Goal: Task Accomplishment & Management: Use online tool/utility

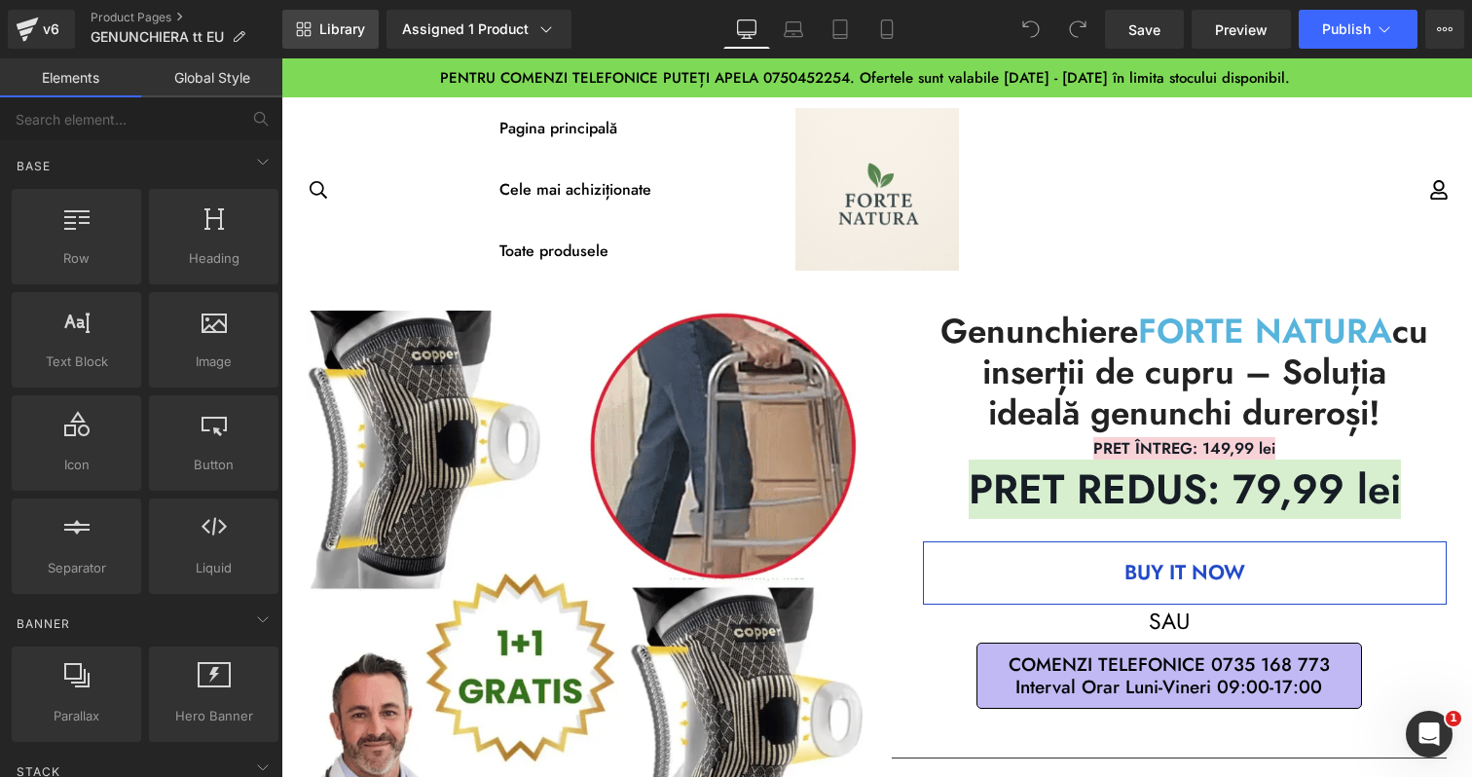
click at [312, 27] on link "Library" at bounding box center [330, 29] width 96 height 39
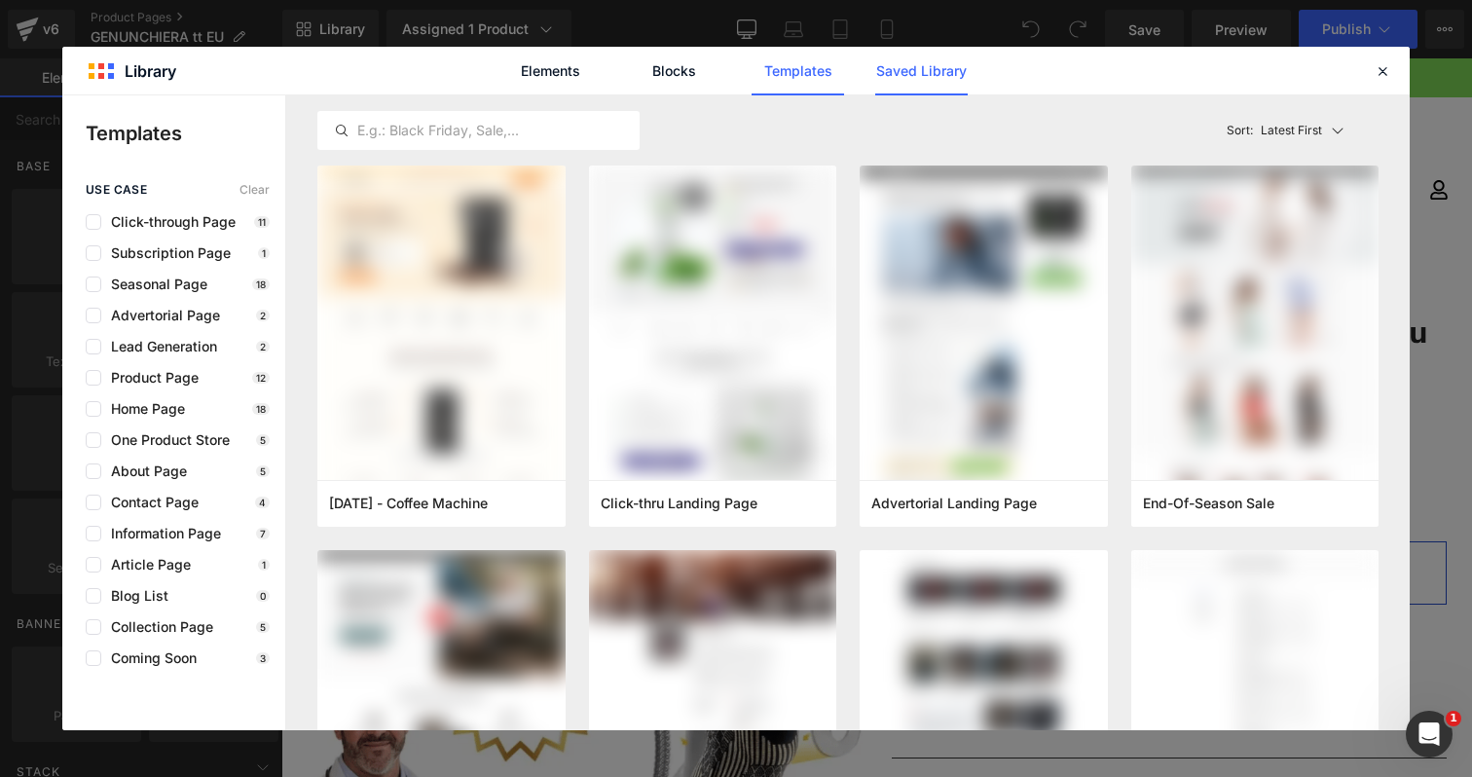
click at [905, 81] on link "Saved Library" at bounding box center [921, 71] width 92 height 49
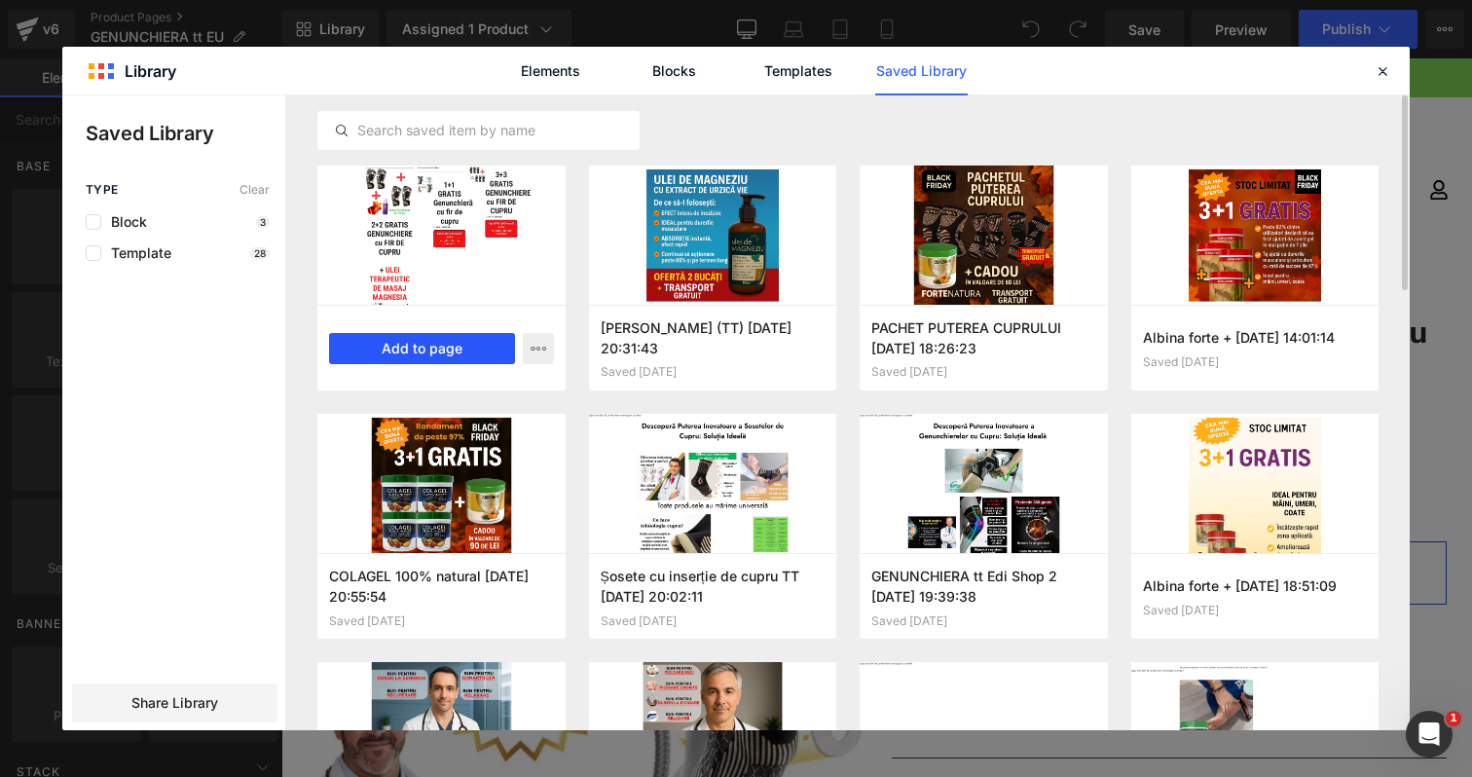
click at [445, 356] on button "Add to page" at bounding box center [422, 348] width 186 height 31
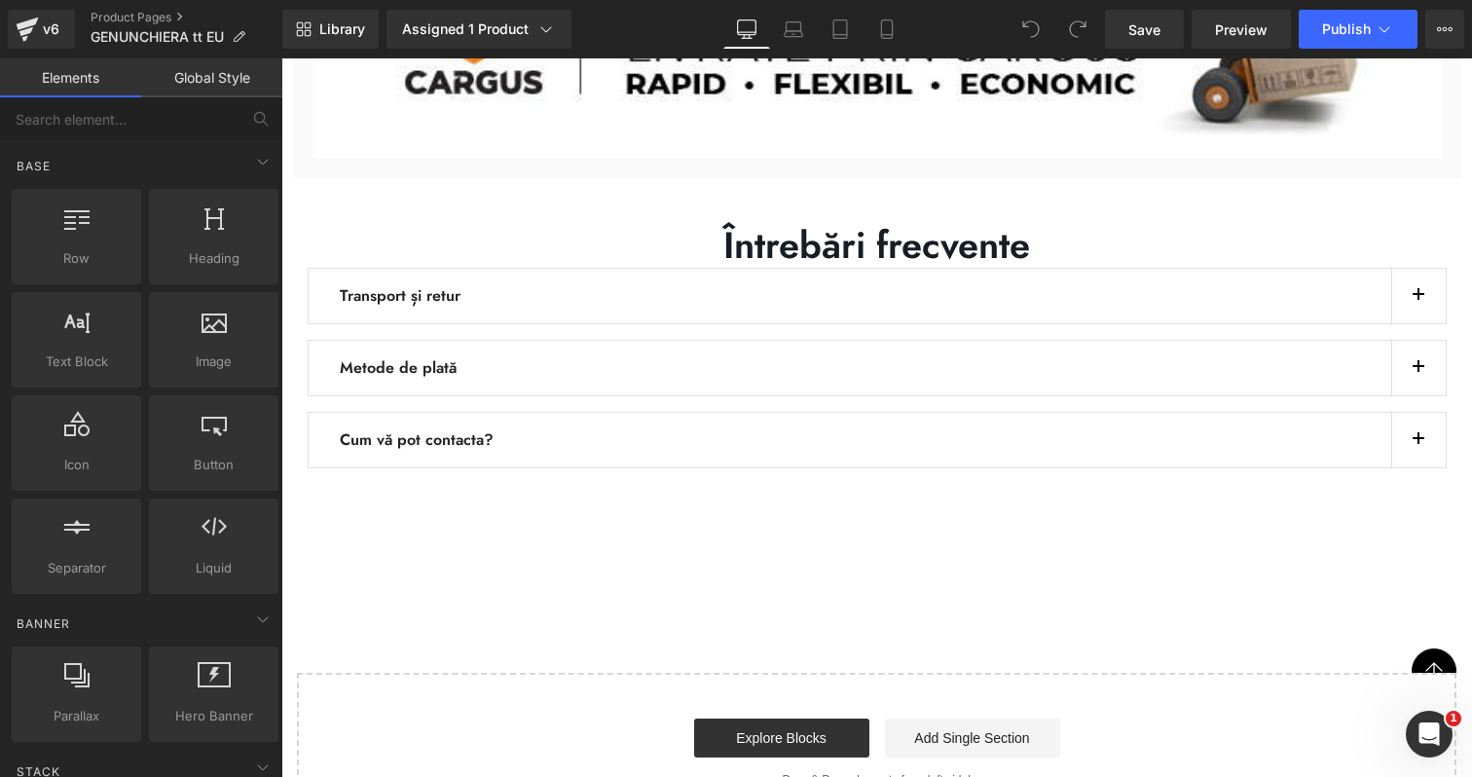
scroll to position [4552, 0]
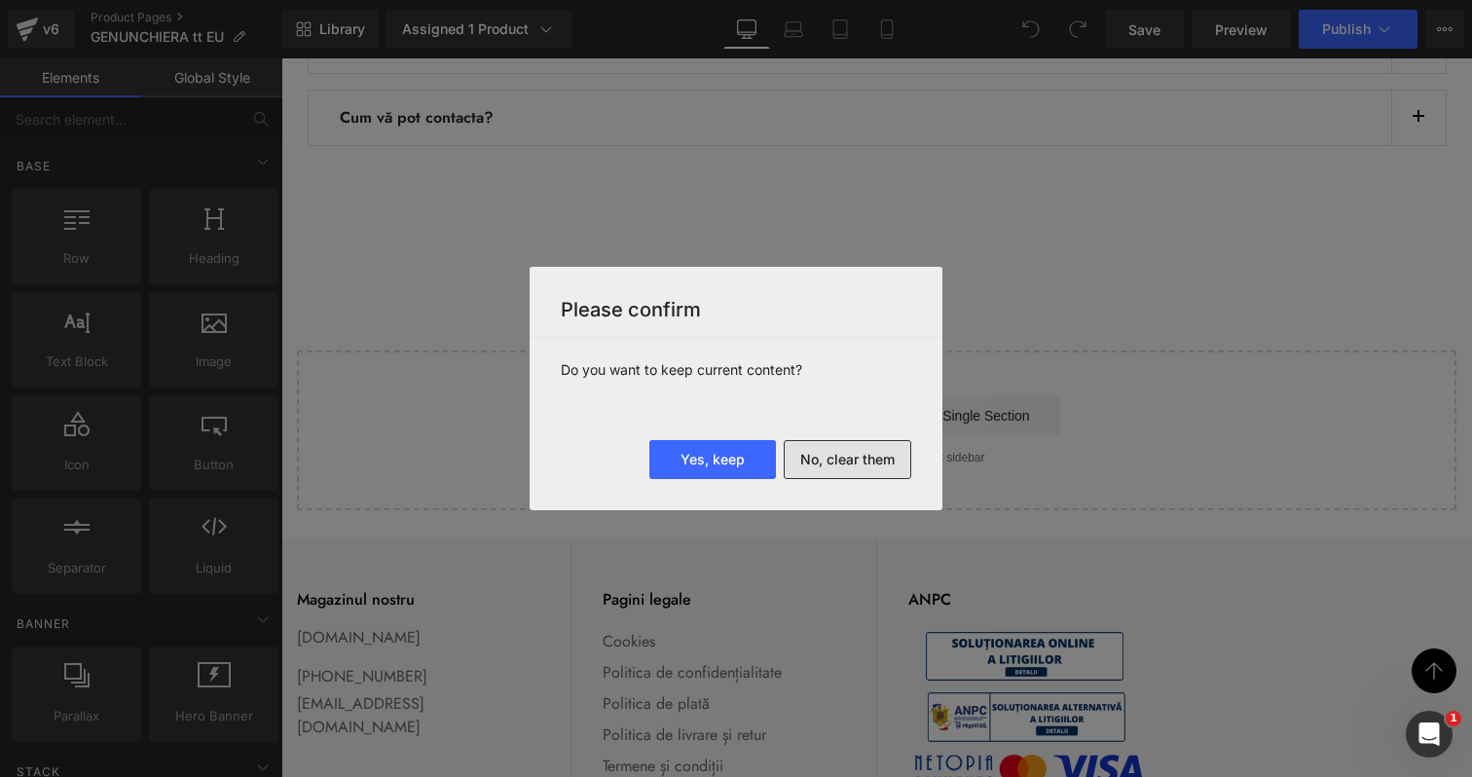
click at [867, 469] on button "No, clear them" at bounding box center [848, 459] width 128 height 39
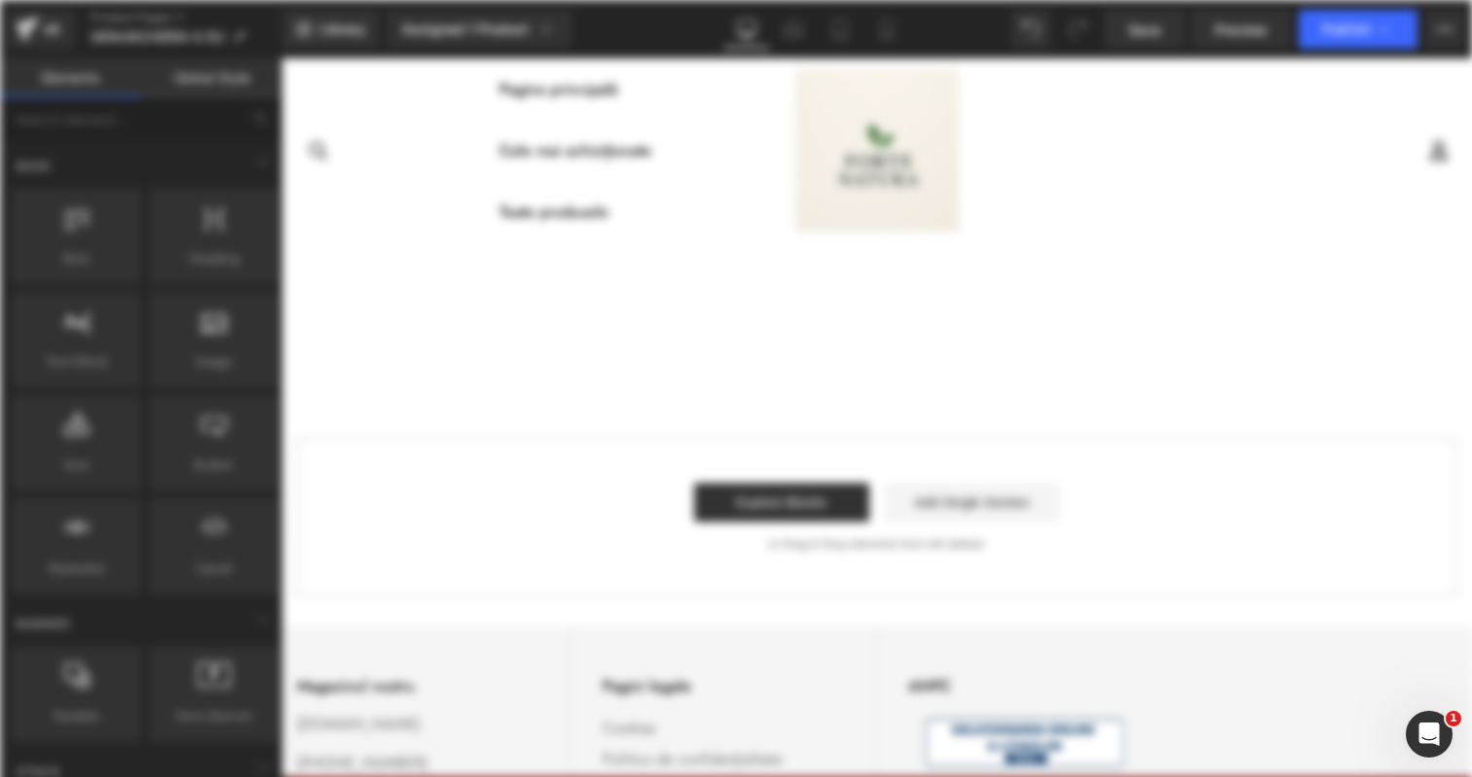
scroll to position [0, 0]
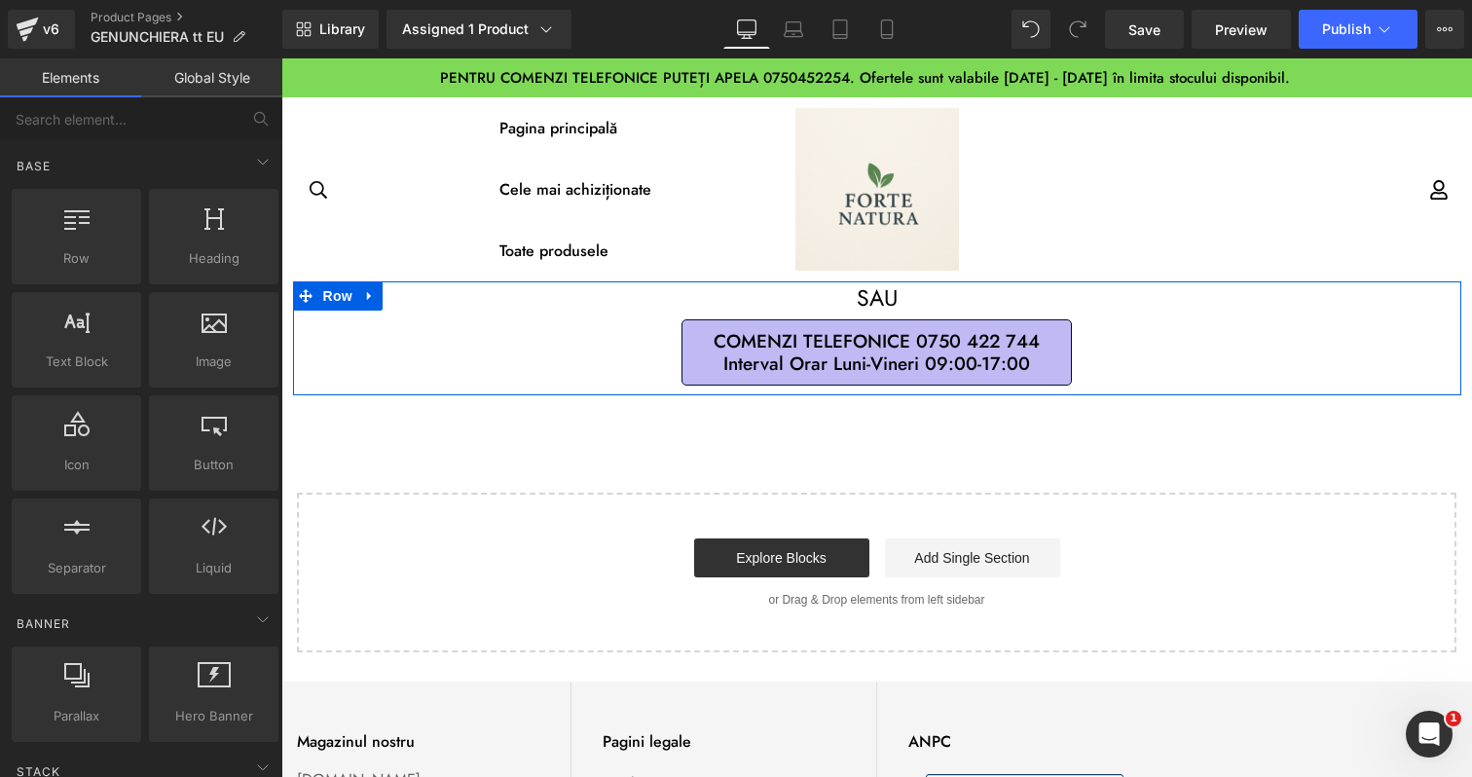
click at [820, 336] on span "COMENZI TELEFONICE 0750 422 744 Interval Orar Luni-Vineri 09:00-17:00" at bounding box center [877, 352] width 326 height 45
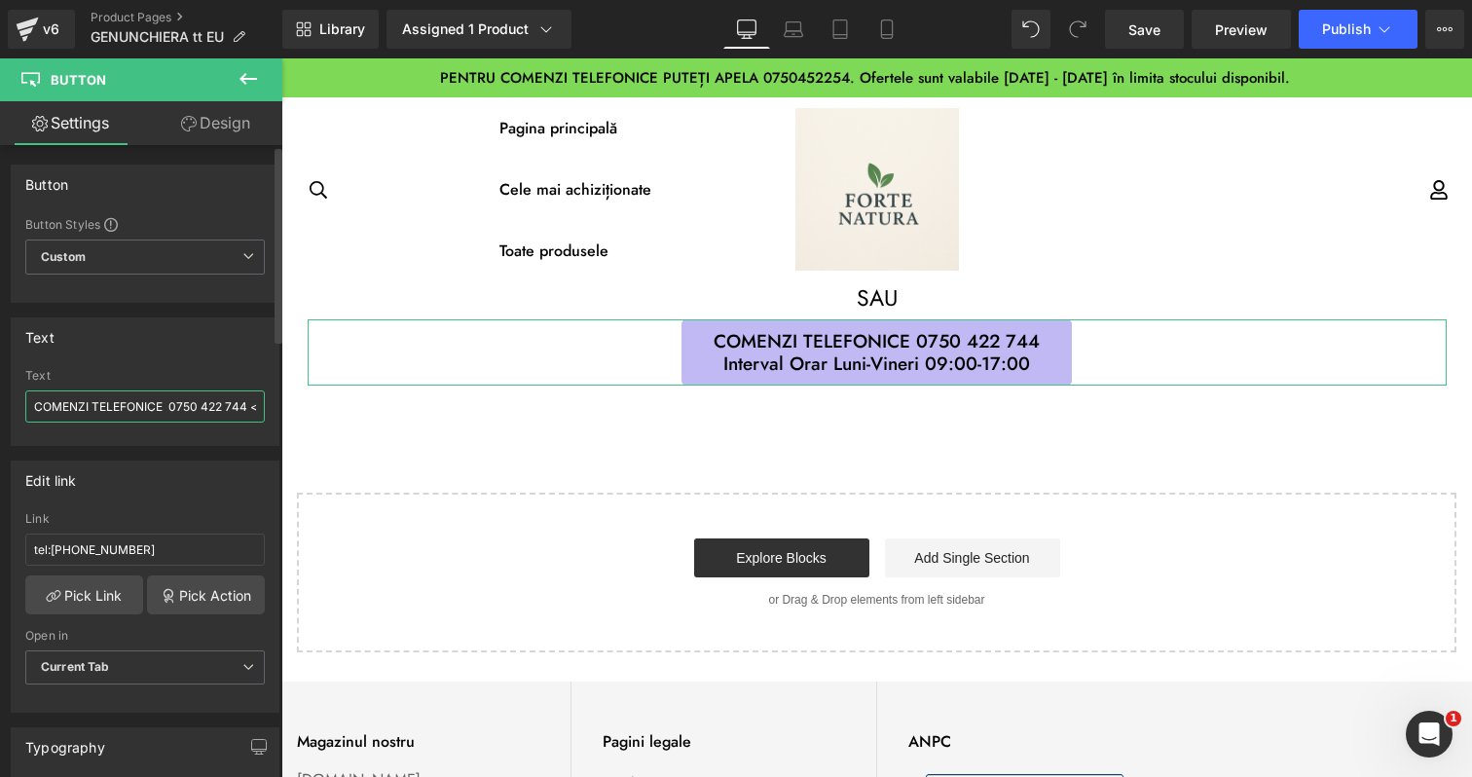
click at [195, 405] on input "COMENZI TELEFONICE 0750 422 744 <br> Interval Orar Luni-Vineri 09:00-17:00" at bounding box center [144, 406] width 239 height 32
type input "COMENZI TELEFONICE 0723 949 789 <br> Interval Orar Luni-Vineri 09:00-17:00"
click at [96, 545] on input "tel:[PHONE_NUMBER]" at bounding box center [144, 550] width 239 height 32
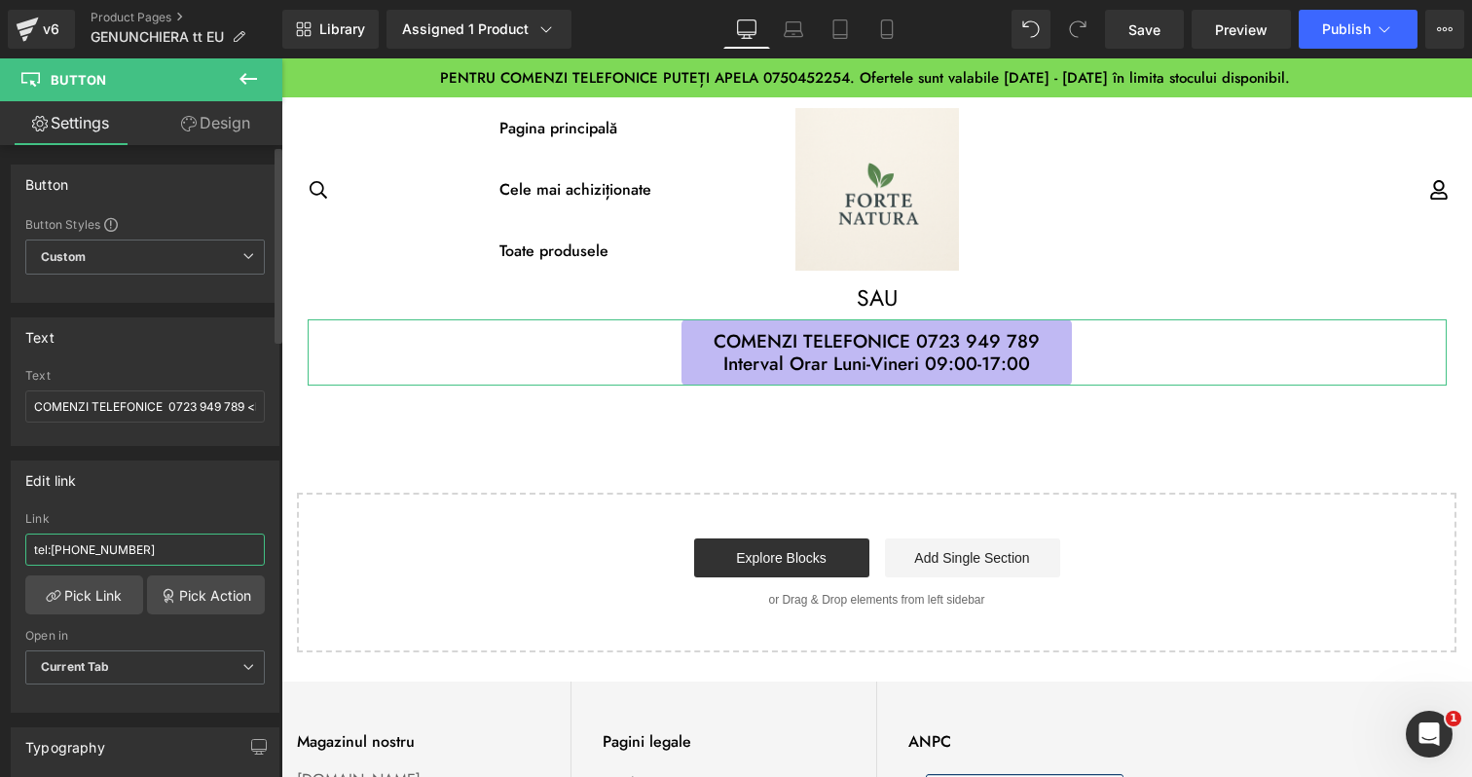
type input "tel:[PHONE_NUMBER]"
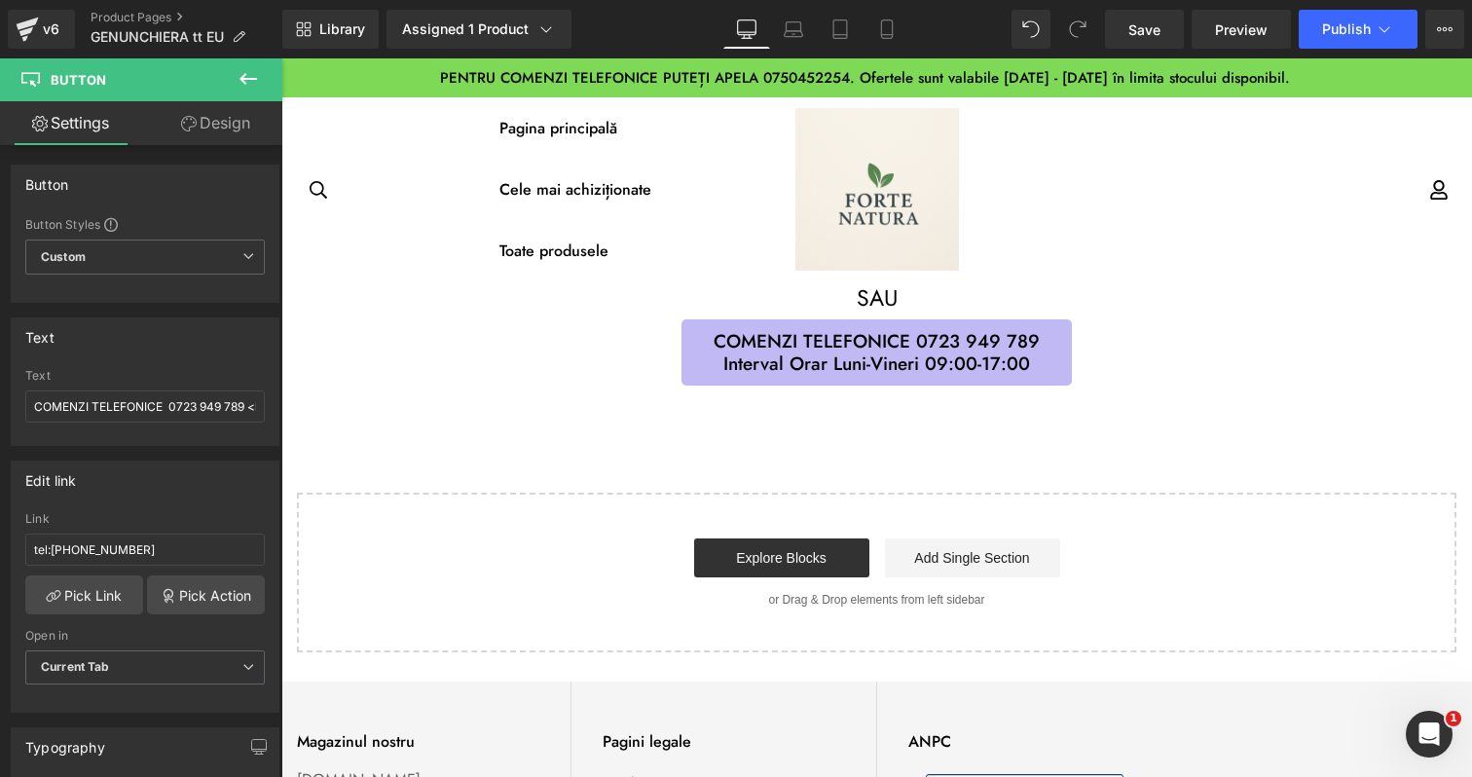
click at [1236, 506] on div "Start building your page Explore Blocks Add Single Section or Drag & Drop eleme…" at bounding box center [877, 573] width 1156 height 156
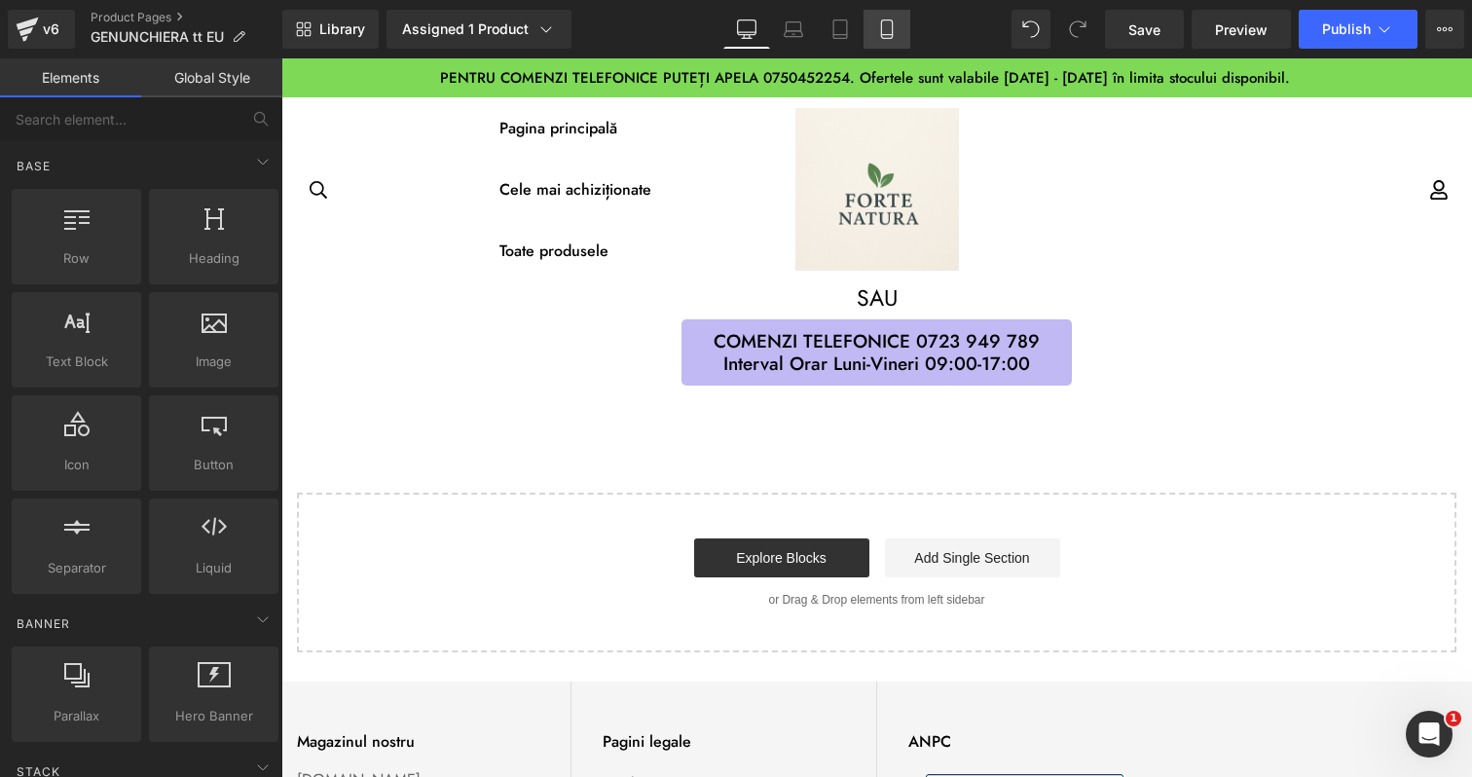
click at [882, 35] on icon at bounding box center [886, 29] width 11 height 18
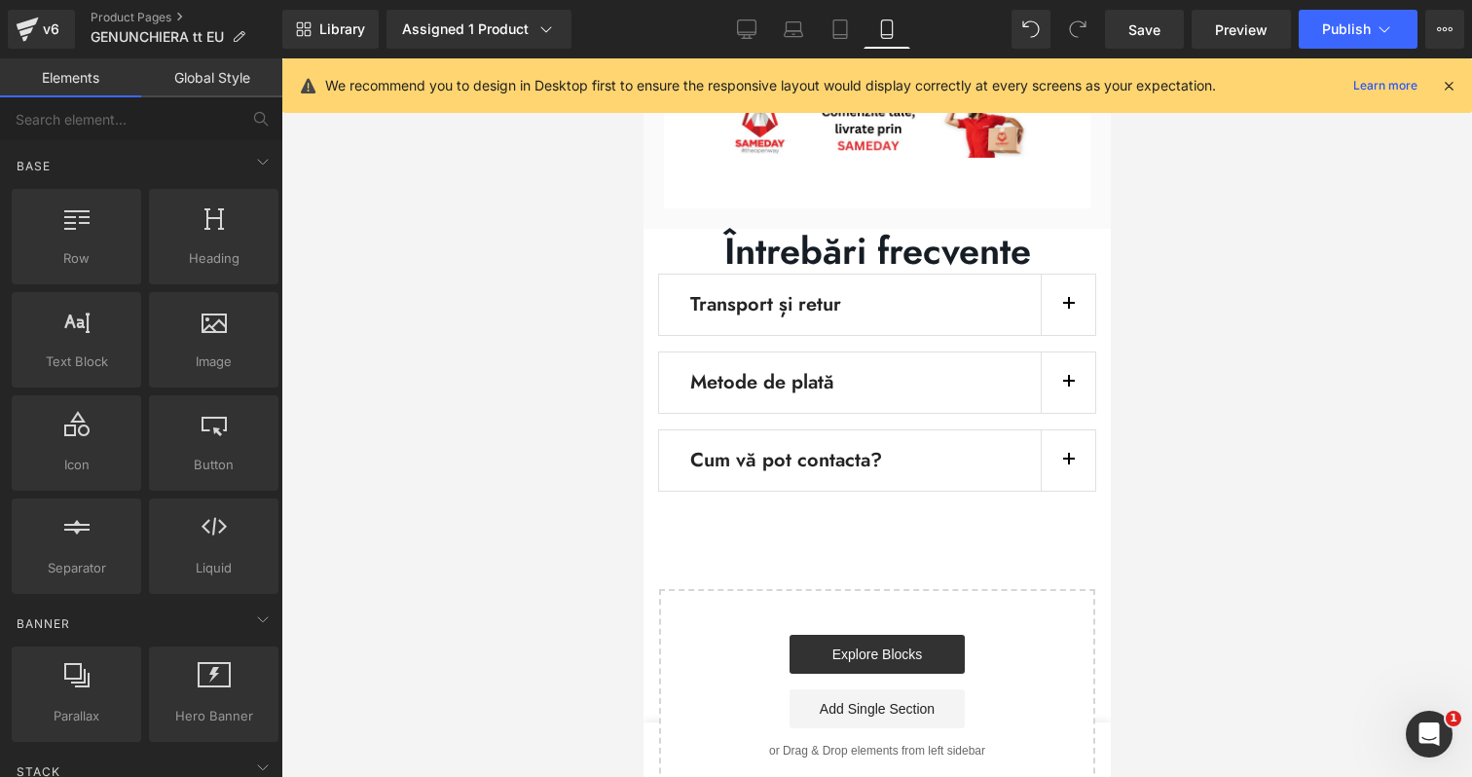
scroll to position [12465, 0]
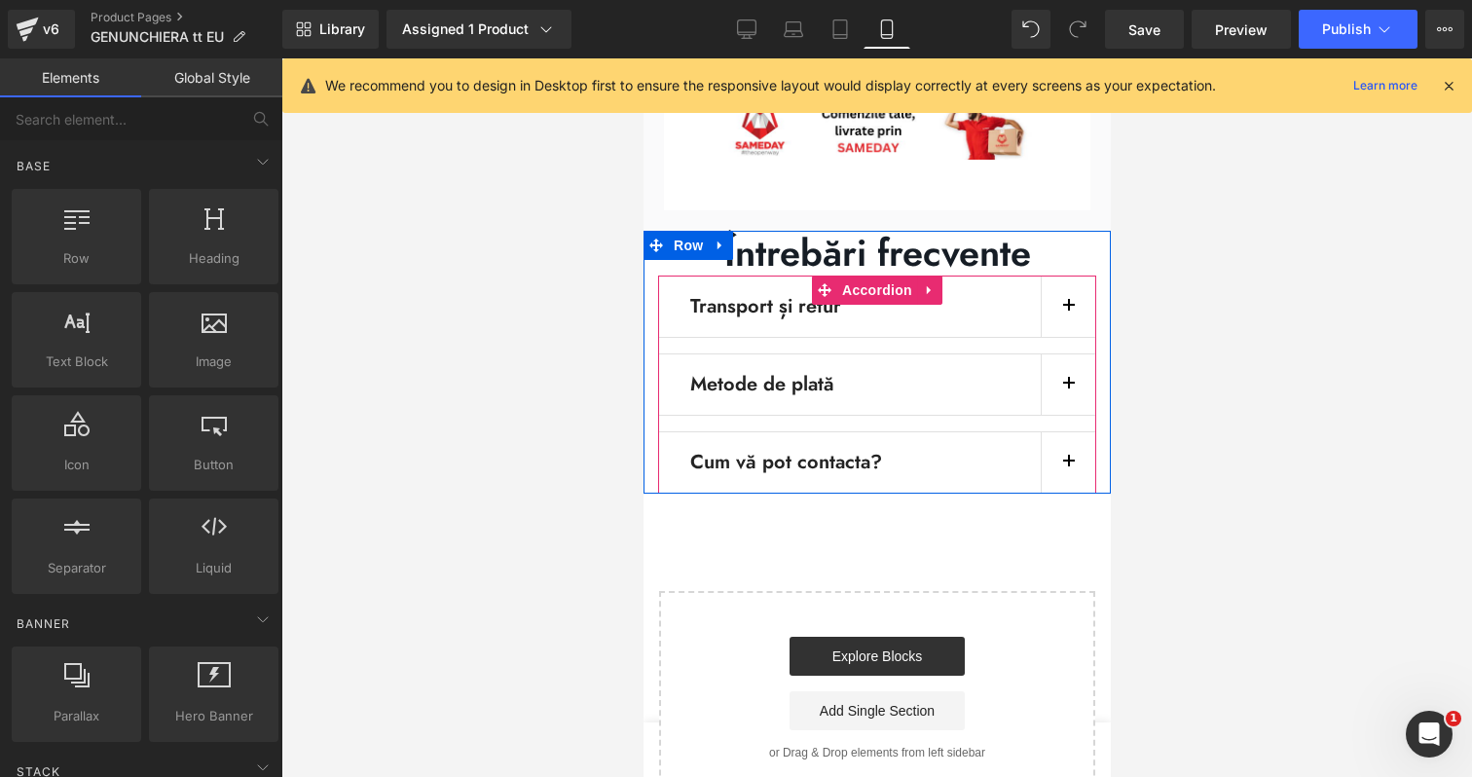
click at [1074, 432] on button "button" at bounding box center [1067, 462] width 55 height 60
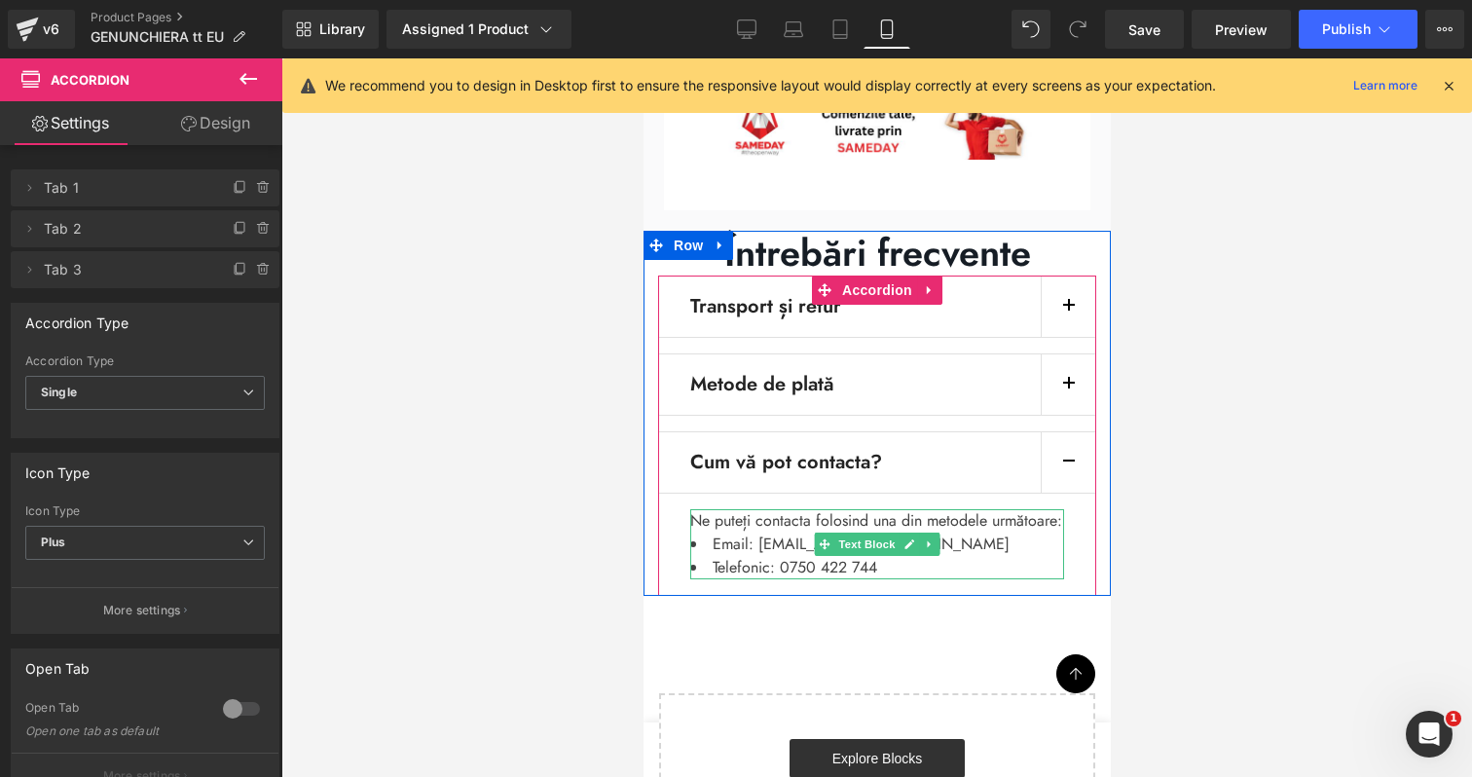
click at [808, 556] on li "Telefonic: 0750 422 744" at bounding box center [876, 567] width 374 height 23
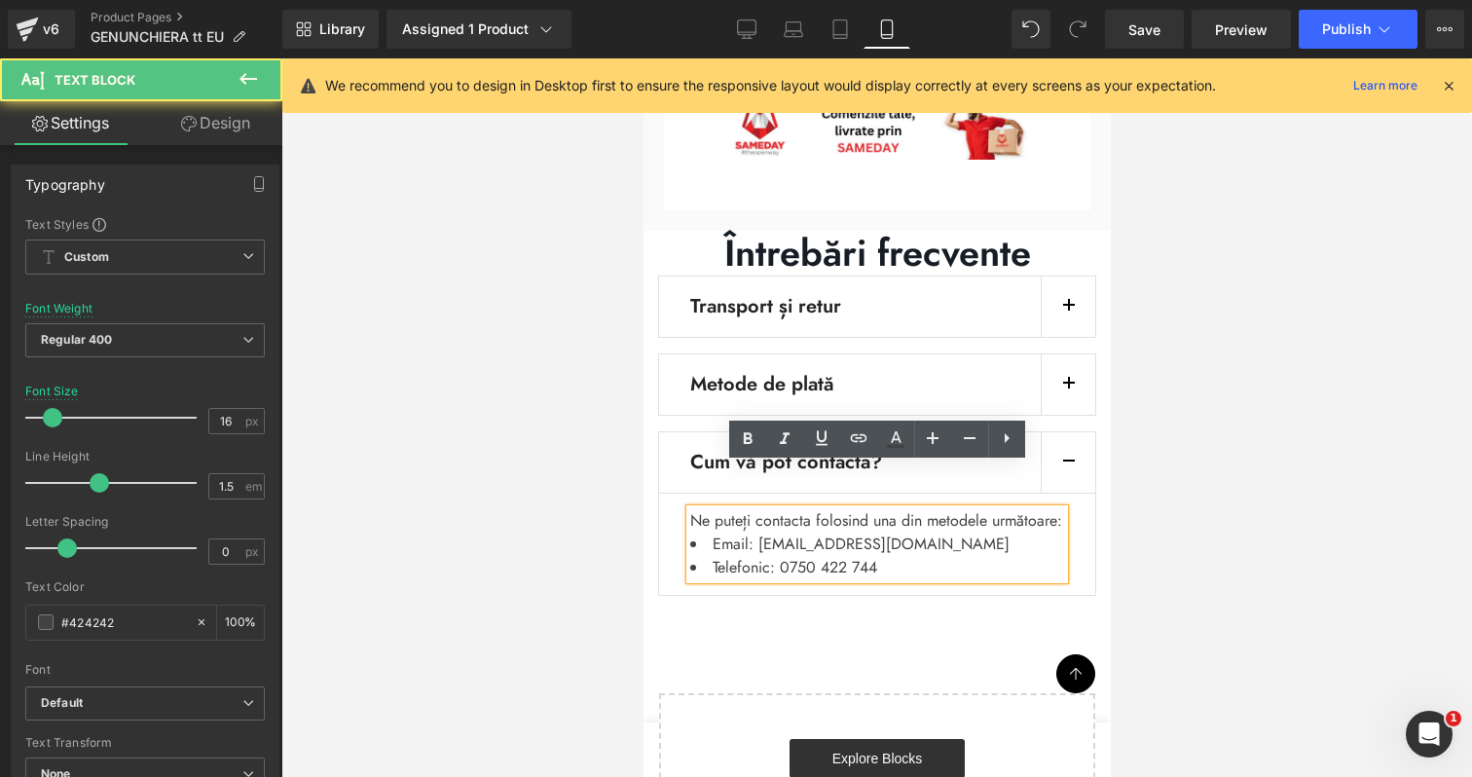
click at [815, 556] on li "Telefonic: 0750 422 744" at bounding box center [876, 567] width 374 height 23
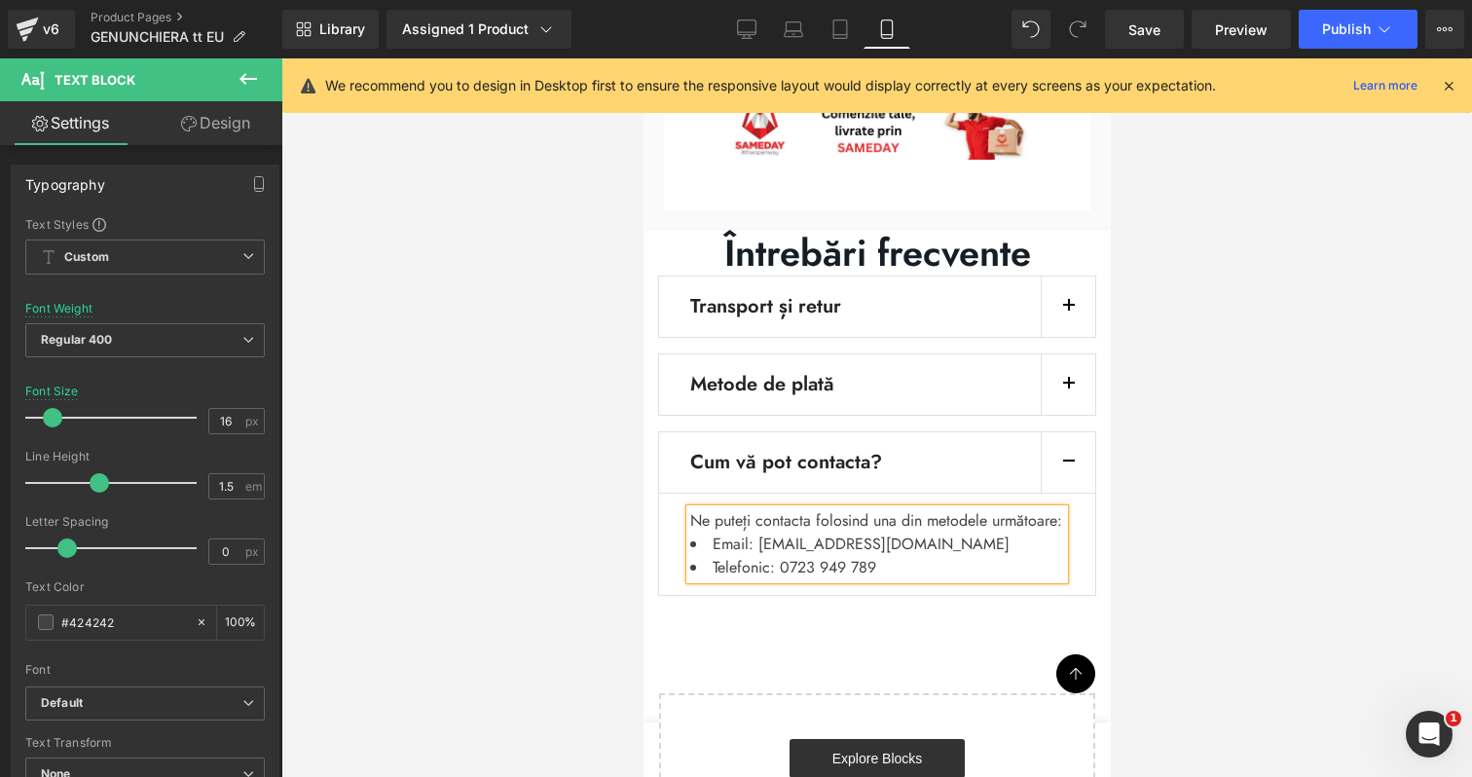
click at [782, 533] on li "Email: [EMAIL_ADDRESS][DOMAIN_NAME]" at bounding box center [876, 544] width 374 height 23
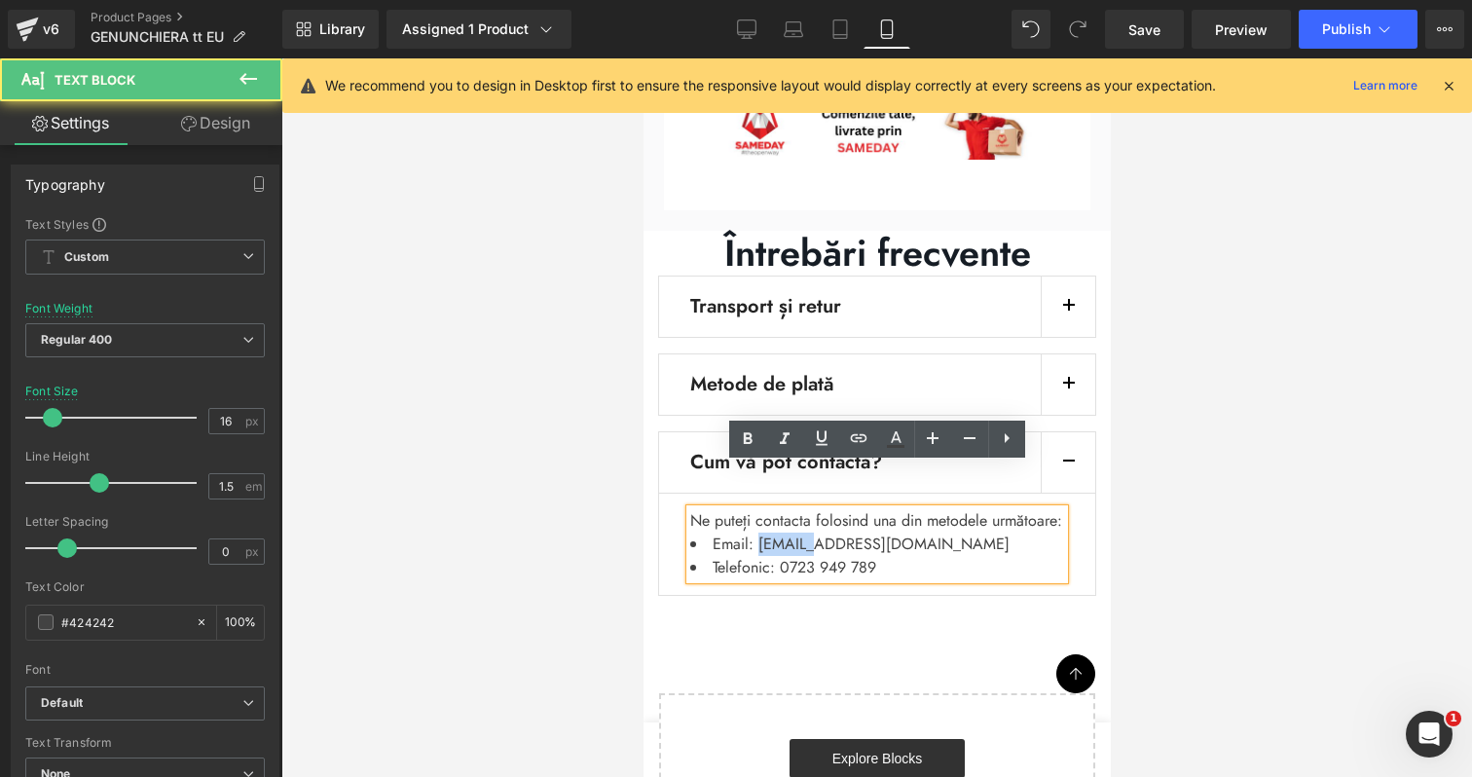
click at [782, 533] on li "Email: [EMAIL_ADDRESS][DOMAIN_NAME]" at bounding box center [876, 544] width 374 height 23
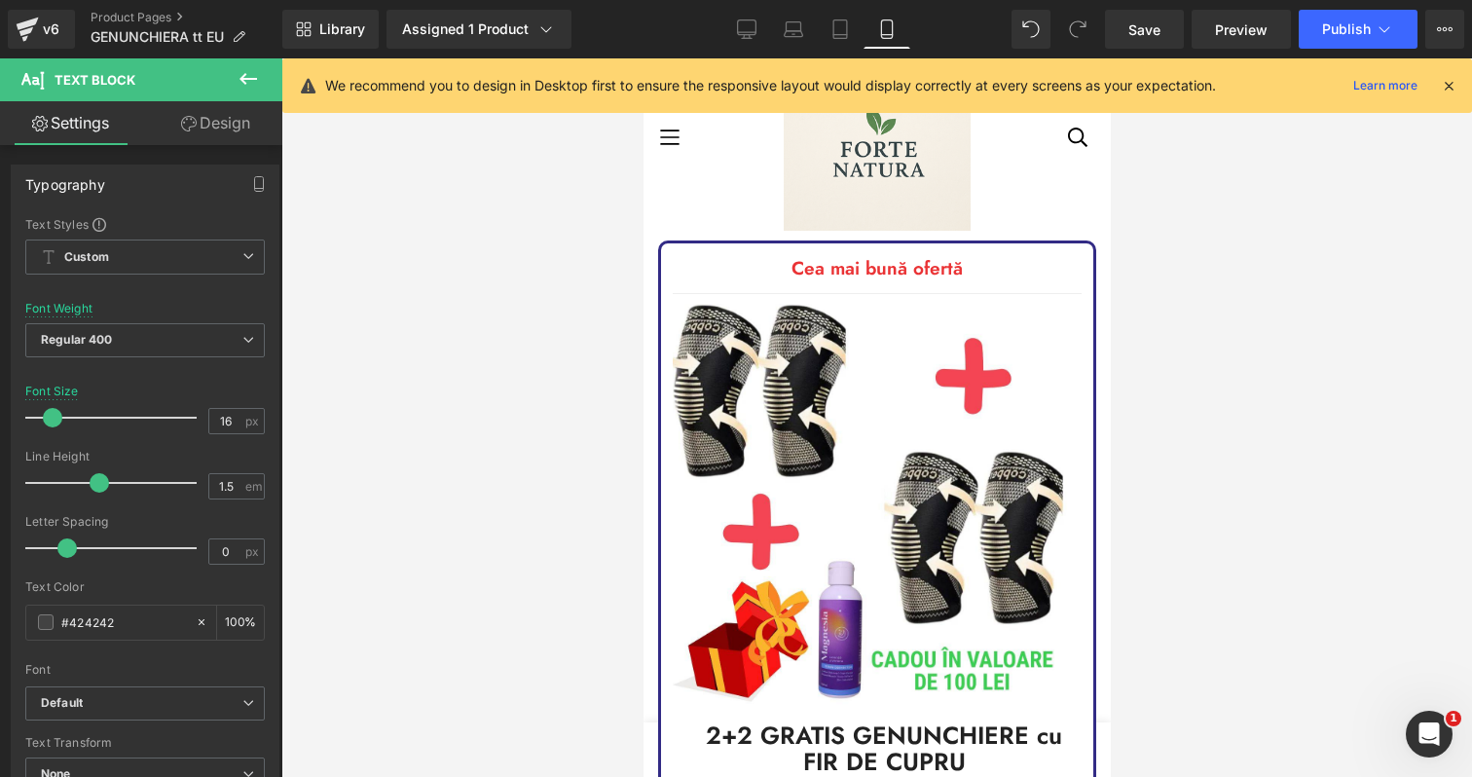
scroll to position [94, 0]
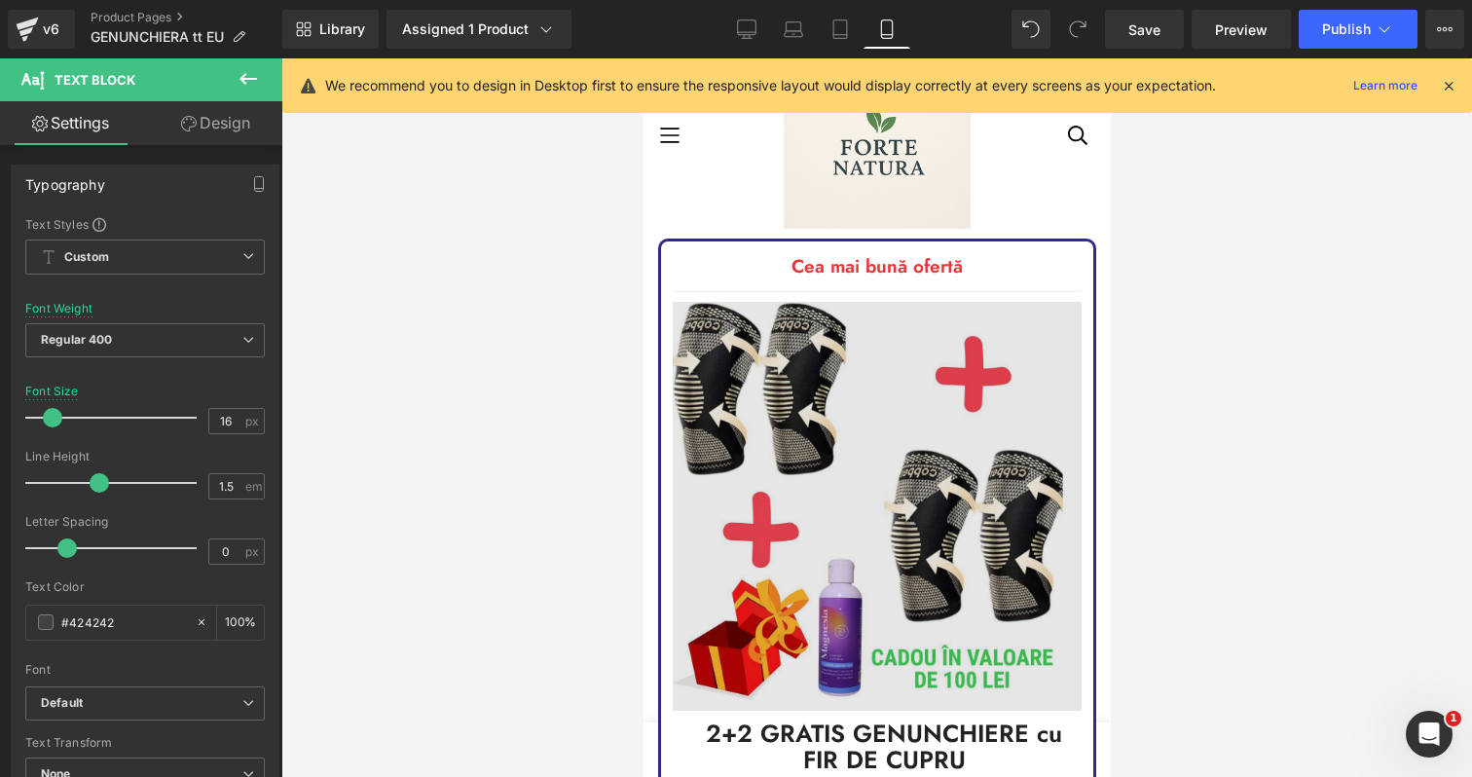
click at [965, 312] on img at bounding box center [876, 506] width 409 height 409
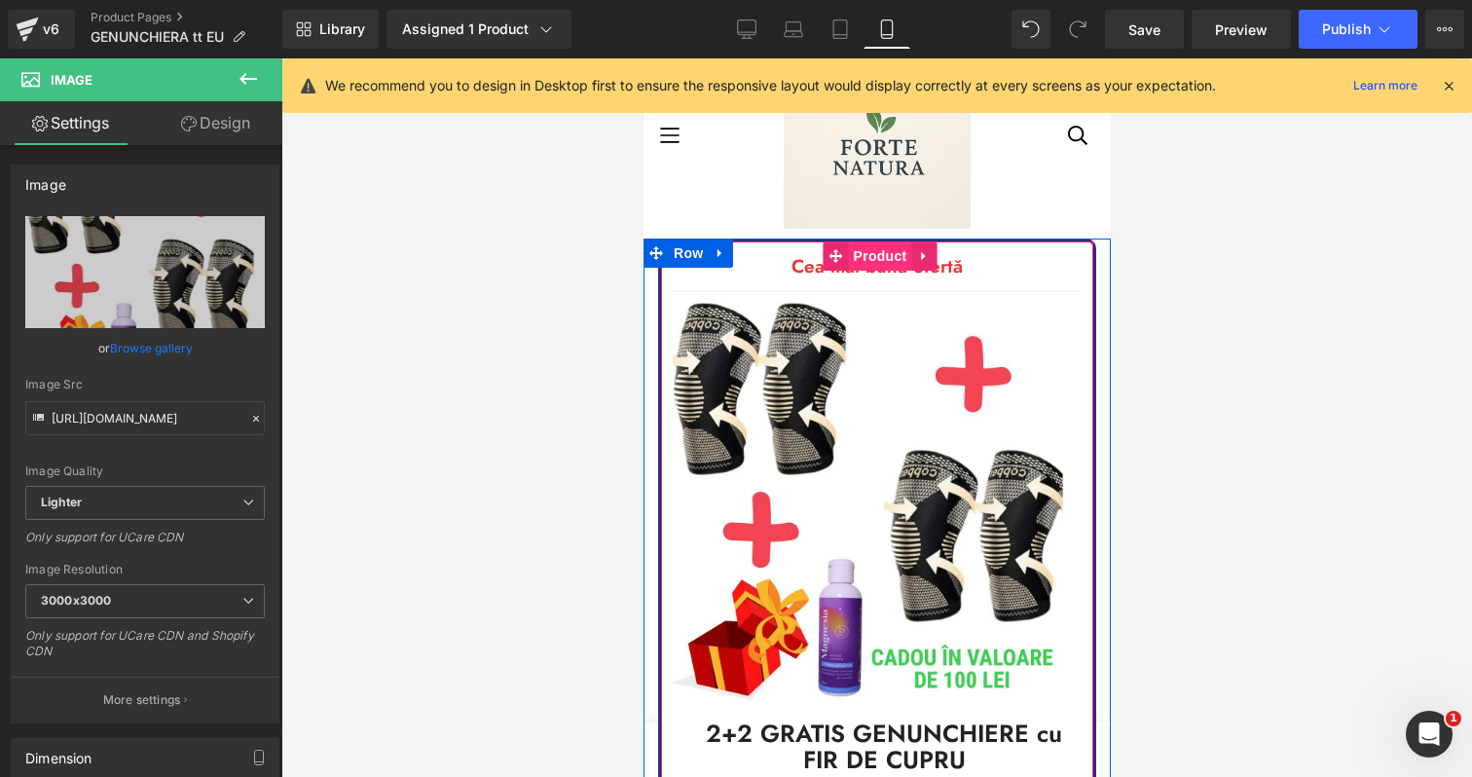
click at [858, 261] on span "Product" at bounding box center [879, 255] width 63 height 29
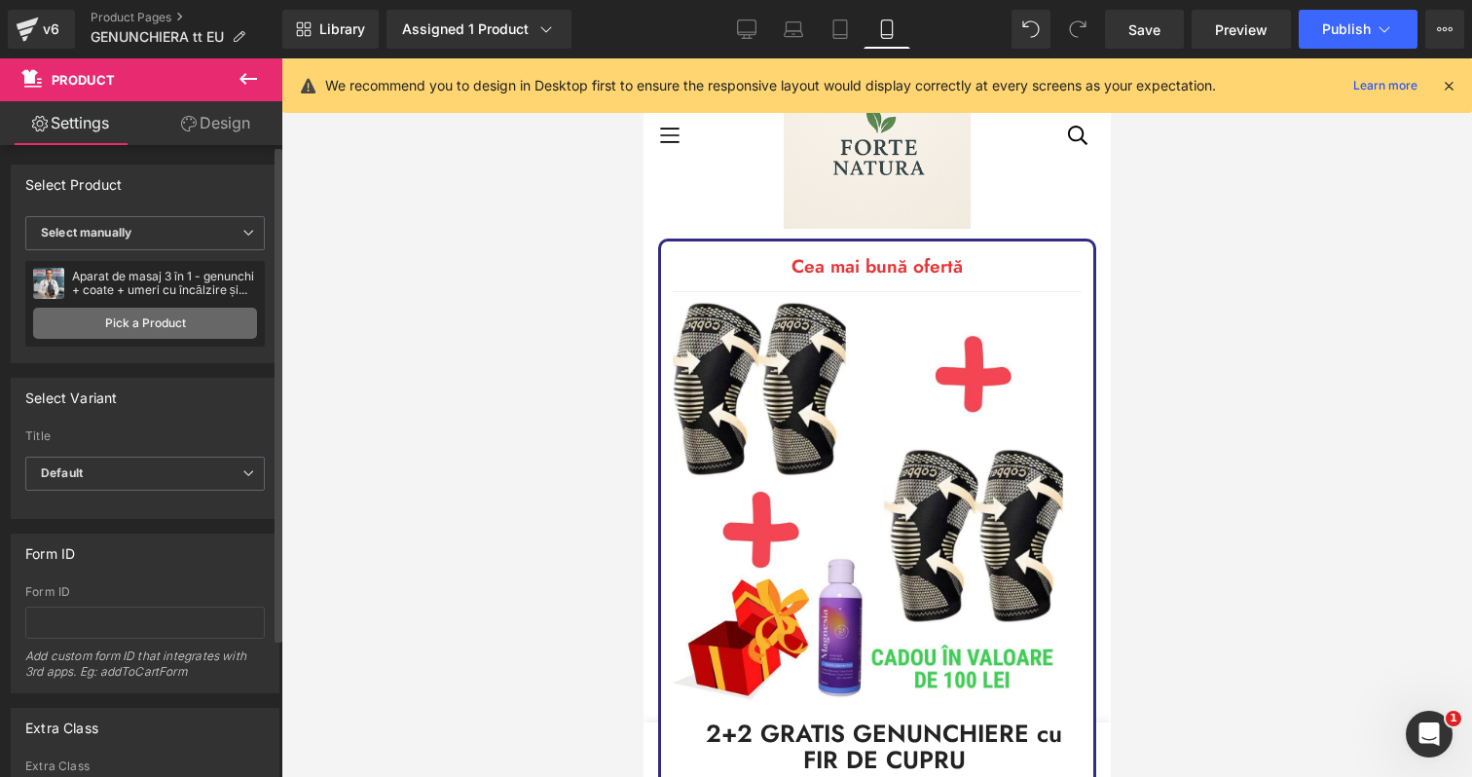
click at [176, 325] on link "Pick a Product" at bounding box center [145, 323] width 224 height 31
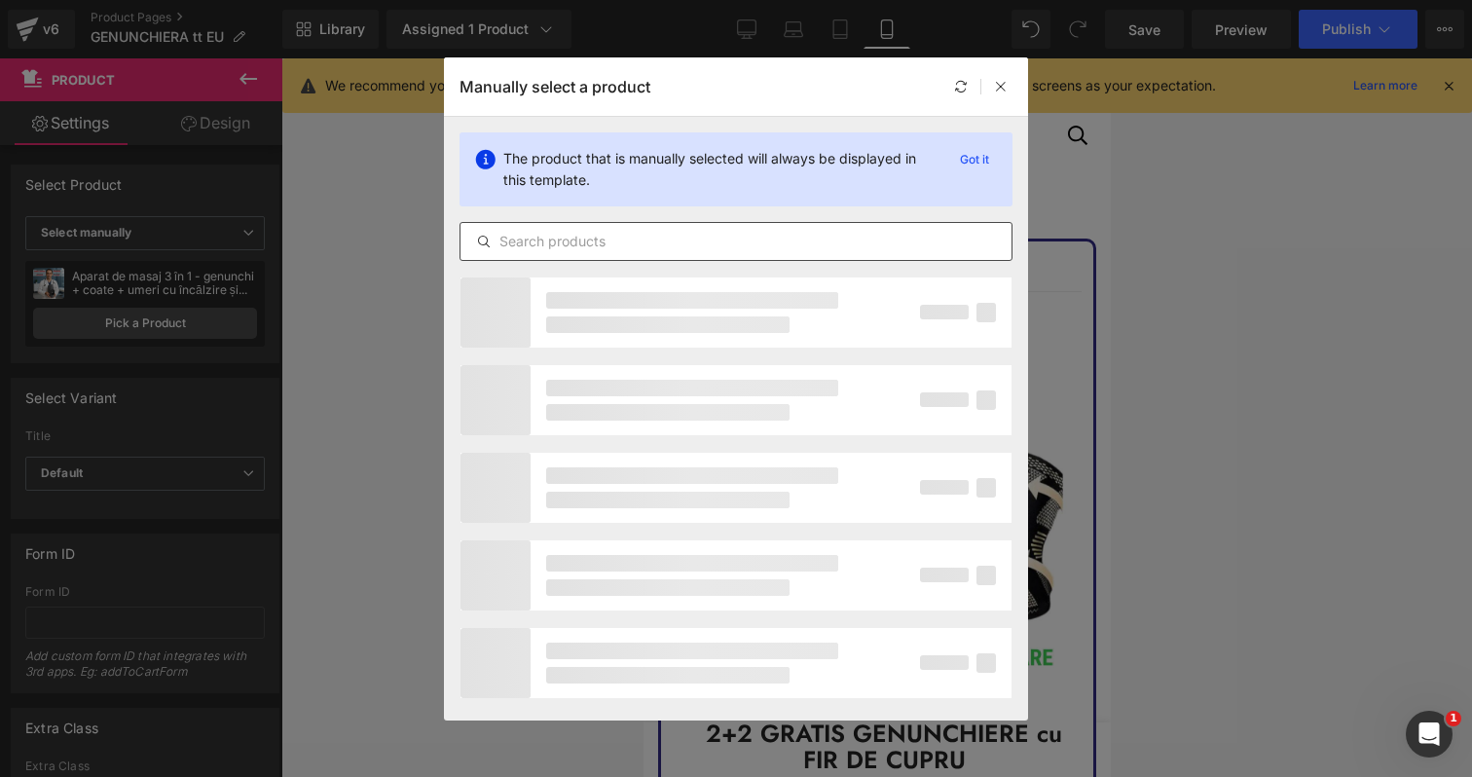
click at [625, 239] on input "text" at bounding box center [735, 241] width 551 height 23
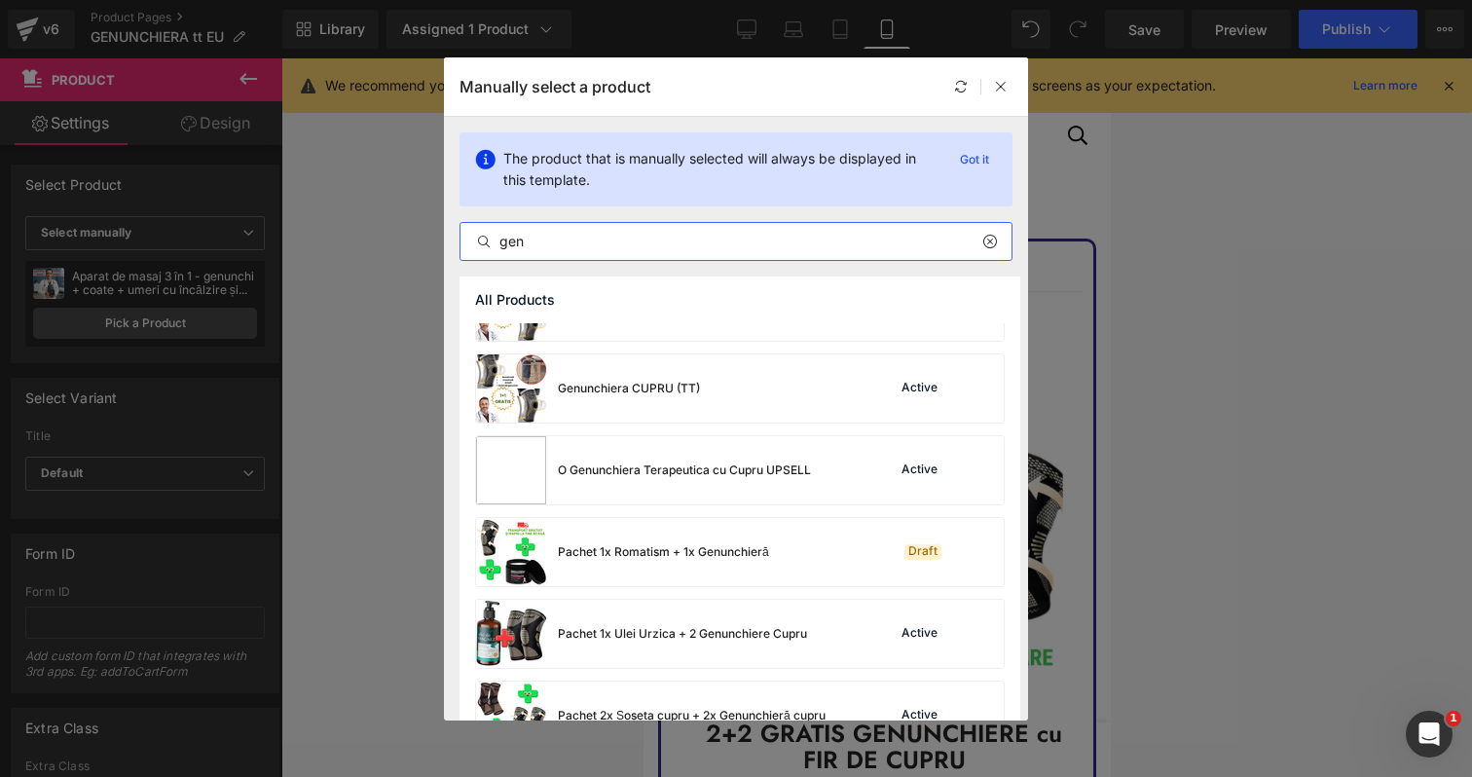
scroll to position [506, 0]
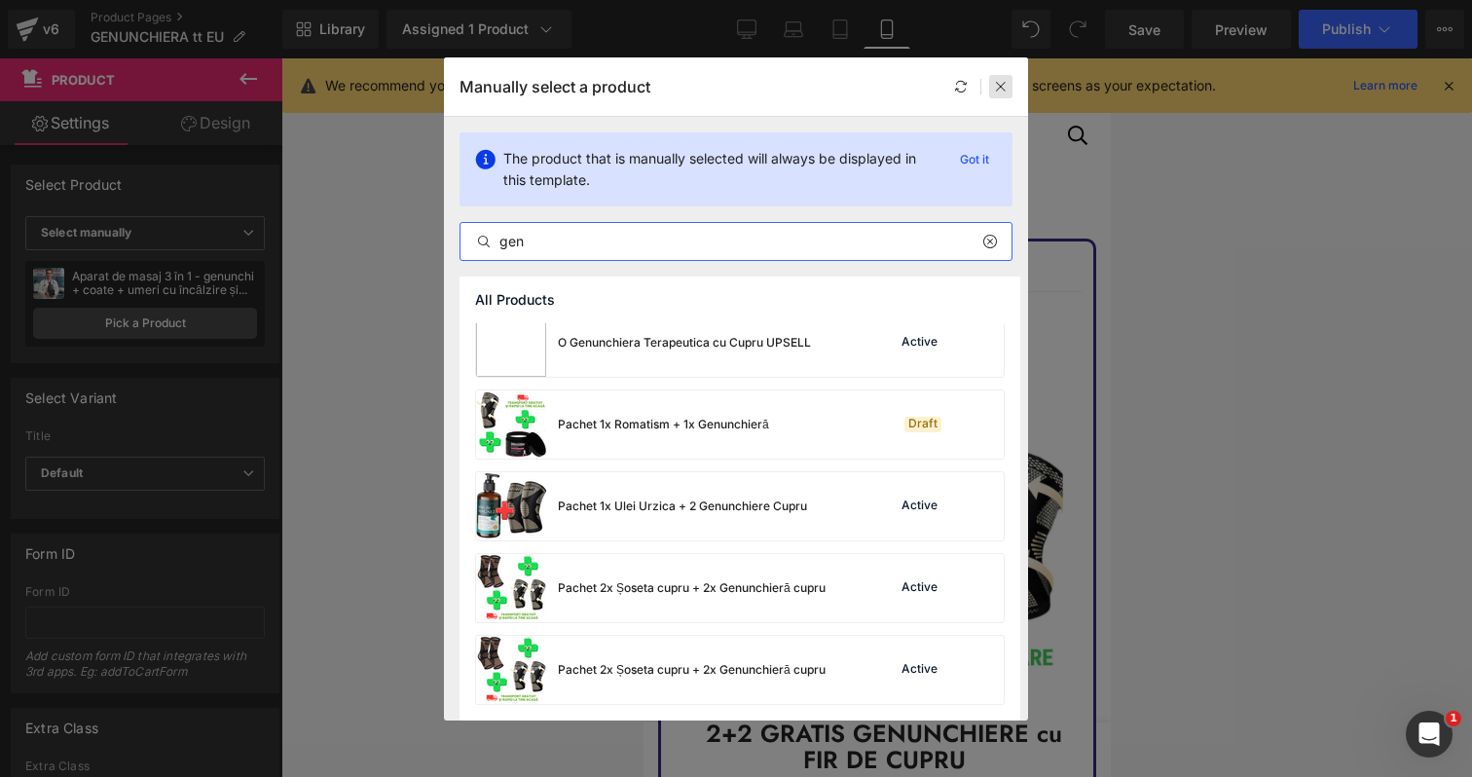
type input "gen"
click at [1003, 87] on icon at bounding box center [1001, 87] width 14 height 14
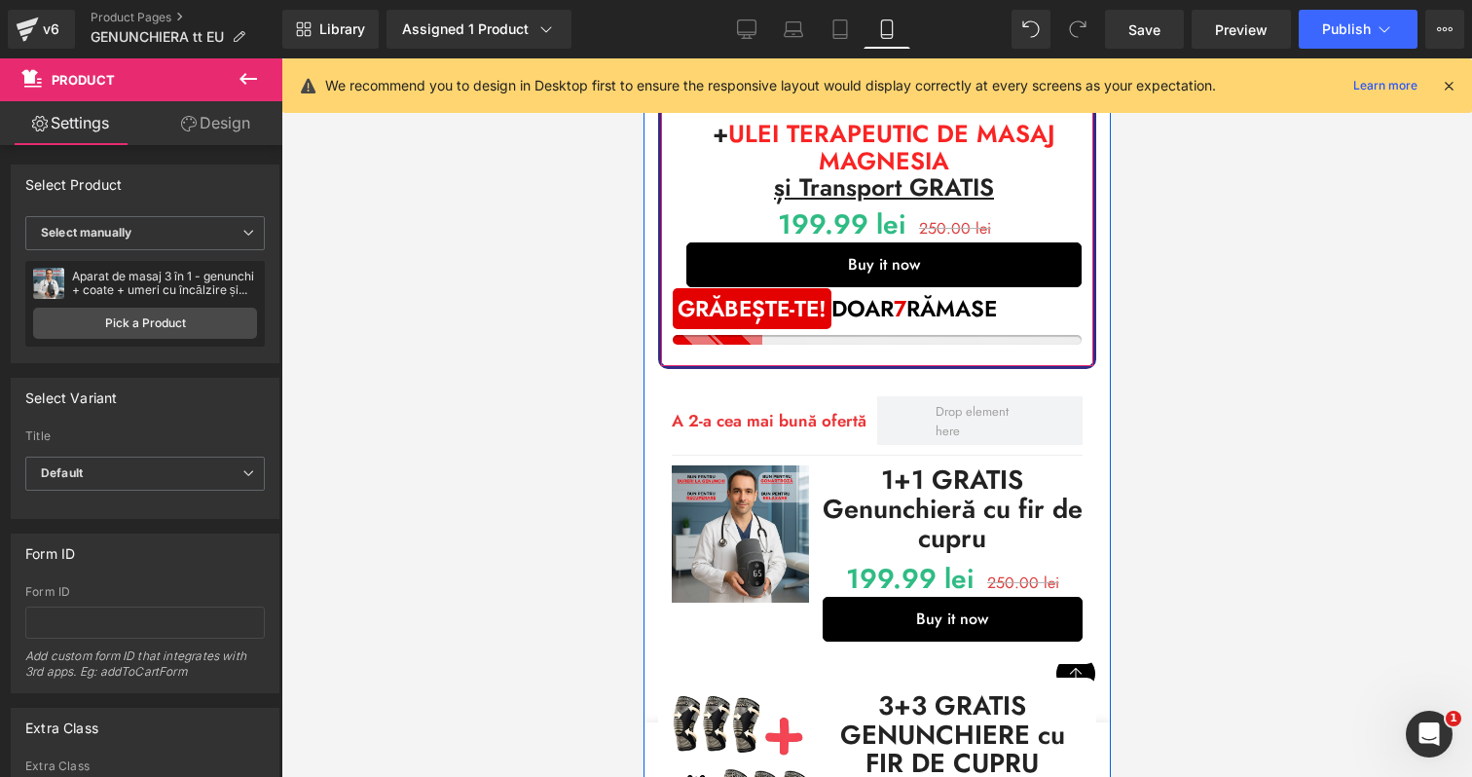
scroll to position [775, 0]
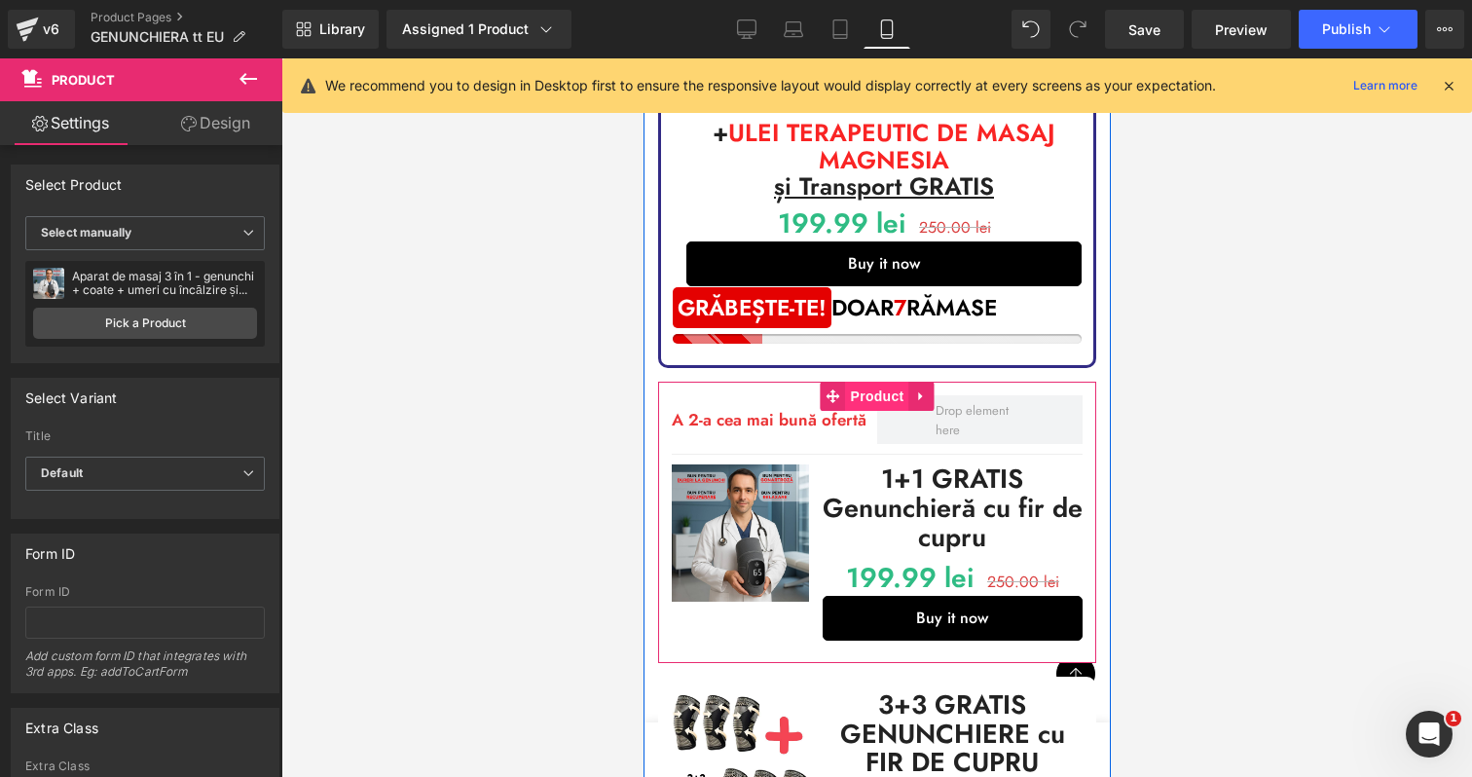
click at [879, 395] on span "Product" at bounding box center [876, 396] width 63 height 29
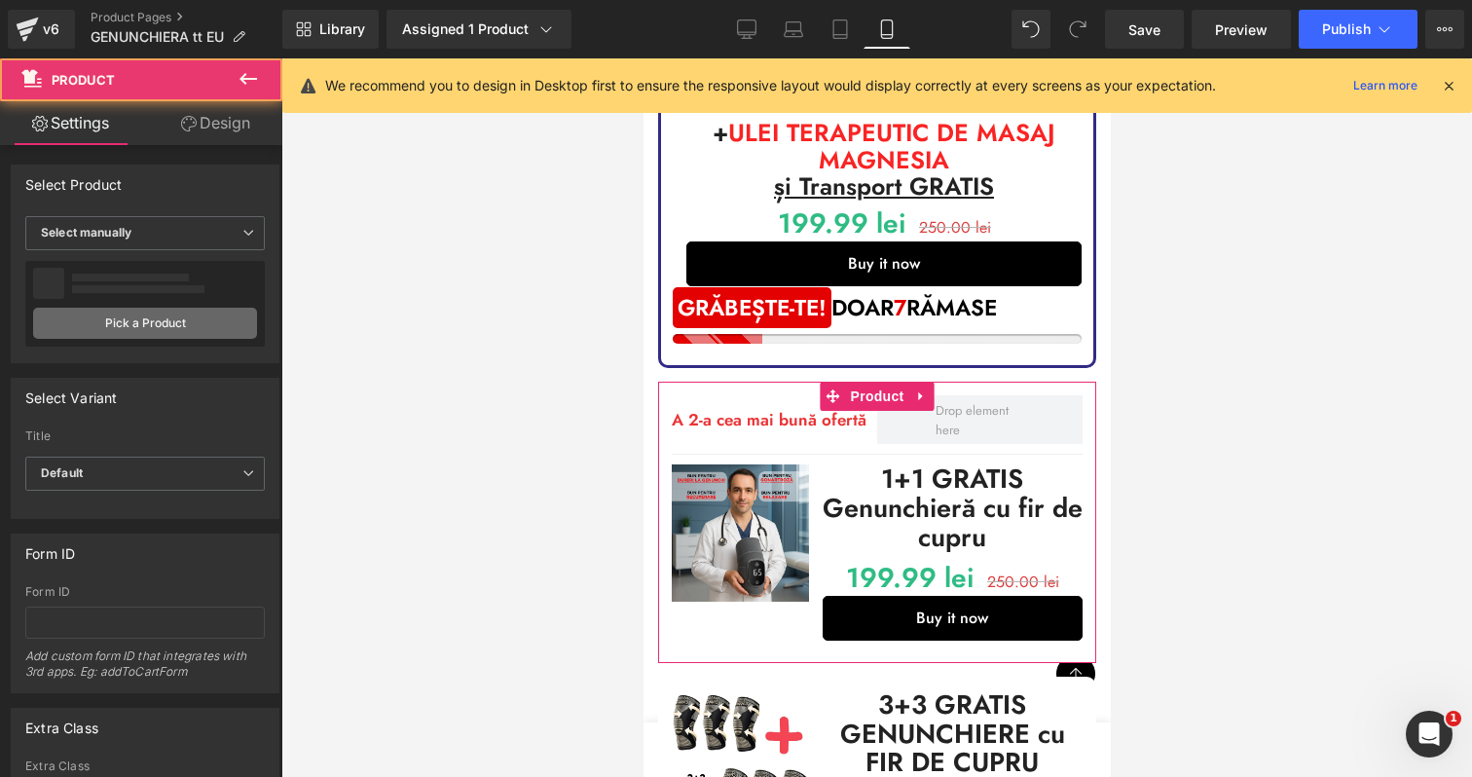
click at [182, 321] on link "Pick a Product" at bounding box center [145, 323] width 224 height 31
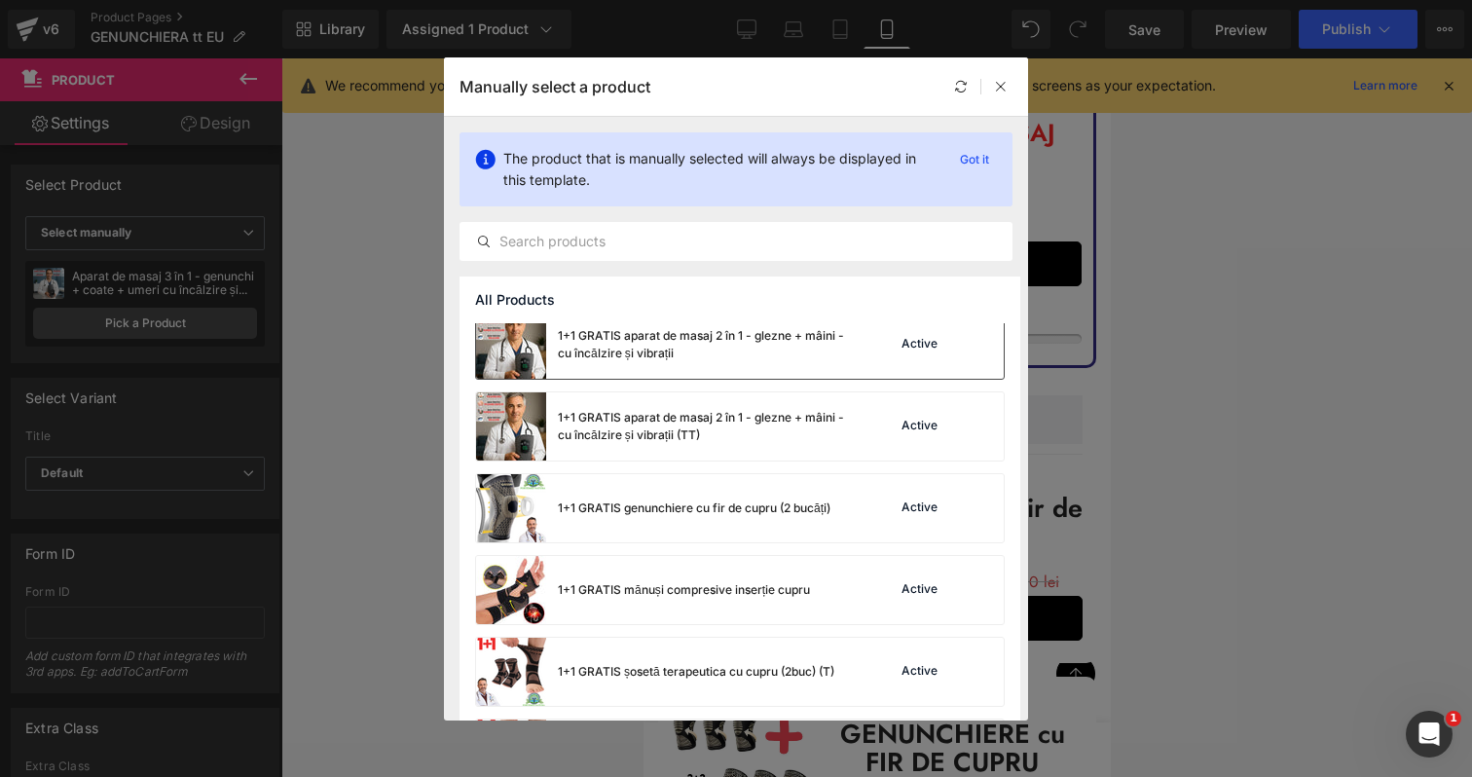
scroll to position [93, 0]
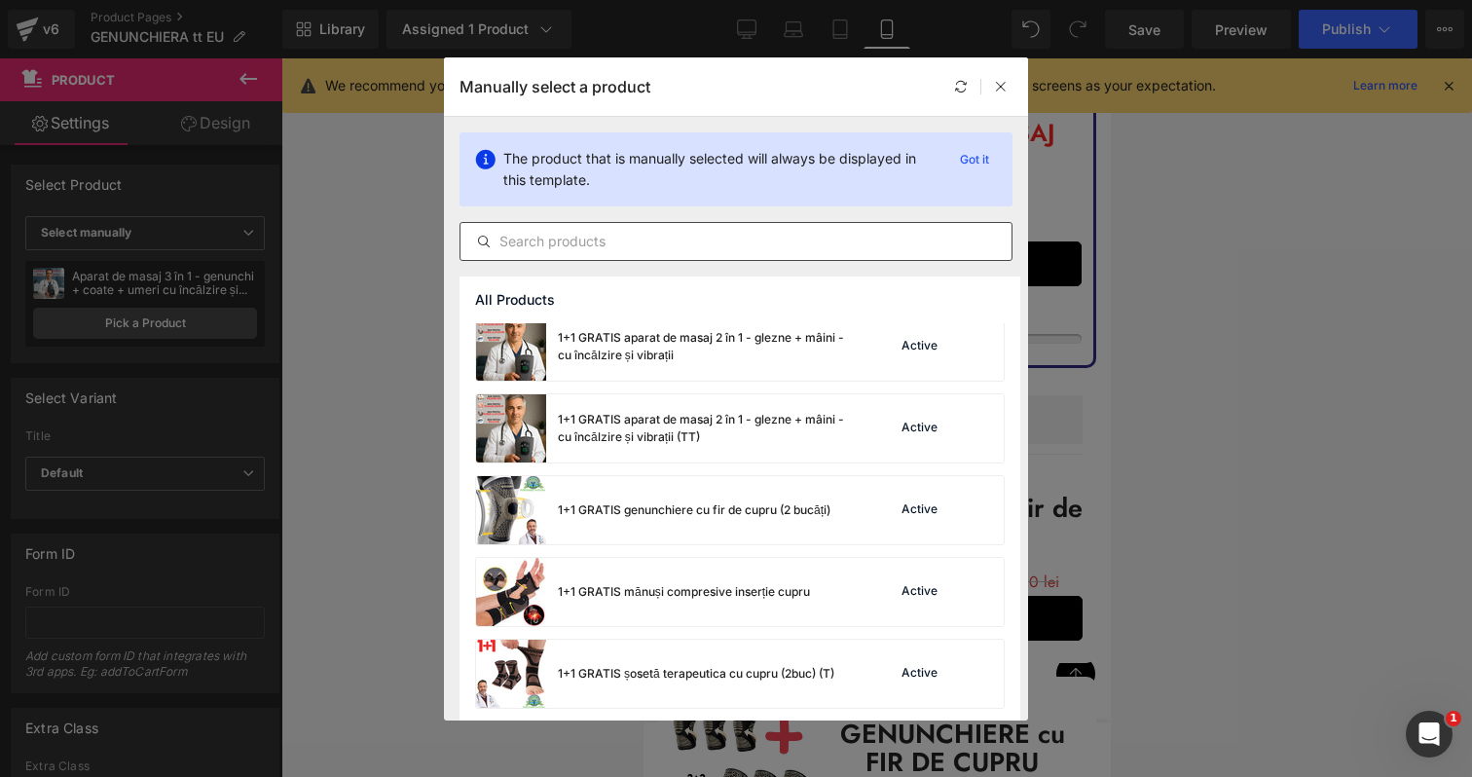
click at [686, 242] on input "text" at bounding box center [735, 241] width 551 height 23
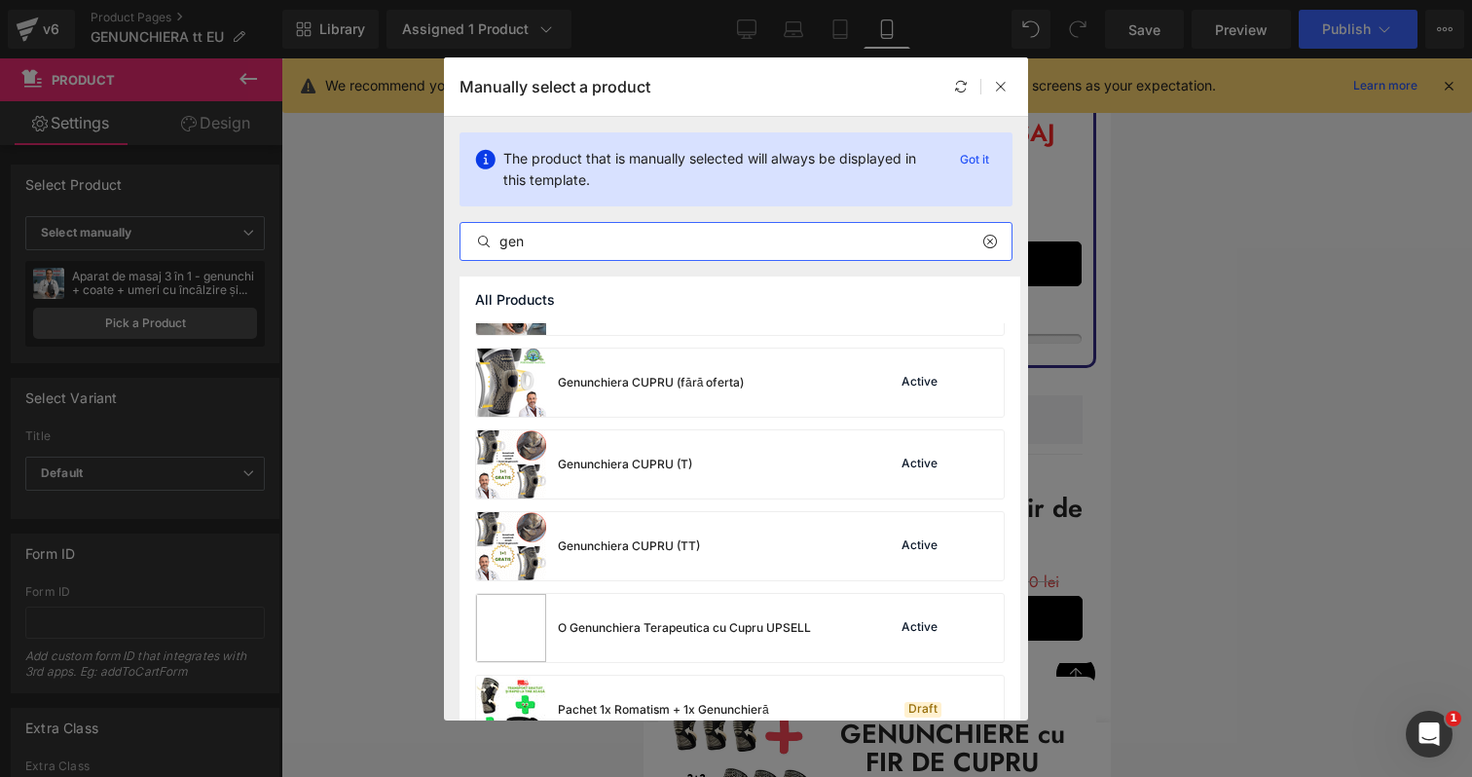
scroll to position [255, 0]
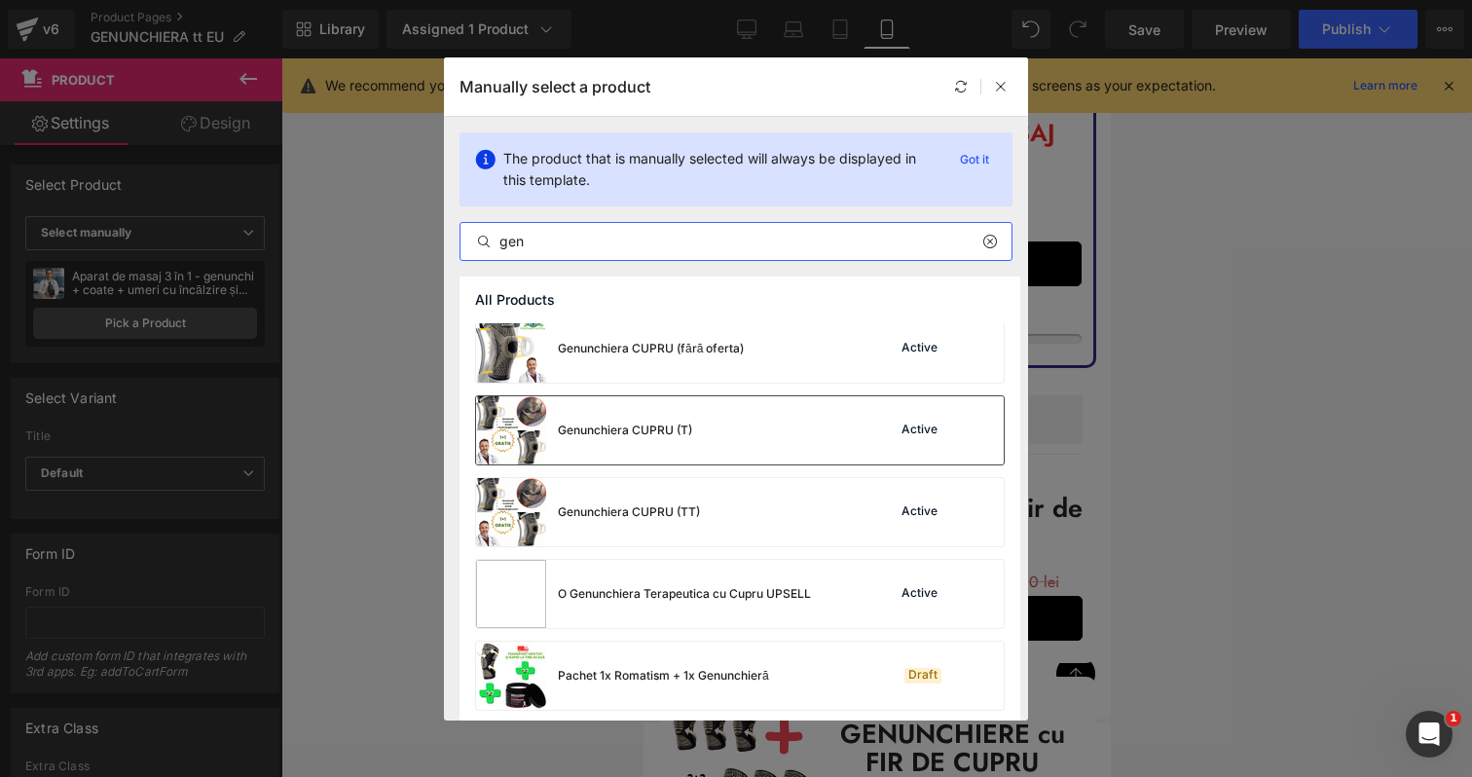
type input "gen"
click at [744, 414] on div "Genunchiera CUPRU (T) Active" at bounding box center [740, 430] width 528 height 68
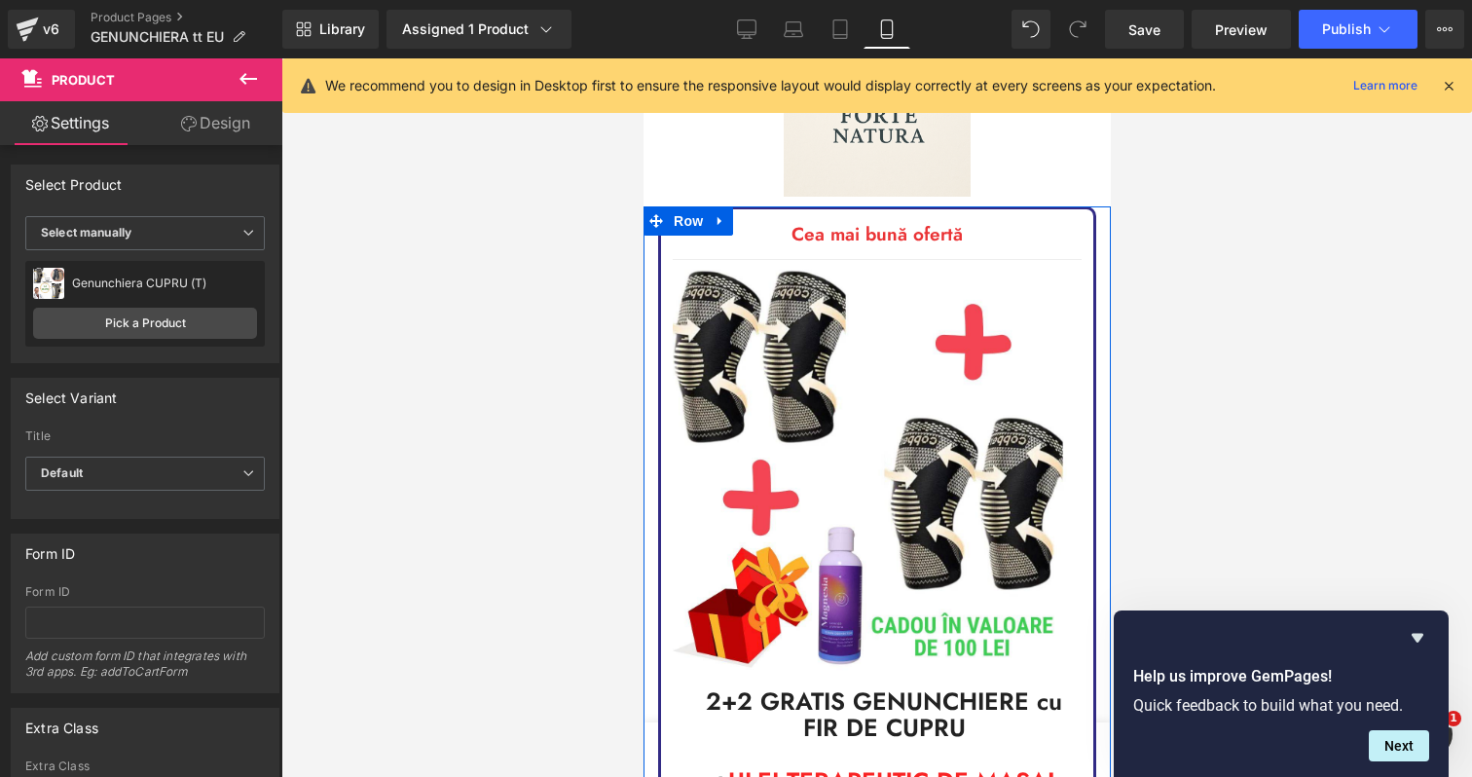
scroll to position [100, 0]
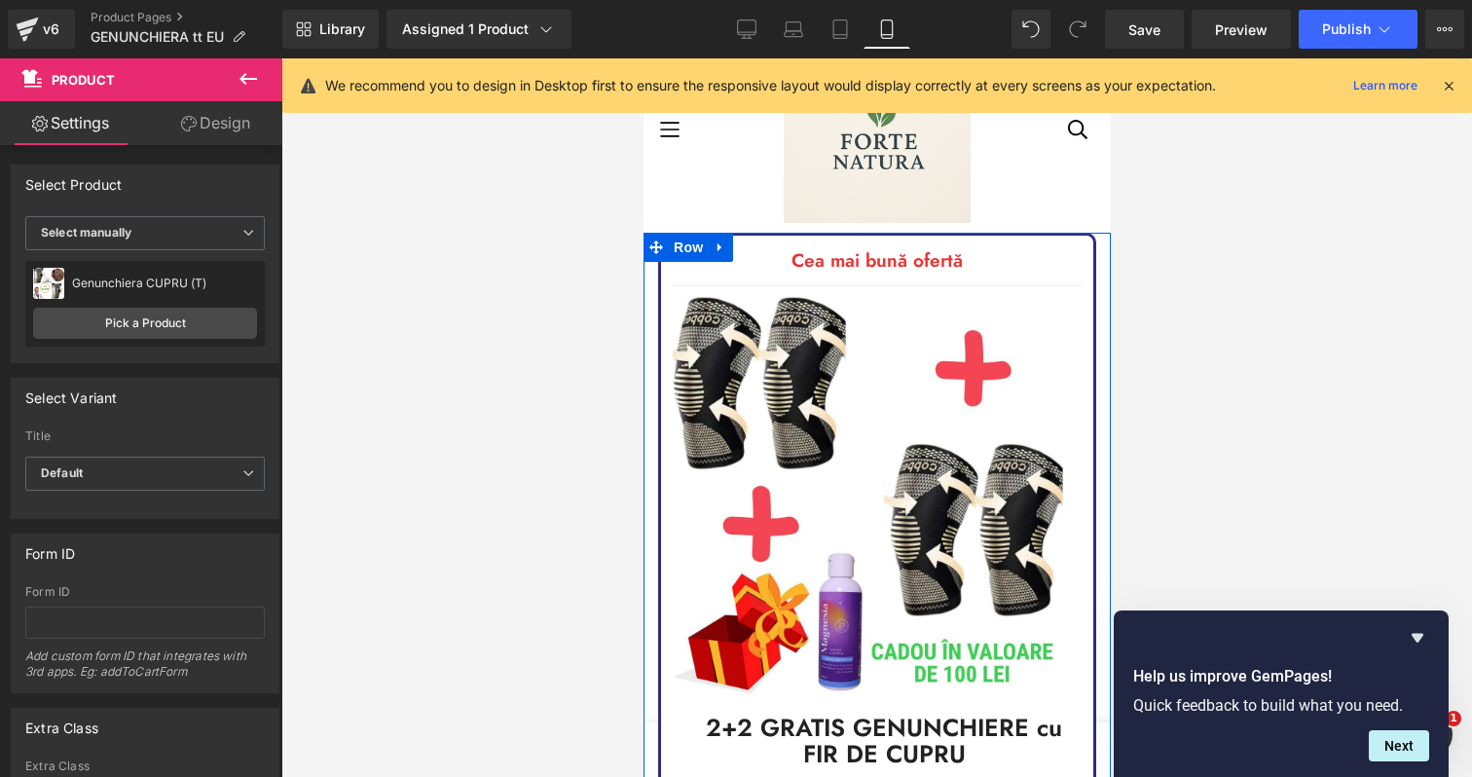
click at [901, 320] on img at bounding box center [876, 500] width 409 height 409
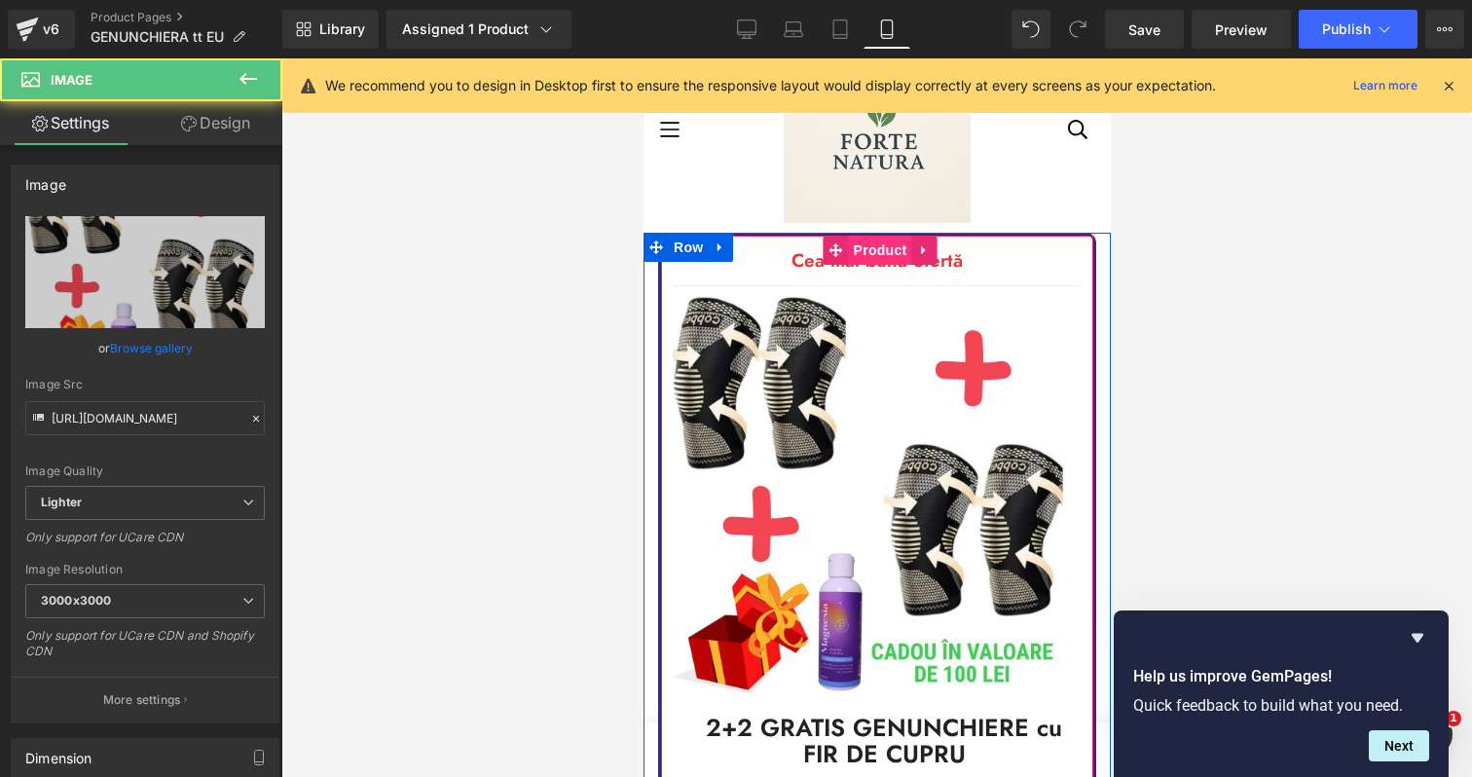
click at [882, 252] on span "Product" at bounding box center [879, 250] width 63 height 29
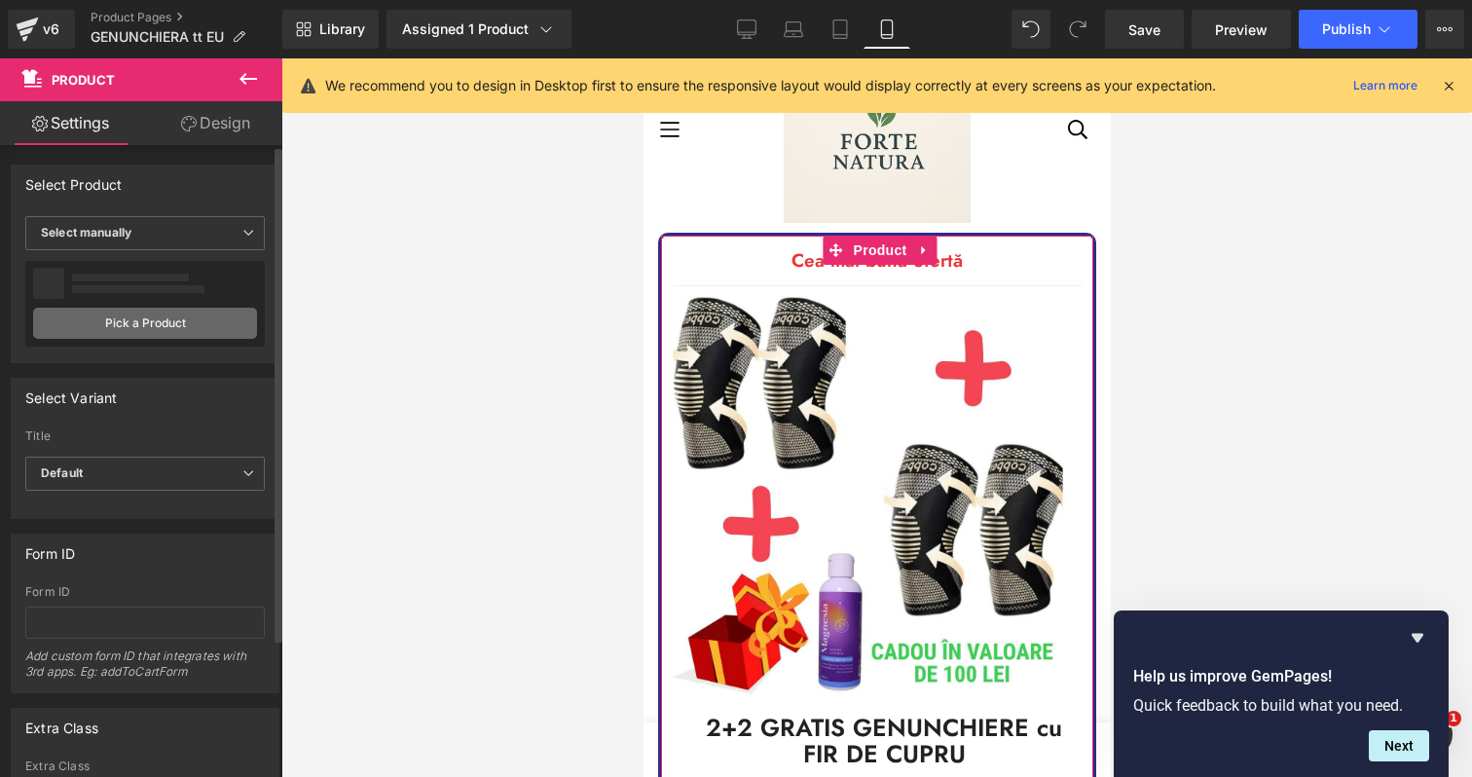
click at [111, 315] on link "Pick a Product" at bounding box center [145, 323] width 224 height 31
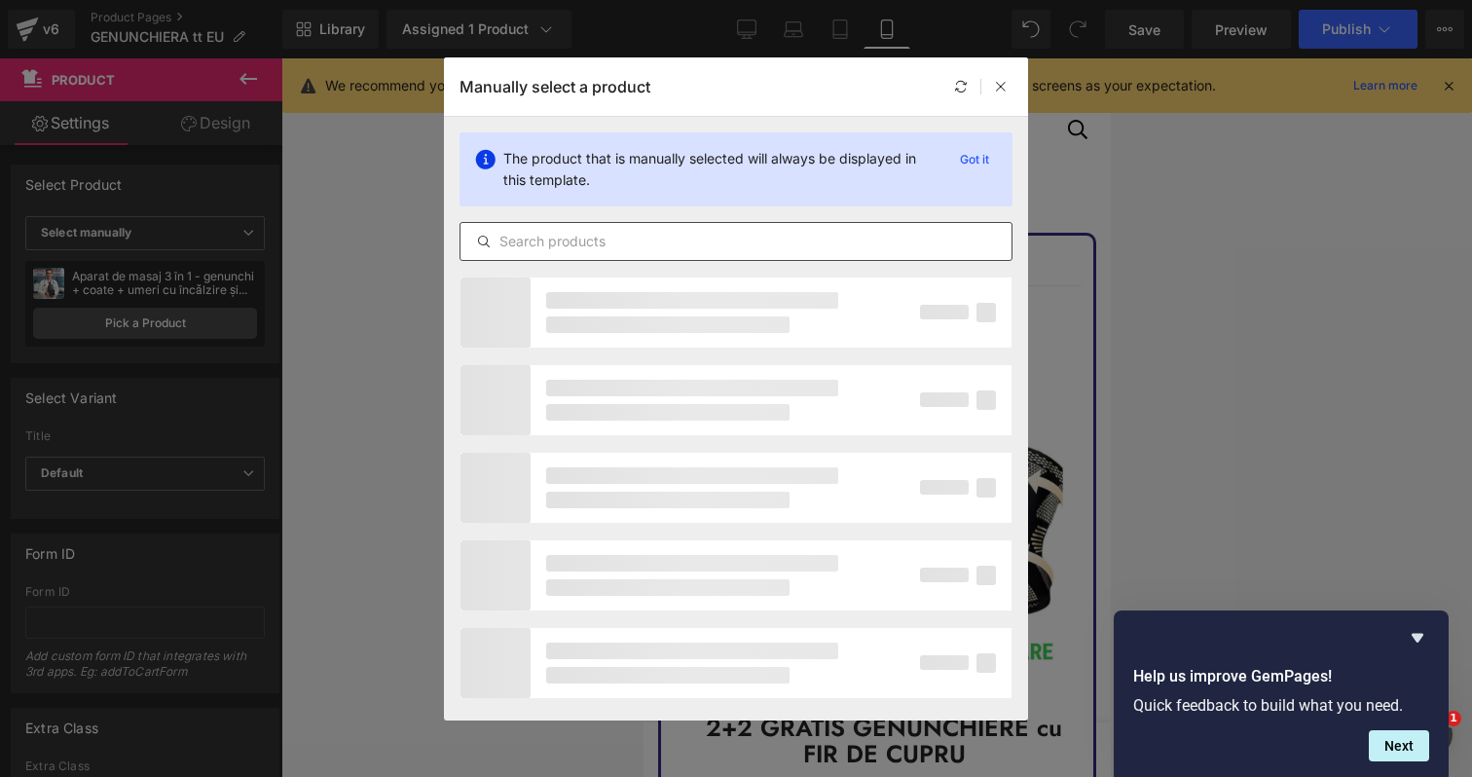
click at [637, 245] on input "text" at bounding box center [735, 241] width 551 height 23
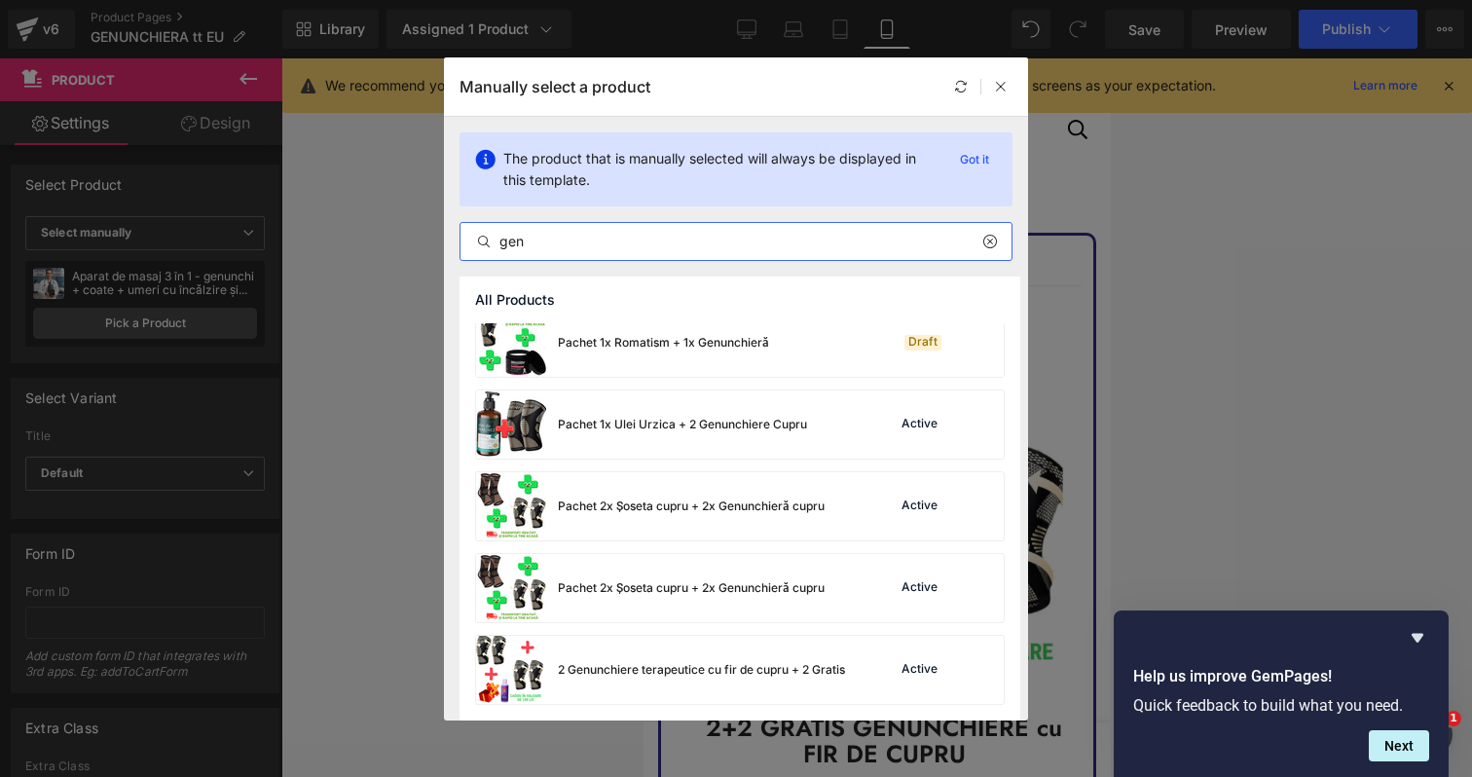
scroll to position [588, 0]
type input "gen"
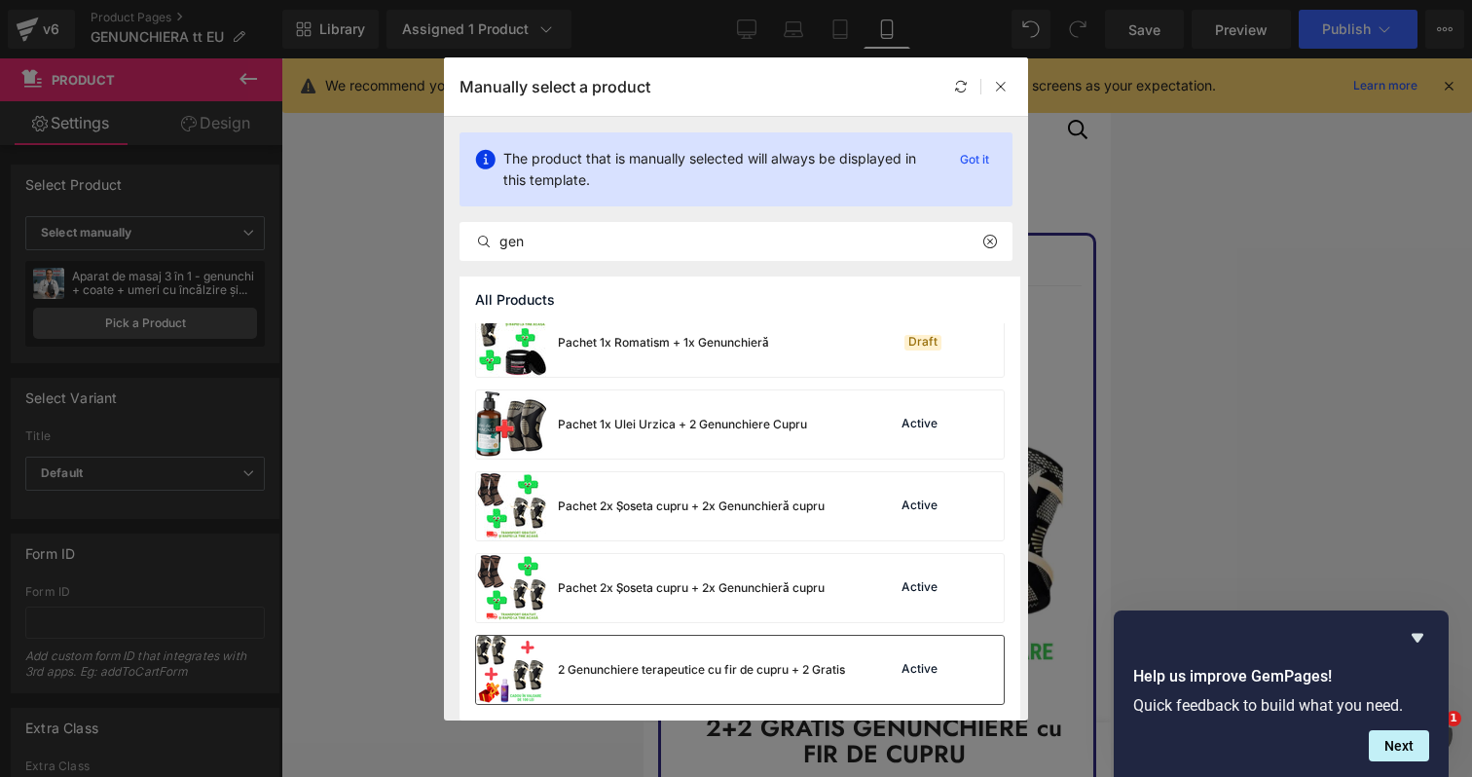
click at [730, 661] on div "2 Genunchiere terapeutice cu fir de cupru + 2 Gratis" at bounding box center [701, 670] width 287 height 18
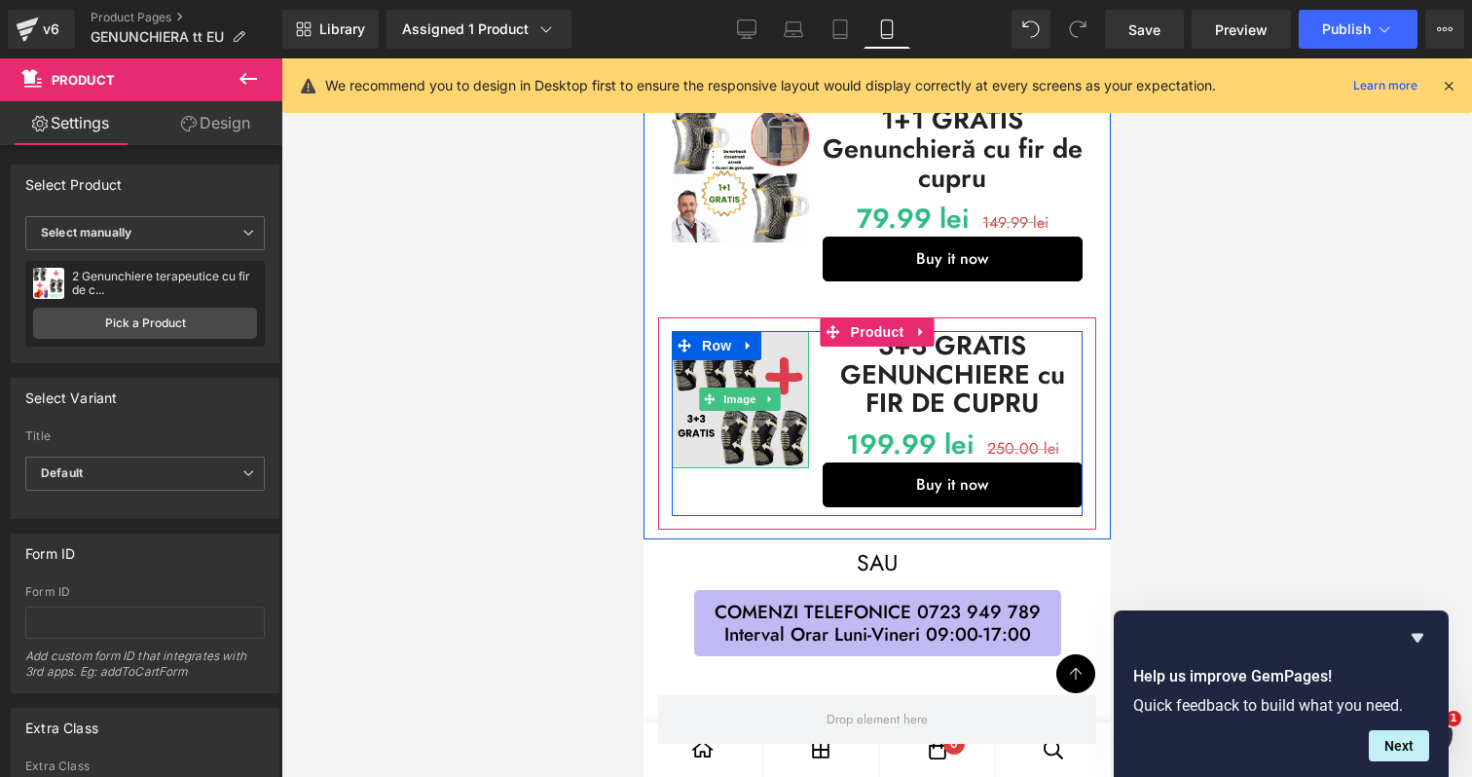
scroll to position [1149, 0]
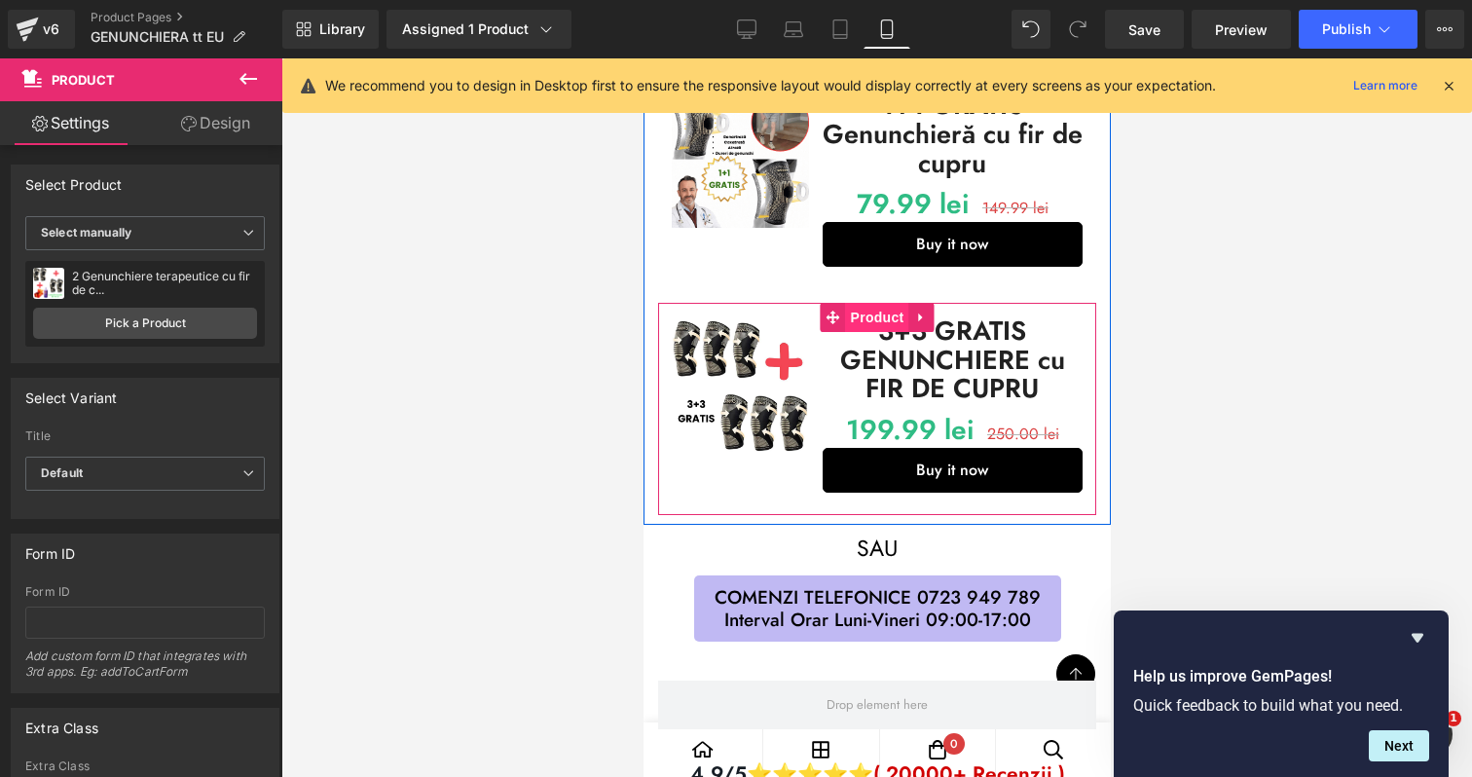
click at [880, 306] on span "Product" at bounding box center [876, 317] width 63 height 29
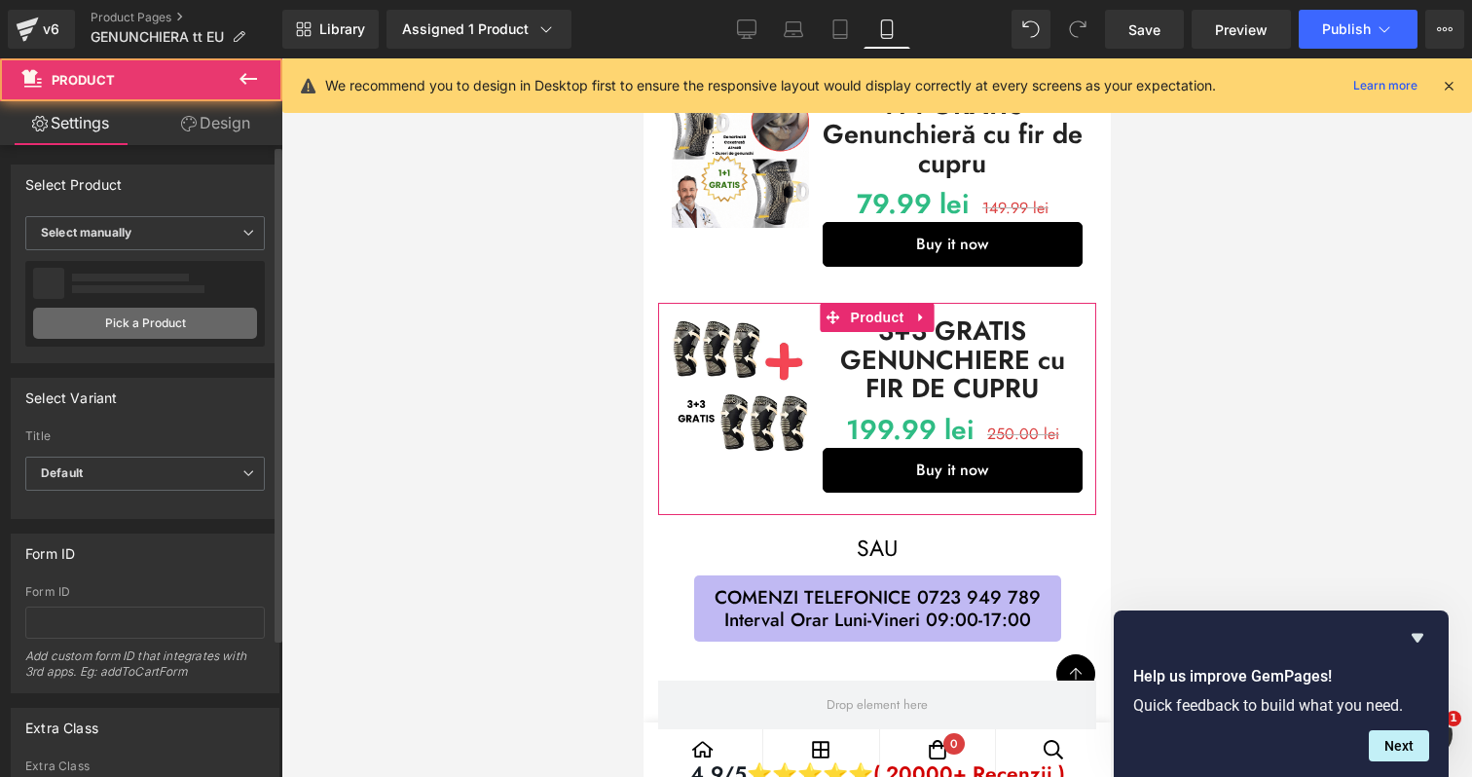
click at [106, 319] on link "Pick a Product" at bounding box center [145, 323] width 224 height 31
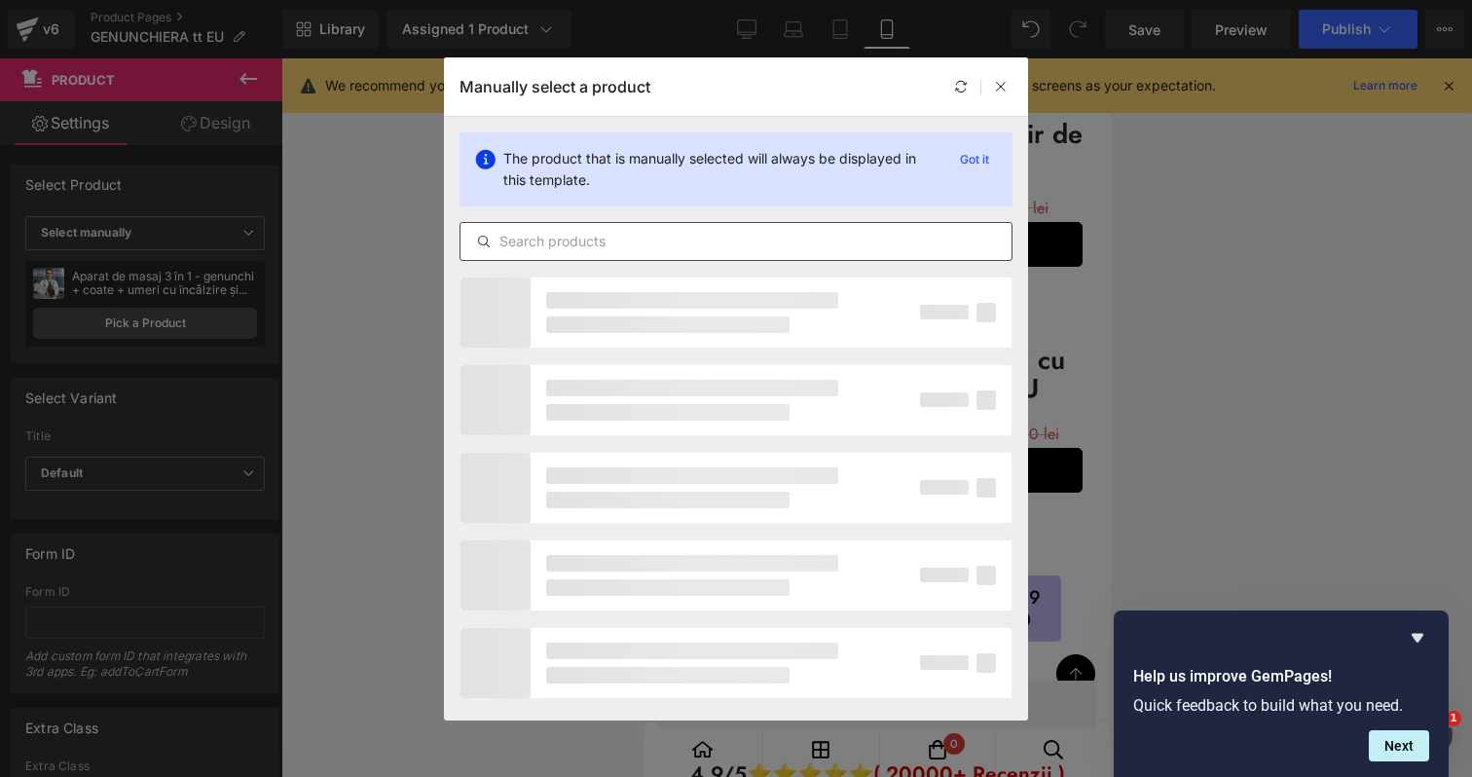
click at [622, 241] on input "text" at bounding box center [735, 241] width 551 height 23
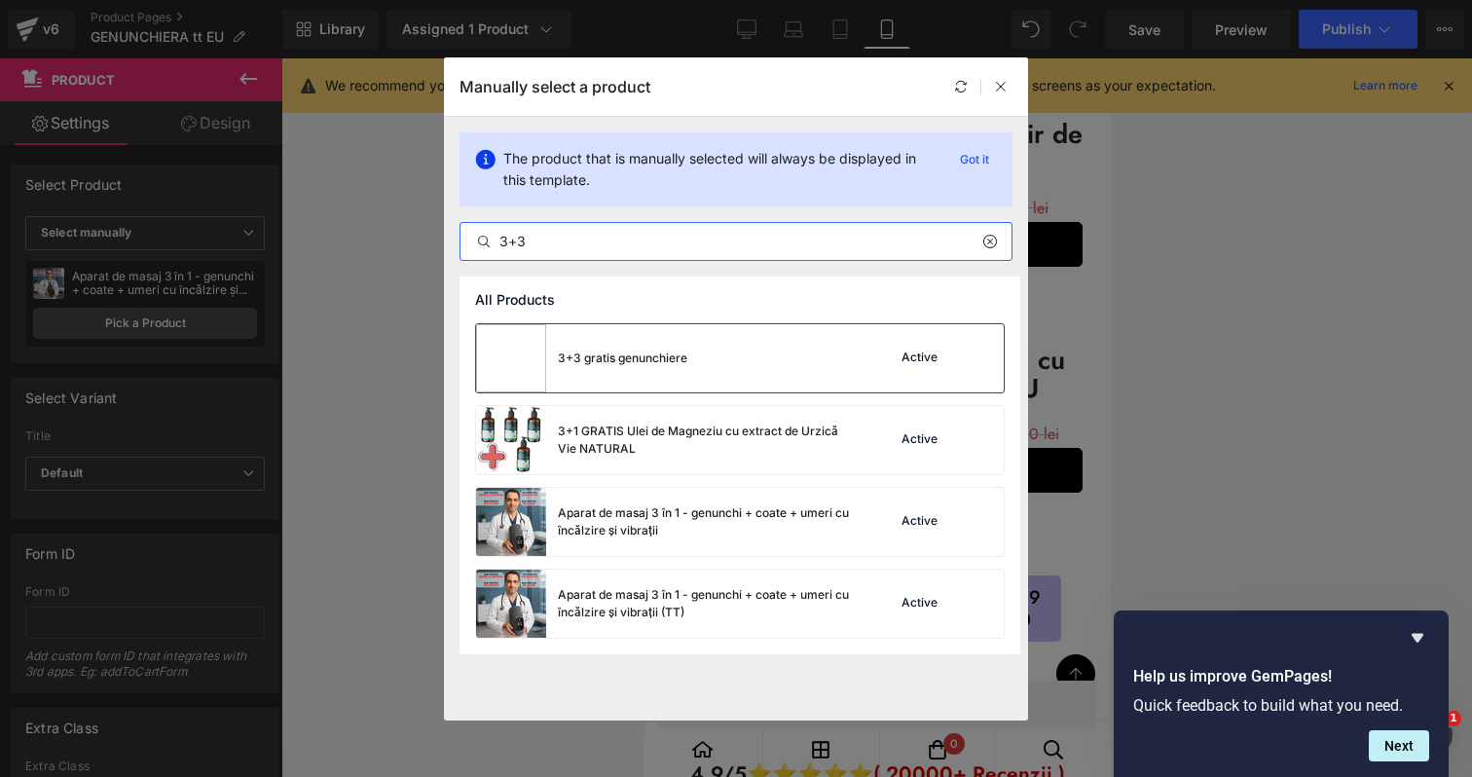
type input "3+3"
click at [625, 379] on div "3+3 gratis genunchiere" at bounding box center [581, 358] width 211 height 68
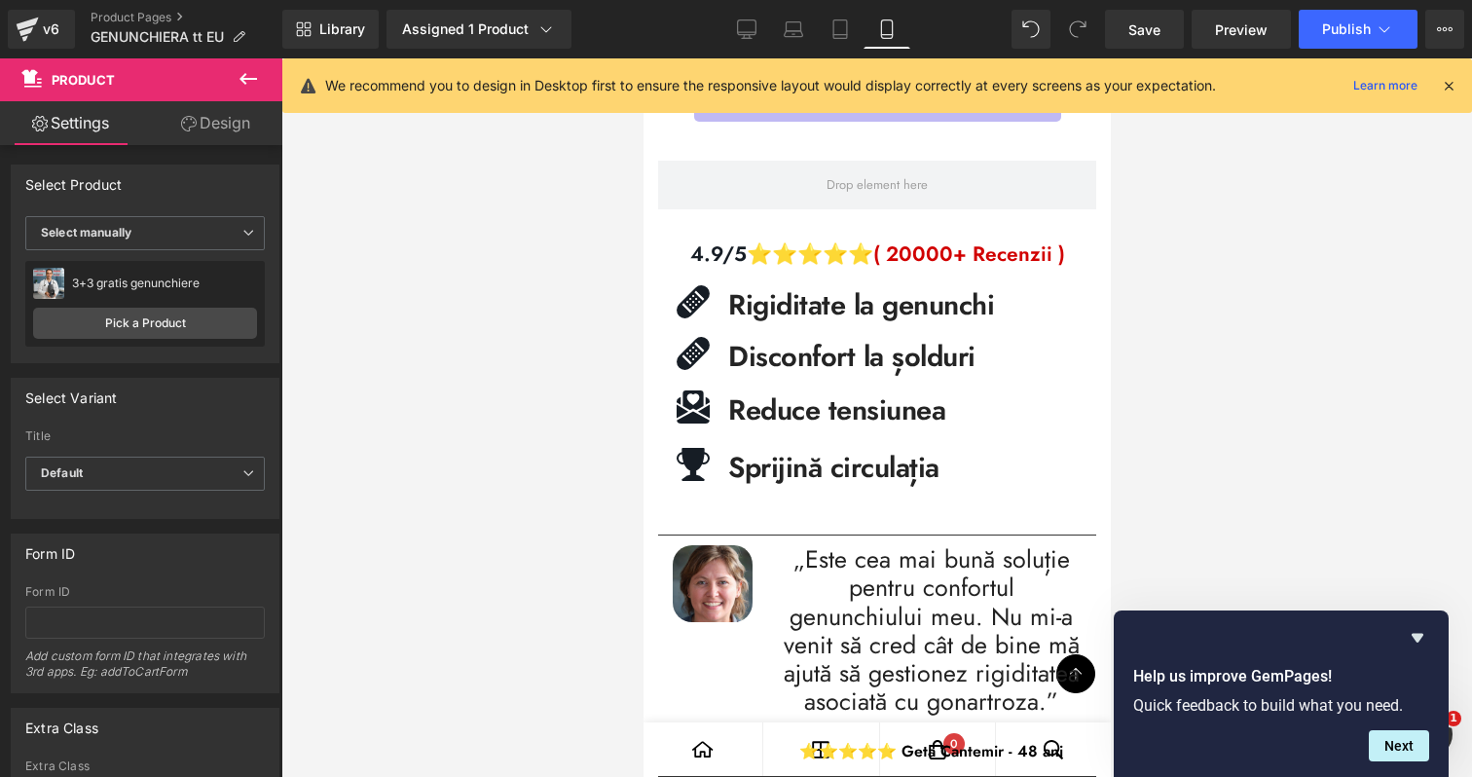
scroll to position [1667, 0]
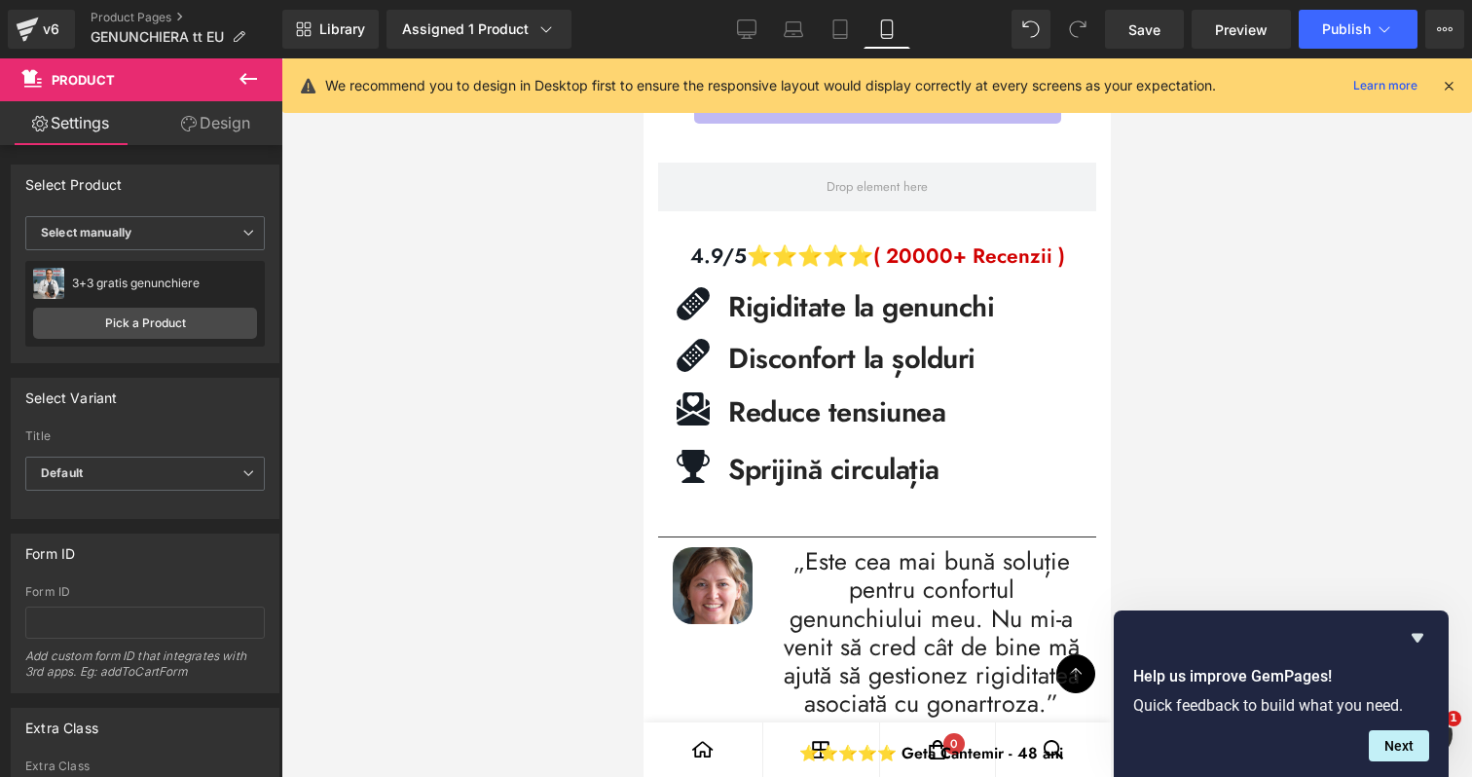
click at [891, 308] on div "Icon Rigiditate la genunchi Text Block Icon List" at bounding box center [876, 310] width 438 height 47
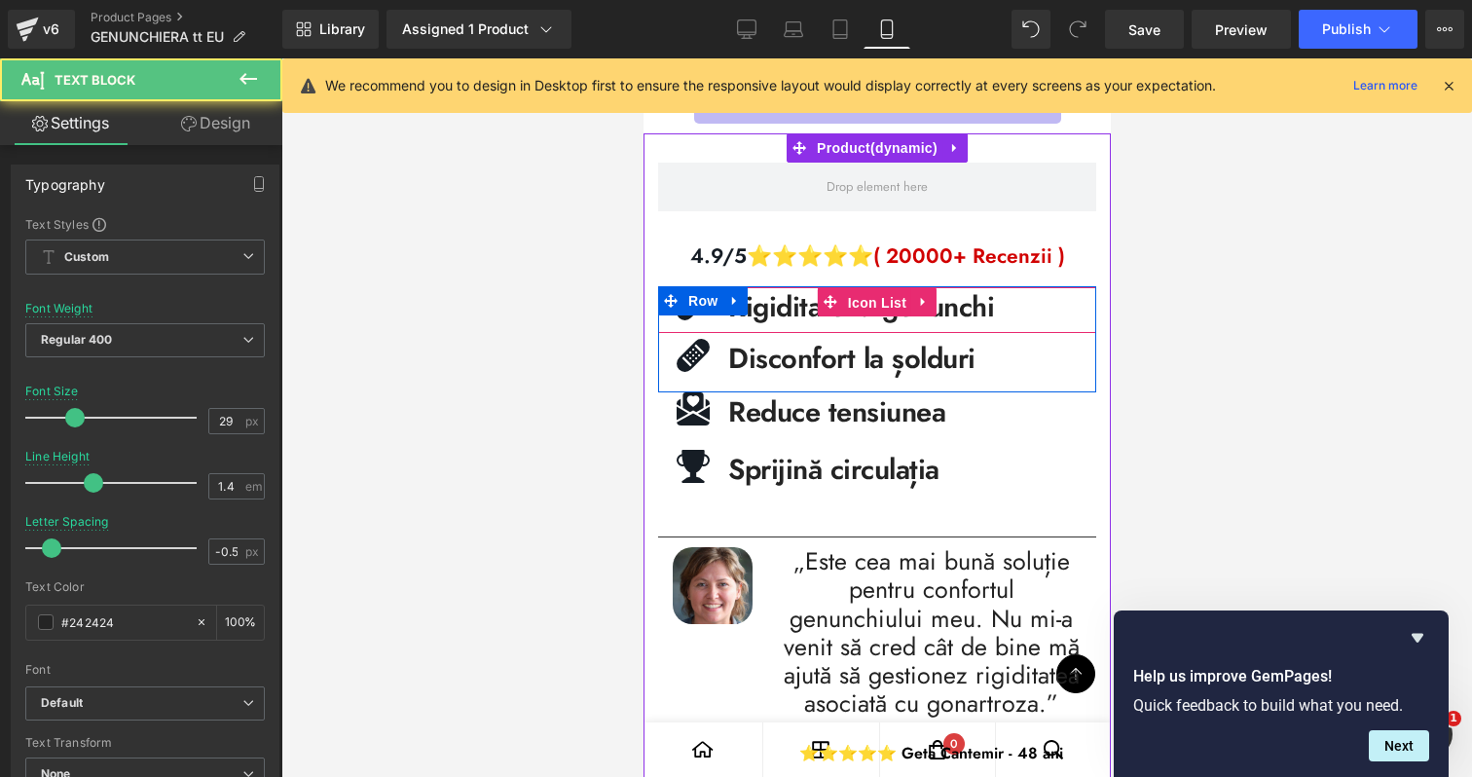
click at [891, 308] on span "Icon List" at bounding box center [876, 302] width 68 height 29
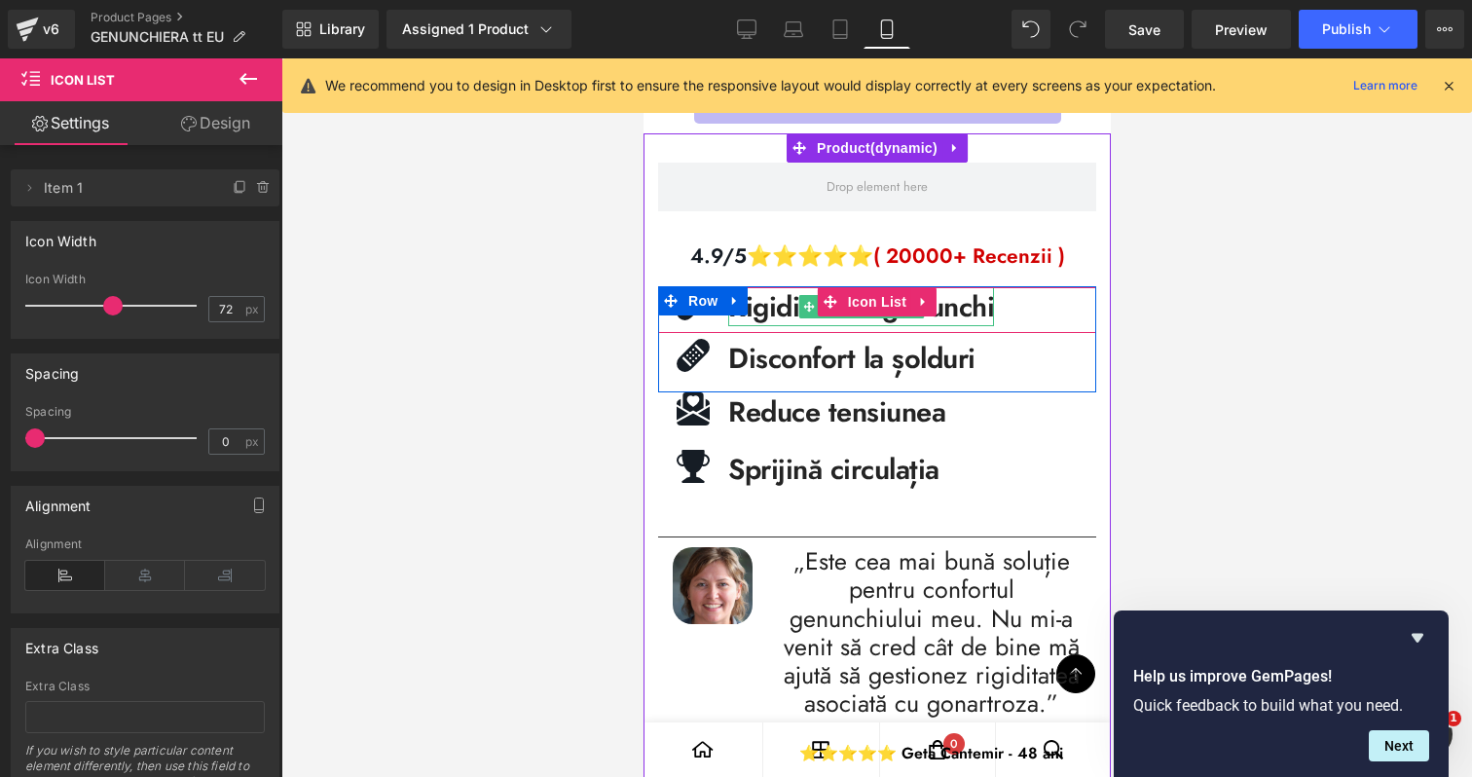
click at [982, 318] on b "Rigiditate la genunchi" at bounding box center [860, 306] width 266 height 41
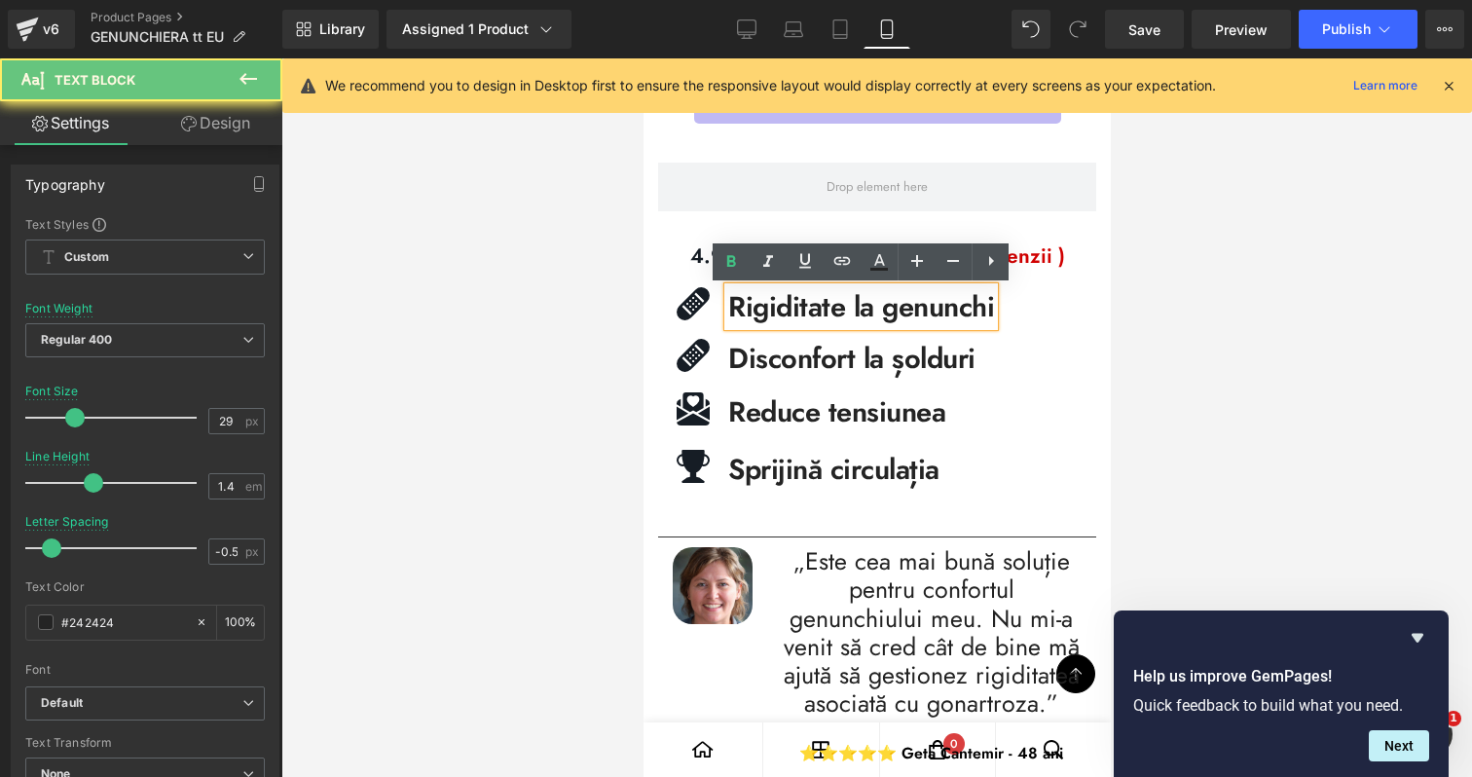
click at [982, 318] on b "Rigiditate la genunchi" at bounding box center [860, 306] width 266 height 41
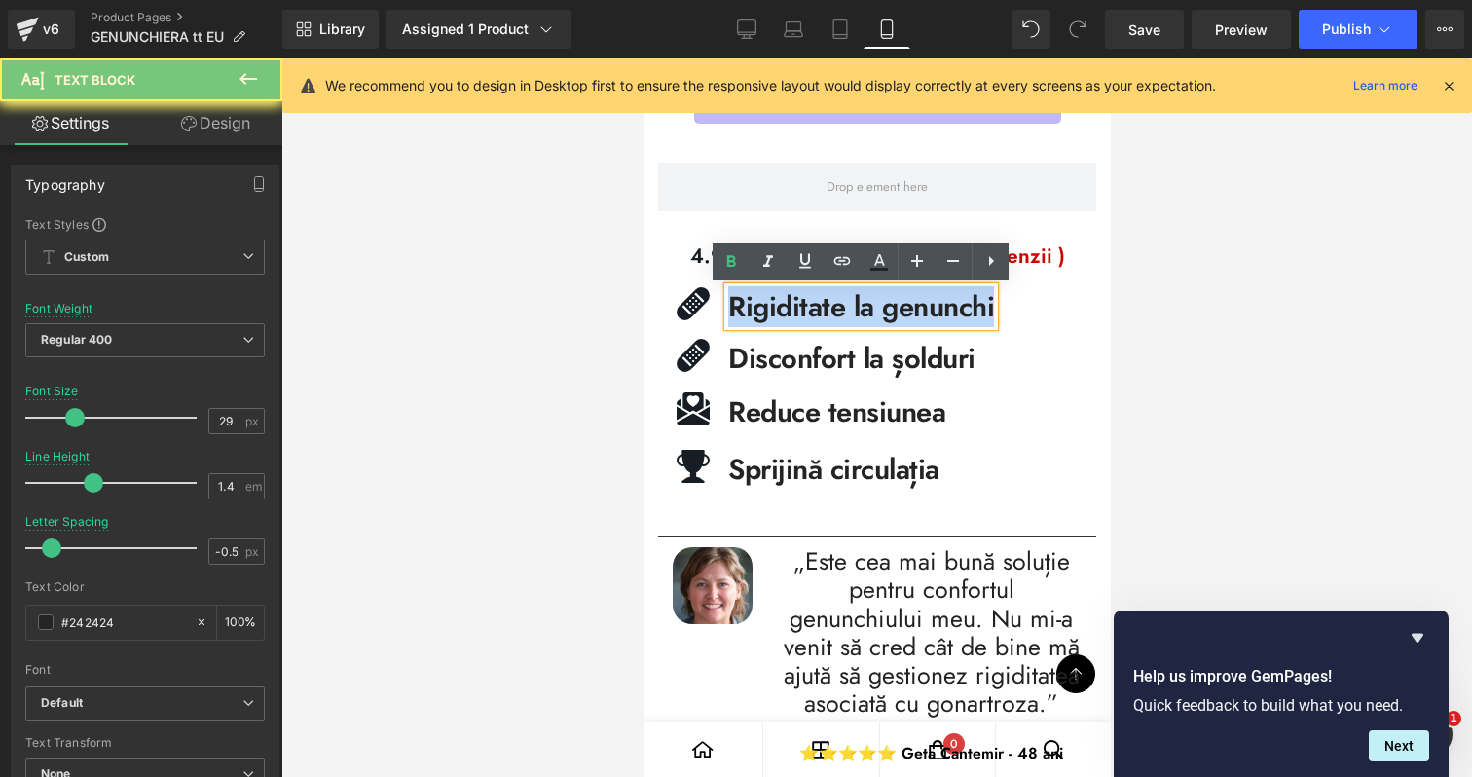
click at [982, 318] on b "Rigiditate la genunchi" at bounding box center [860, 306] width 266 height 41
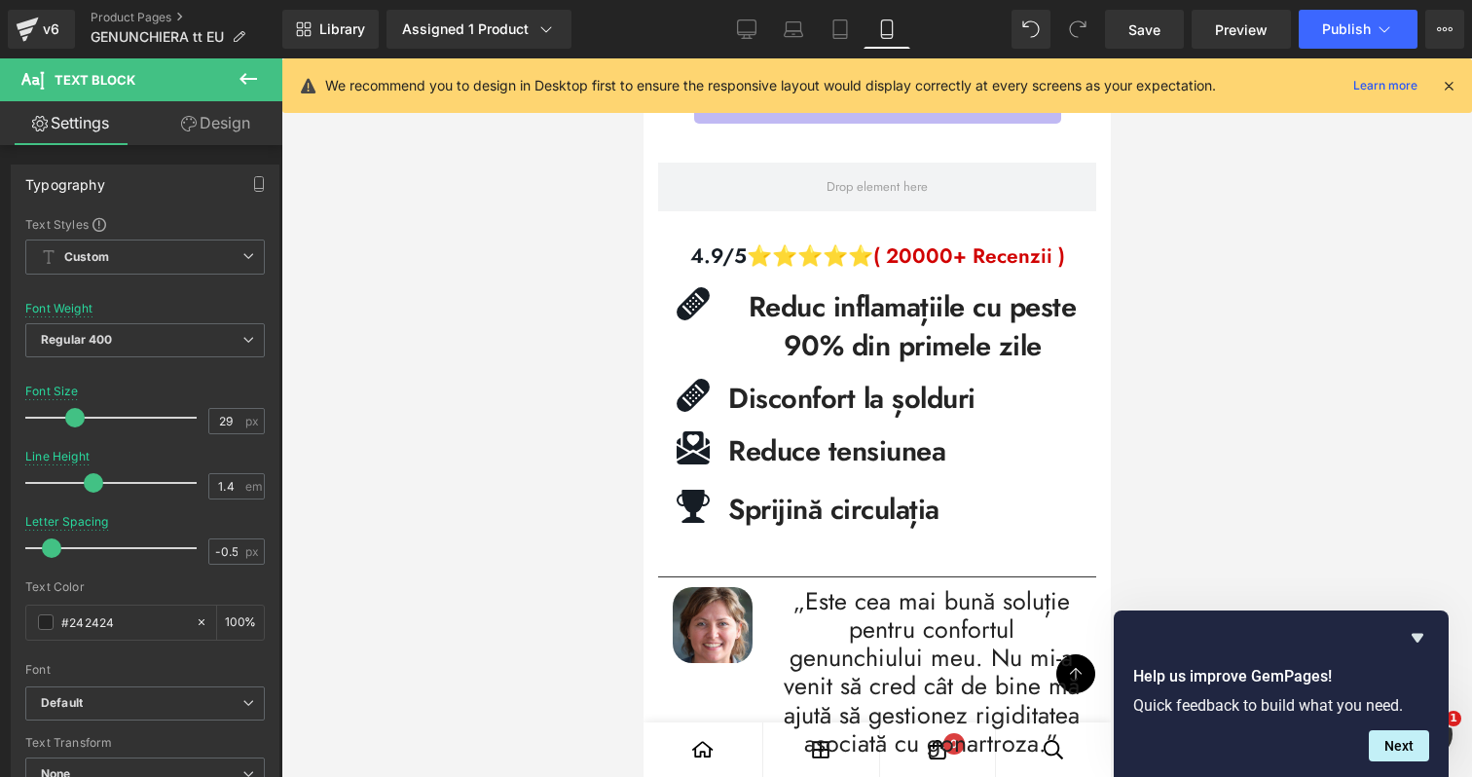
click at [1188, 312] on div at bounding box center [876, 417] width 1191 height 718
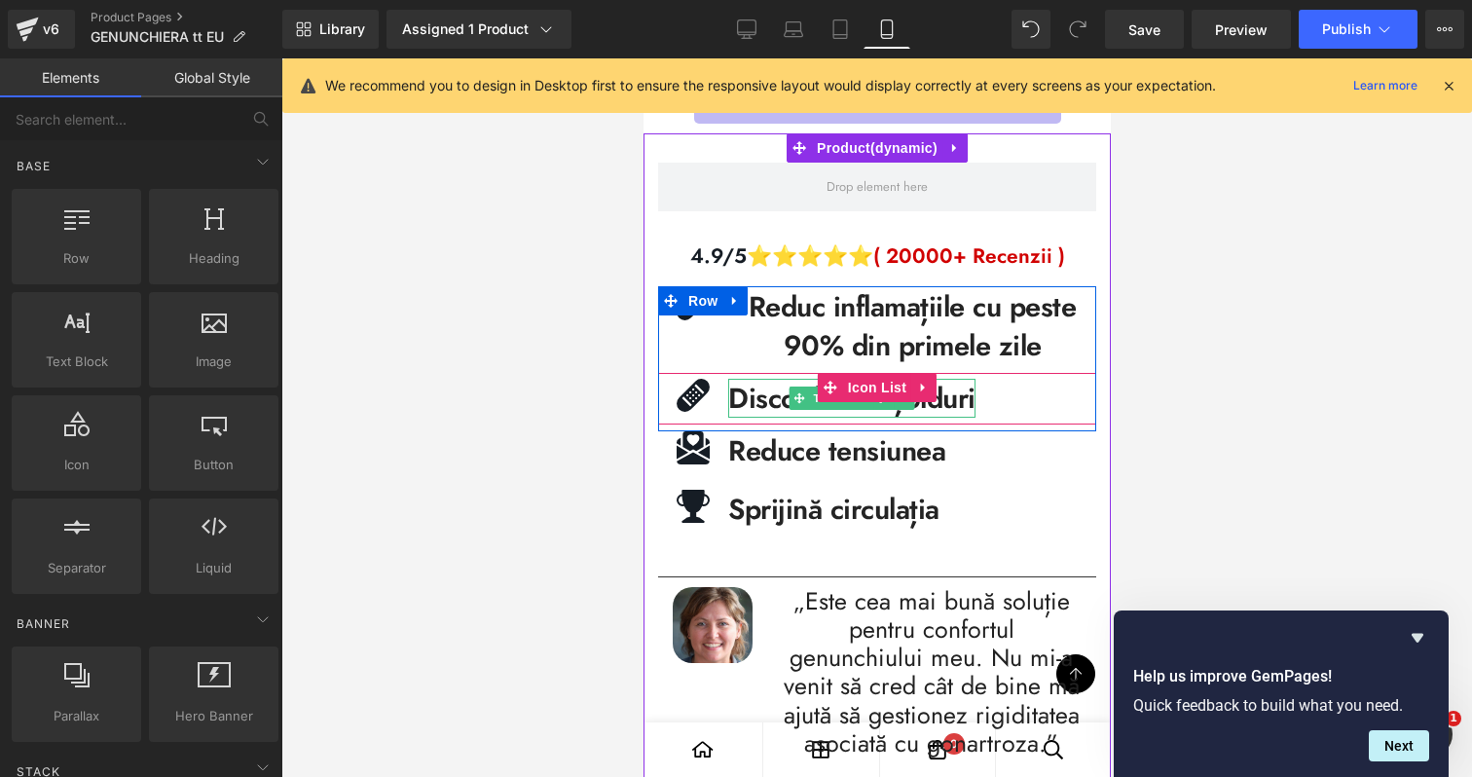
click at [939, 409] on b "Disconfort la șolduri" at bounding box center [850, 398] width 247 height 41
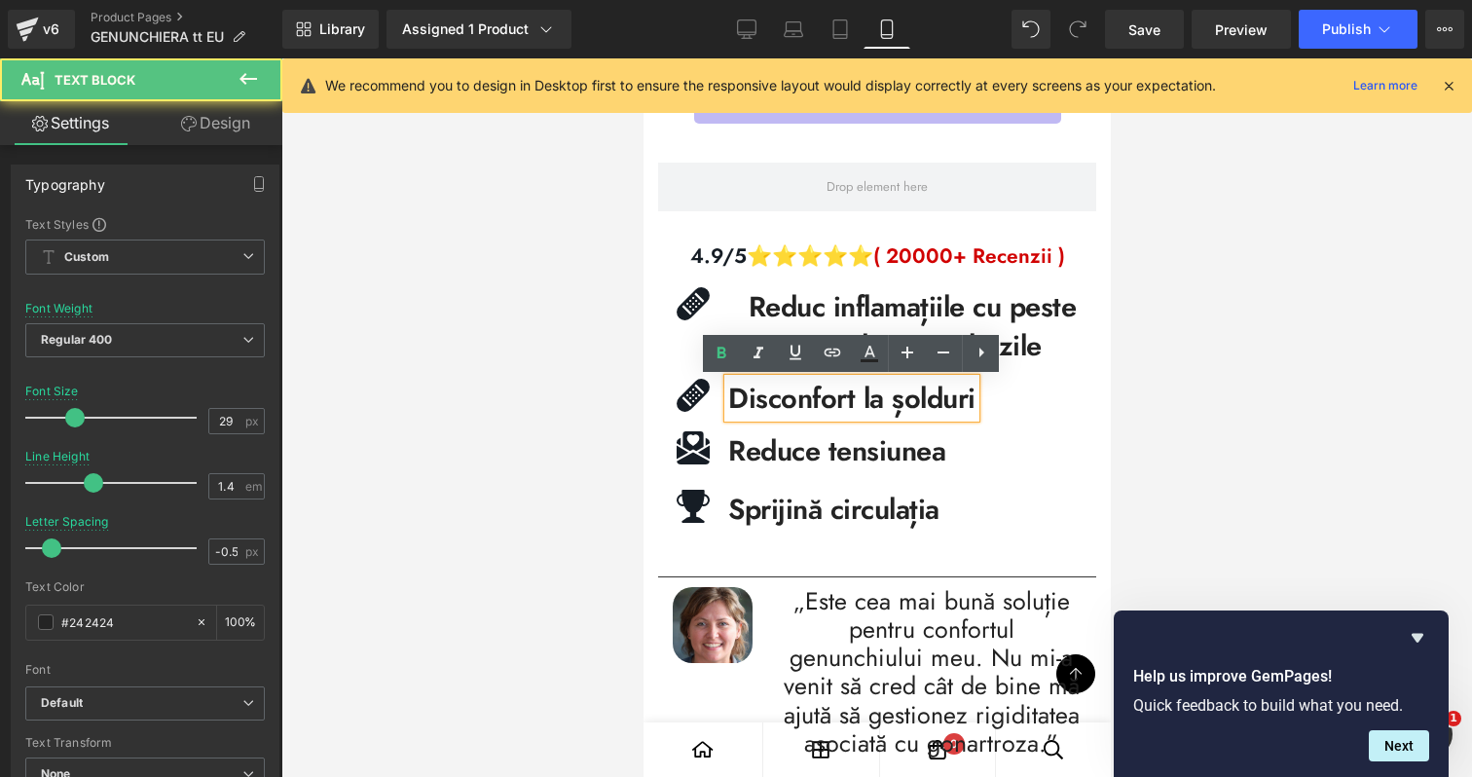
click at [954, 407] on b "Disconfort la șolduri" at bounding box center [850, 398] width 247 height 41
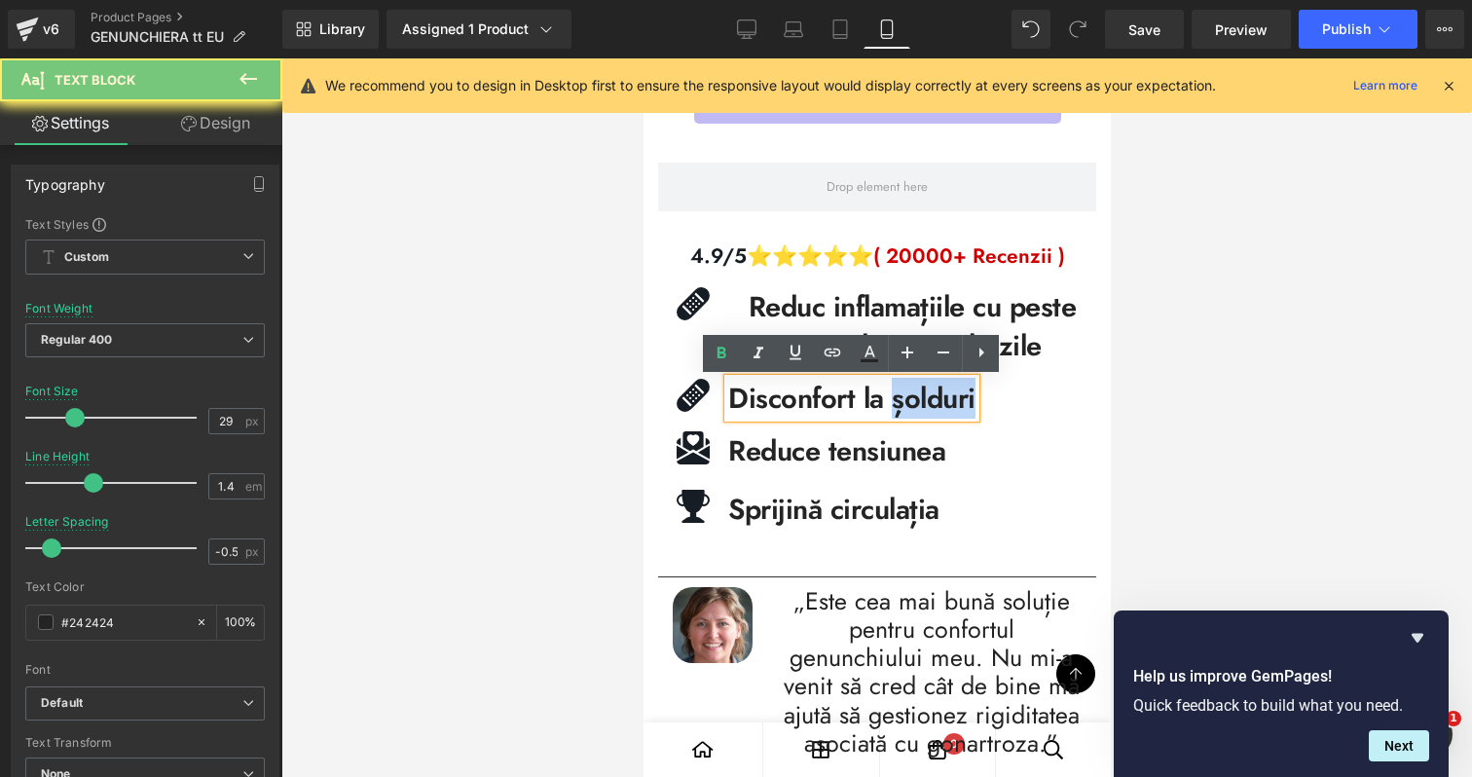
click at [954, 407] on b "Disconfort la șolduri" at bounding box center [850, 398] width 247 height 41
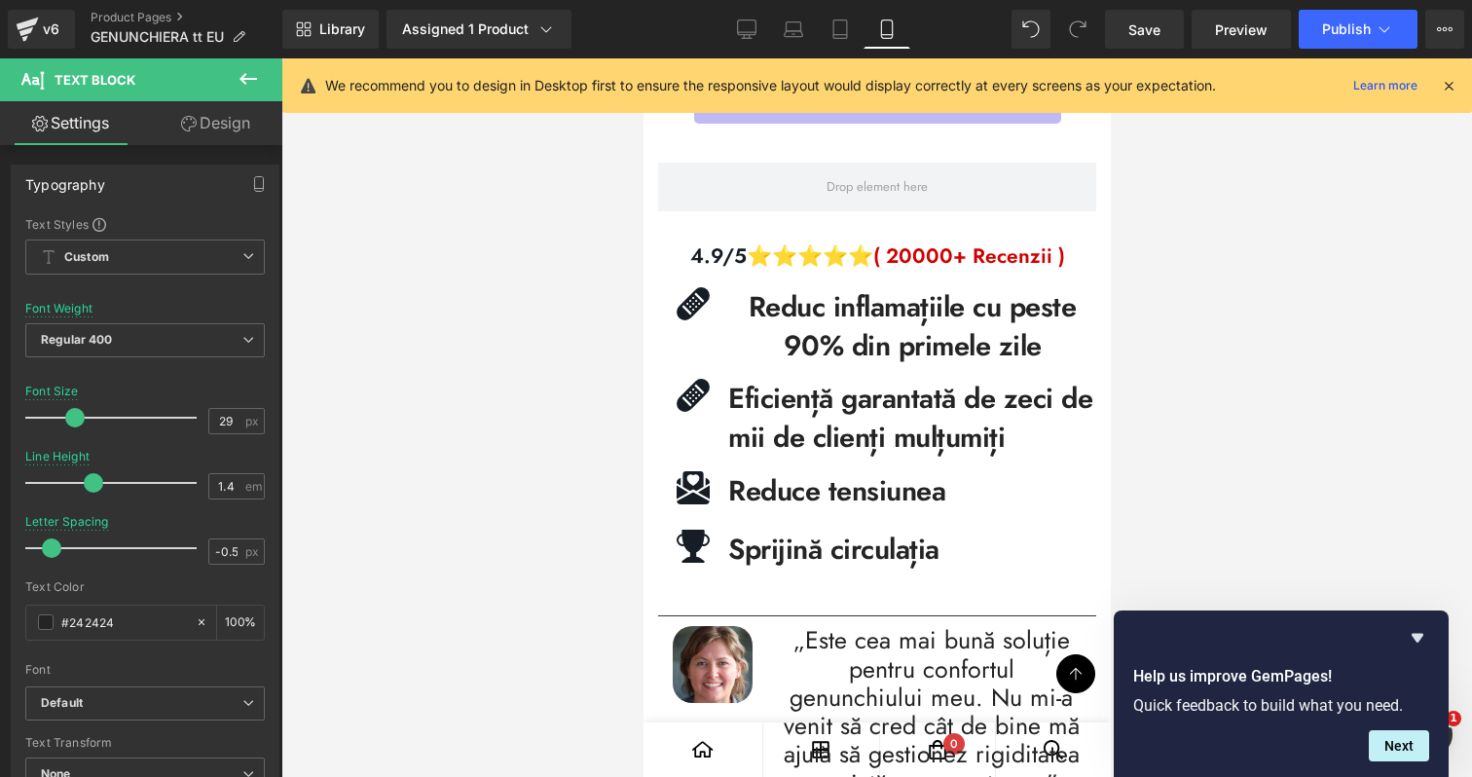
click at [1232, 369] on div at bounding box center [876, 417] width 1191 height 718
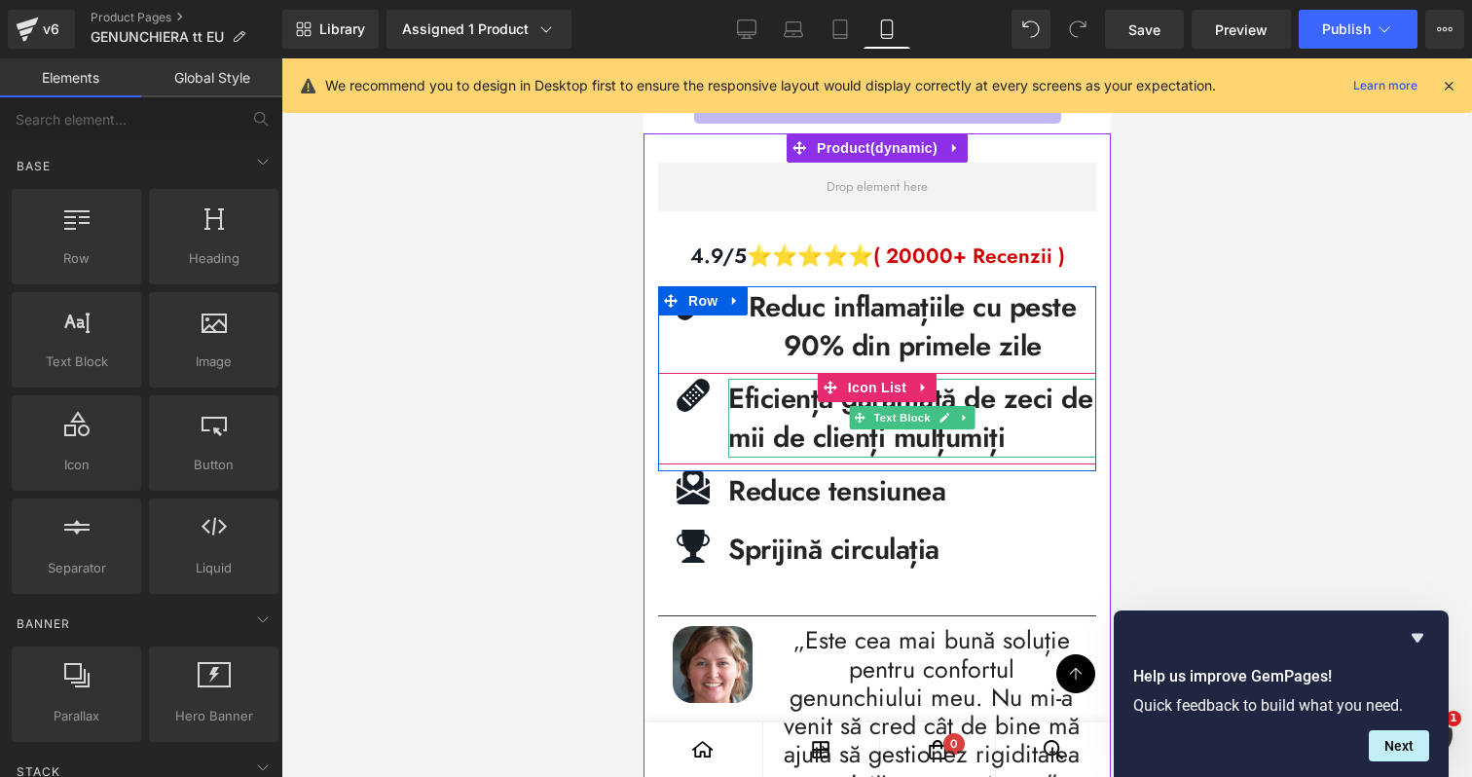
click at [978, 438] on b "Eficiență garantată de zeci de mii de clienți mulțumiți" at bounding box center [909, 418] width 364 height 81
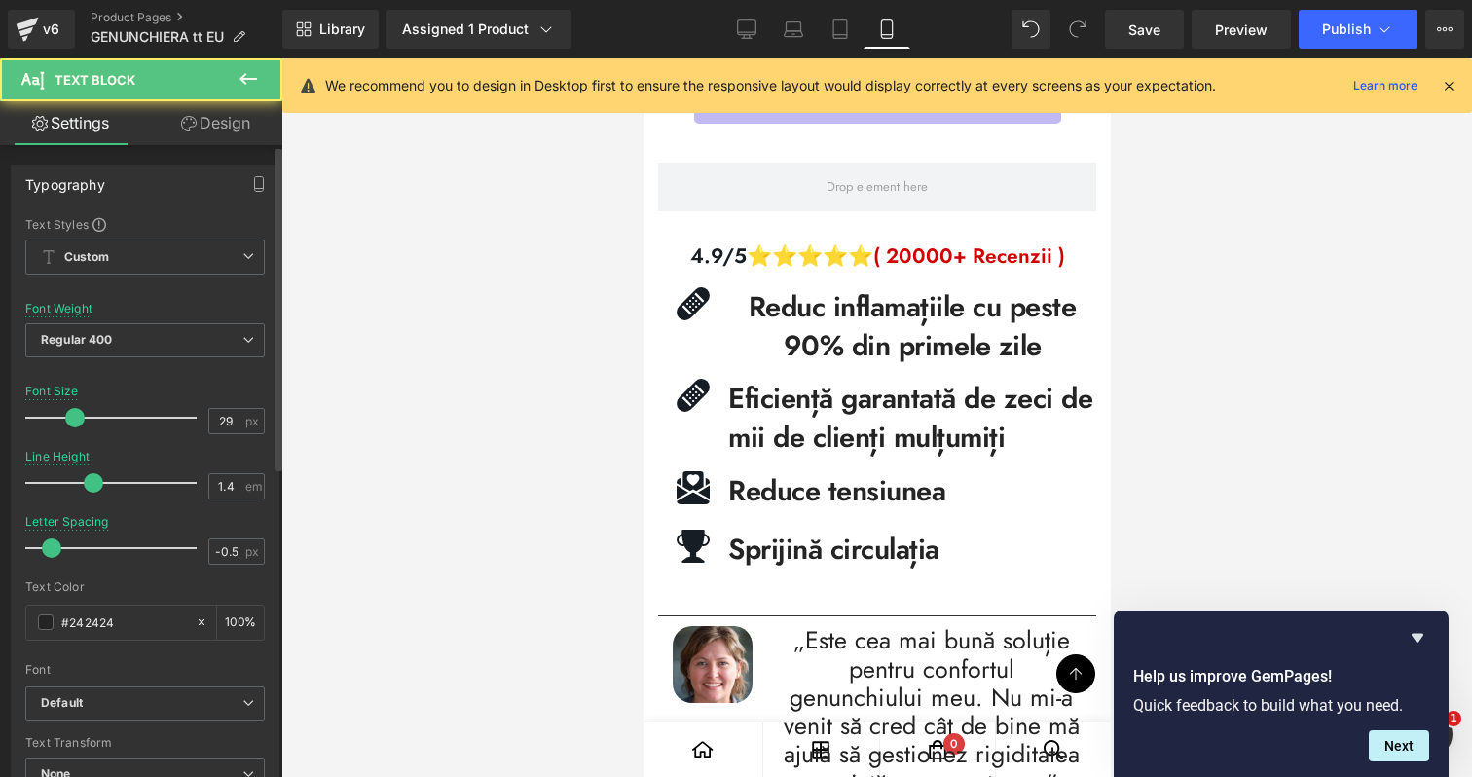
scroll to position [601, 0]
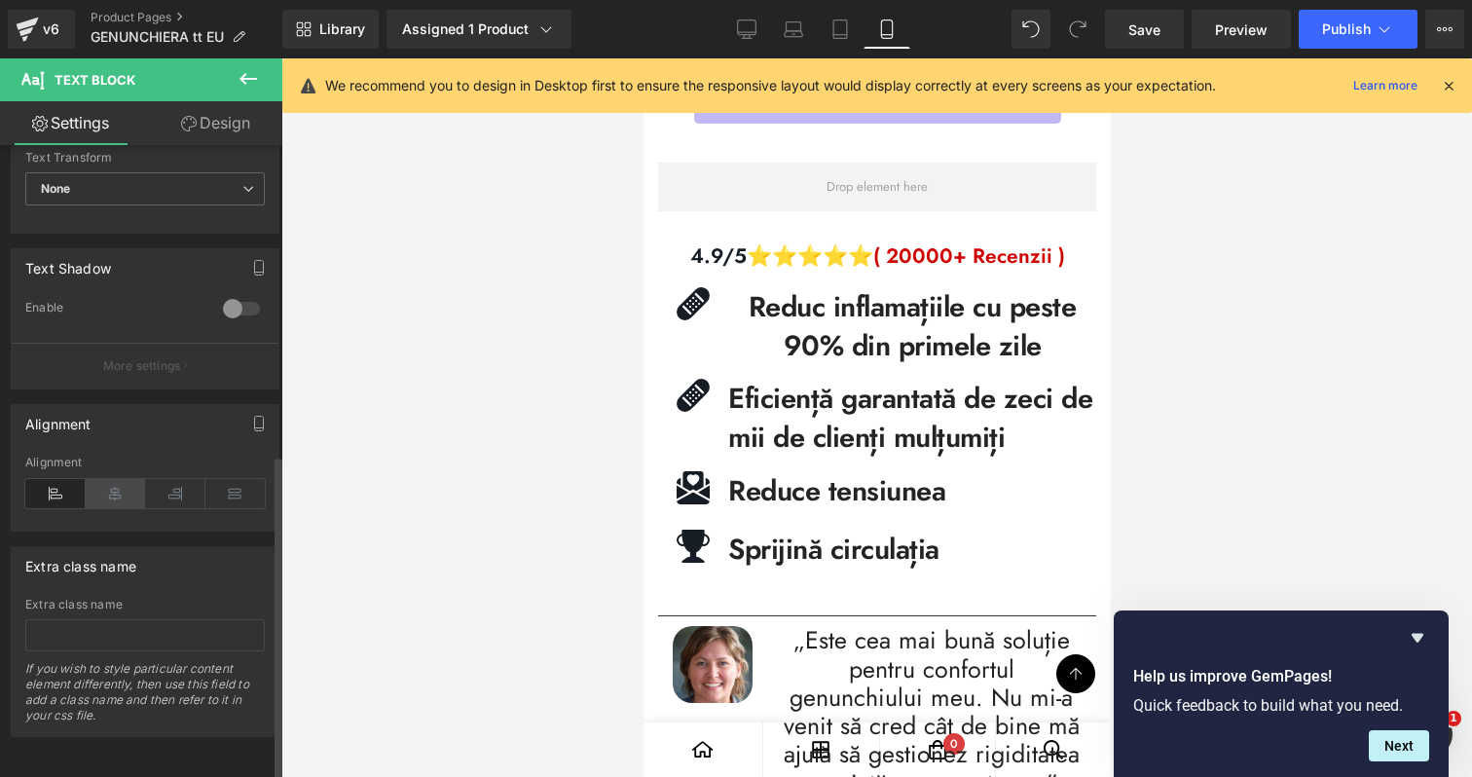
click at [111, 479] on icon at bounding box center [116, 493] width 60 height 29
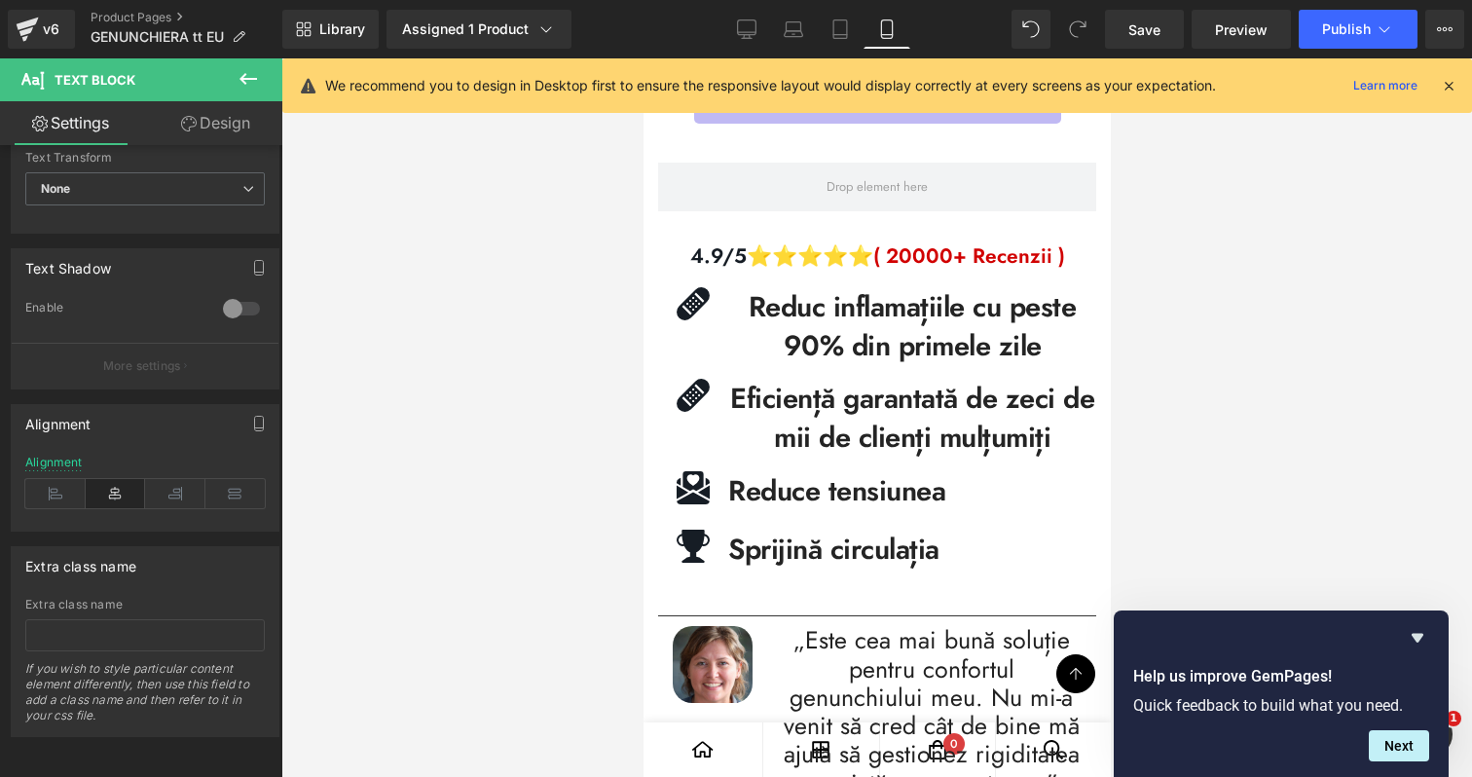
click at [1234, 390] on div at bounding box center [876, 417] width 1191 height 718
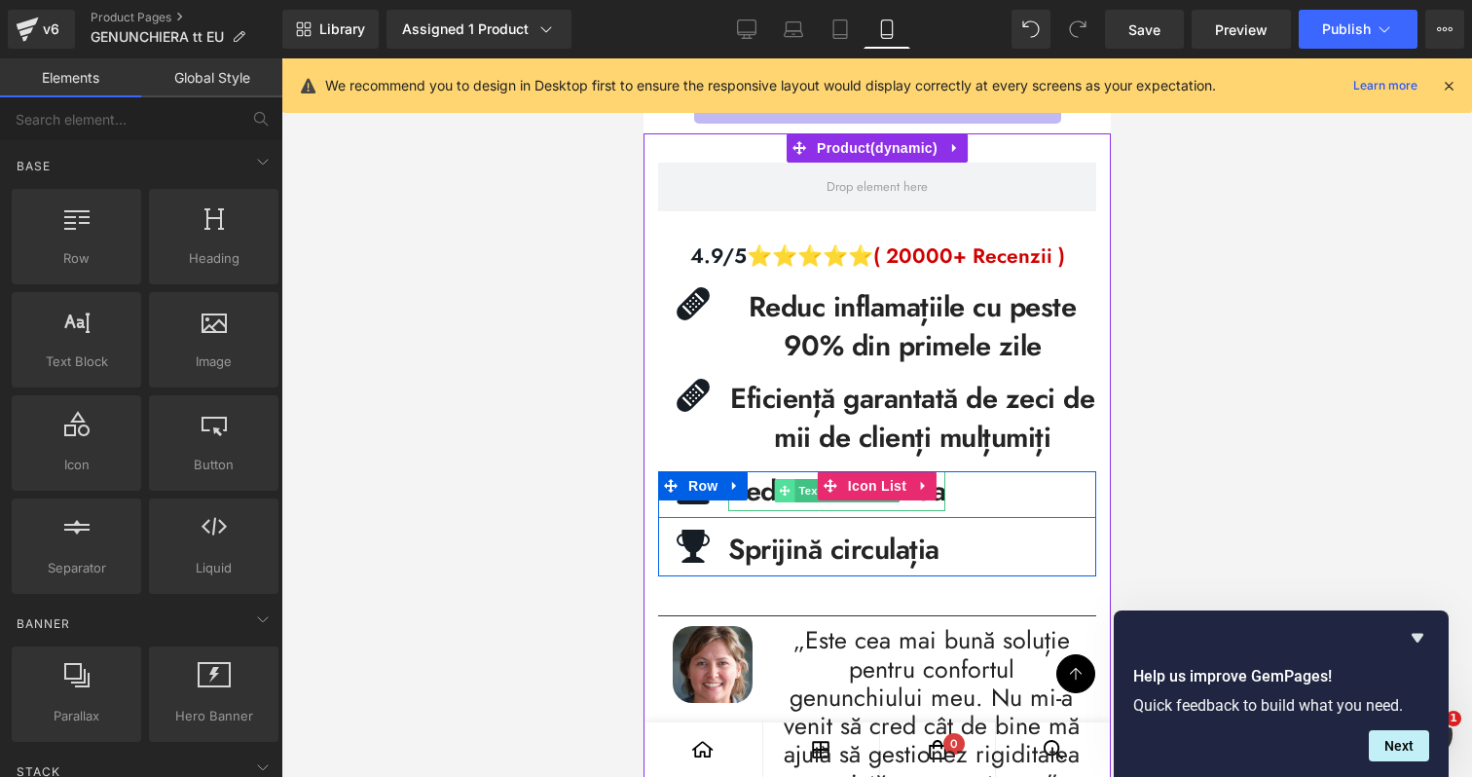
click at [782, 497] on icon at bounding box center [783, 491] width 11 height 12
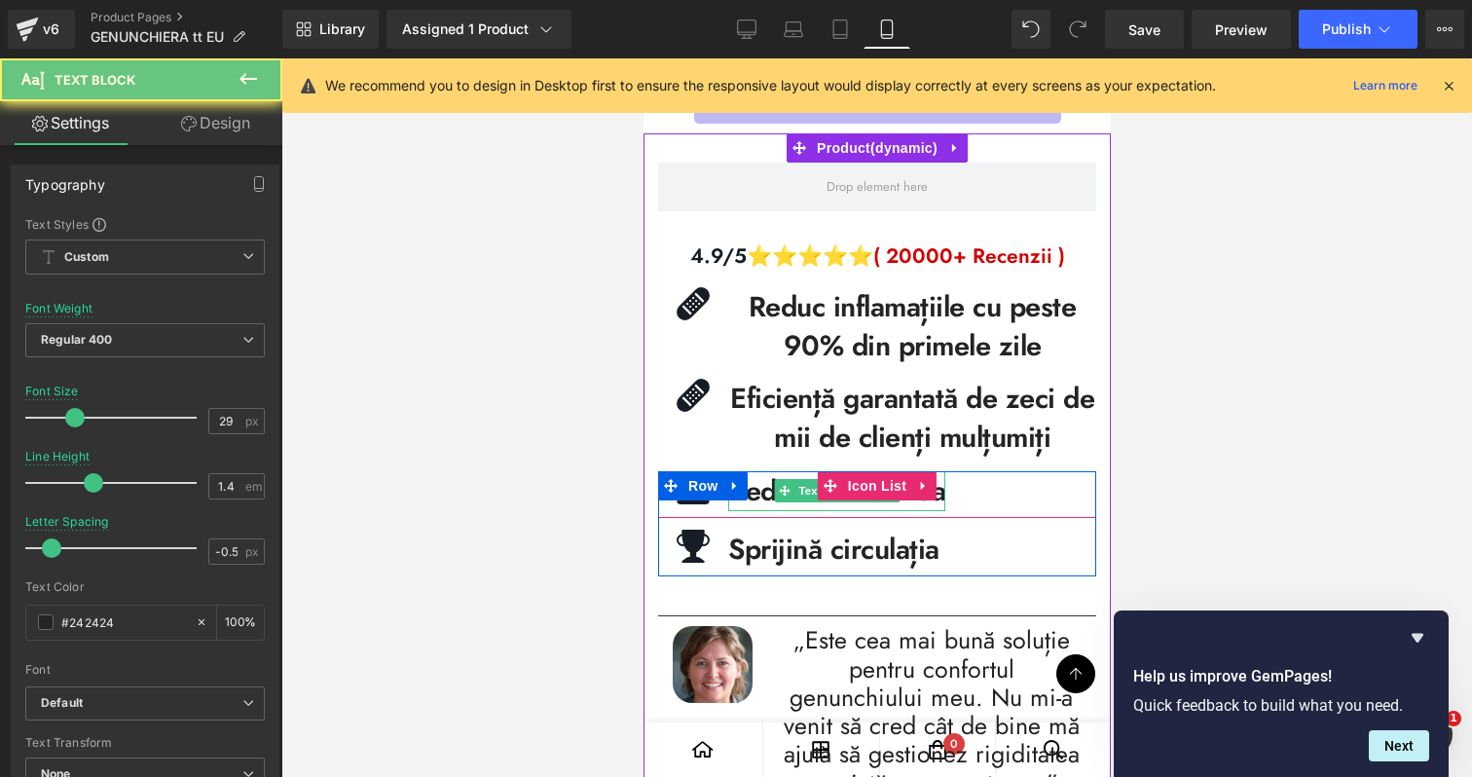
click at [763, 497] on b "Reduce tensiunea" at bounding box center [835, 490] width 217 height 41
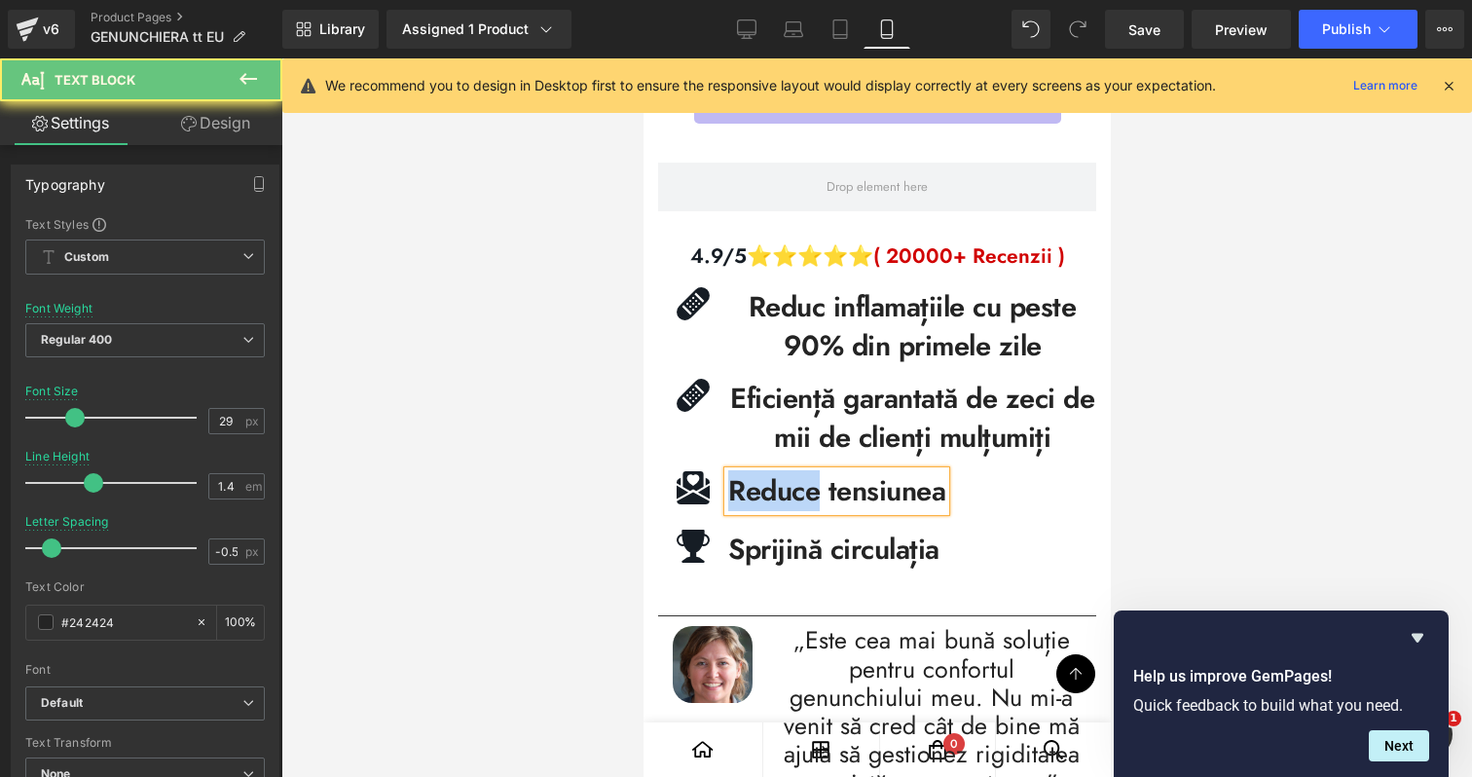
click at [763, 497] on b "Reduce tensiunea" at bounding box center [835, 490] width 217 height 41
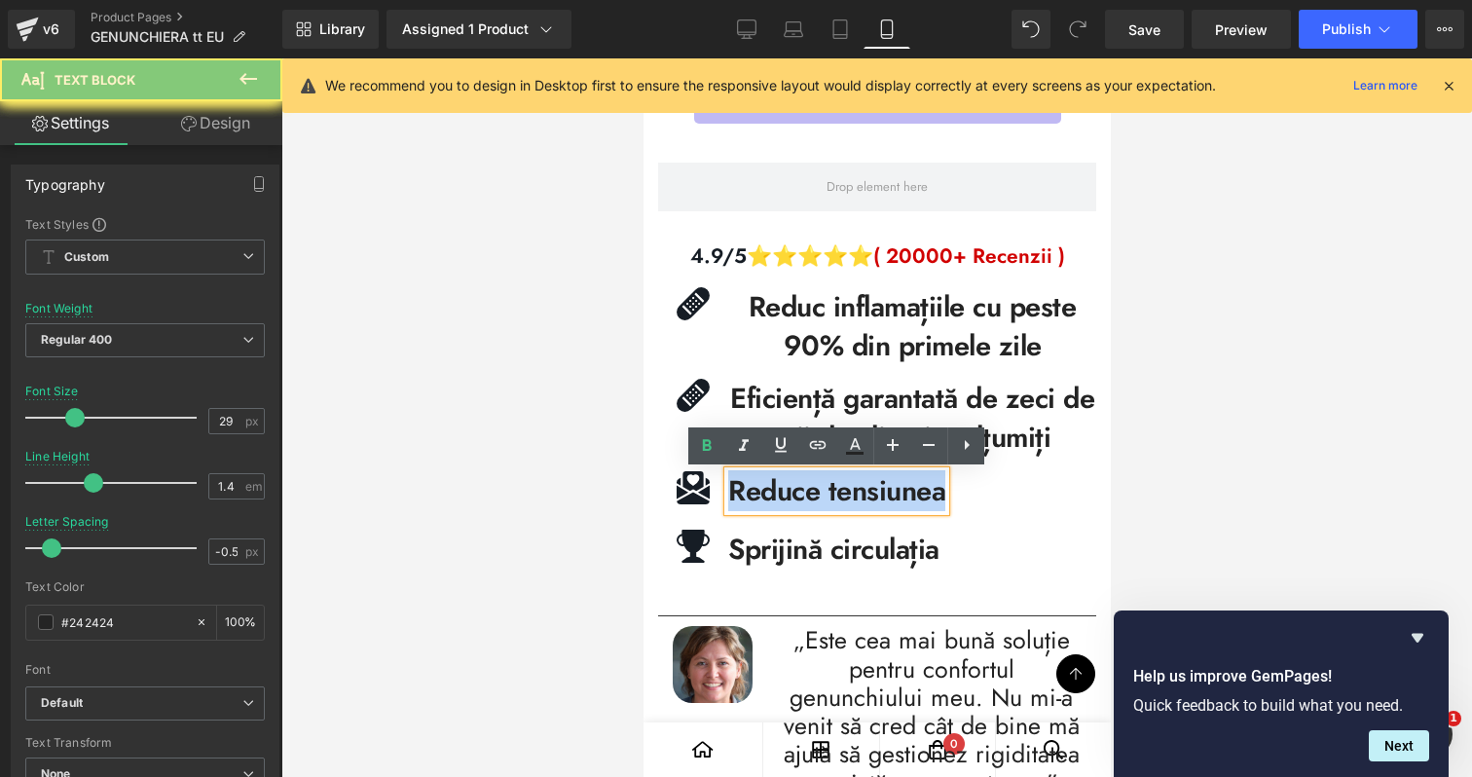
click at [763, 497] on b "Reduce tensiunea" at bounding box center [835, 490] width 217 height 41
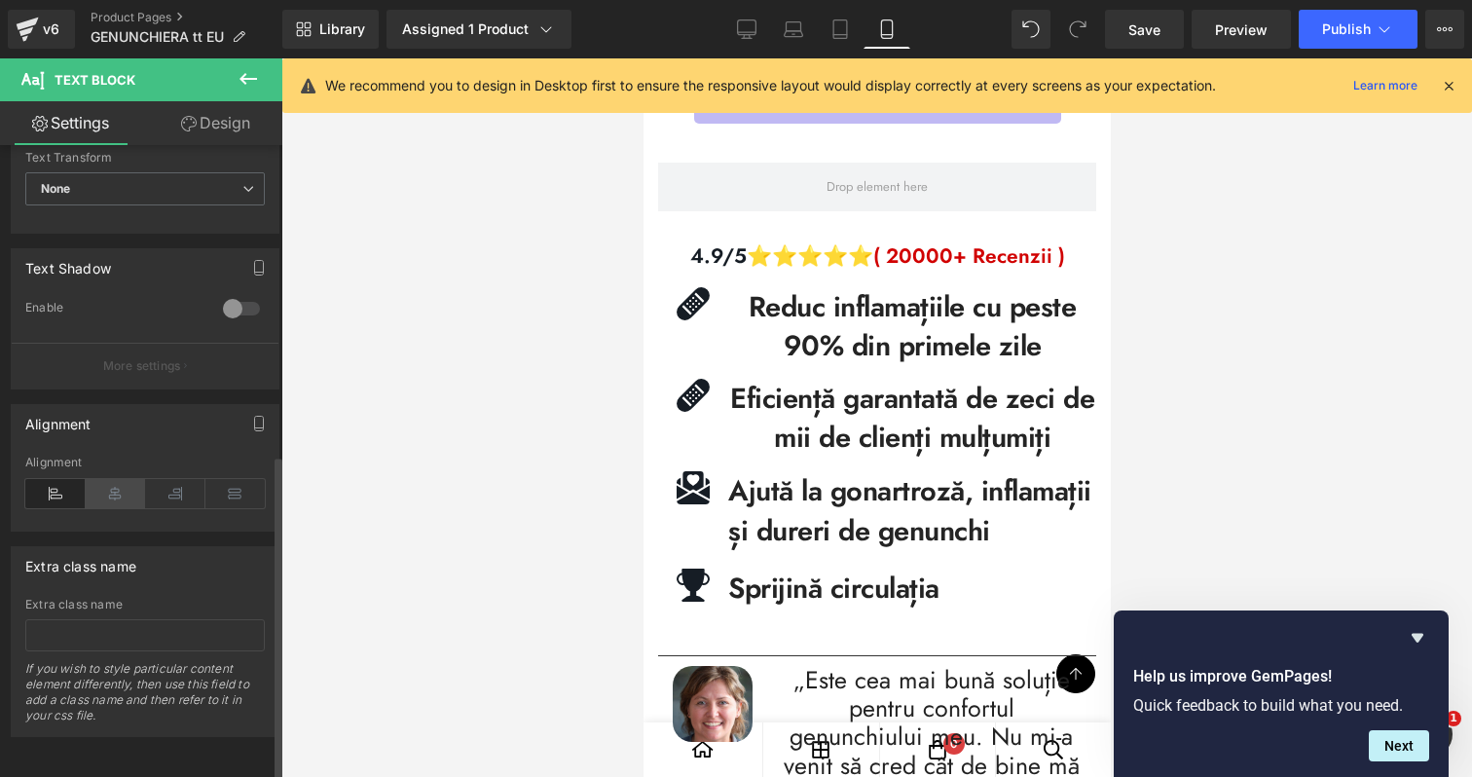
click at [117, 479] on icon at bounding box center [116, 493] width 60 height 29
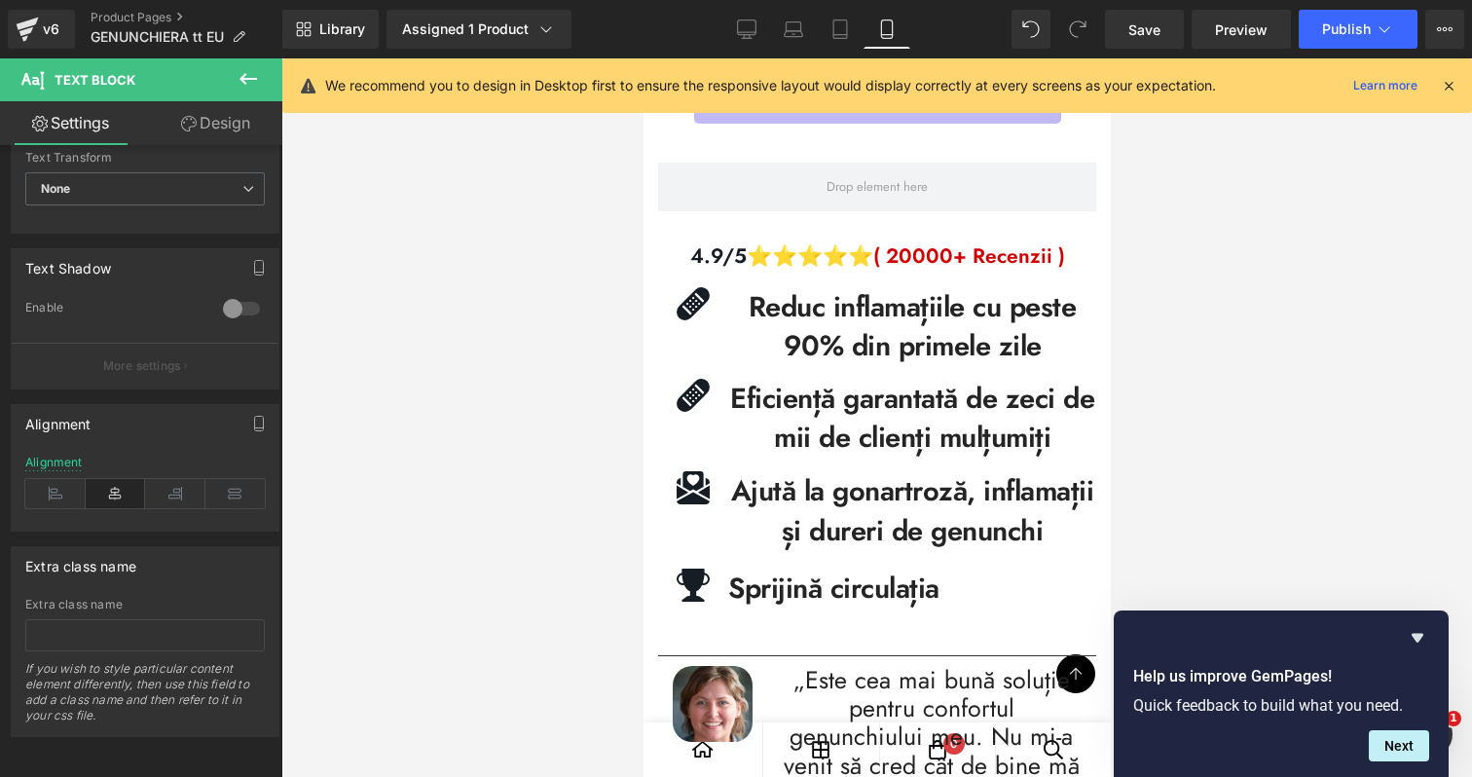
click at [1229, 445] on div at bounding box center [876, 417] width 1191 height 718
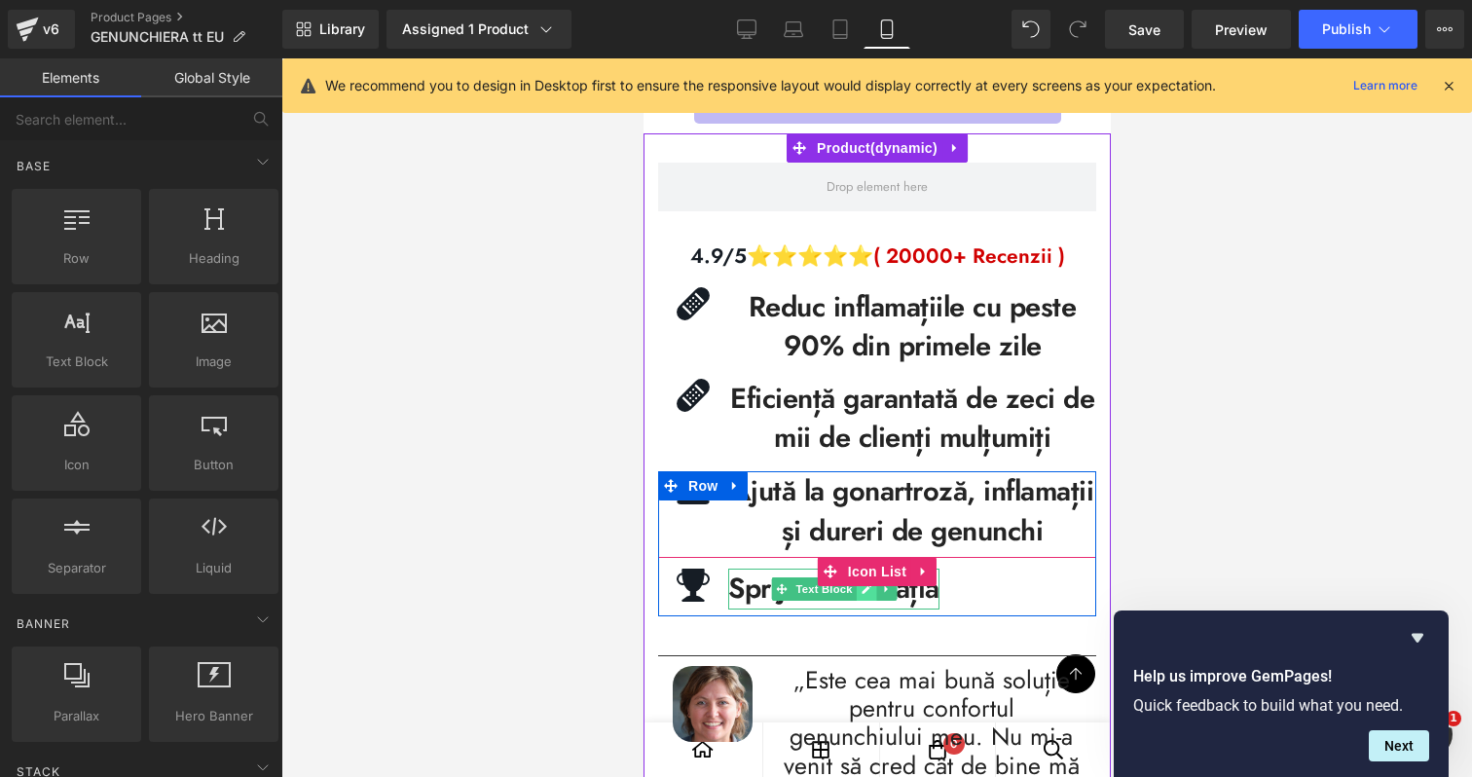
click at [865, 590] on icon at bounding box center [866, 589] width 10 height 10
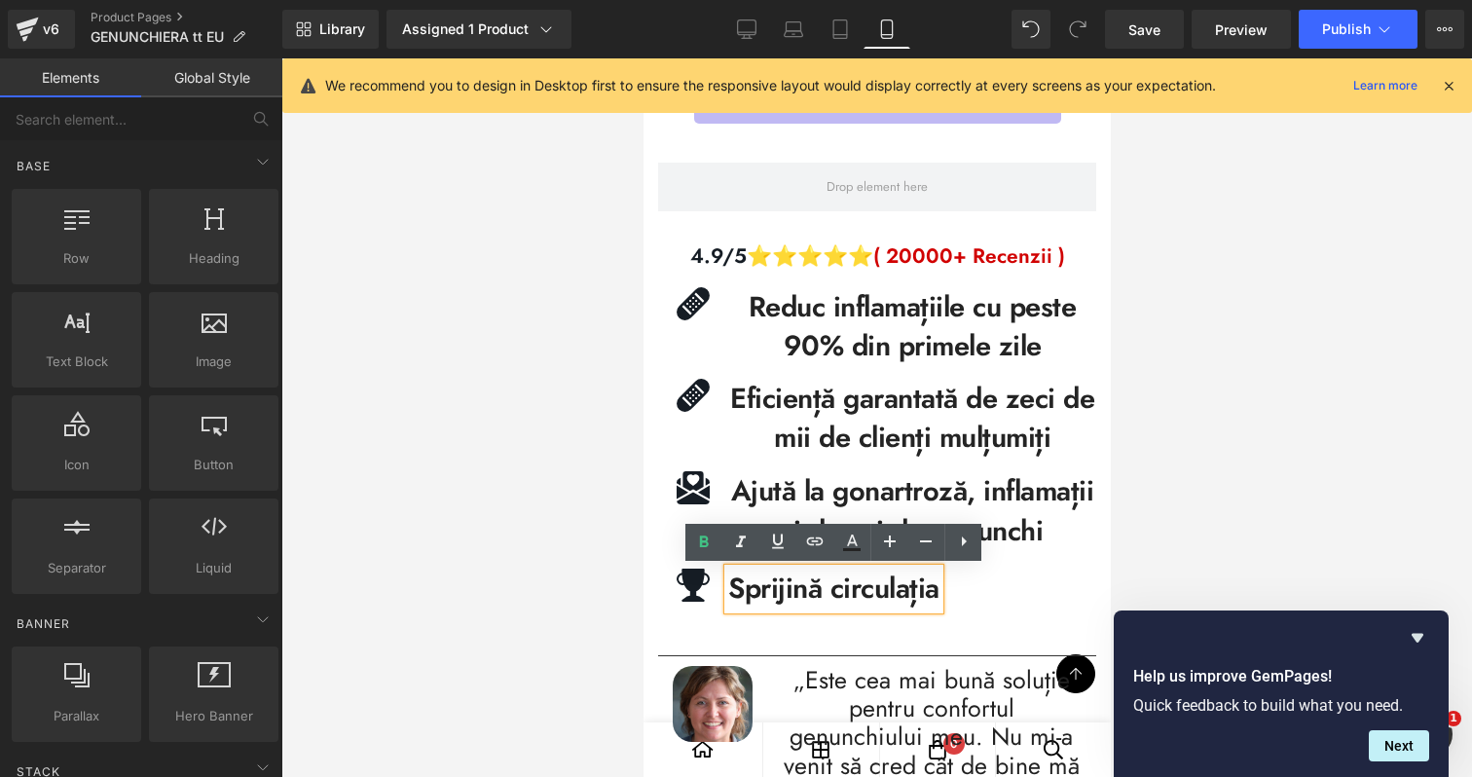
click at [903, 592] on span "Sprijină circulația" at bounding box center [832, 588] width 211 height 41
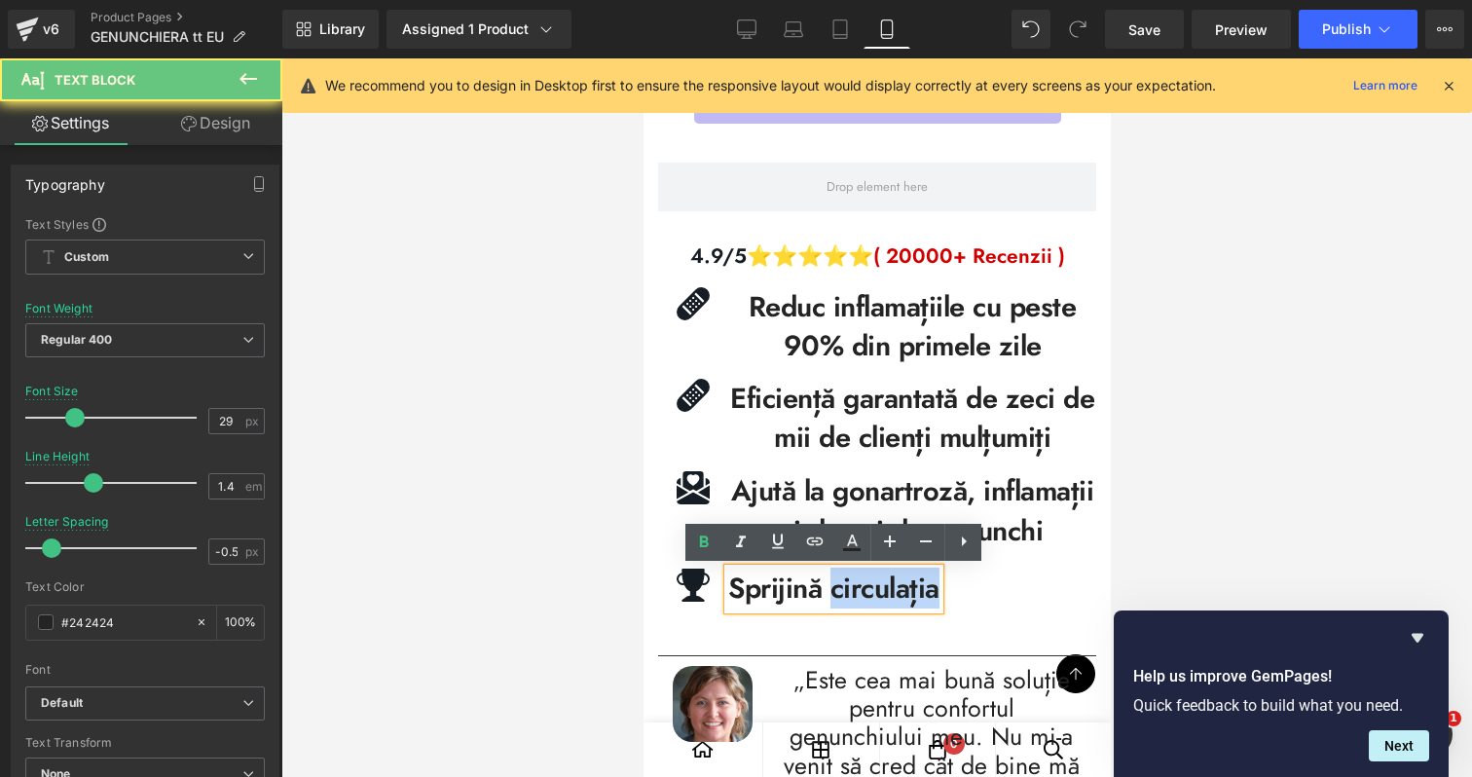
click at [903, 592] on span "Sprijină circulația" at bounding box center [832, 588] width 211 height 41
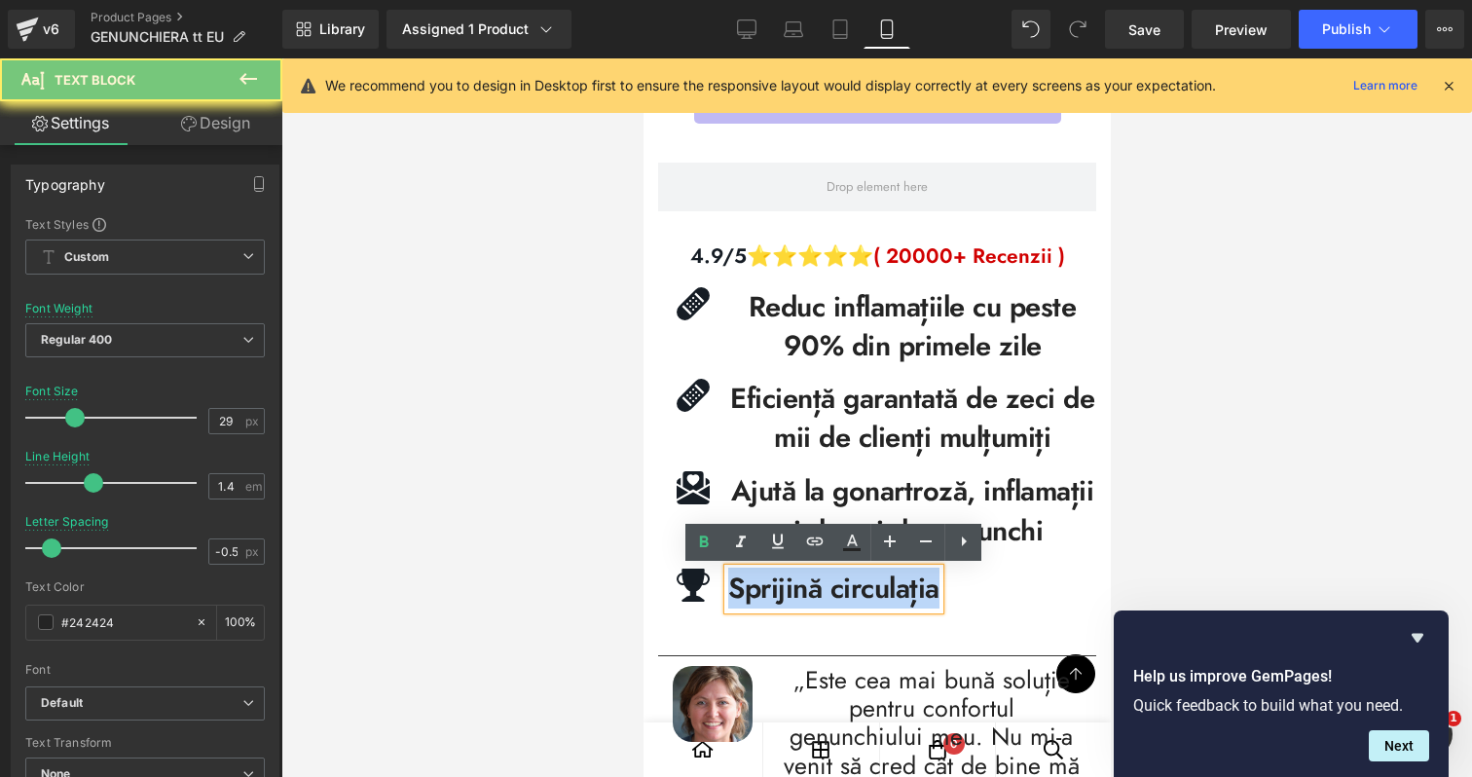
click at [903, 592] on span "Sprijină circulația" at bounding box center [832, 588] width 211 height 41
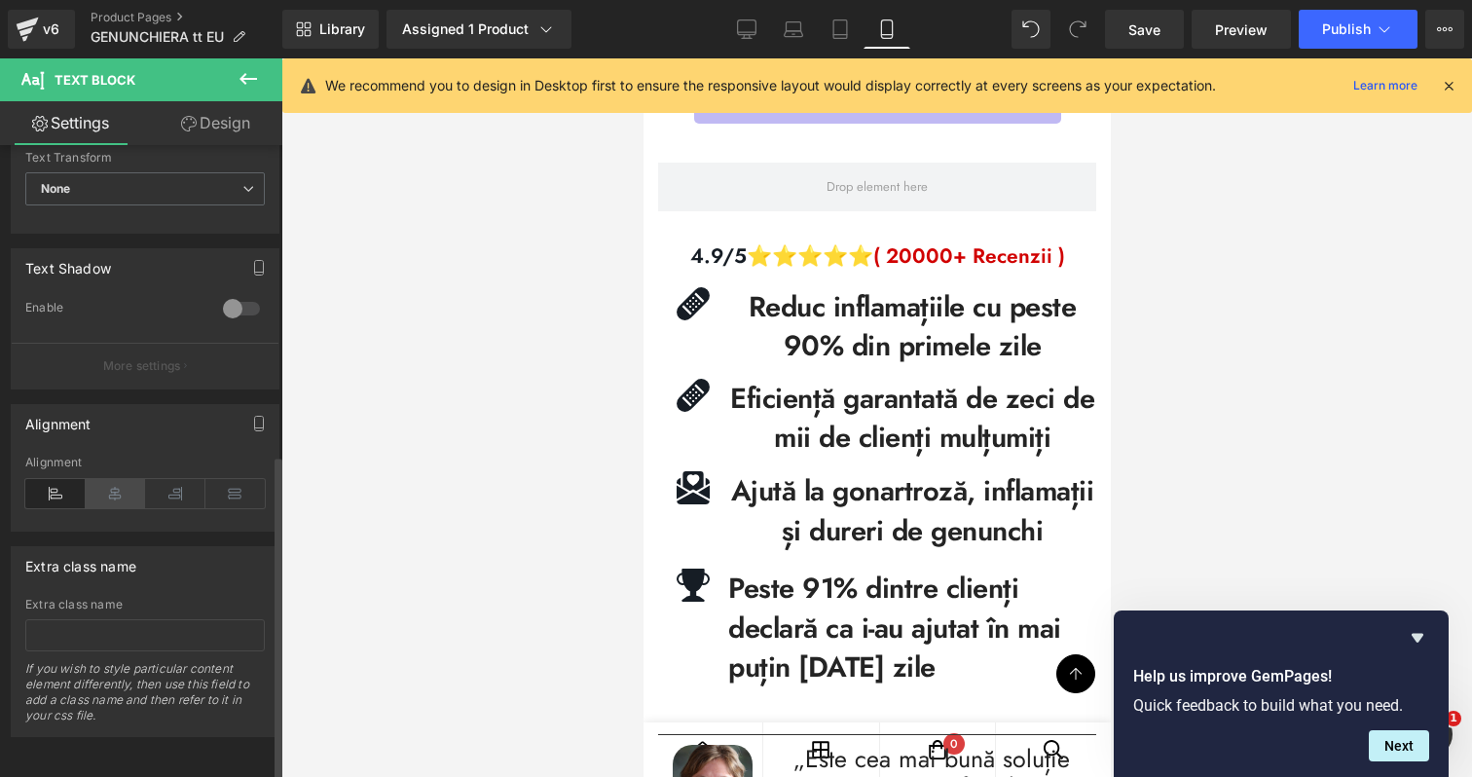
click at [119, 479] on icon at bounding box center [116, 493] width 60 height 29
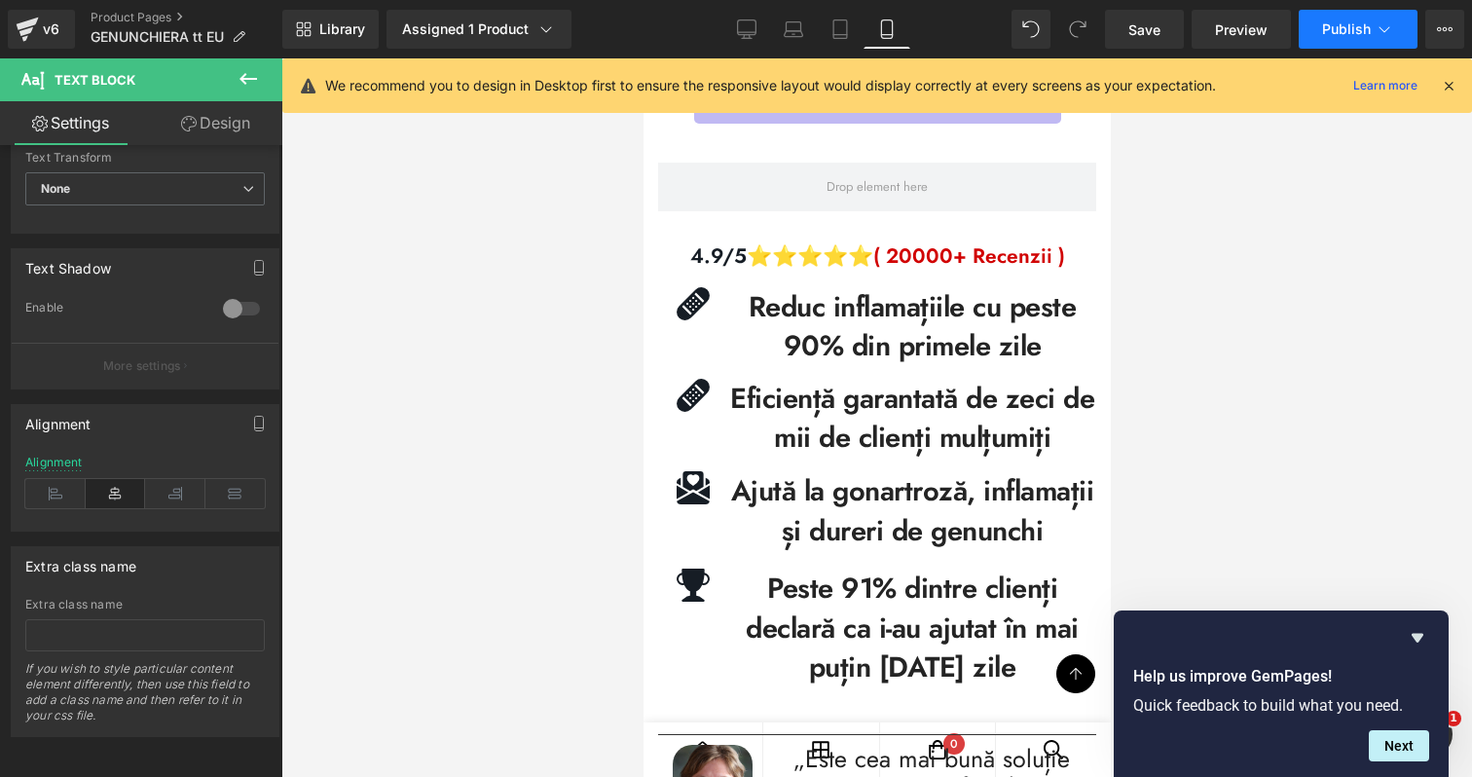
click at [1361, 36] on span "Publish" at bounding box center [1346, 29] width 49 height 16
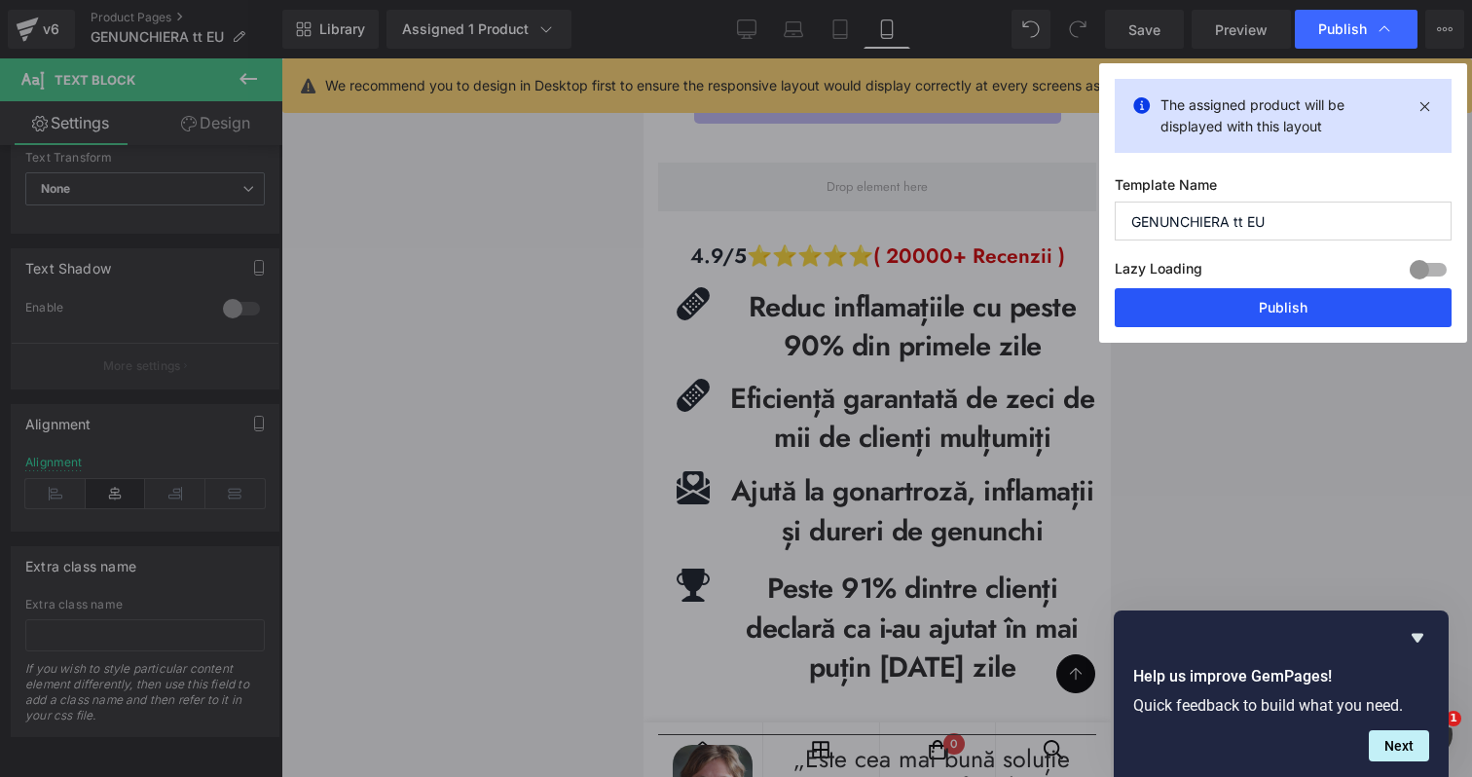
click at [1227, 313] on button "Publish" at bounding box center [1283, 307] width 337 height 39
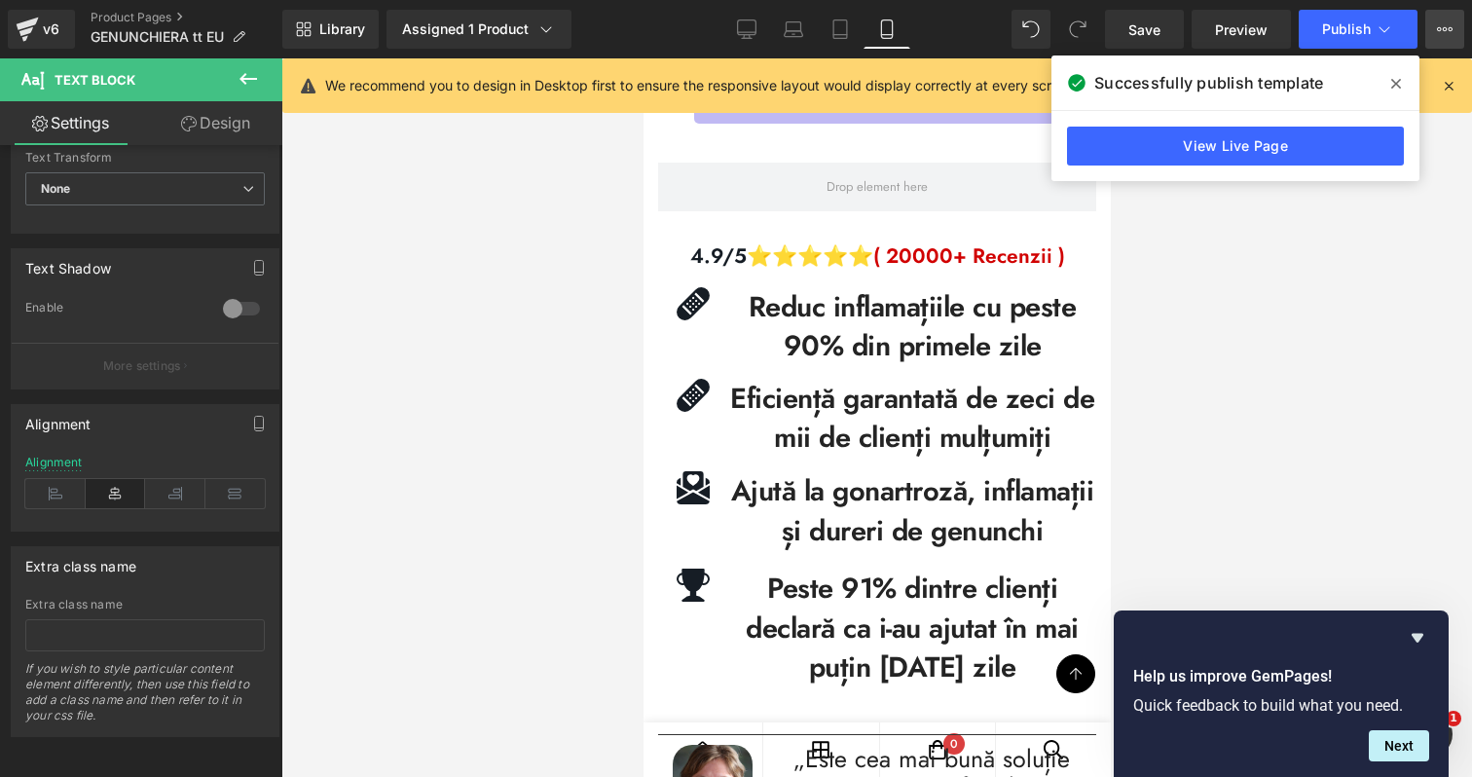
click at [1447, 32] on icon at bounding box center [1445, 29] width 16 height 16
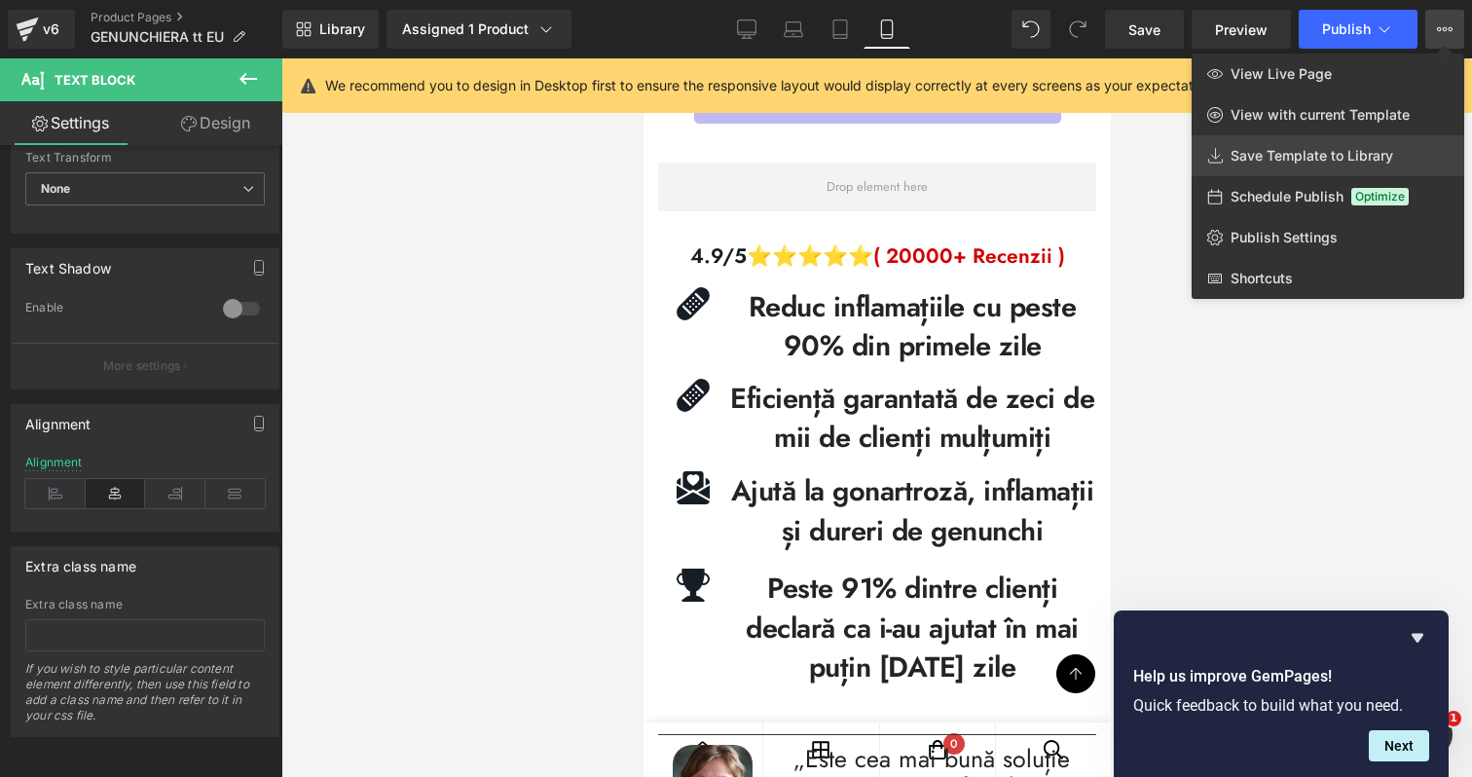
click at [1332, 143] on link "Save Template to Library" at bounding box center [1328, 155] width 273 height 41
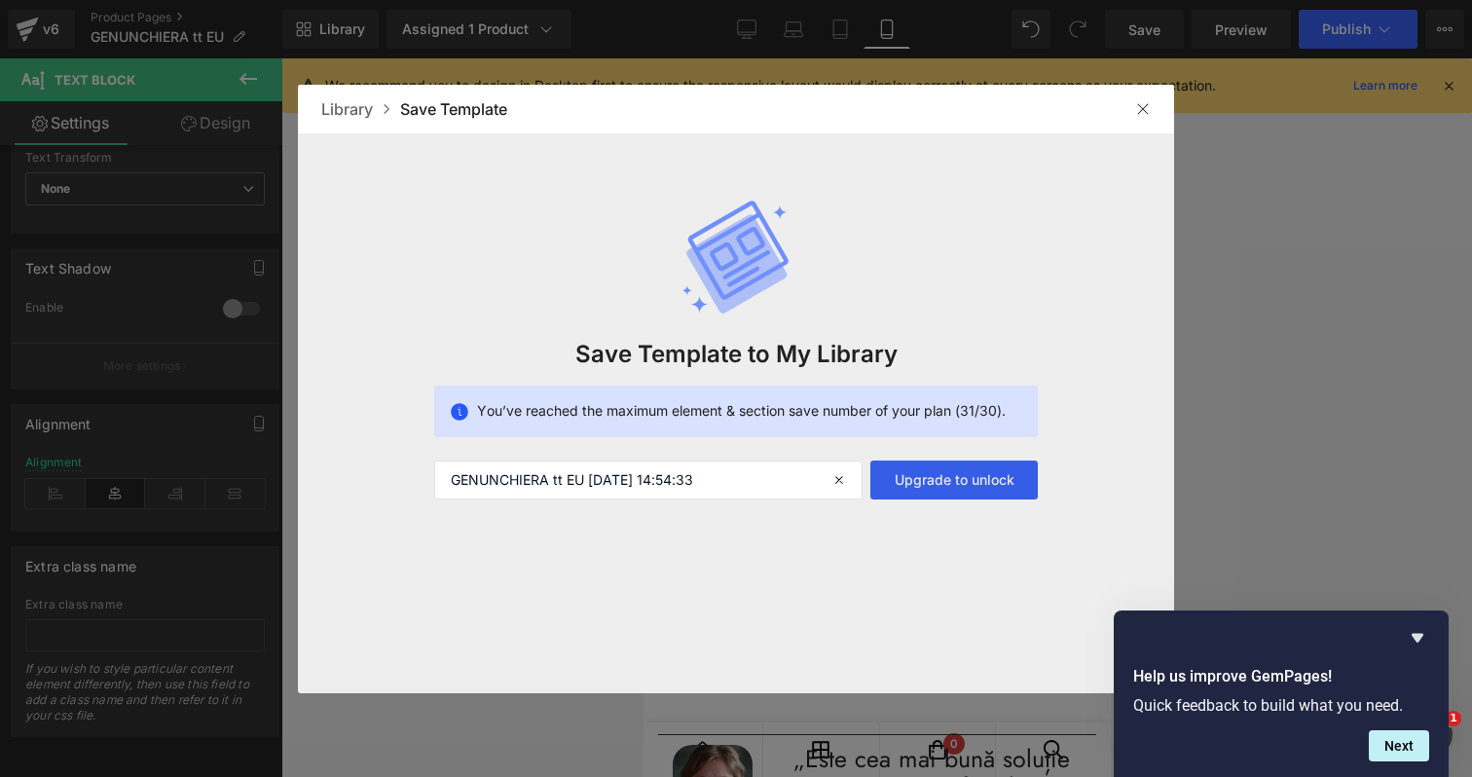
click at [916, 482] on button "Upgrade to unlock" at bounding box center [953, 479] width 167 height 39
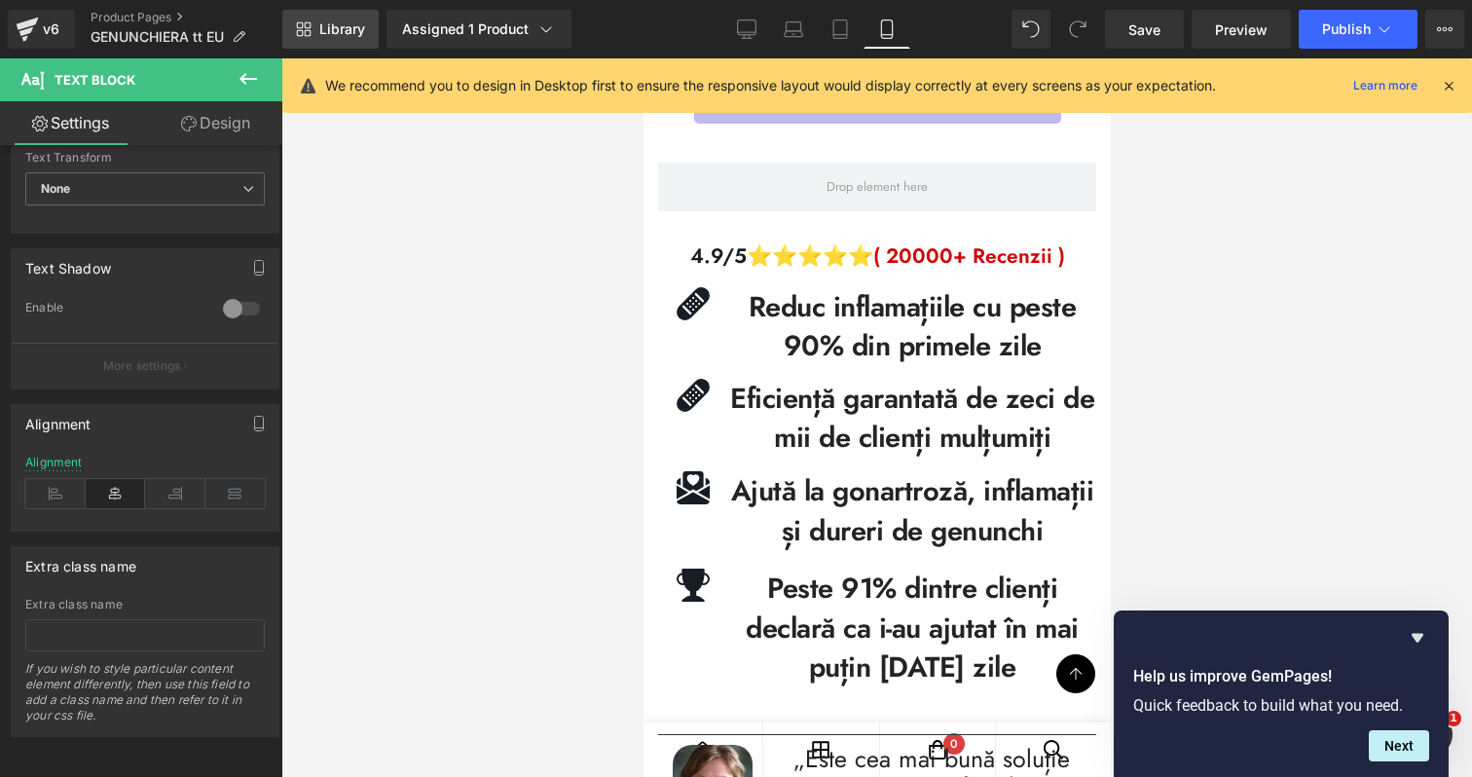
click at [312, 39] on link "Library" at bounding box center [330, 29] width 96 height 39
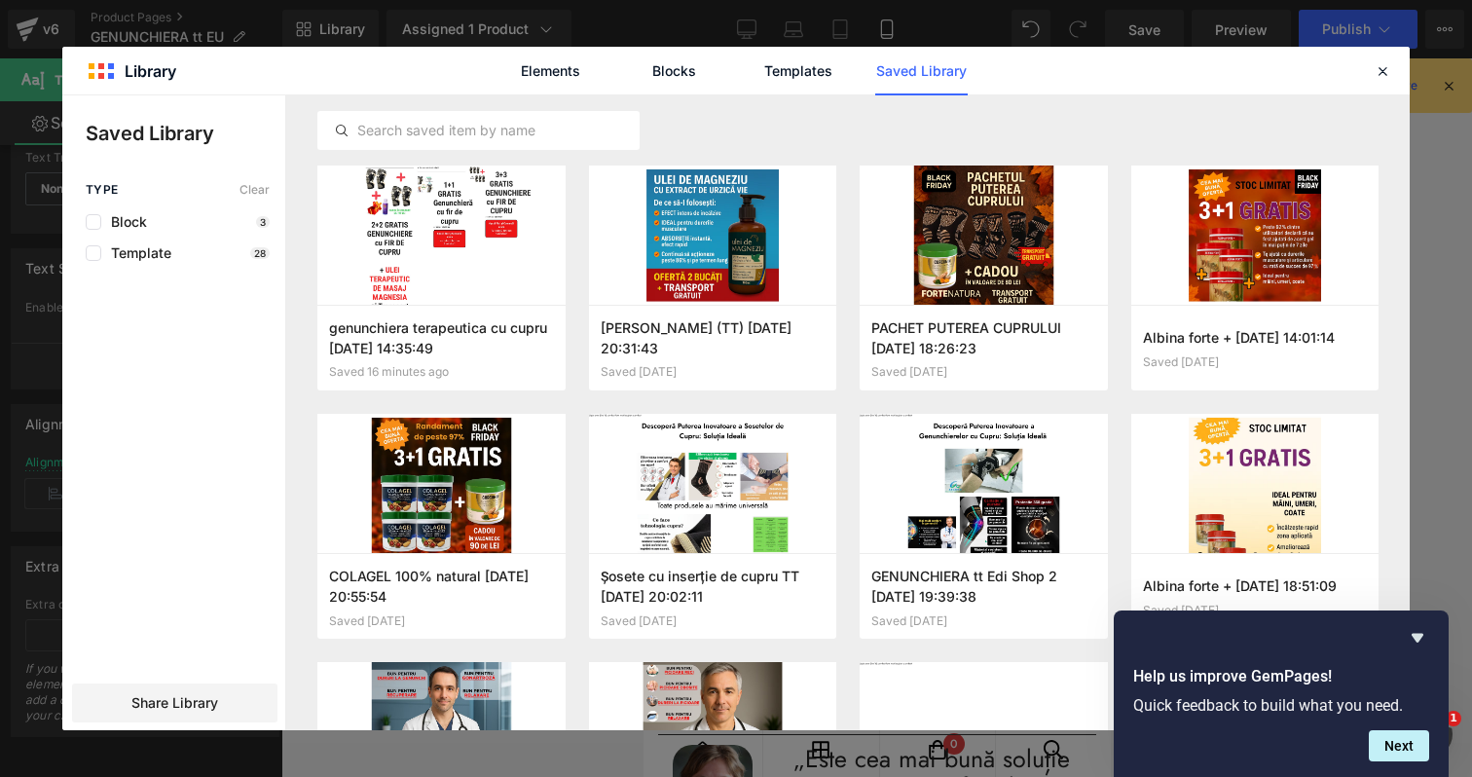
click at [895, 79] on link "Saved Library" at bounding box center [921, 71] width 92 height 49
click at [528, 349] on button "button" at bounding box center [538, 348] width 31 height 31
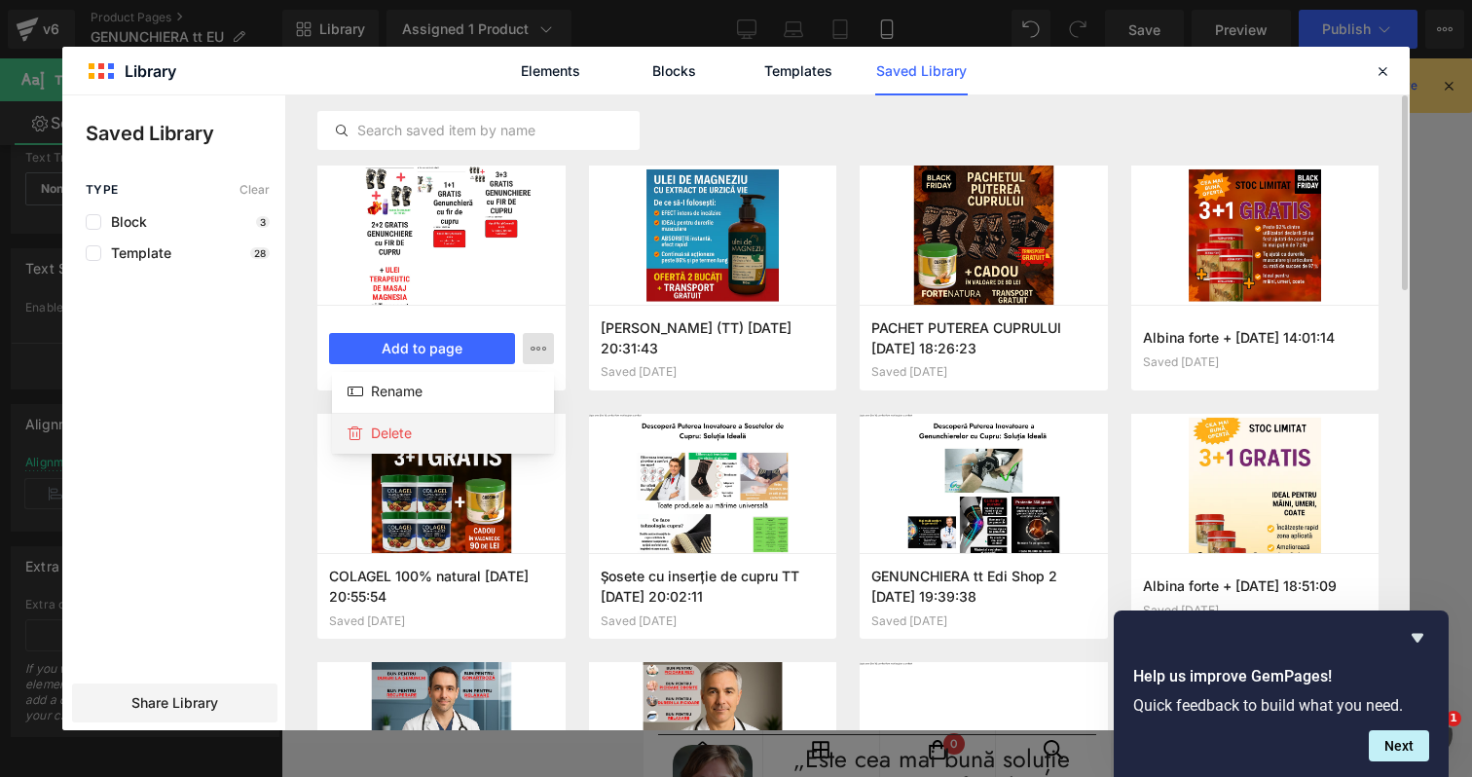
click at [482, 443] on div "Delete" at bounding box center [443, 433] width 222 height 41
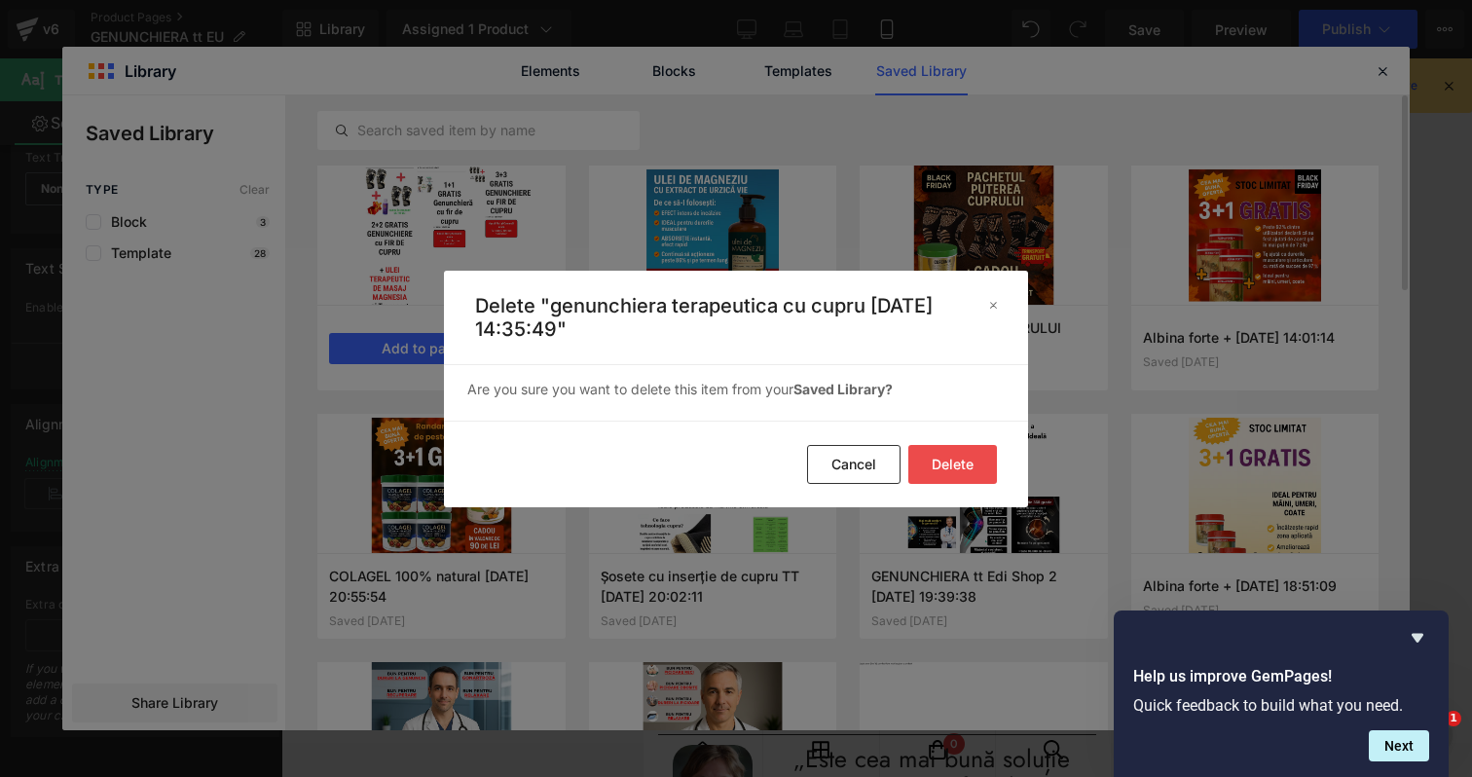
click at [975, 474] on button "Delete" at bounding box center [952, 464] width 89 height 39
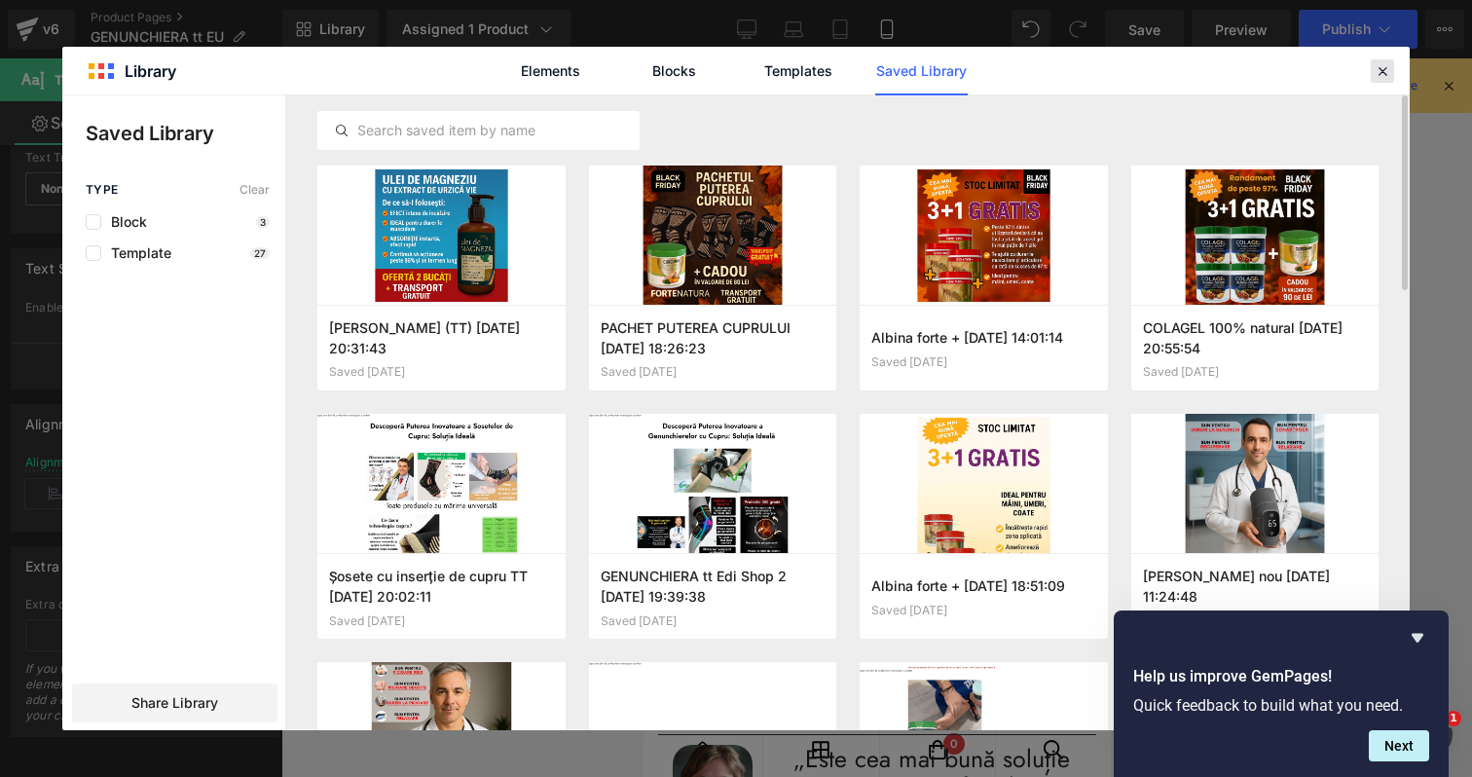
click at [1379, 68] on icon at bounding box center [1383, 71] width 18 height 18
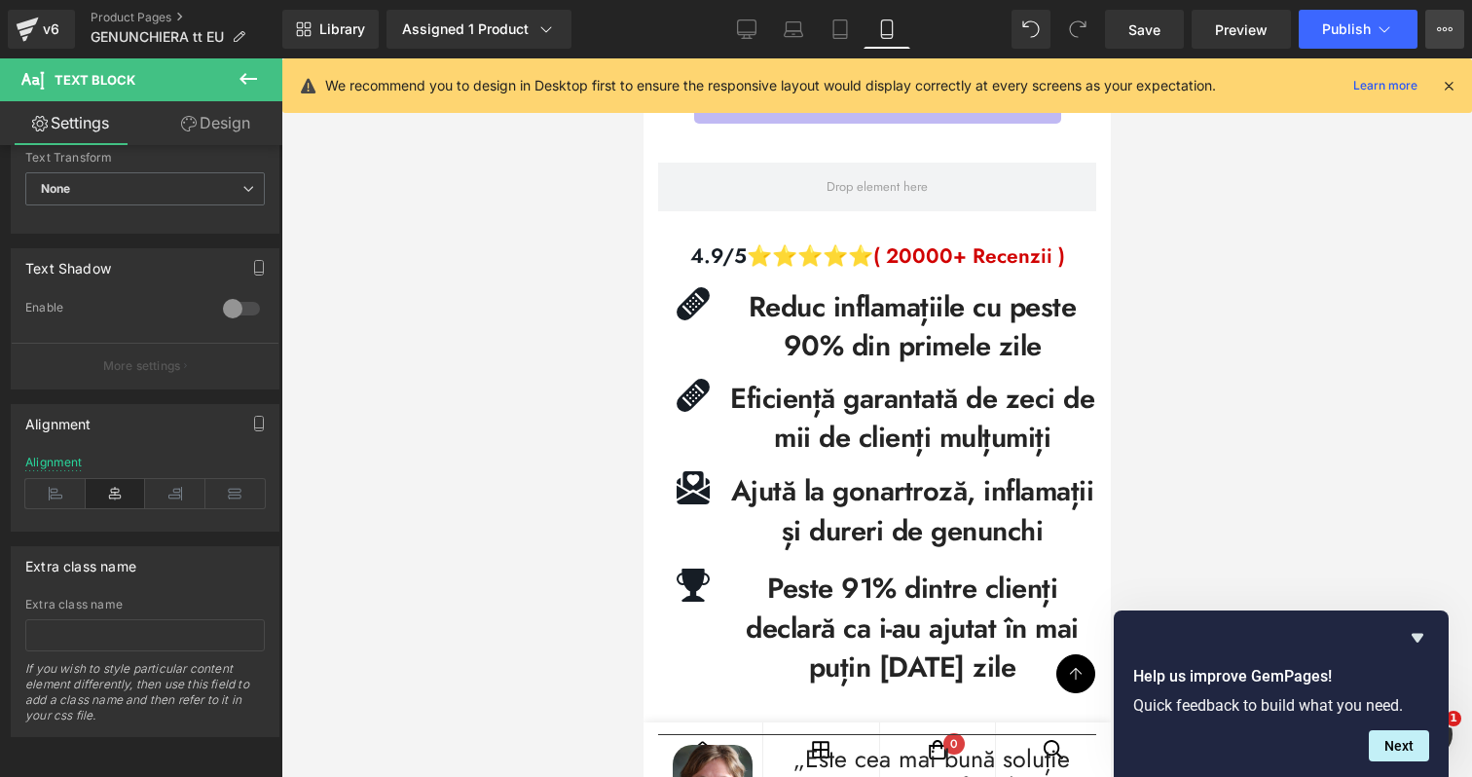
click at [1455, 34] on button "View Live Page View with current Template Save Template to Library Schedule Pub…" at bounding box center [1444, 29] width 39 height 39
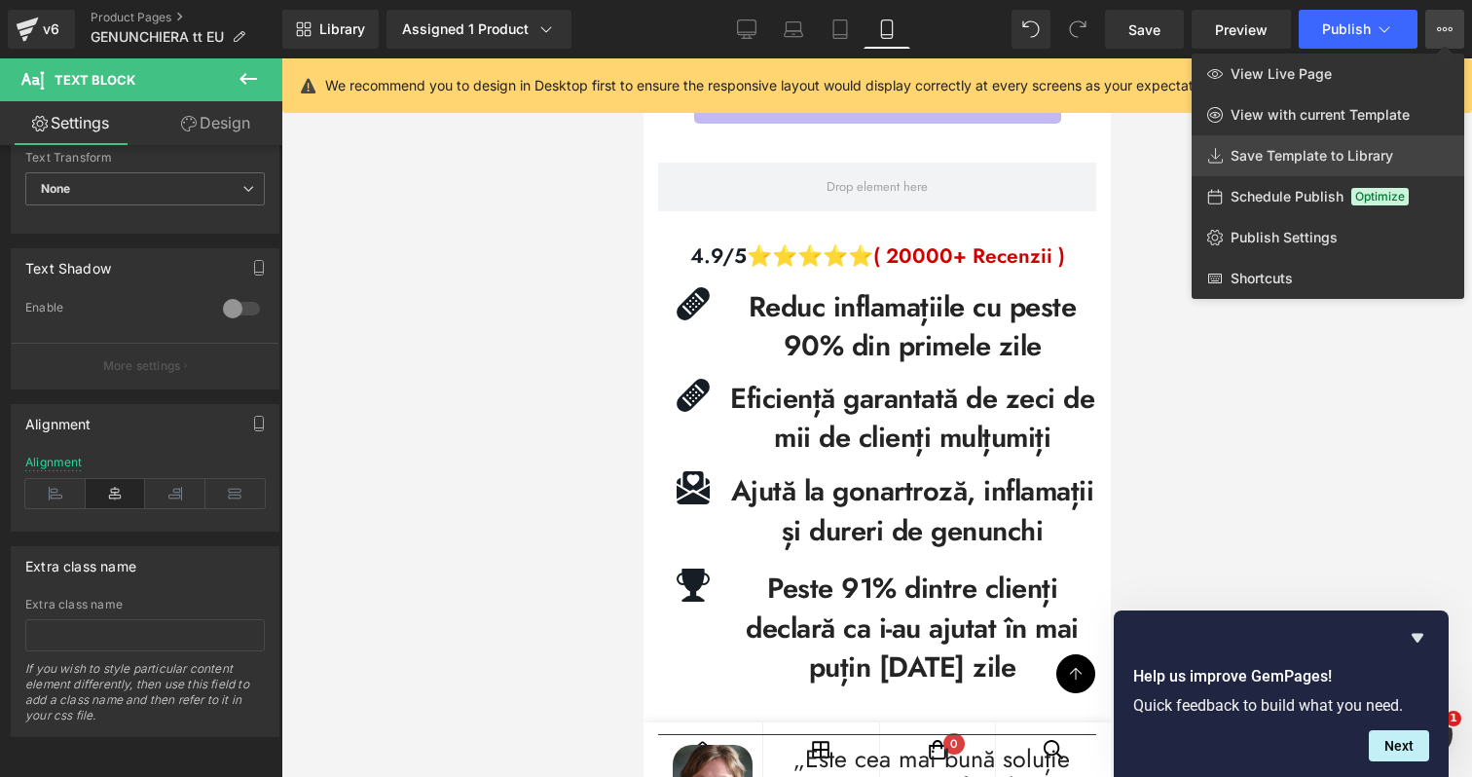
click at [1350, 150] on span "Save Template to Library" at bounding box center [1312, 156] width 163 height 18
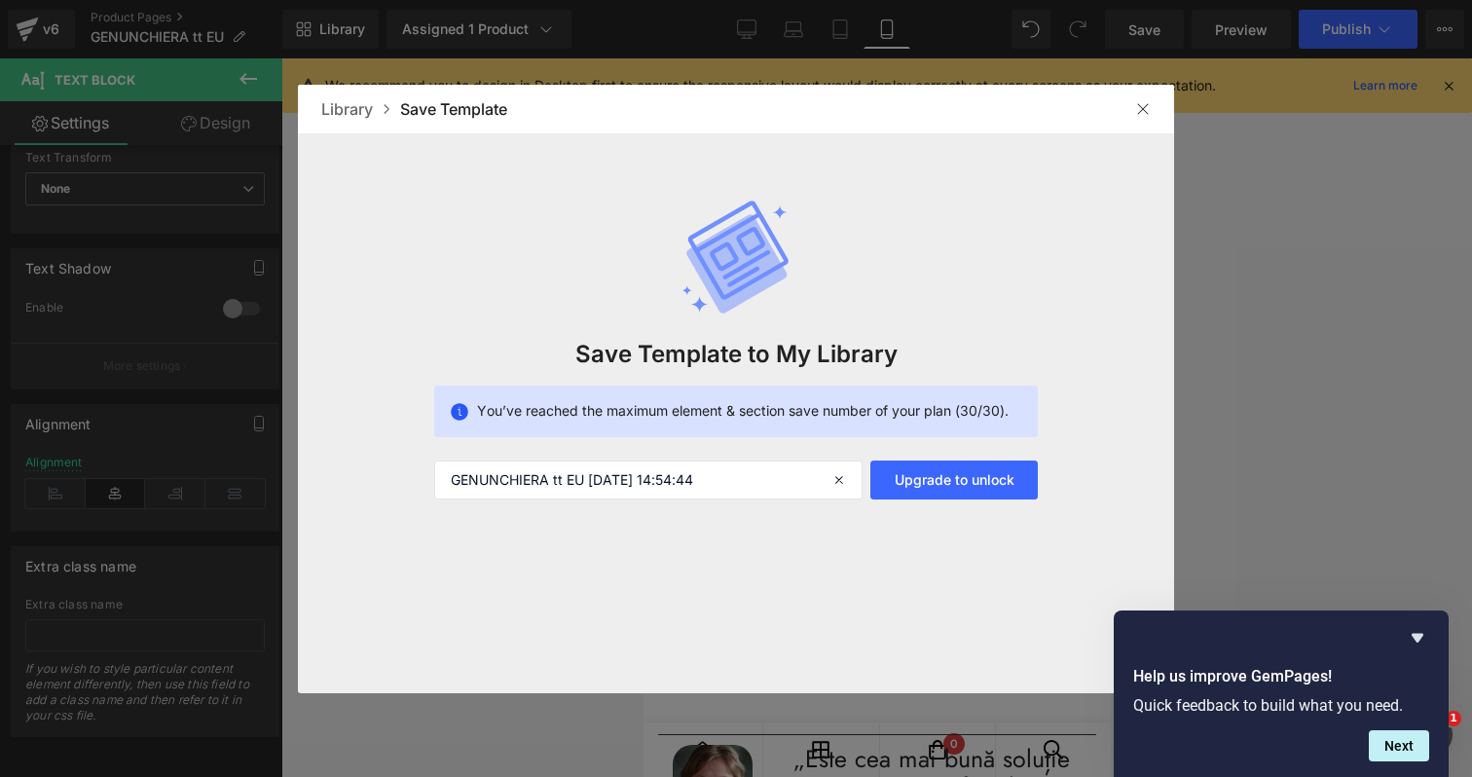
drag, startPoint x: 1137, startPoint y: 98, endPoint x: 589, endPoint y: 108, distance: 548.2
click at [1136, 98] on div at bounding box center [1142, 108] width 31 height 31
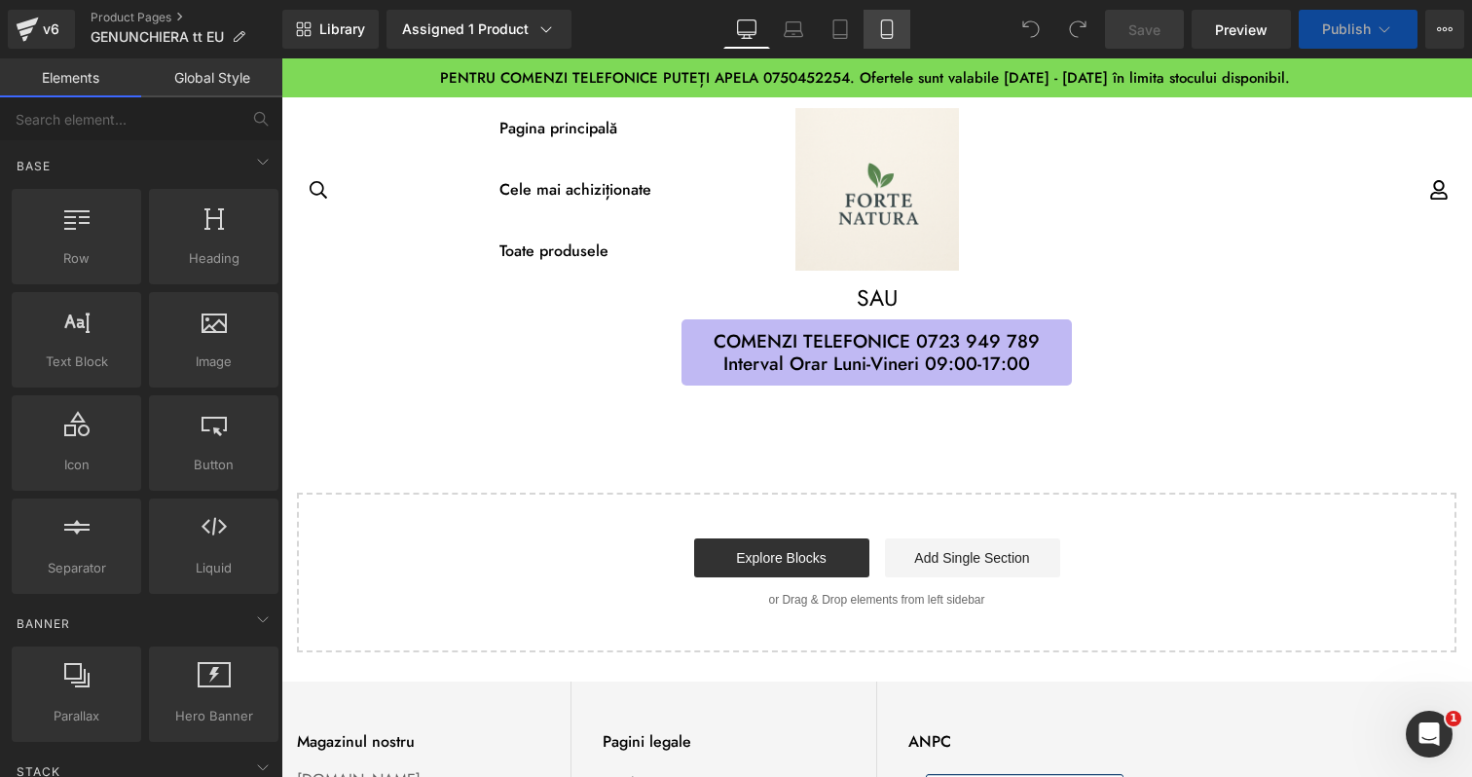
click at [878, 38] on icon at bounding box center [886, 28] width 19 height 19
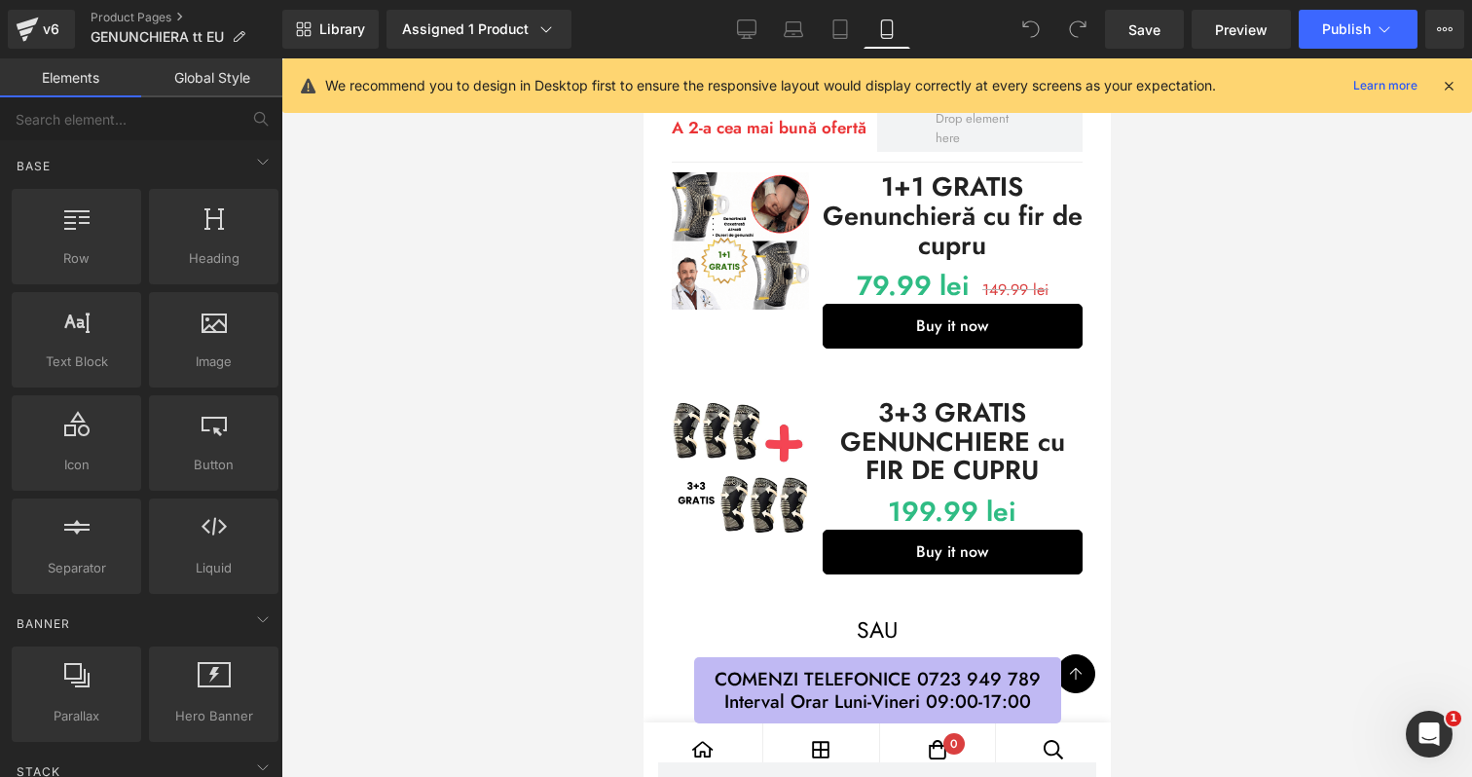
scroll to position [968, 0]
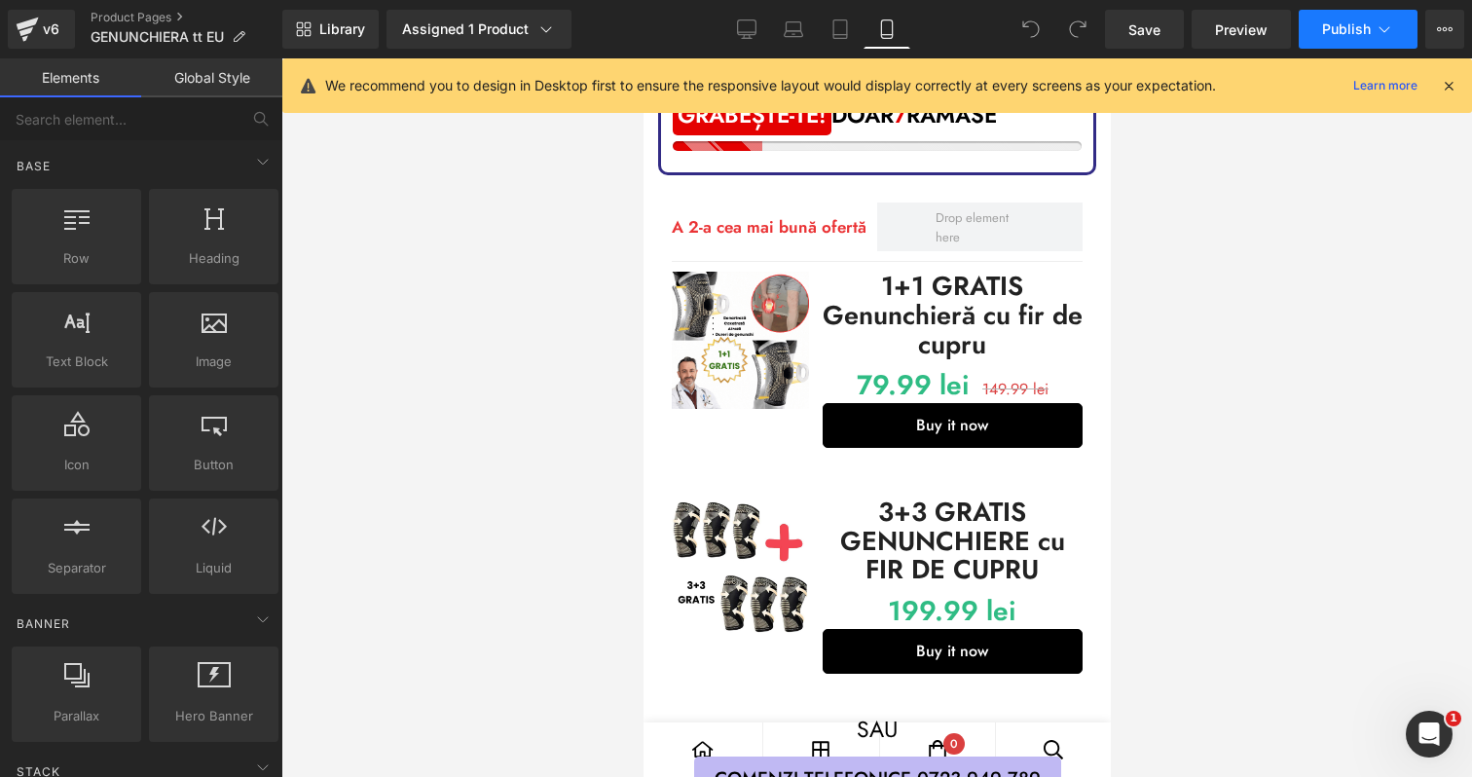
click at [1369, 15] on button "Publish" at bounding box center [1358, 29] width 119 height 39
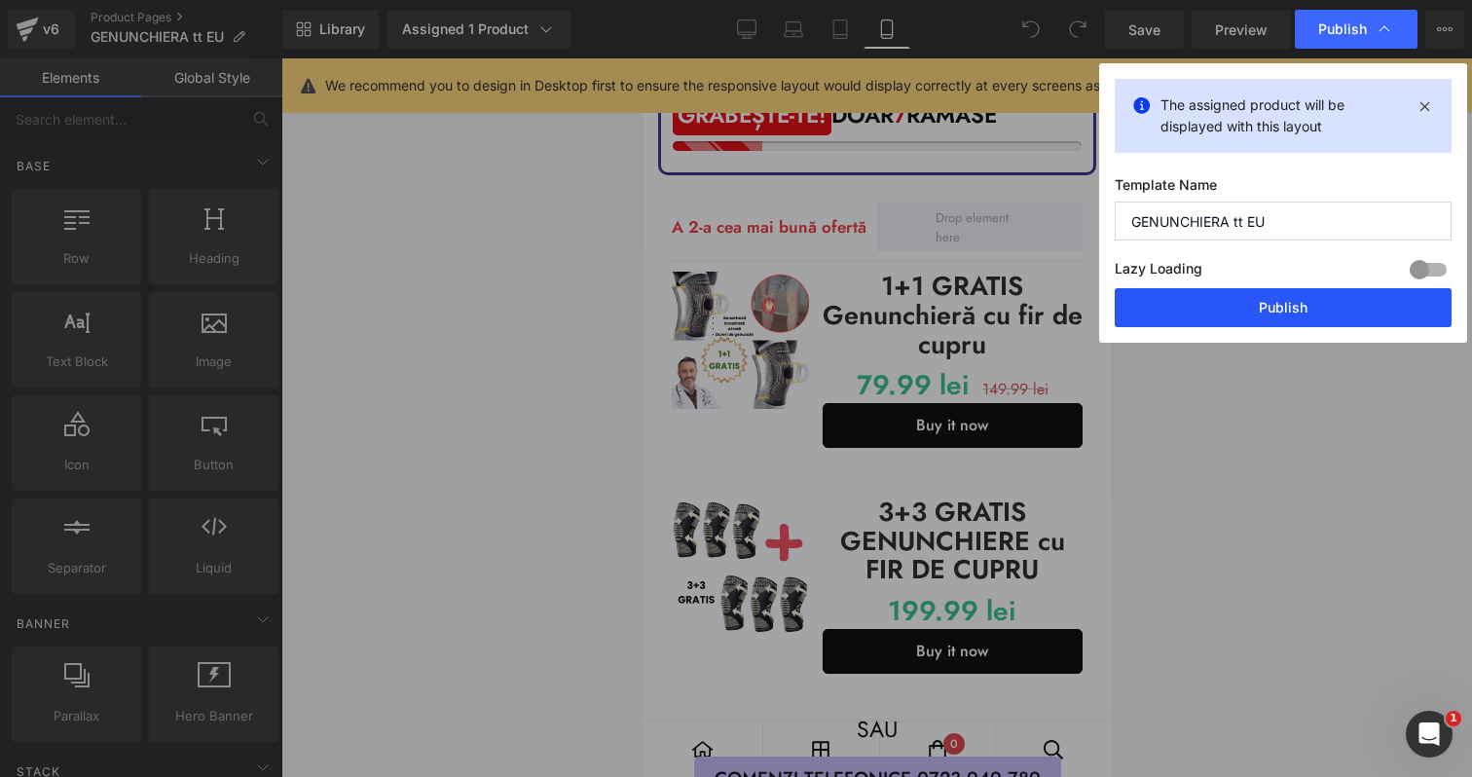
click at [1219, 324] on button "Publish" at bounding box center [1283, 307] width 337 height 39
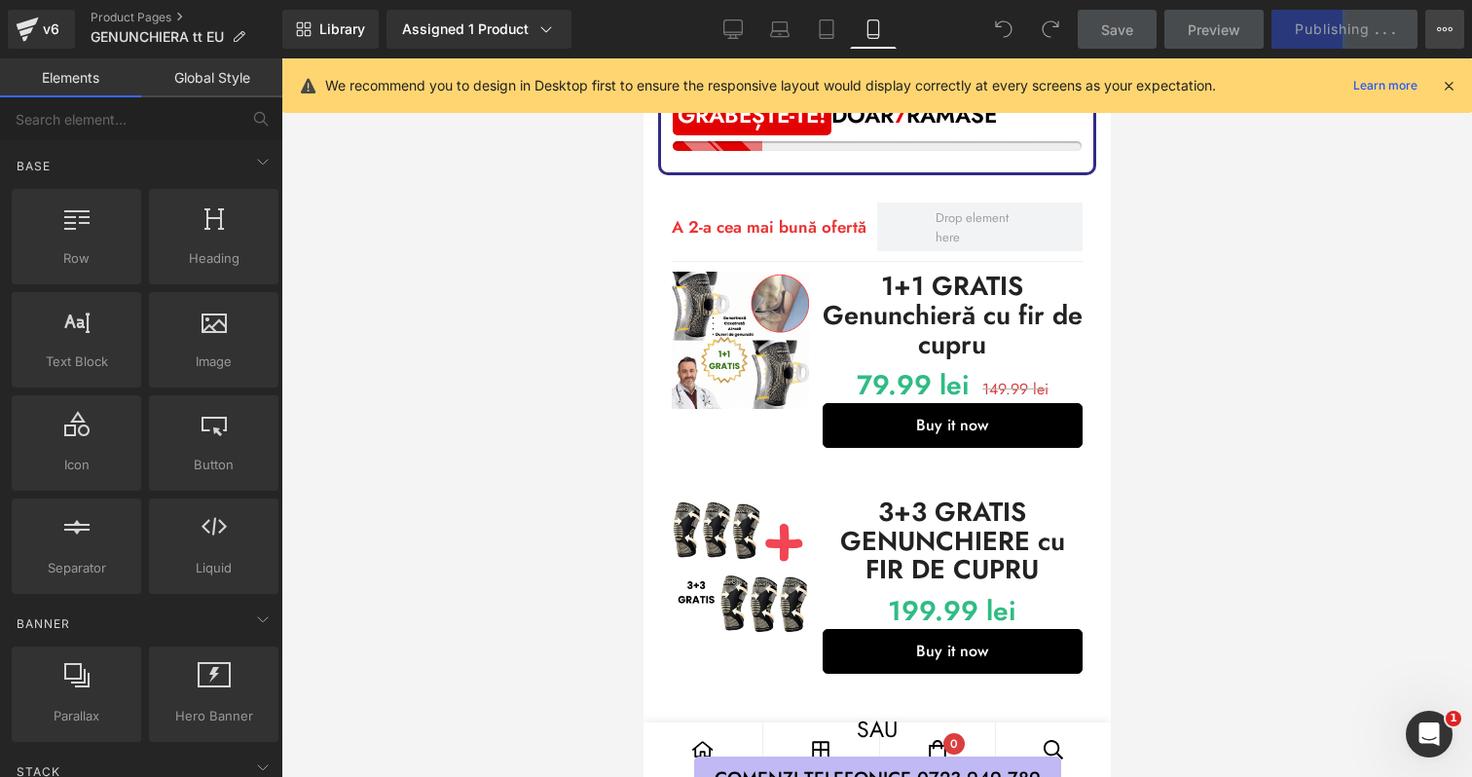
click at [1450, 29] on icon at bounding box center [1445, 29] width 16 height 16
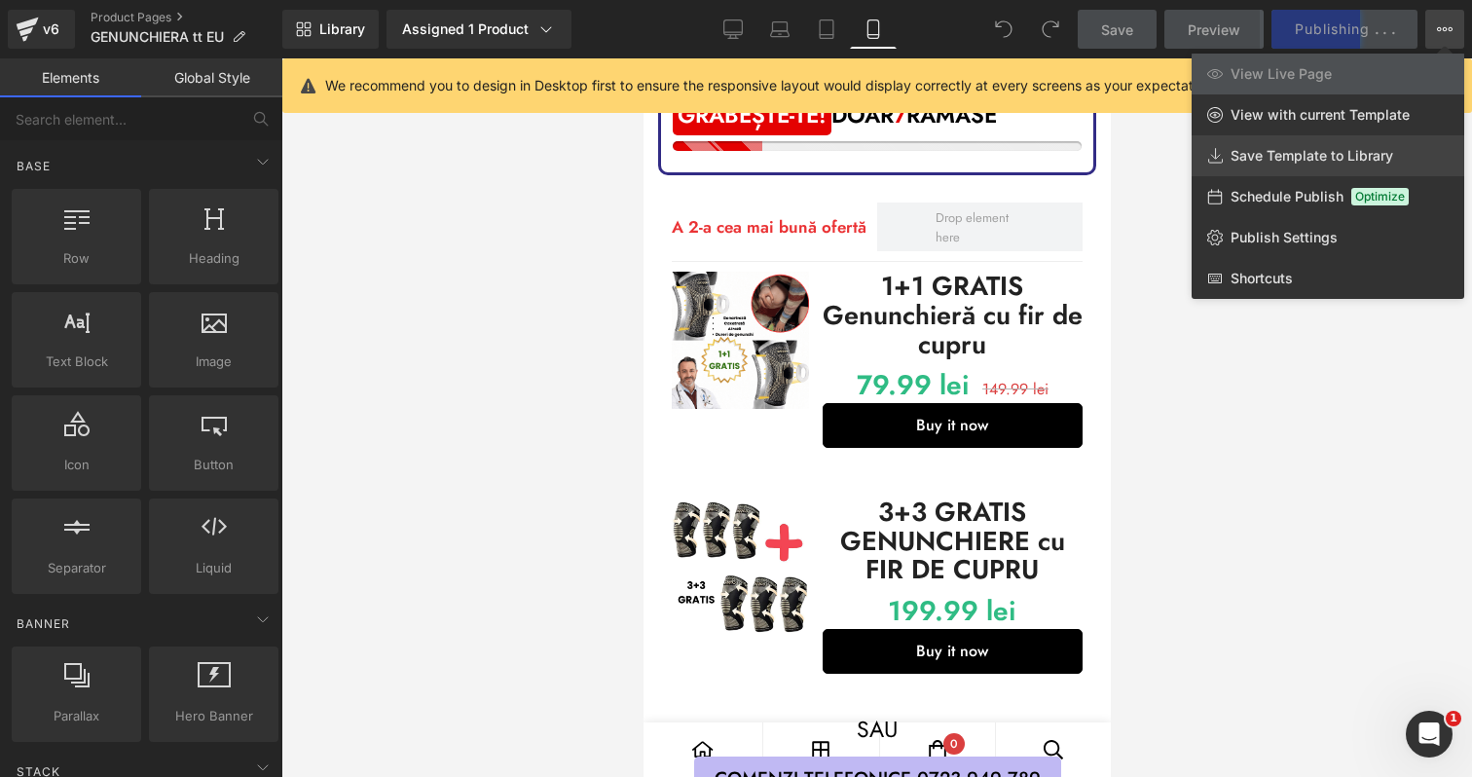
click at [1307, 170] on link "Save Template to Library" at bounding box center [1328, 155] width 273 height 41
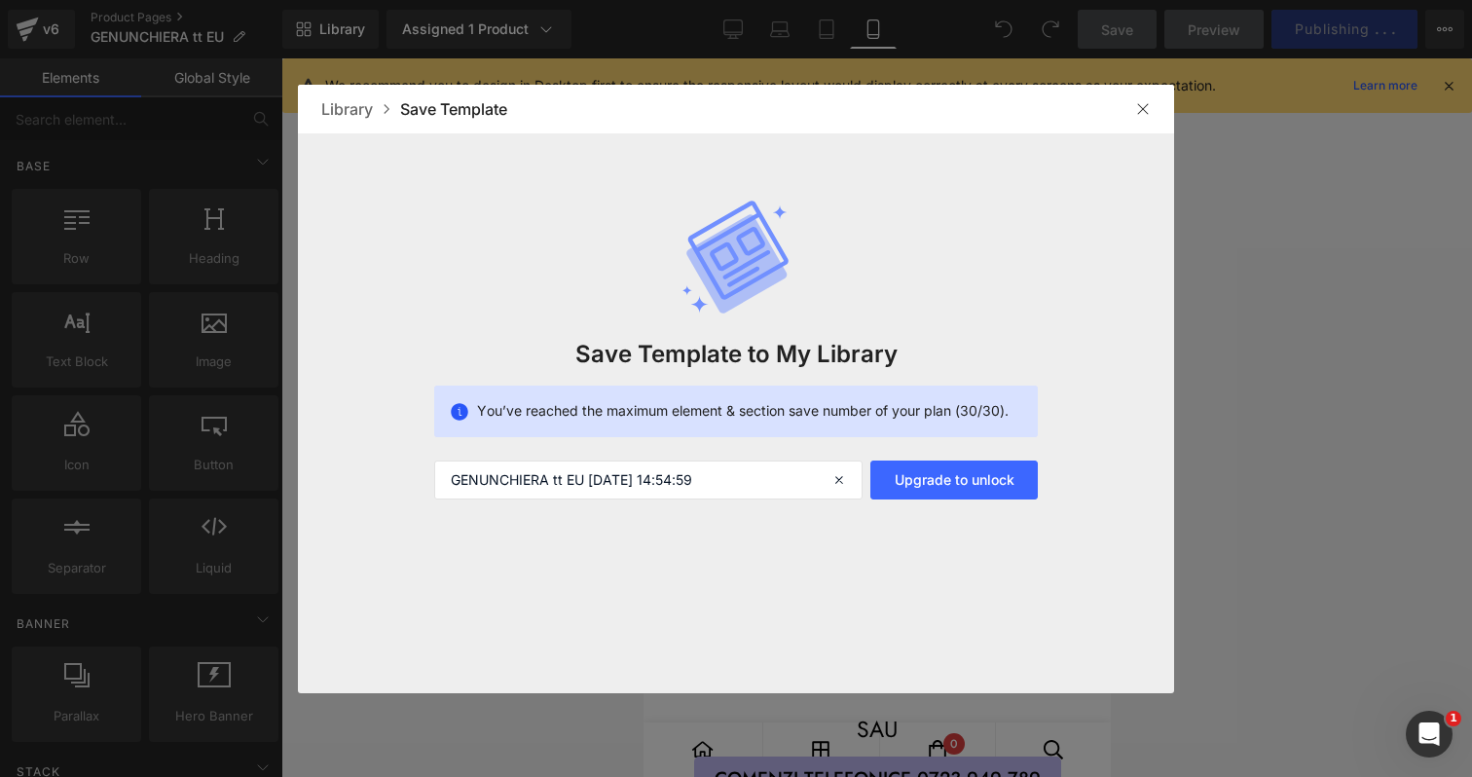
click at [1147, 107] on img at bounding box center [1143, 109] width 16 height 16
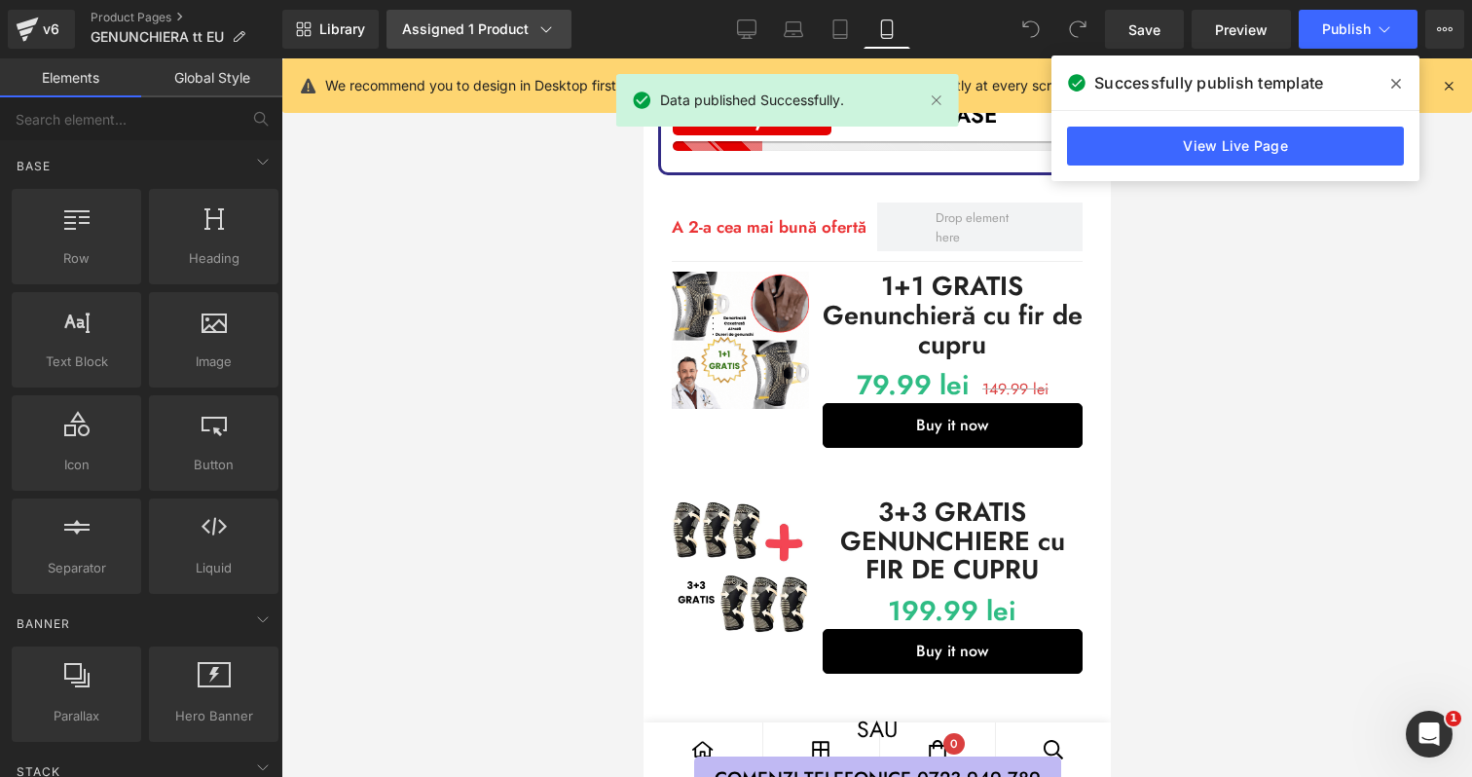
click at [499, 25] on div "Assigned 1 Product" at bounding box center [479, 28] width 154 height 19
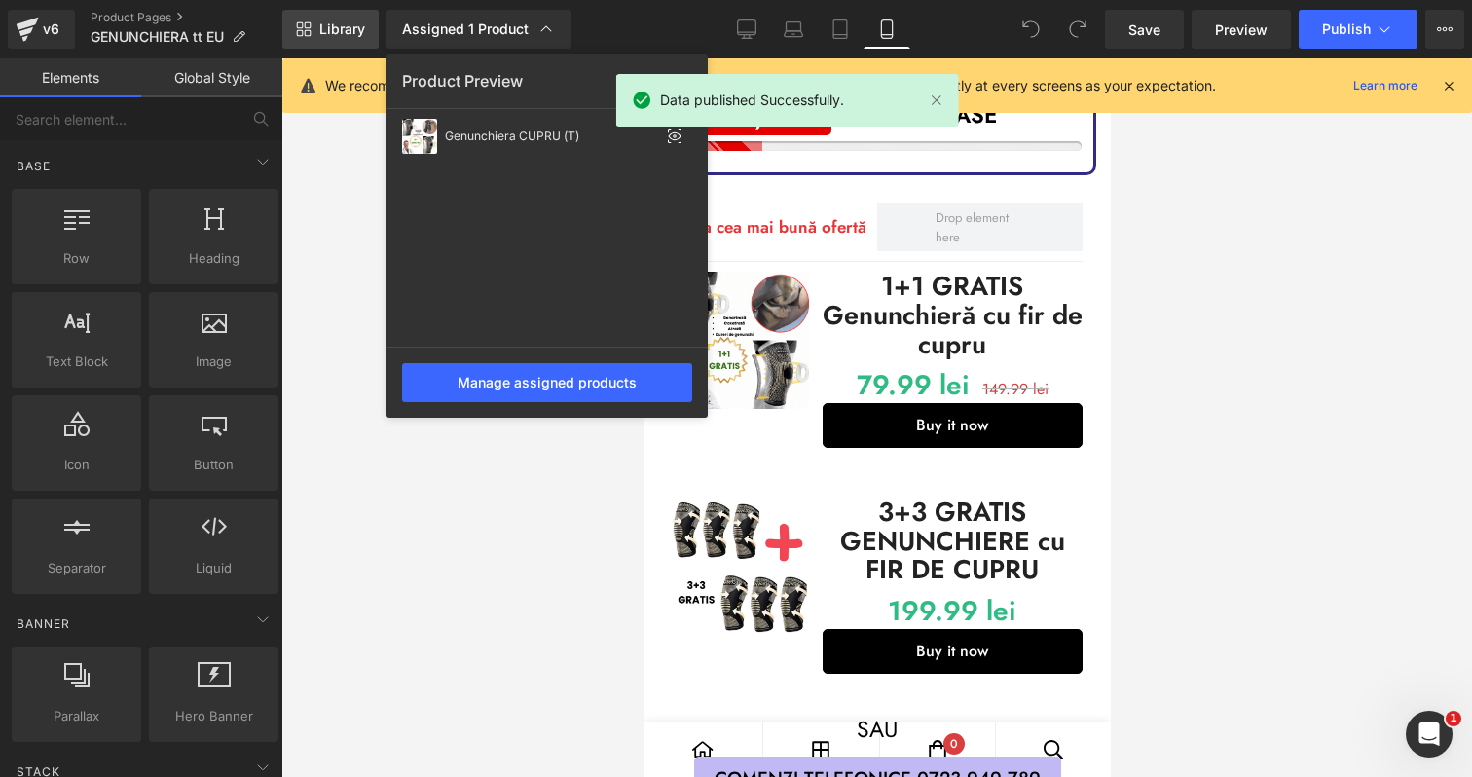
click at [325, 38] on link "Library" at bounding box center [330, 29] width 96 height 39
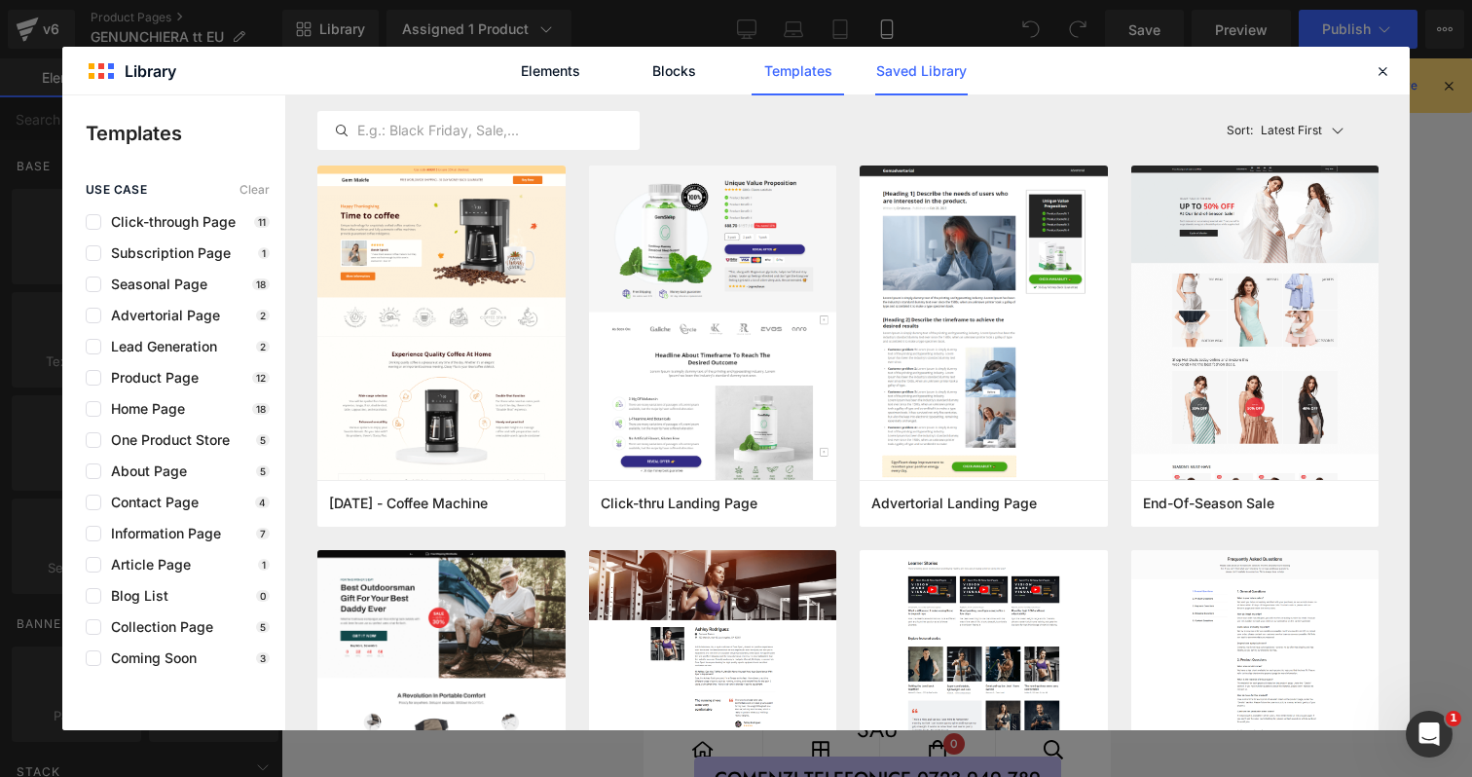
click at [956, 71] on link "Saved Library" at bounding box center [921, 71] width 92 height 49
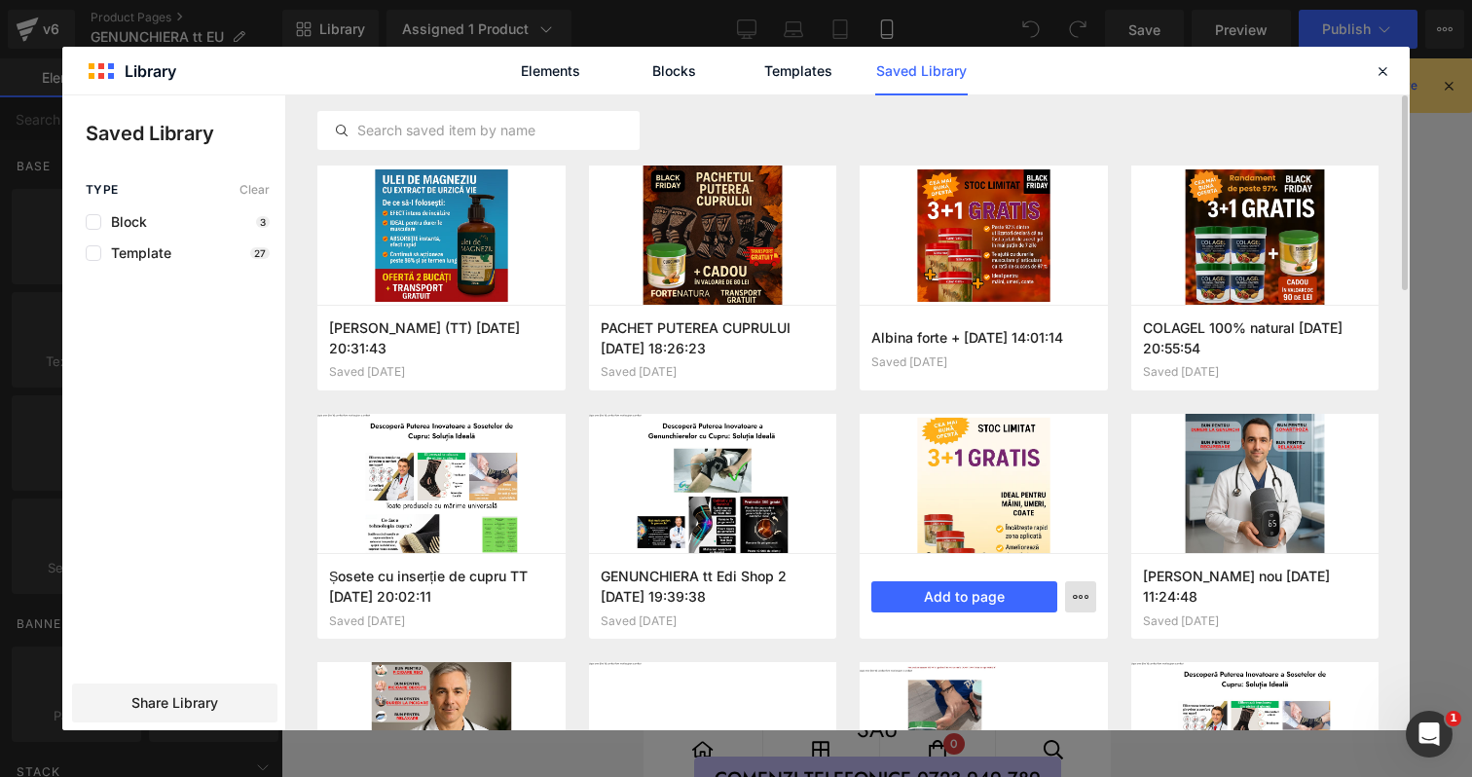
click at [1073, 589] on icon "button" at bounding box center [1081, 597] width 16 height 16
click at [991, 678] on div "Delete" at bounding box center [985, 681] width 222 height 41
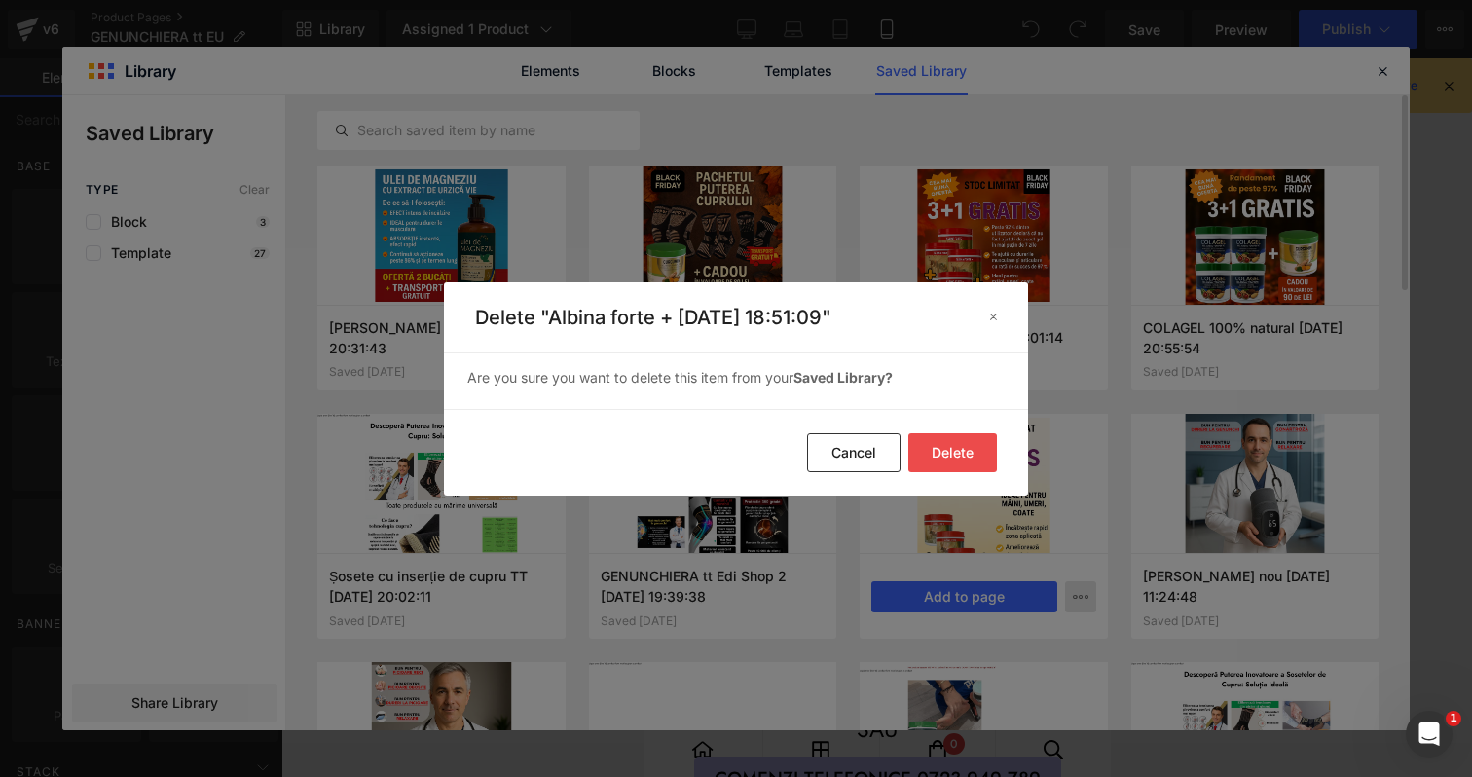
click at [959, 446] on button "Delete" at bounding box center [952, 452] width 89 height 39
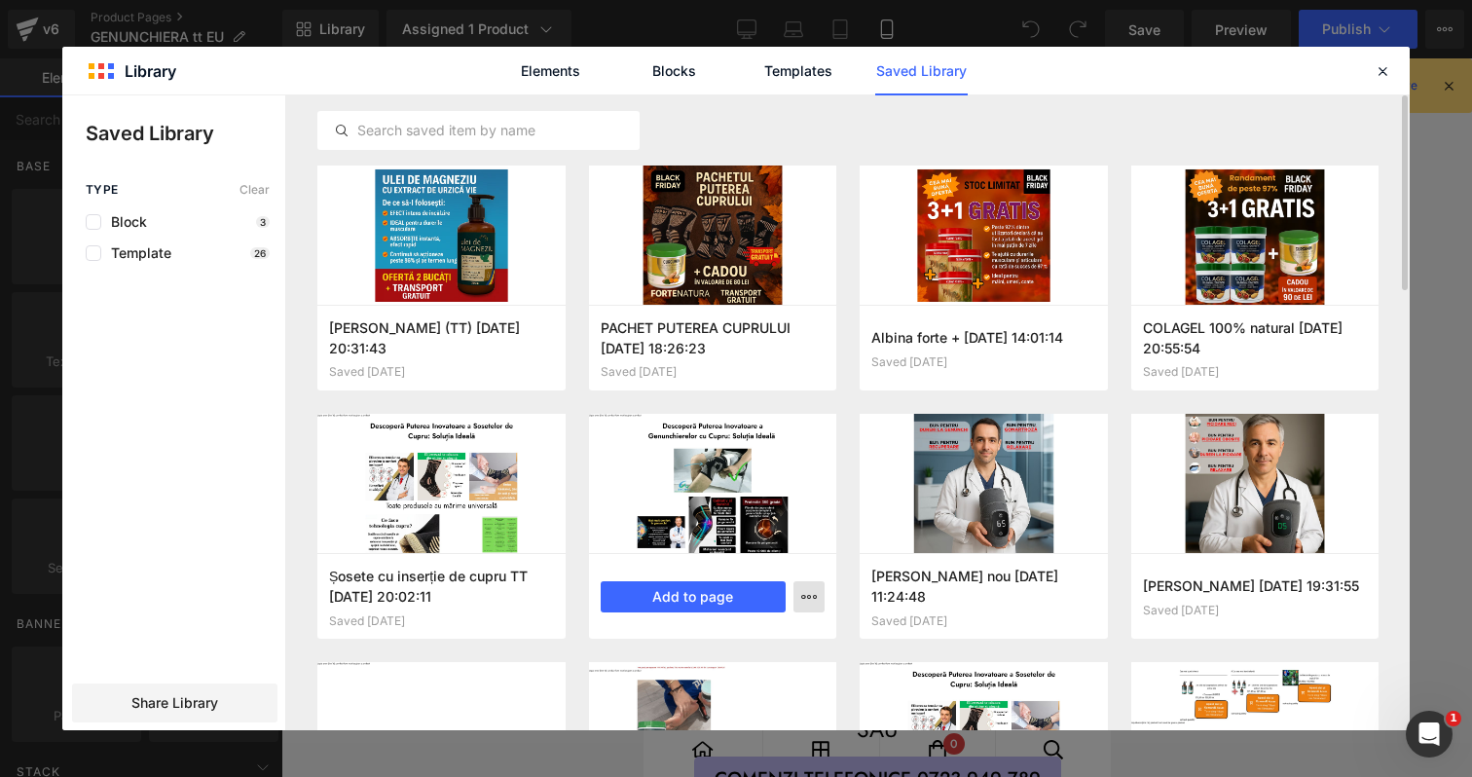
click at [808, 602] on icon "button" at bounding box center [809, 597] width 16 height 16
click at [748, 681] on div "Delete" at bounding box center [714, 681] width 222 height 41
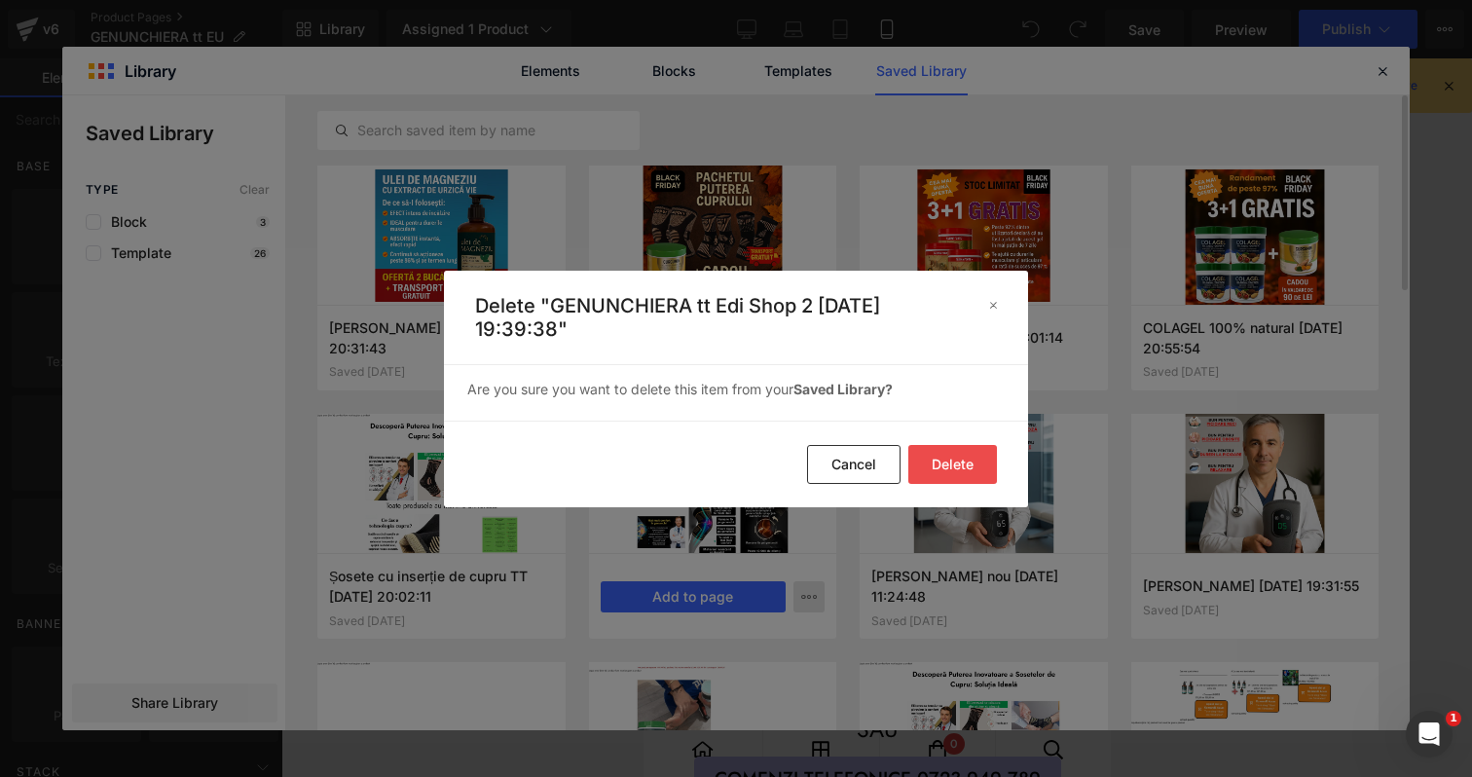
click at [976, 468] on button "Delete" at bounding box center [952, 464] width 89 height 39
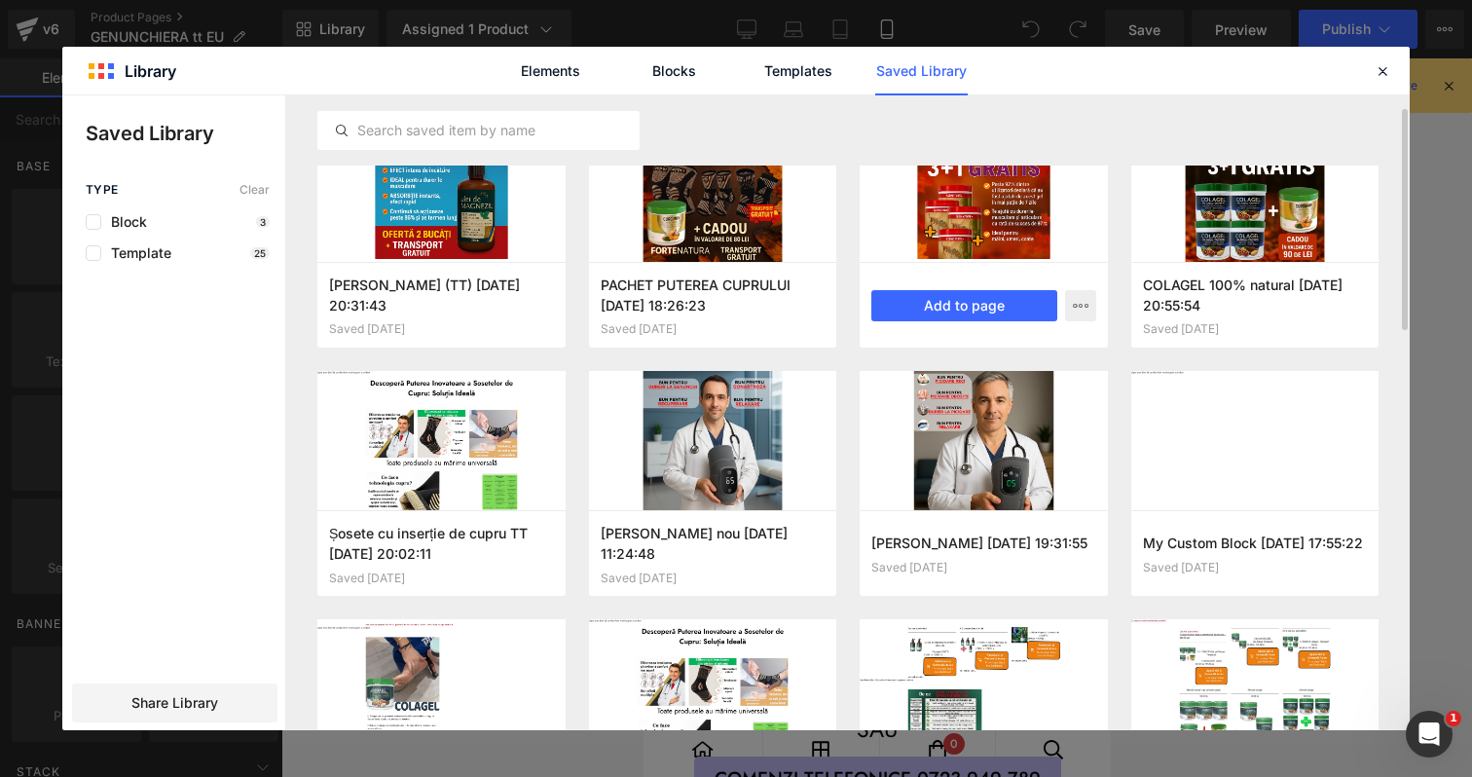
scroll to position [42, 0]
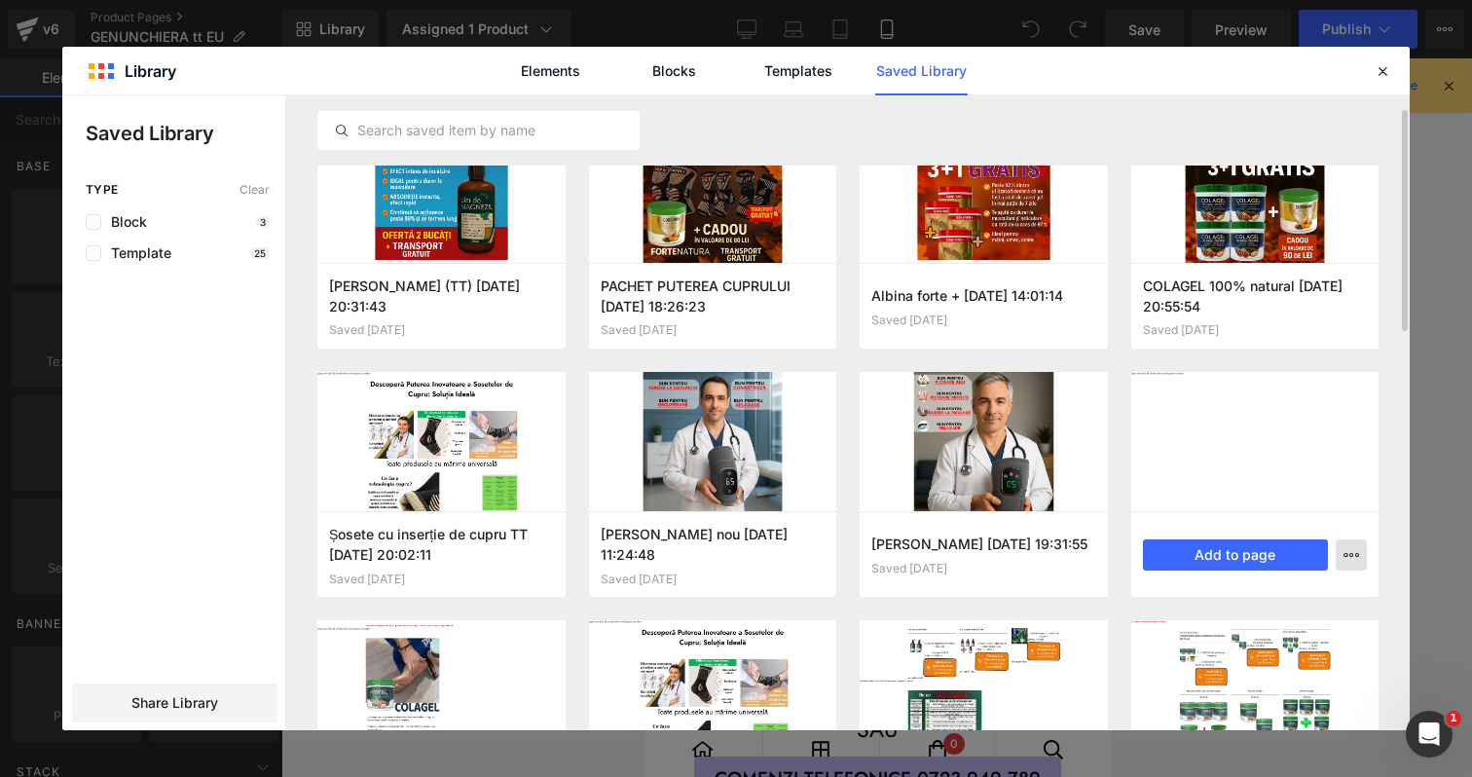
click at [1350, 555] on icon "button" at bounding box center [1352, 555] width 16 height 16
click at [1256, 628] on div "Delete" at bounding box center [1256, 639] width 222 height 41
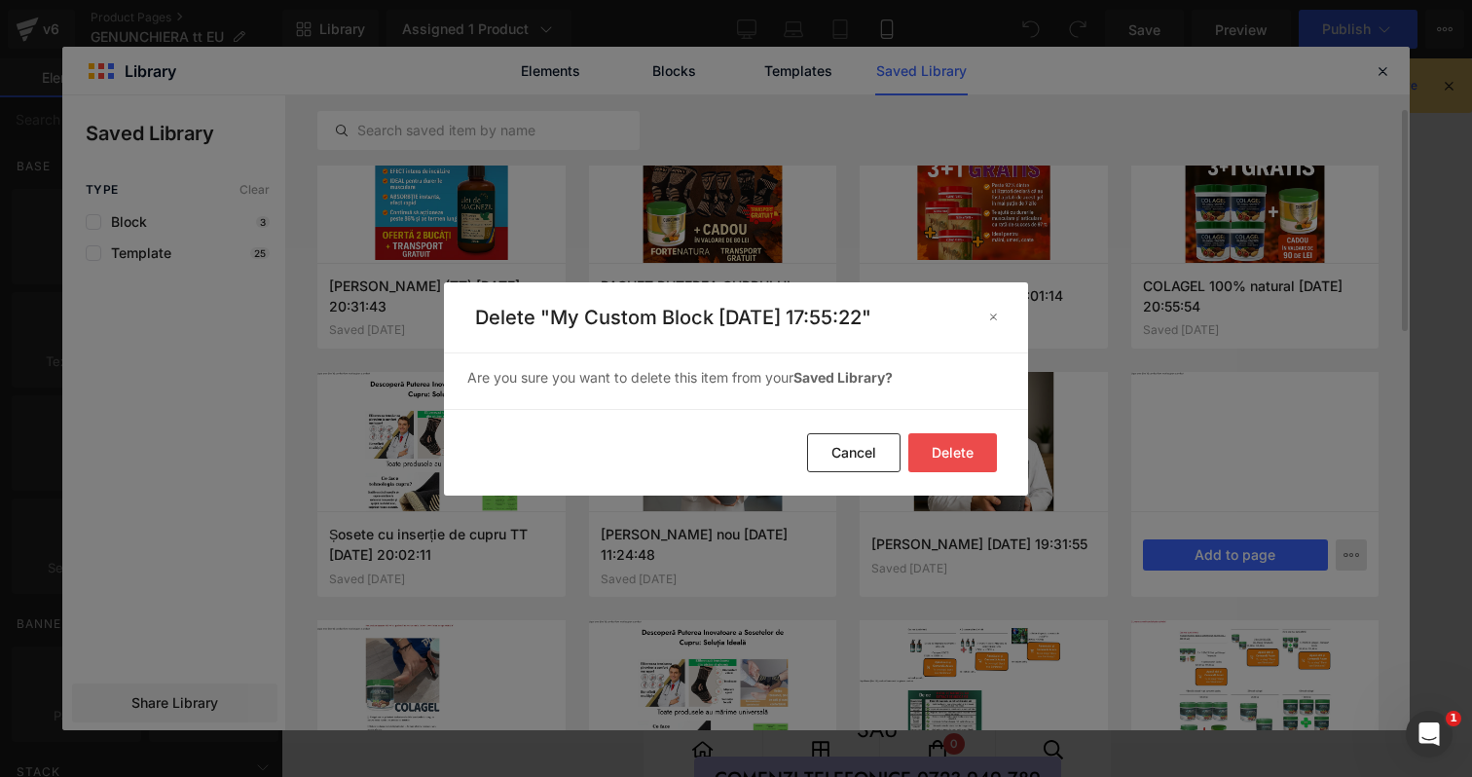
click at [973, 445] on button "Delete" at bounding box center [952, 452] width 89 height 39
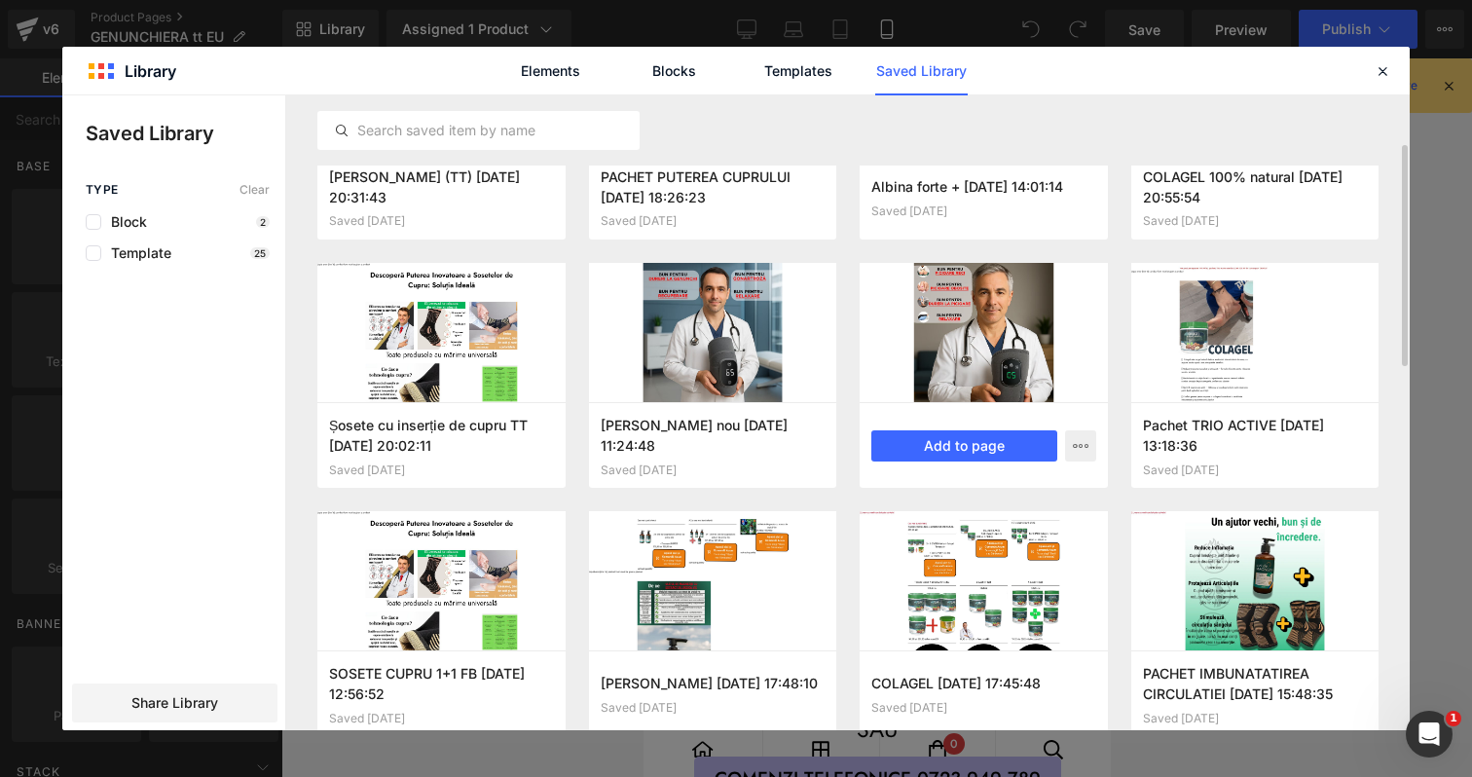
scroll to position [153, 0]
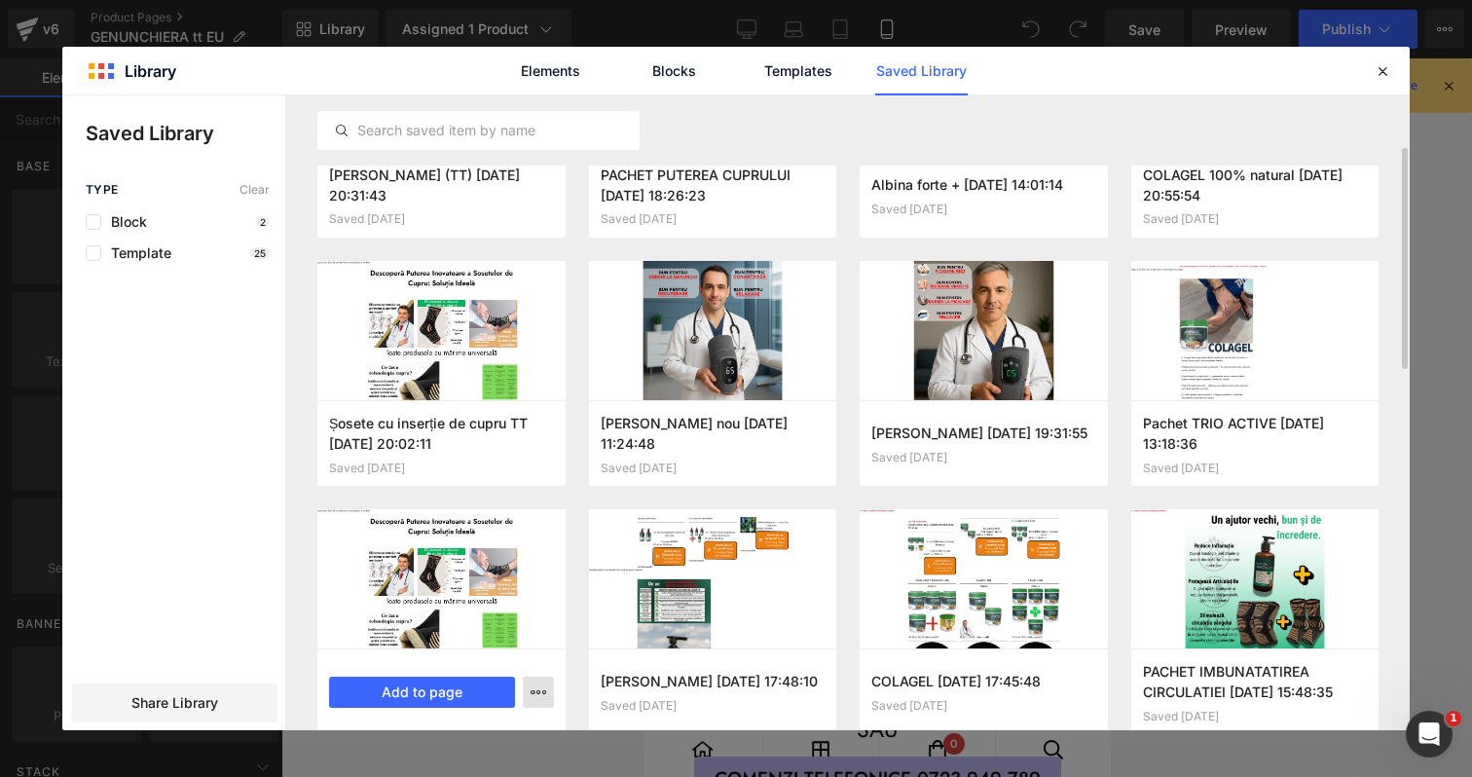
click at [532, 694] on icon "button" at bounding box center [539, 692] width 16 height 16
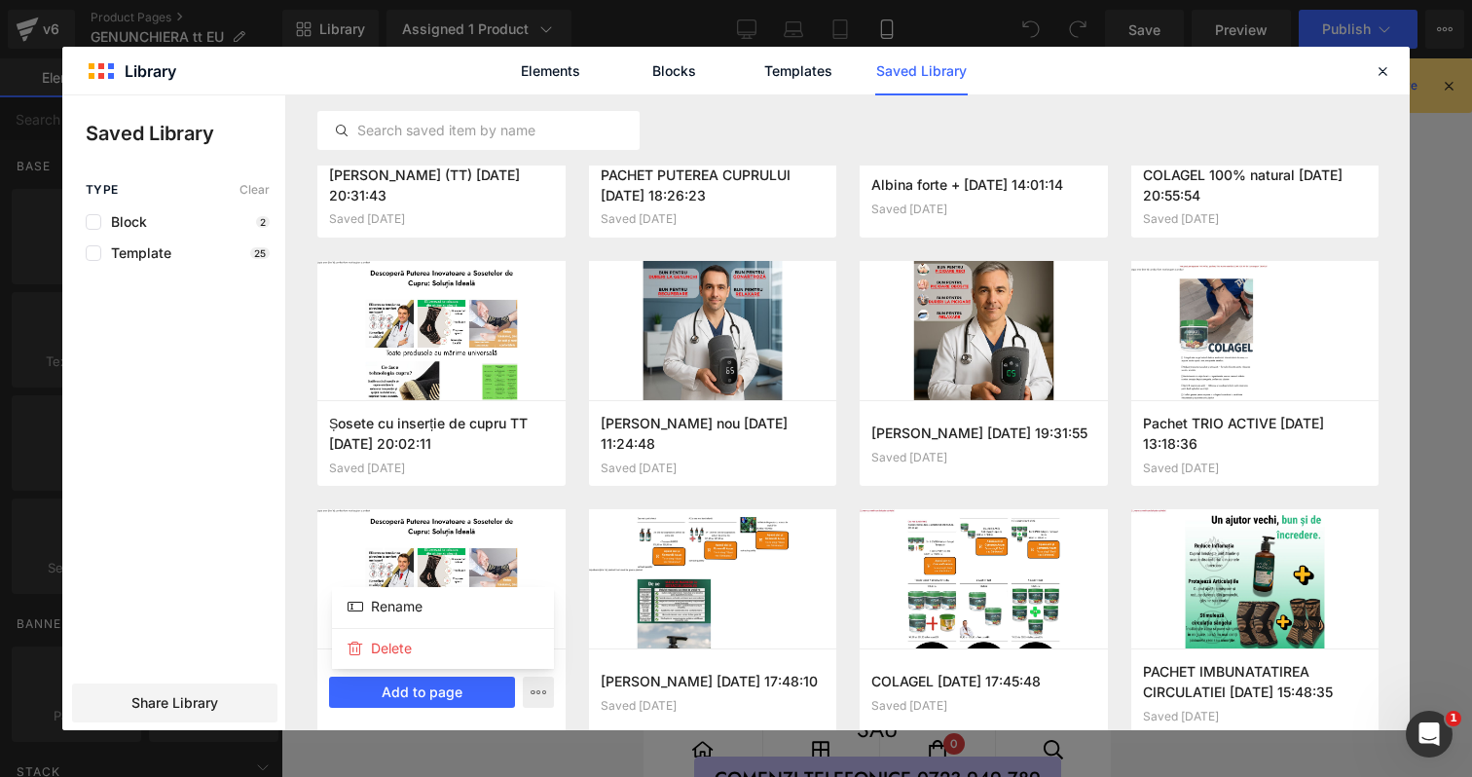
click at [1361, 580] on div at bounding box center [735, 412] width 1347 height 635
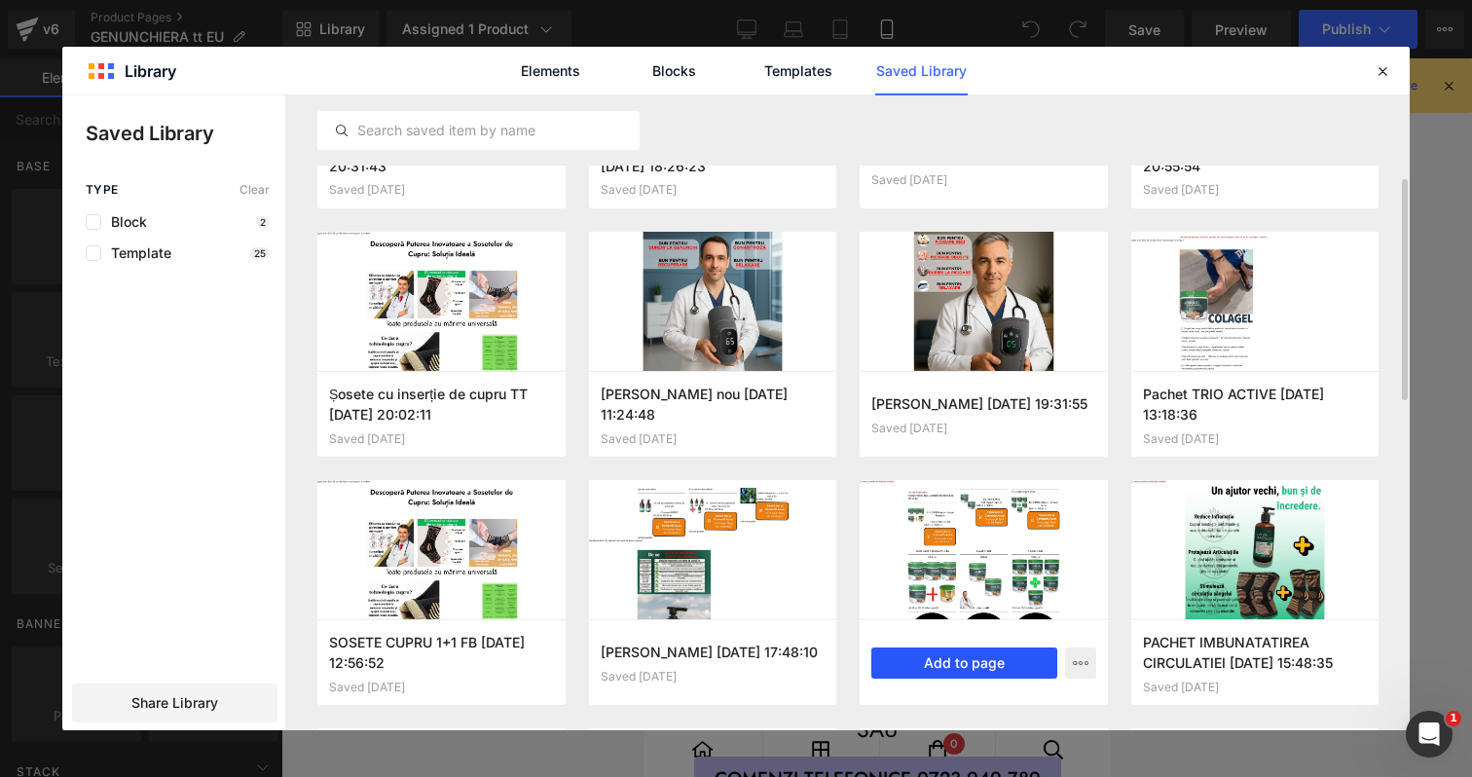
scroll to position [202, 0]
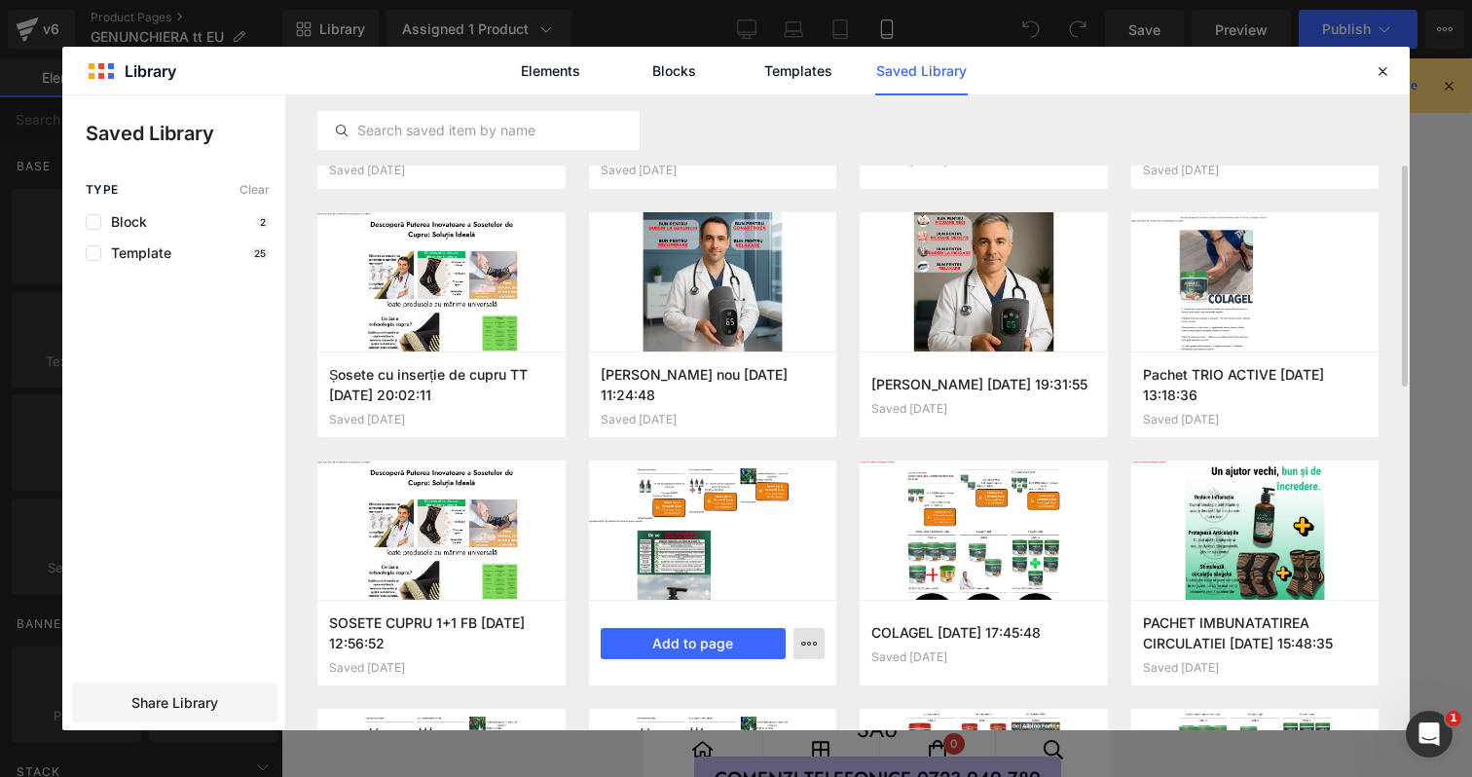
click at [816, 651] on button "button" at bounding box center [808, 643] width 31 height 31
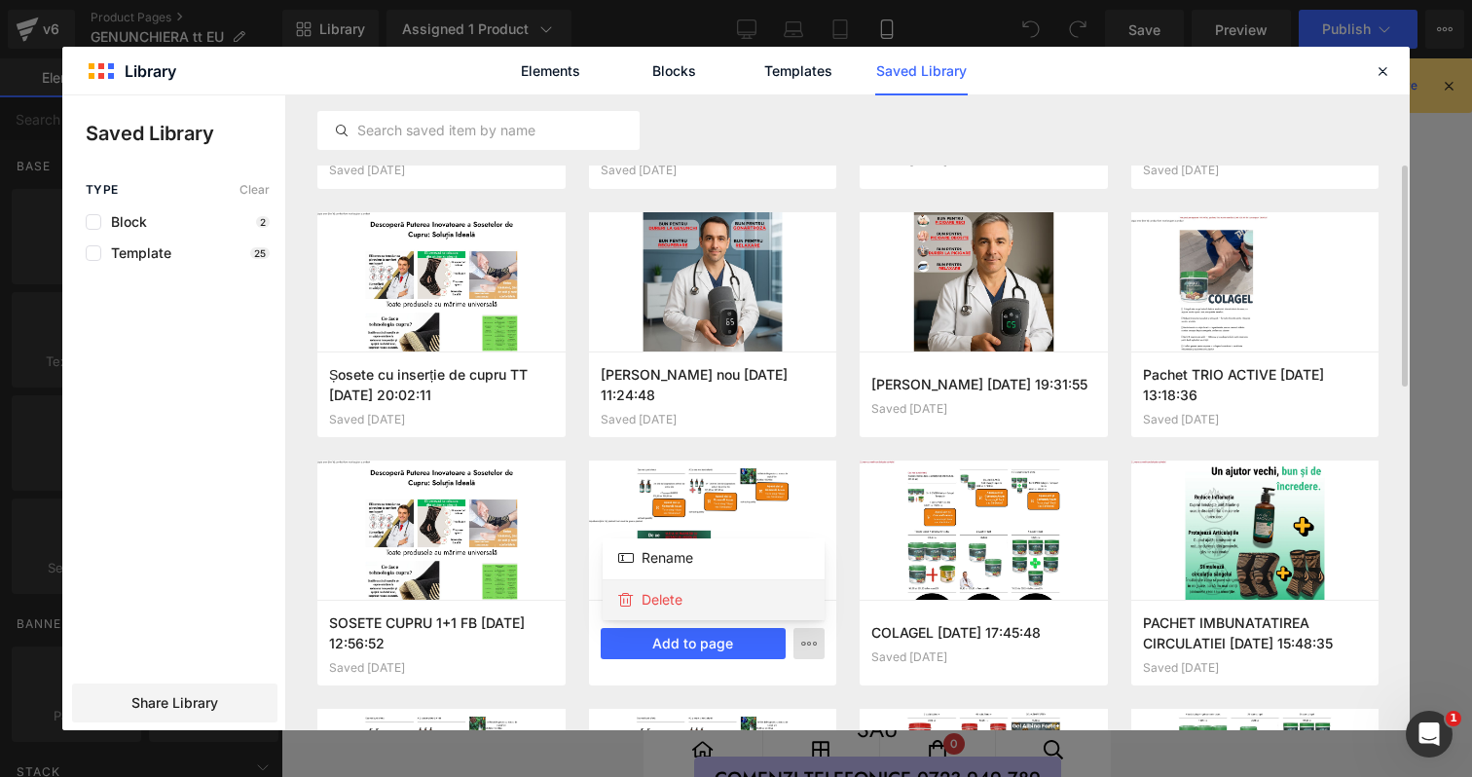
click at [738, 608] on div "Delete" at bounding box center [714, 599] width 222 height 41
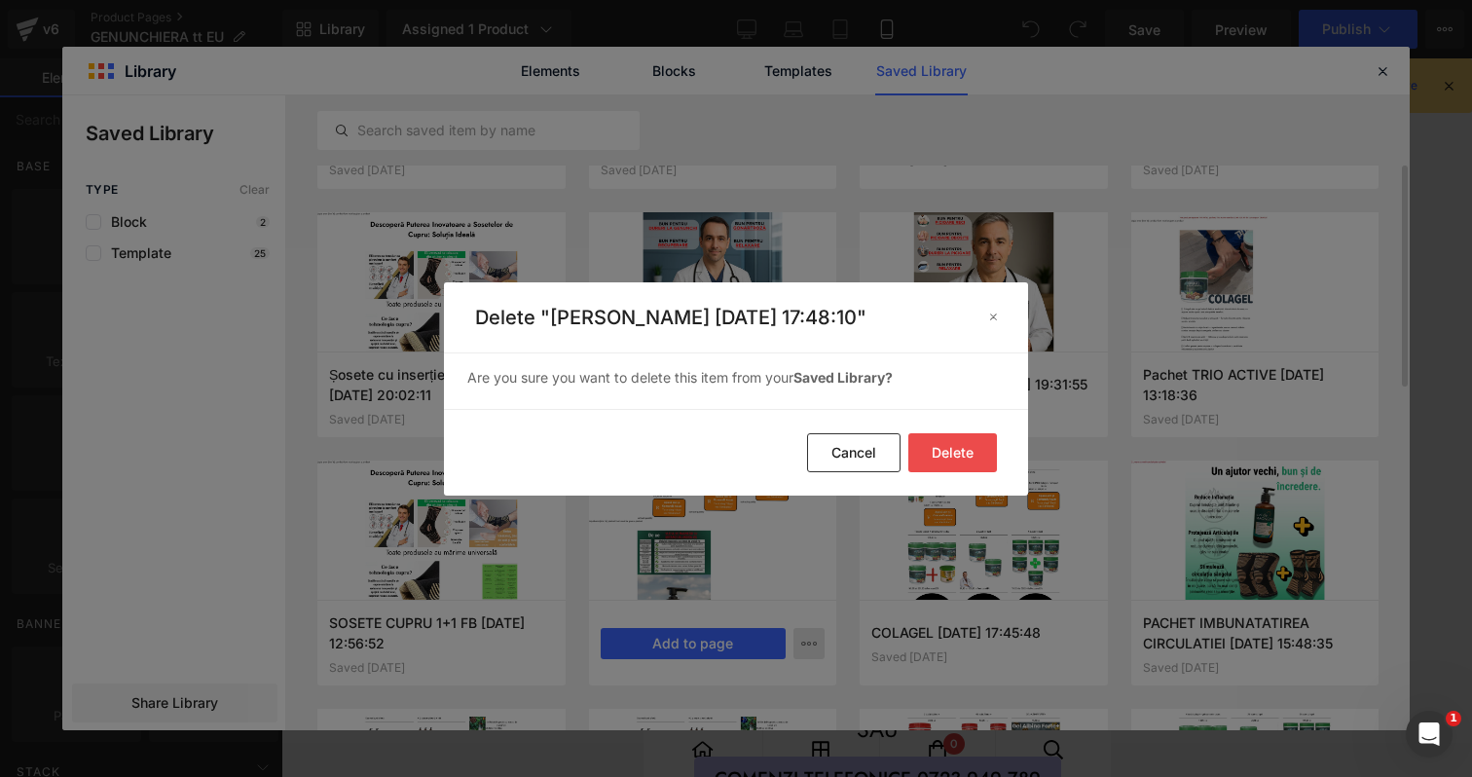
drag, startPoint x: 950, startPoint y: 458, endPoint x: 1181, endPoint y: 226, distance: 327.0
click at [950, 457] on button "Delete" at bounding box center [952, 452] width 89 height 39
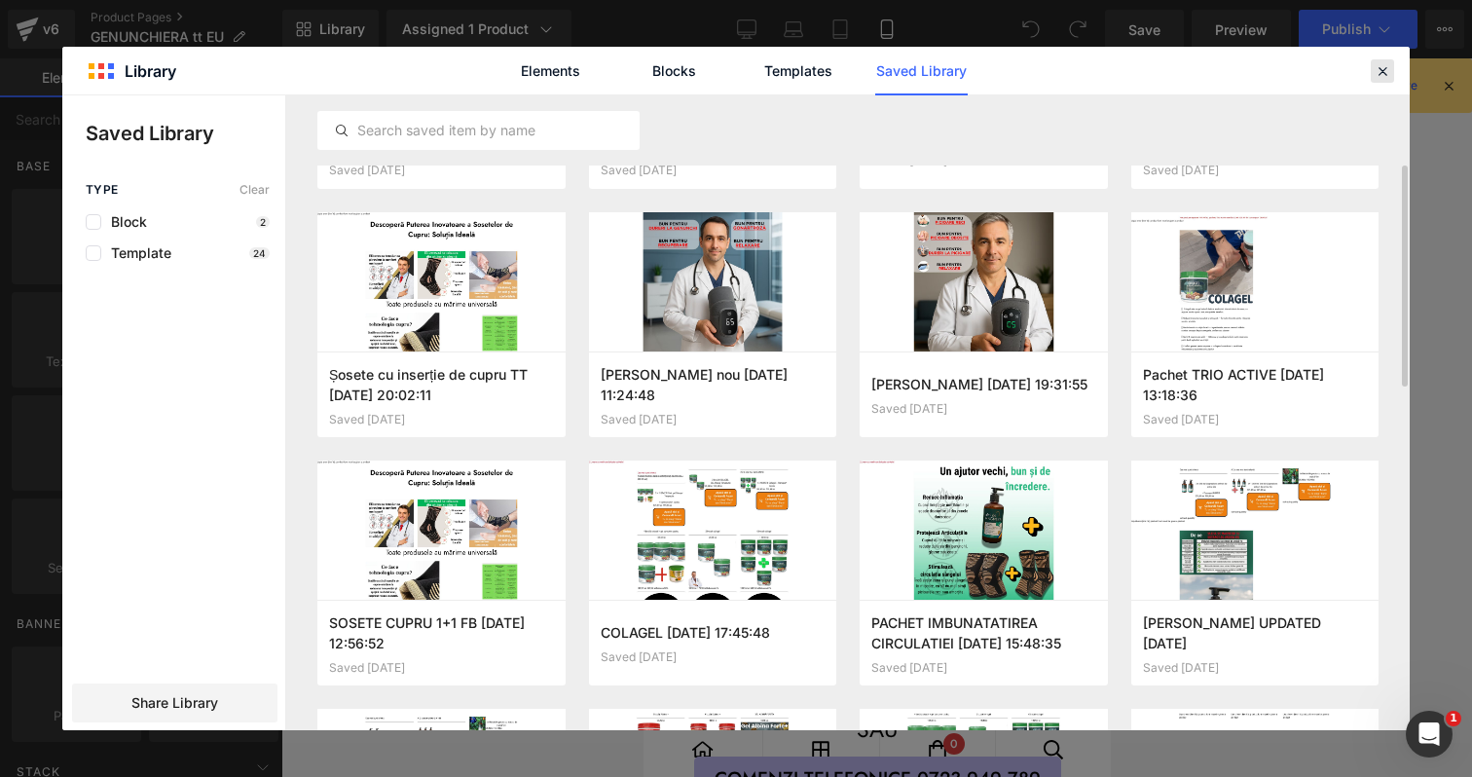
click at [1393, 66] on div at bounding box center [1382, 70] width 23 height 23
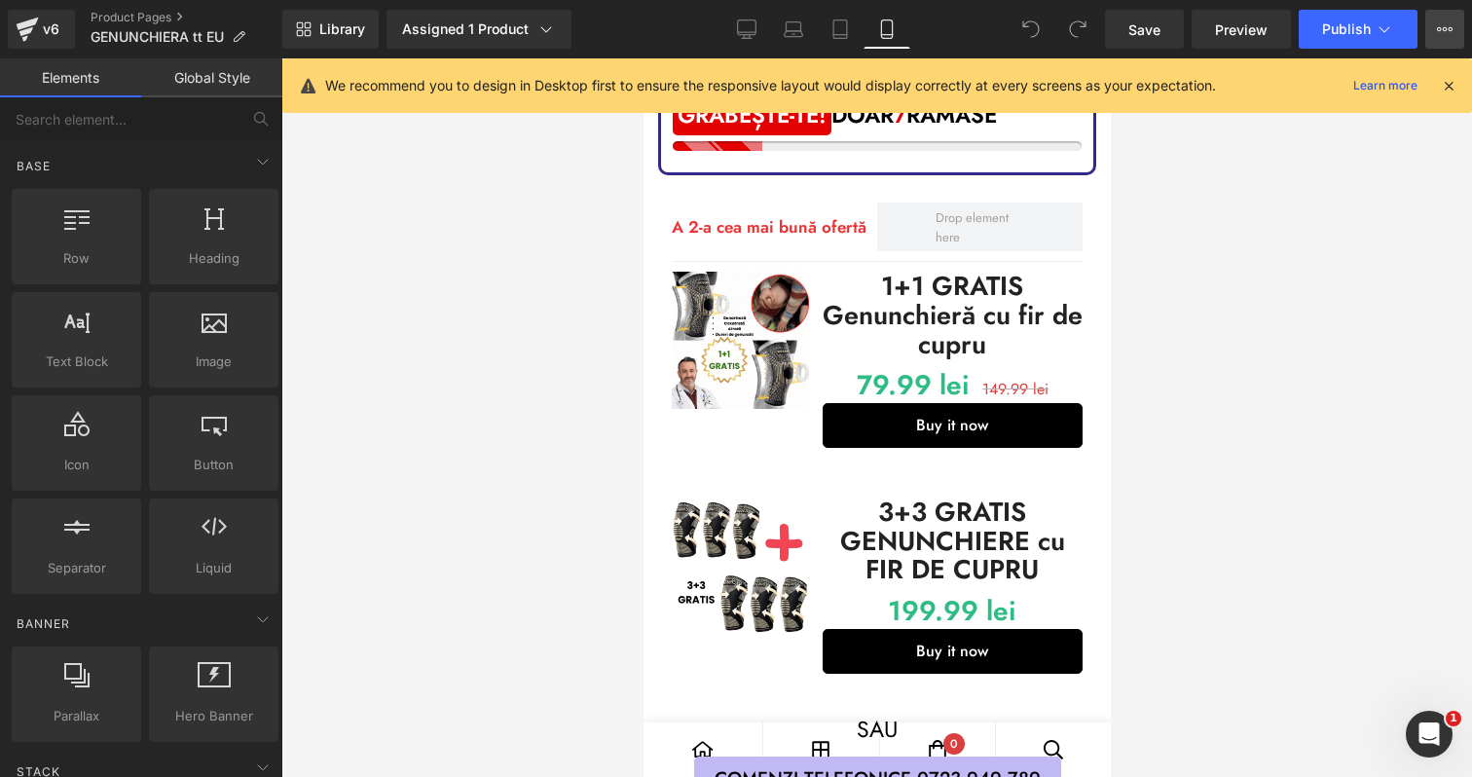
click at [1435, 37] on button "View Live Page View with current Template Save Template to Library Schedule Pub…" at bounding box center [1444, 29] width 39 height 39
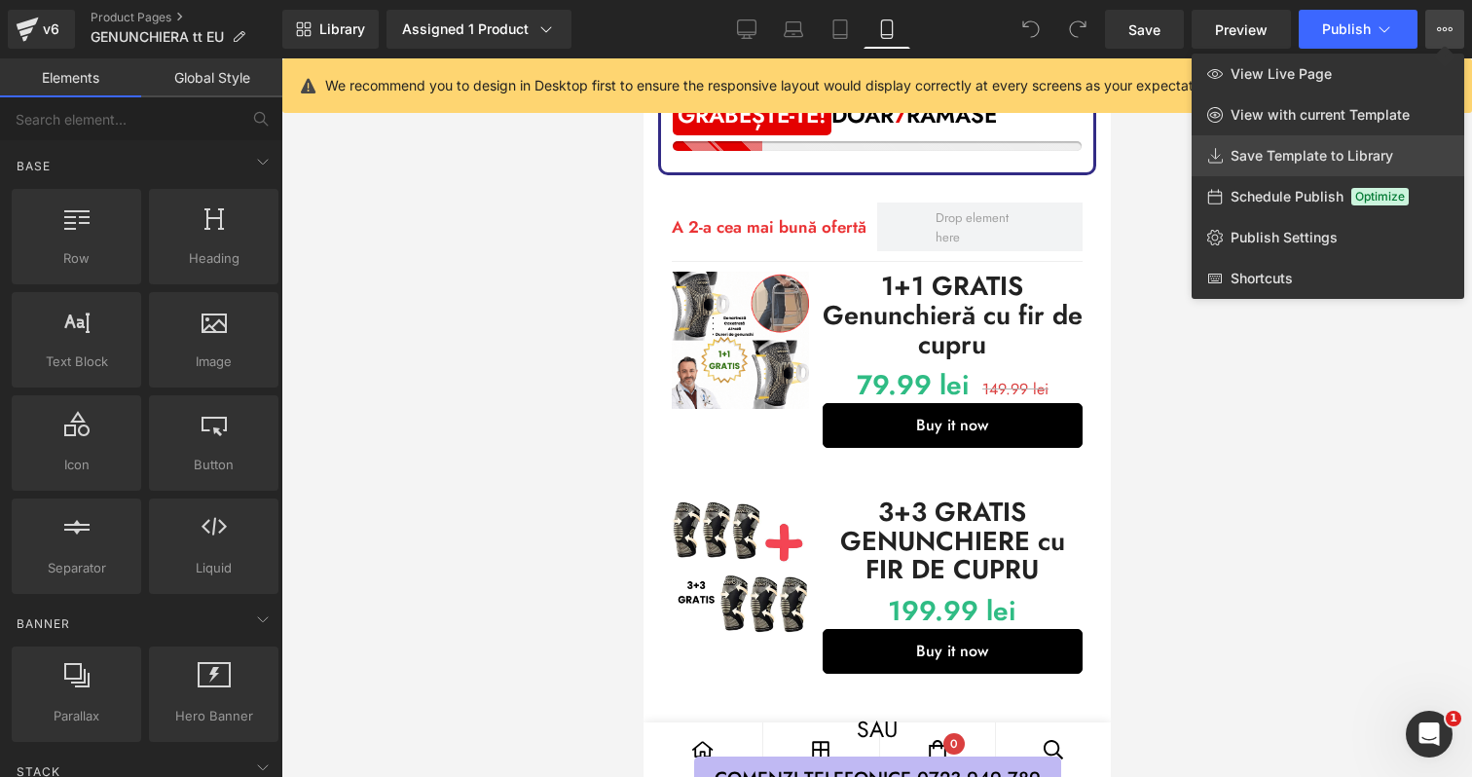
click at [1411, 154] on link "Save Template to Library" at bounding box center [1328, 155] width 273 height 41
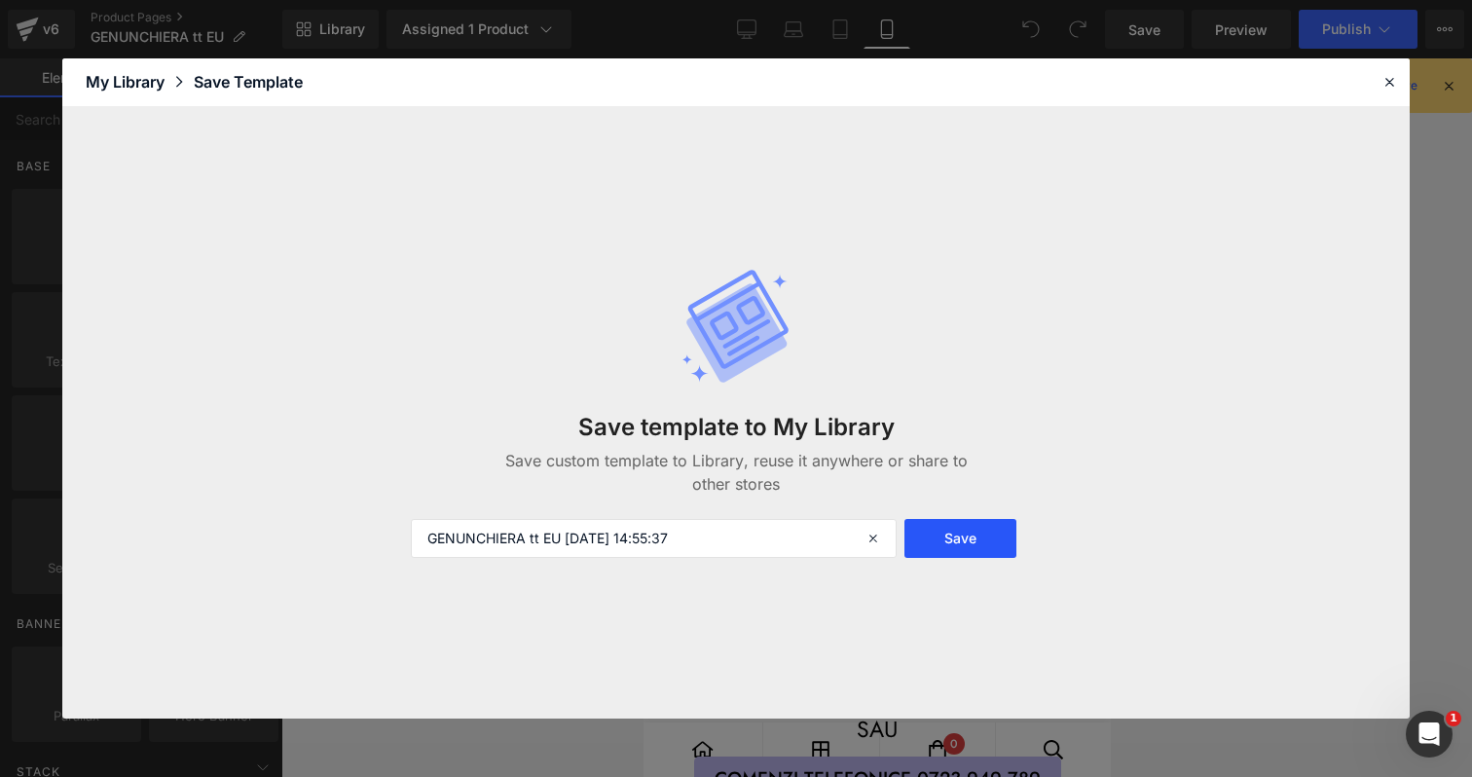
click at [955, 554] on button "Save" at bounding box center [960, 538] width 112 height 39
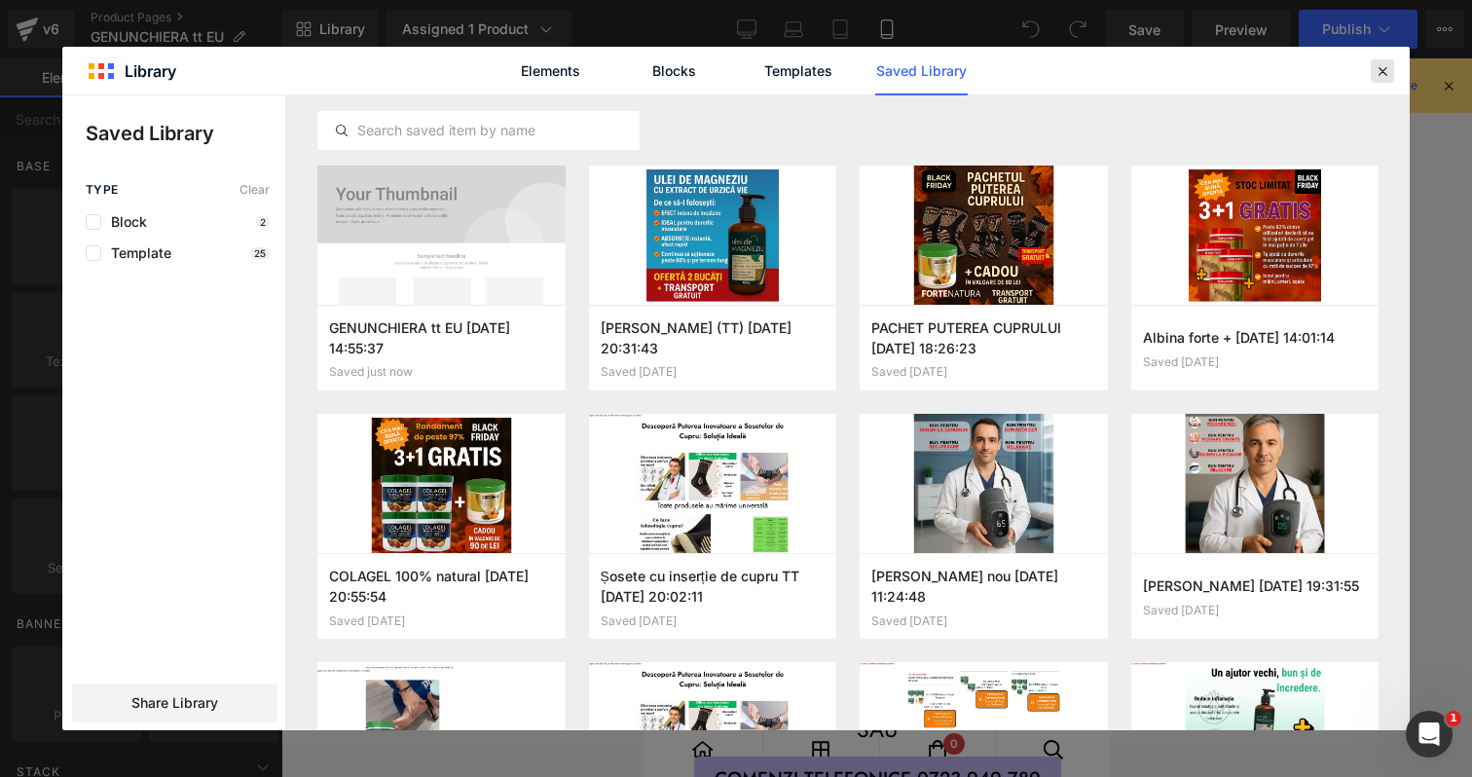
click at [1384, 69] on icon at bounding box center [1383, 71] width 18 height 18
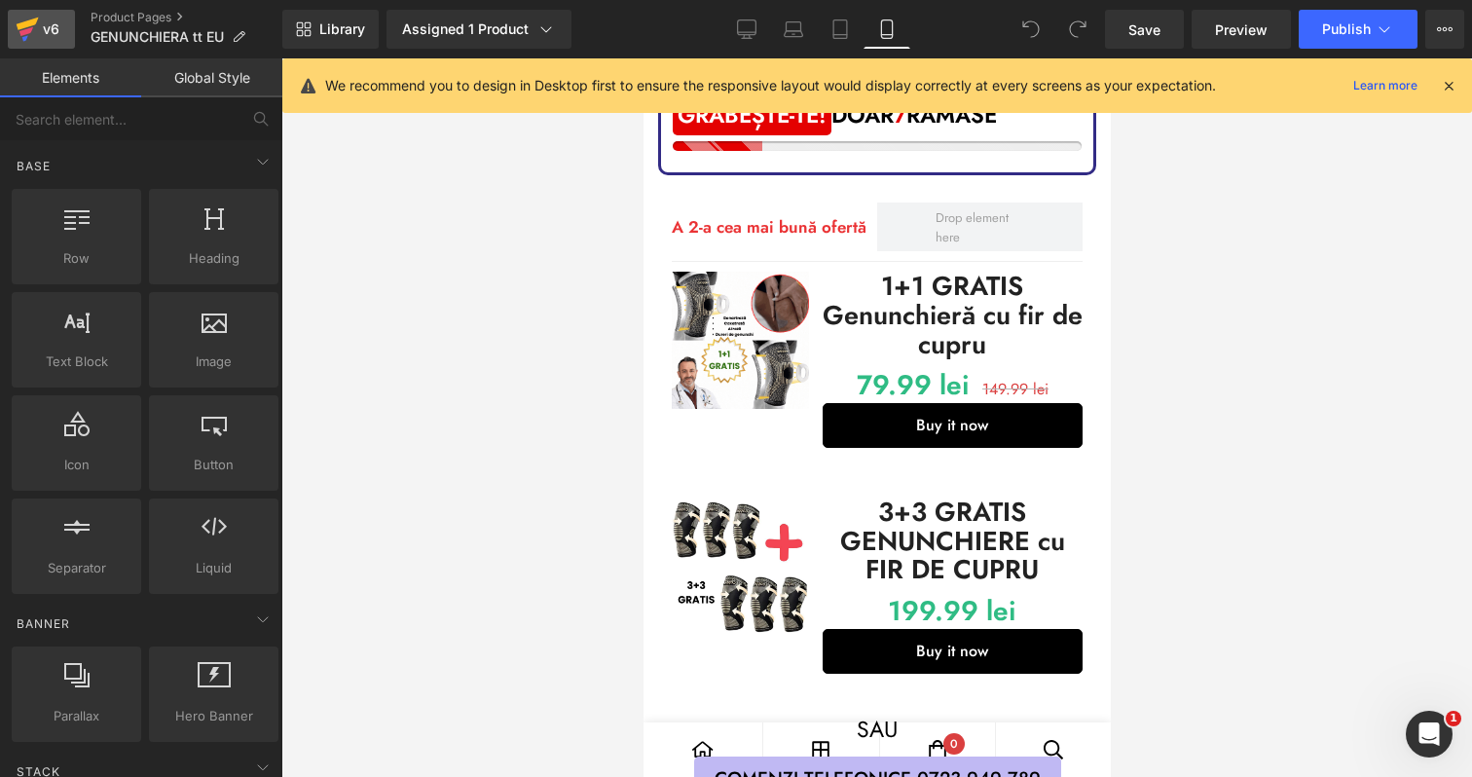
click at [25, 30] on icon at bounding box center [26, 31] width 14 height 9
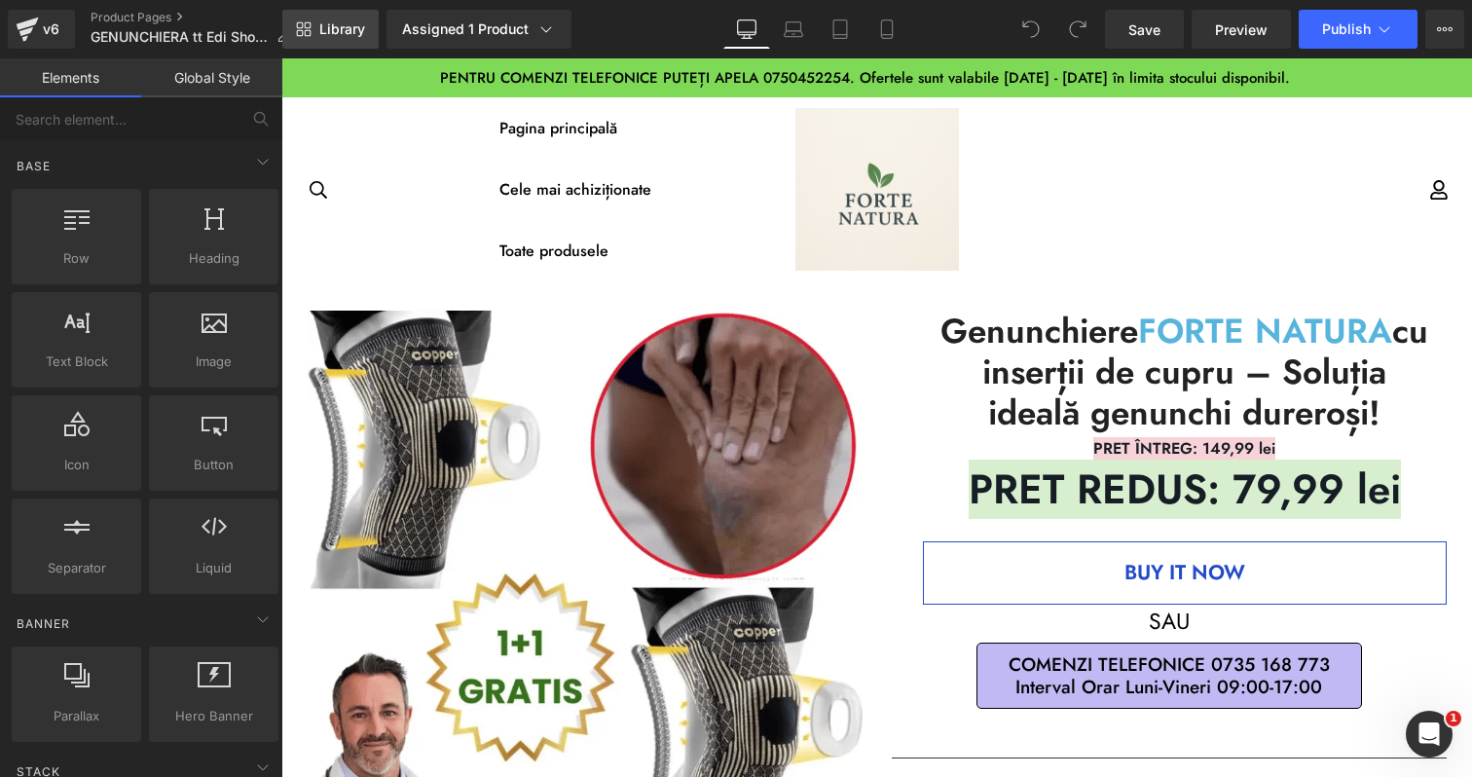
click at [311, 18] on link "Library" at bounding box center [330, 29] width 96 height 39
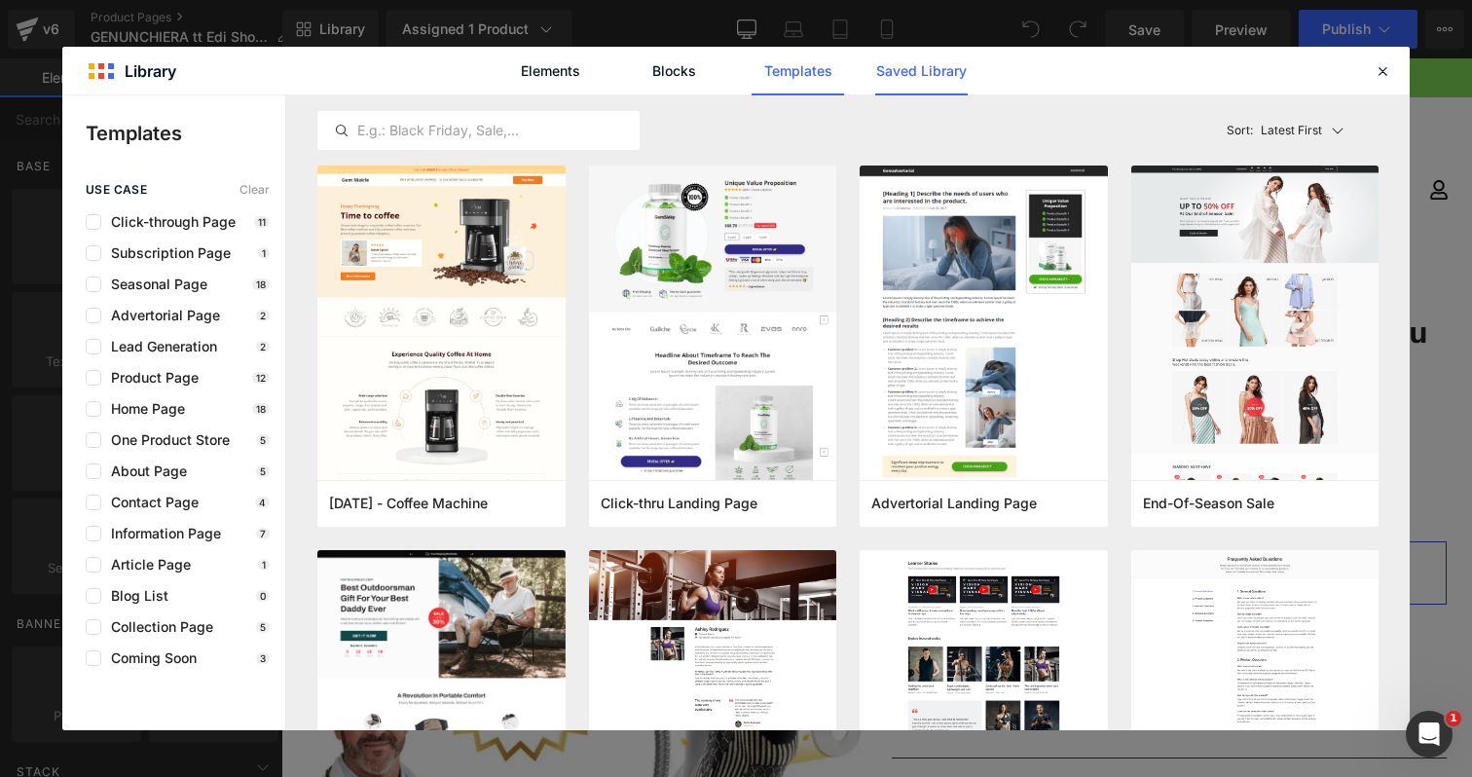
click at [910, 83] on link "Saved Library" at bounding box center [921, 71] width 92 height 49
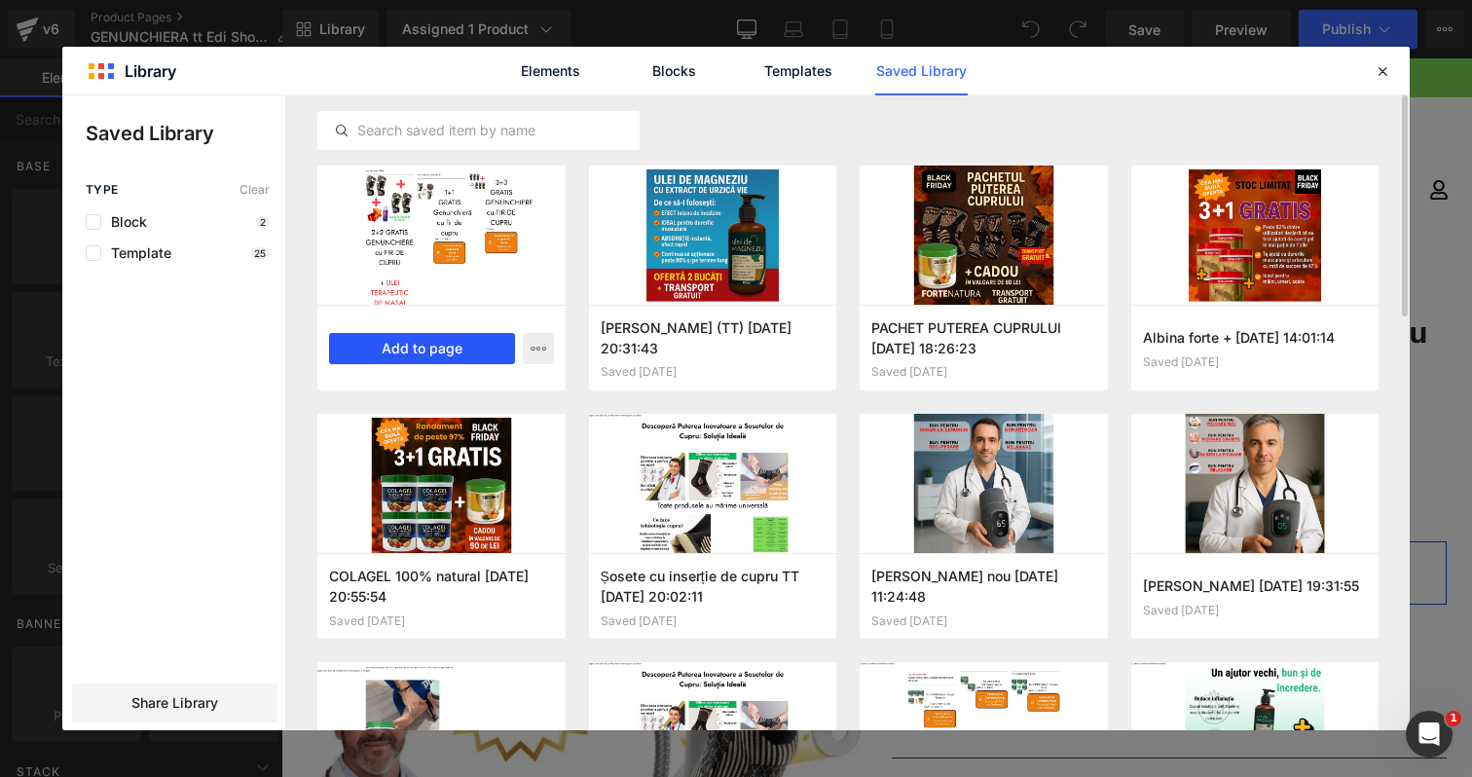
click at [436, 350] on button "Add to page" at bounding box center [422, 348] width 186 height 31
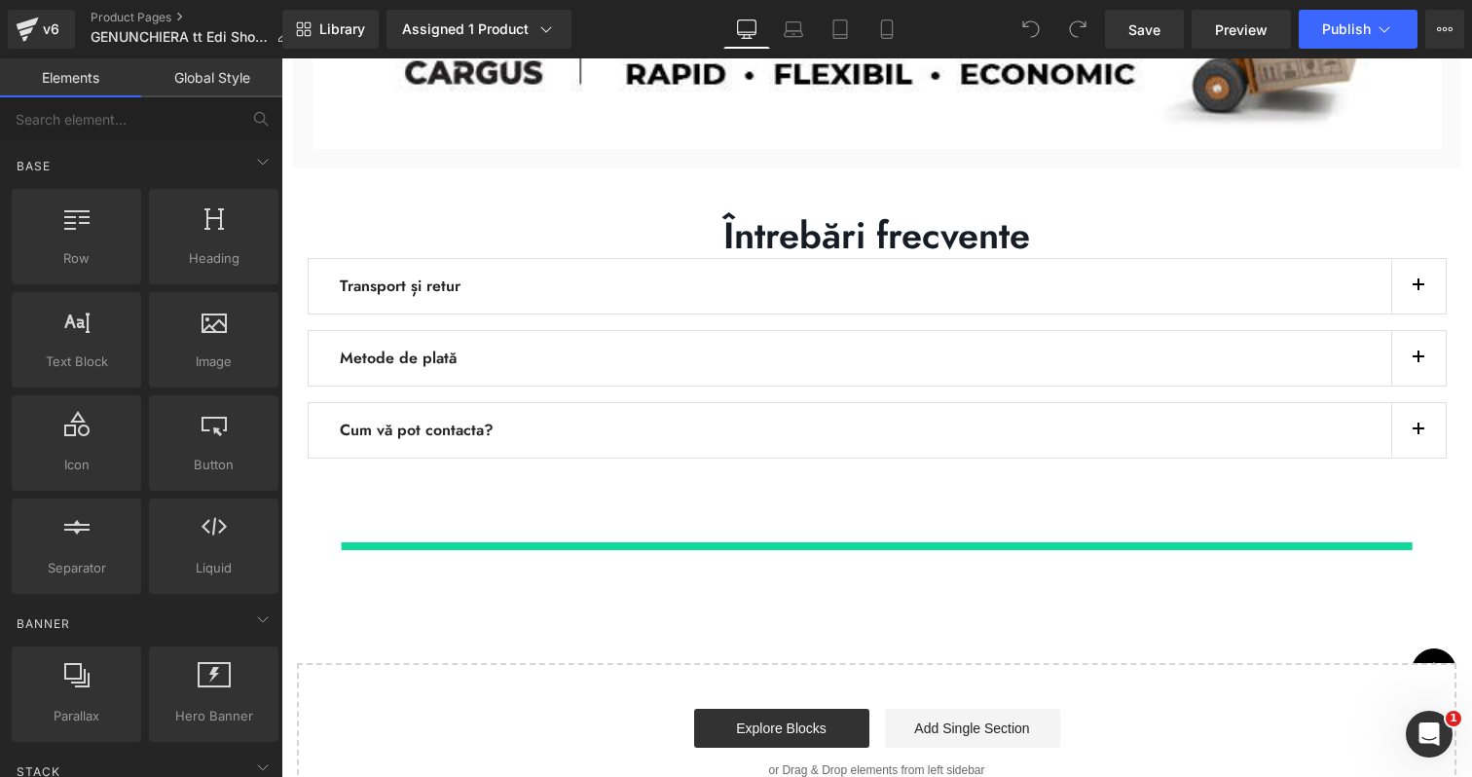
scroll to position [4552, 0]
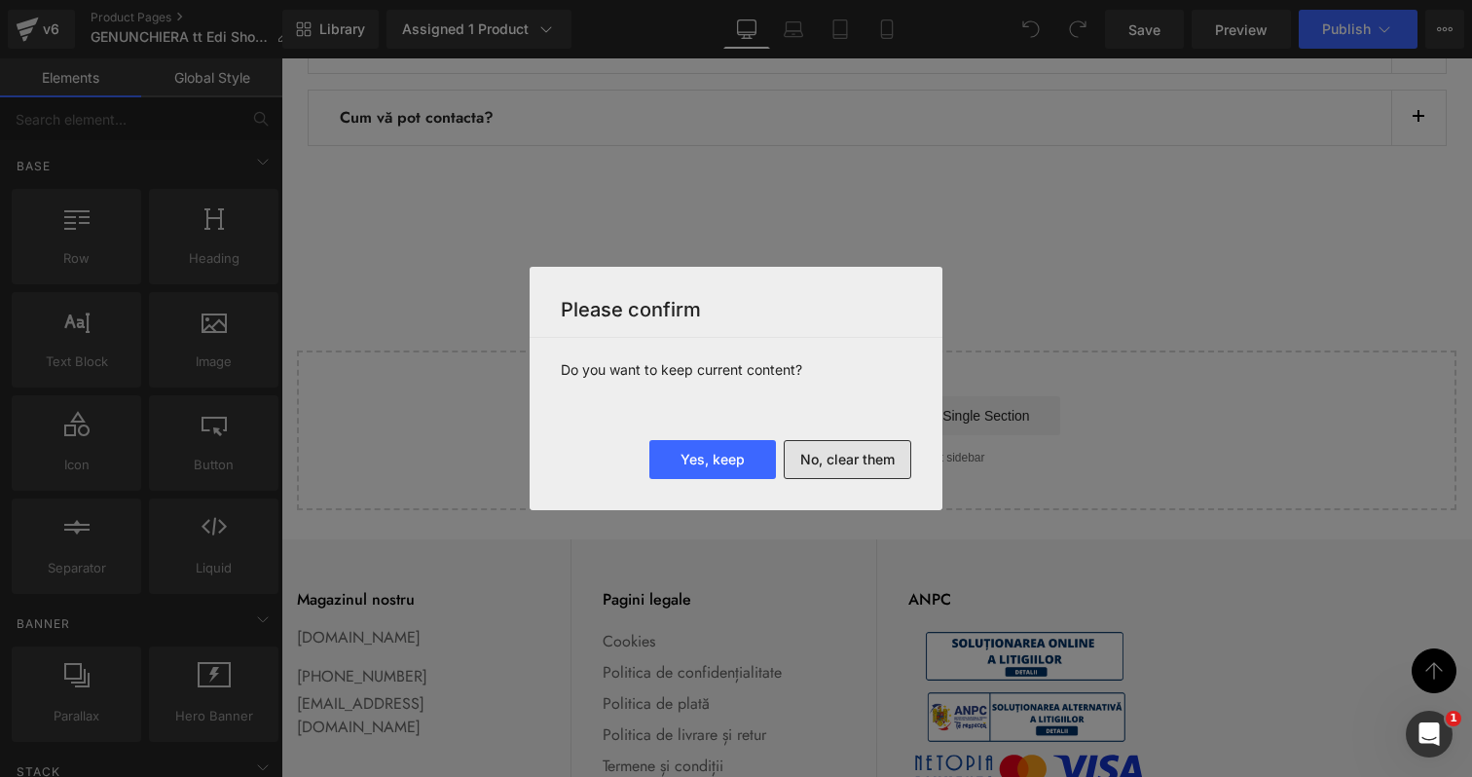
click at [849, 464] on button "No, clear them" at bounding box center [848, 459] width 128 height 39
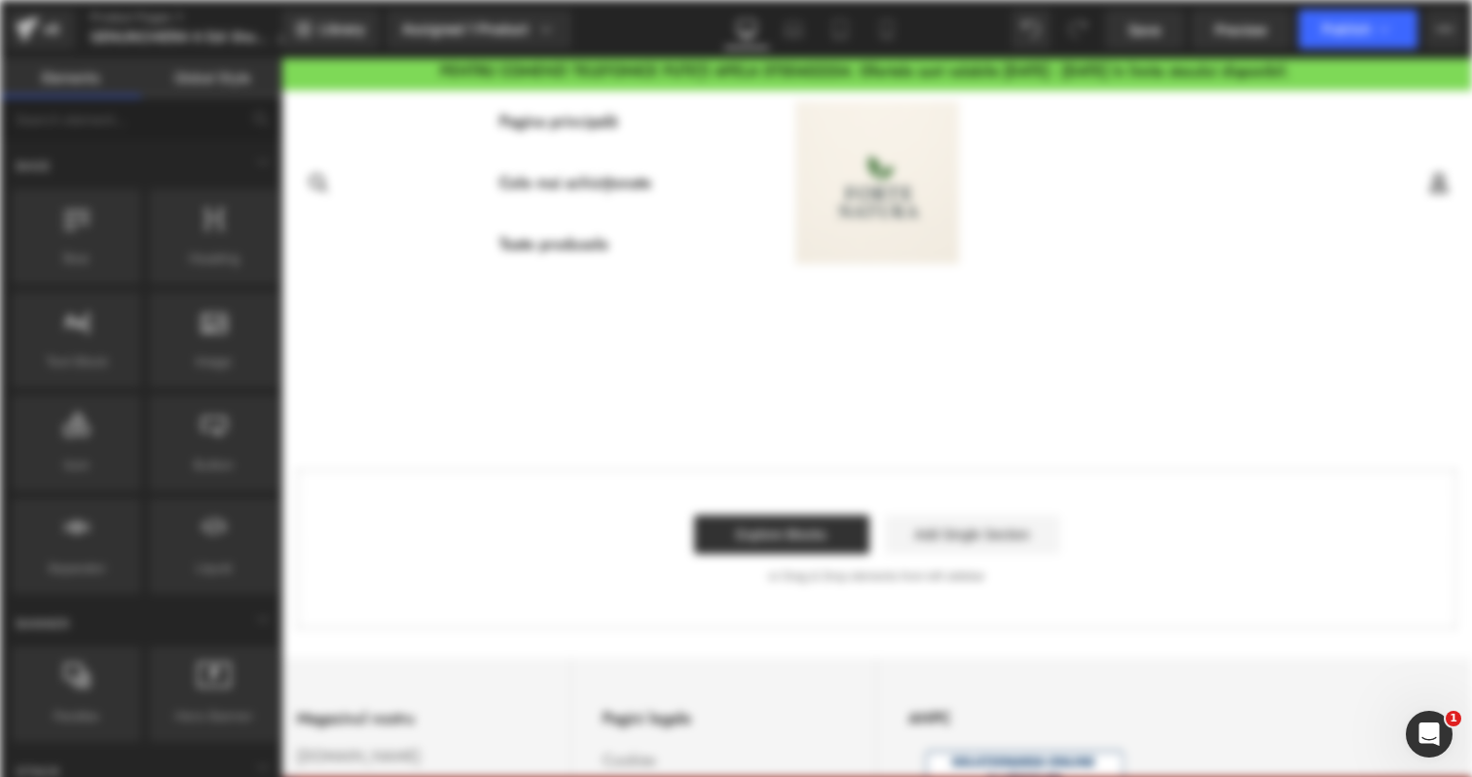
scroll to position [0, 0]
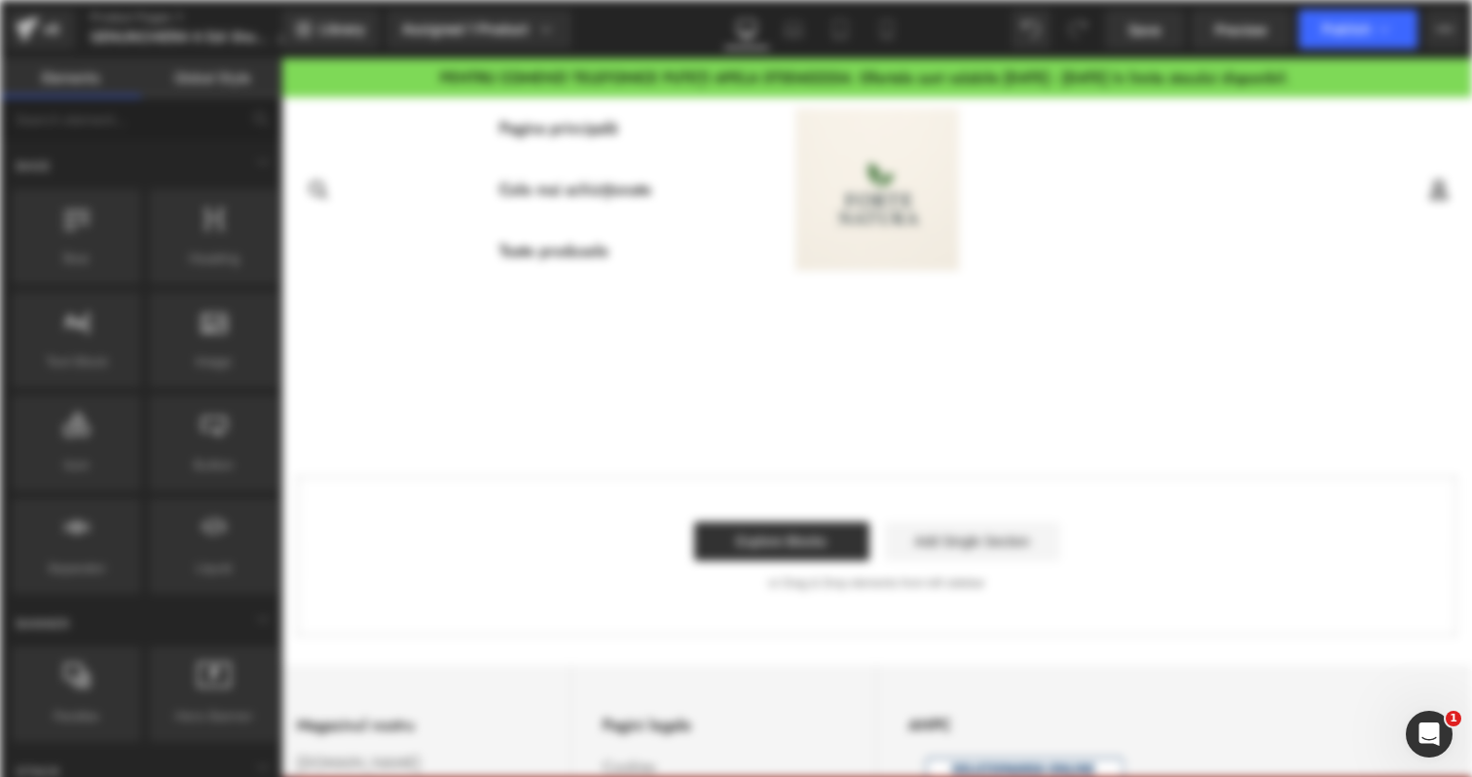
click at [892, 30] on icon at bounding box center [886, 28] width 19 height 19
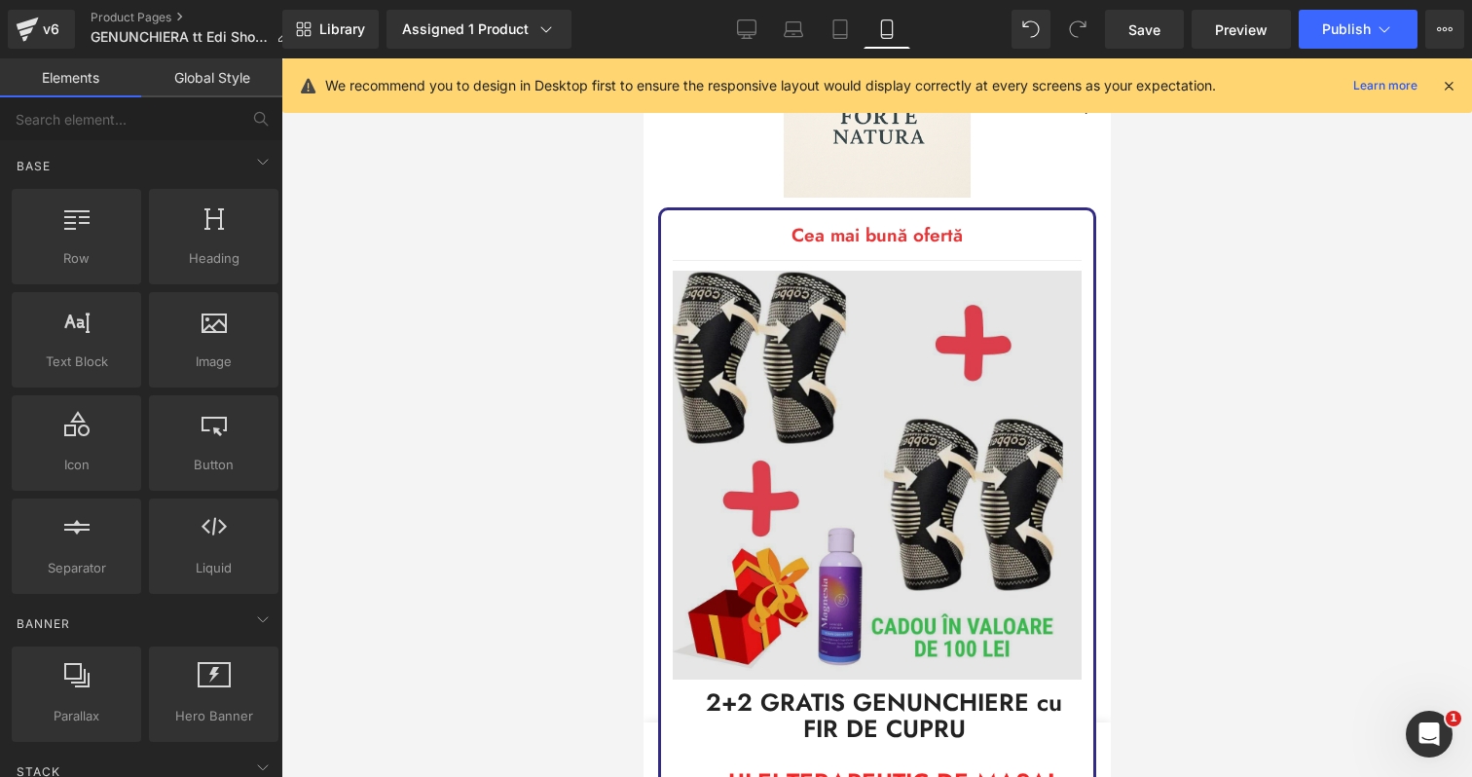
scroll to position [94, 0]
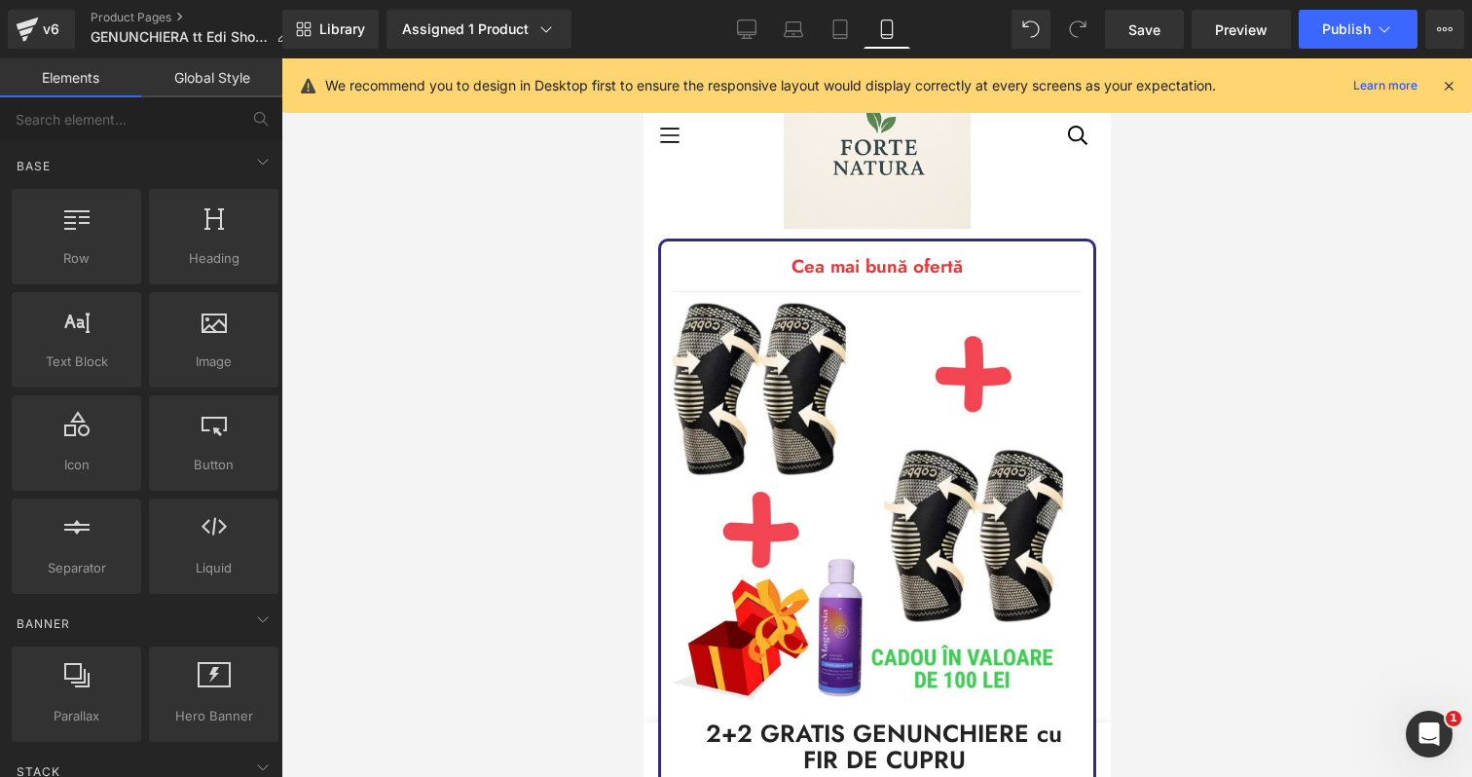
click at [857, 279] on div "Cea mai bună ofertă Text Block" at bounding box center [876, 267] width 409 height 28
drag, startPoint x: 1209, startPoint y: 293, endPoint x: 1120, endPoint y: 318, distance: 93.1
click at [1208, 293] on div at bounding box center [876, 417] width 1191 height 718
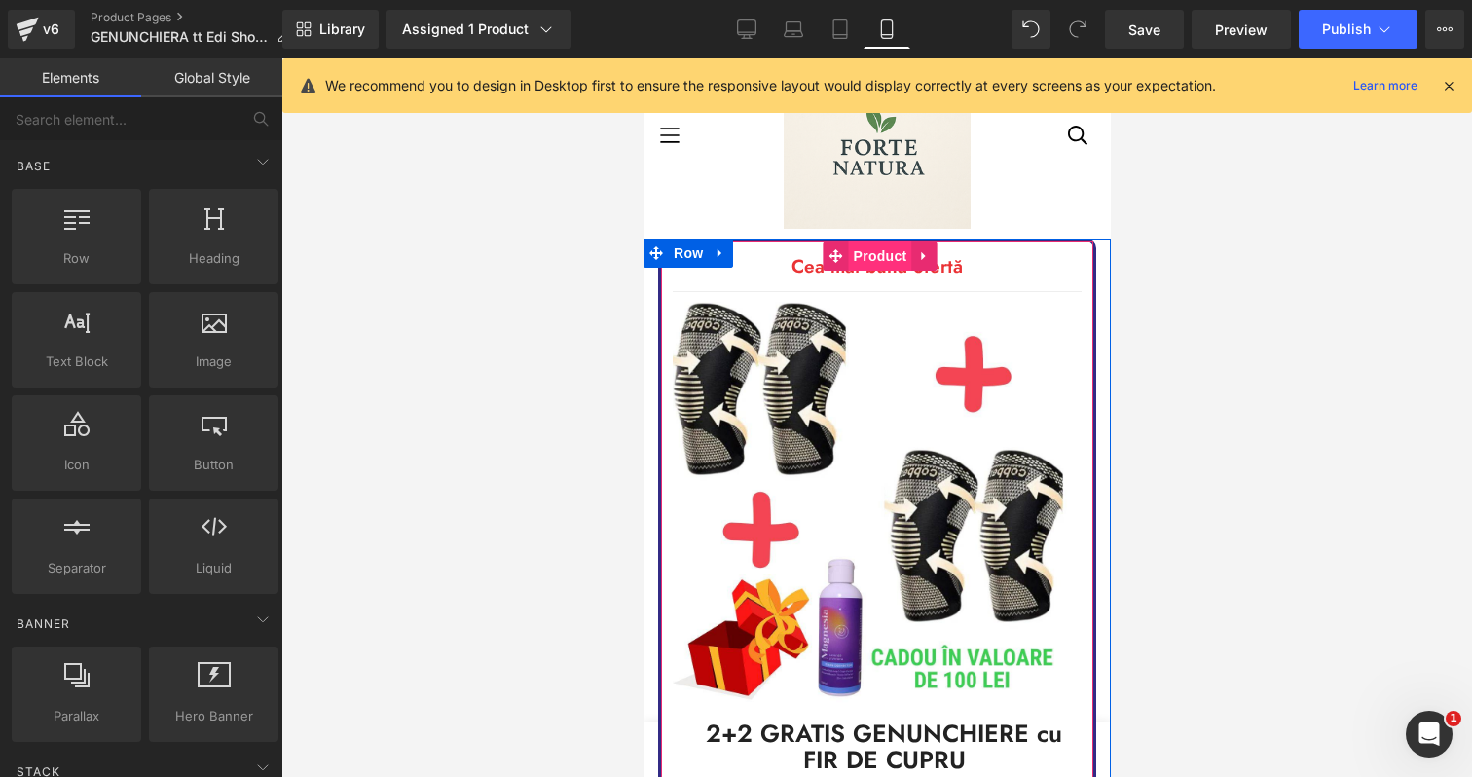
click at [864, 263] on span "Product" at bounding box center [879, 255] width 63 height 29
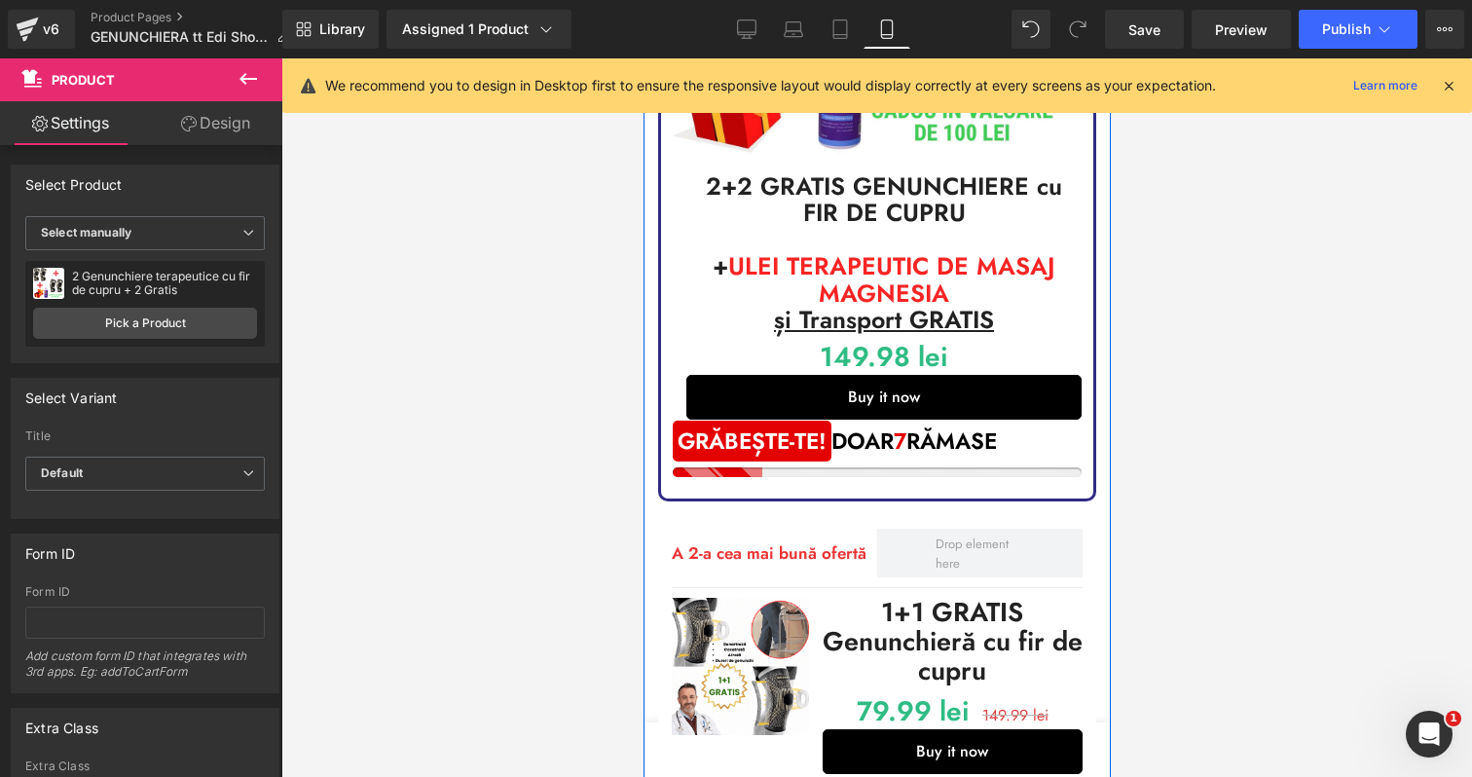
scroll to position [659, 0]
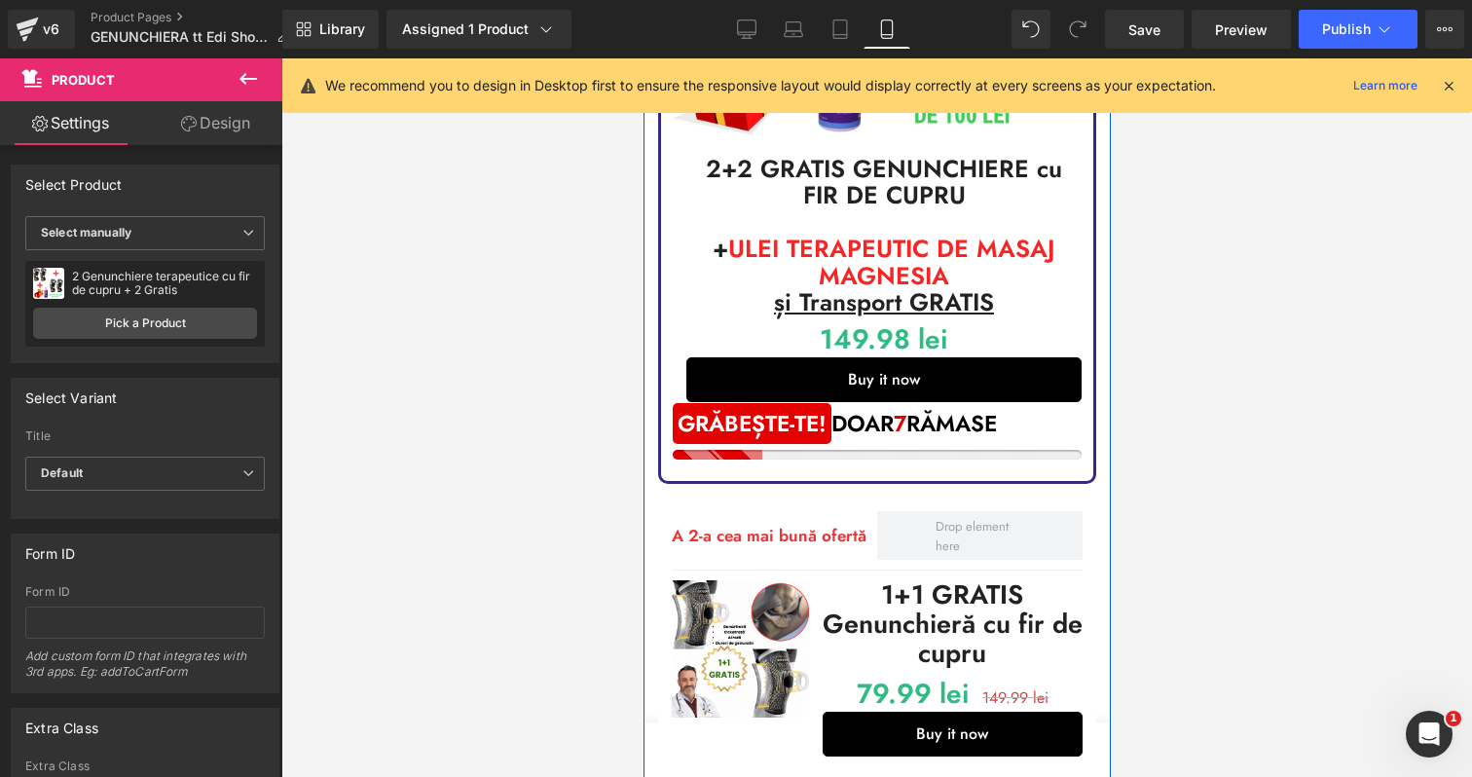
click at [862, 548] on div "A 2-a cea mai bună ofertă Text Block" at bounding box center [773, 536] width 205 height 25
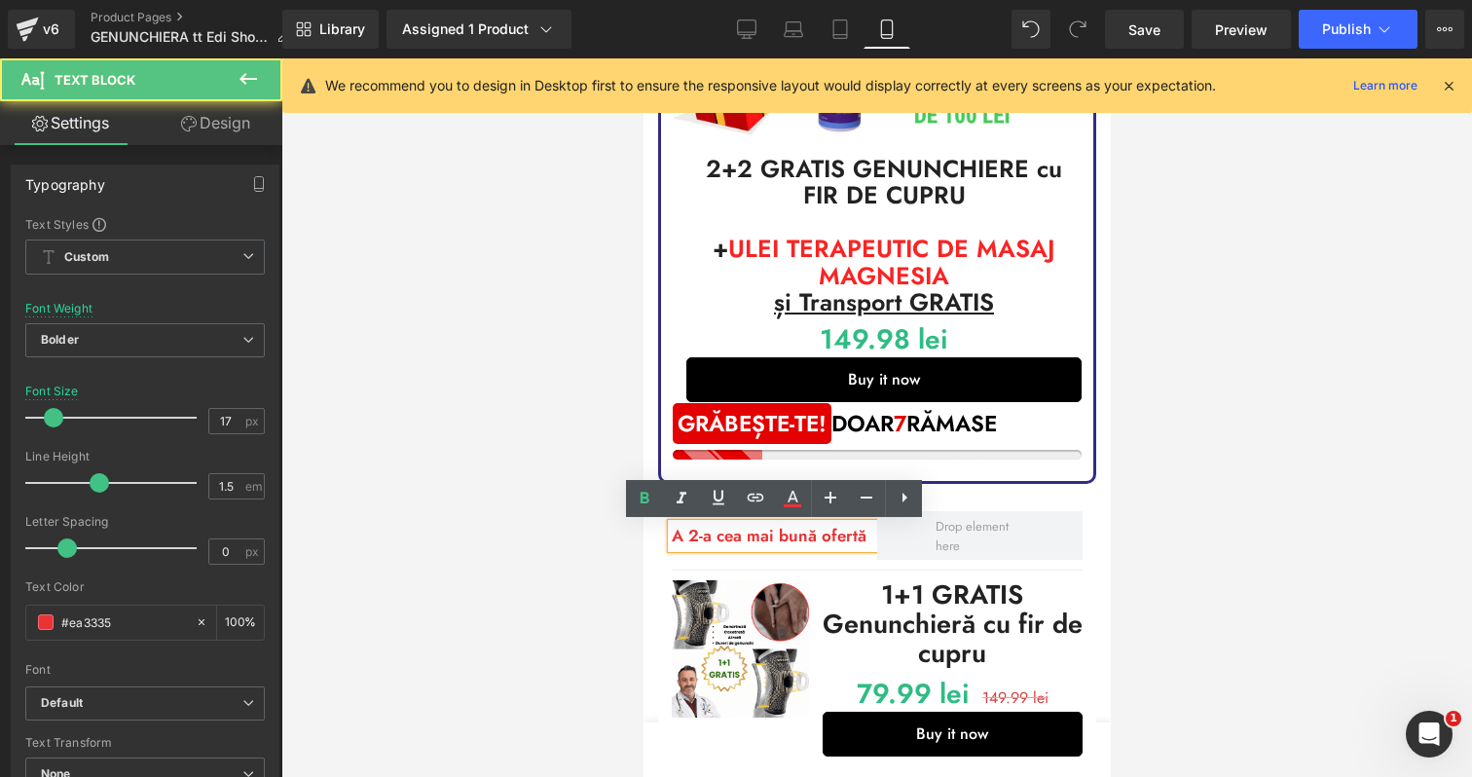
click at [1328, 528] on div at bounding box center [876, 417] width 1191 height 718
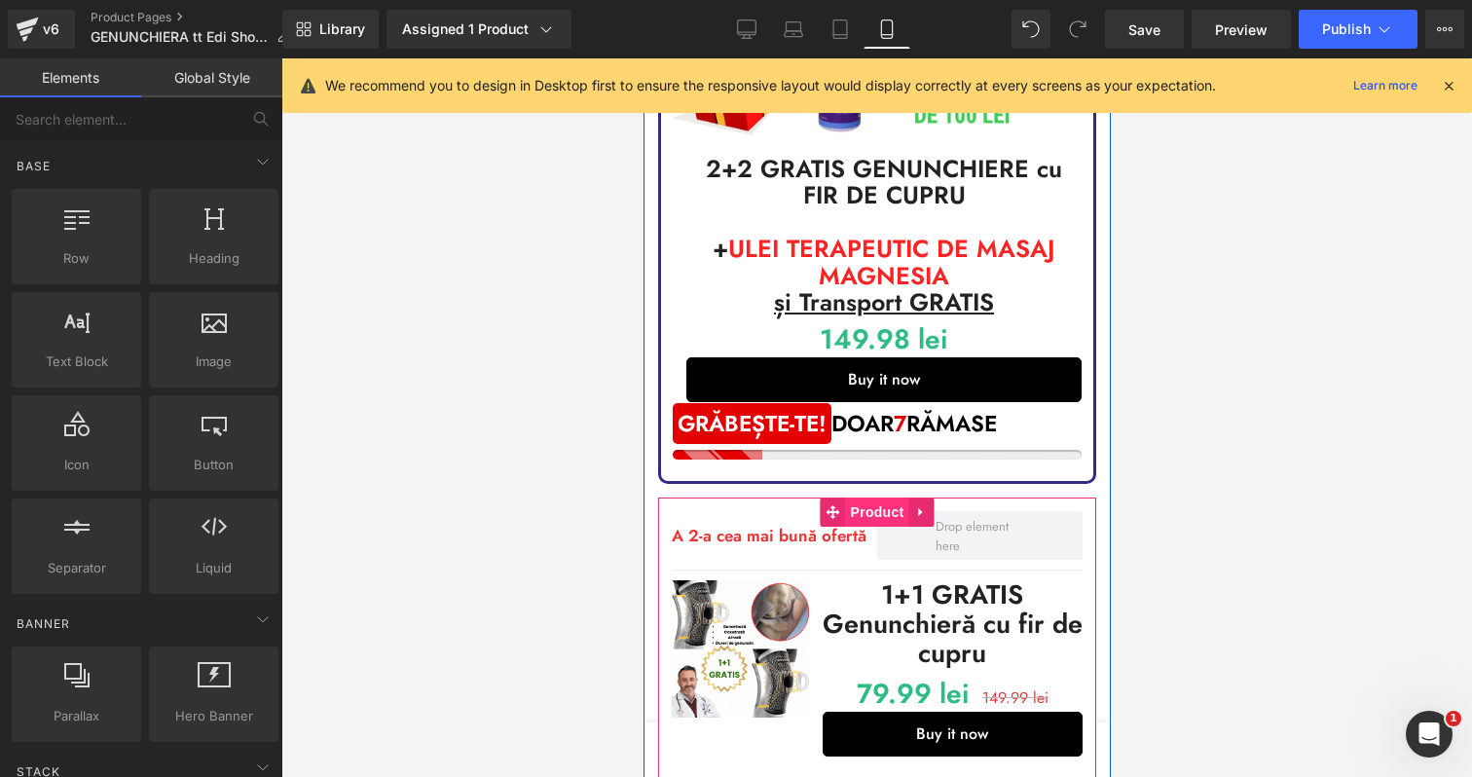
click at [854, 501] on span "Product" at bounding box center [876, 511] width 63 height 29
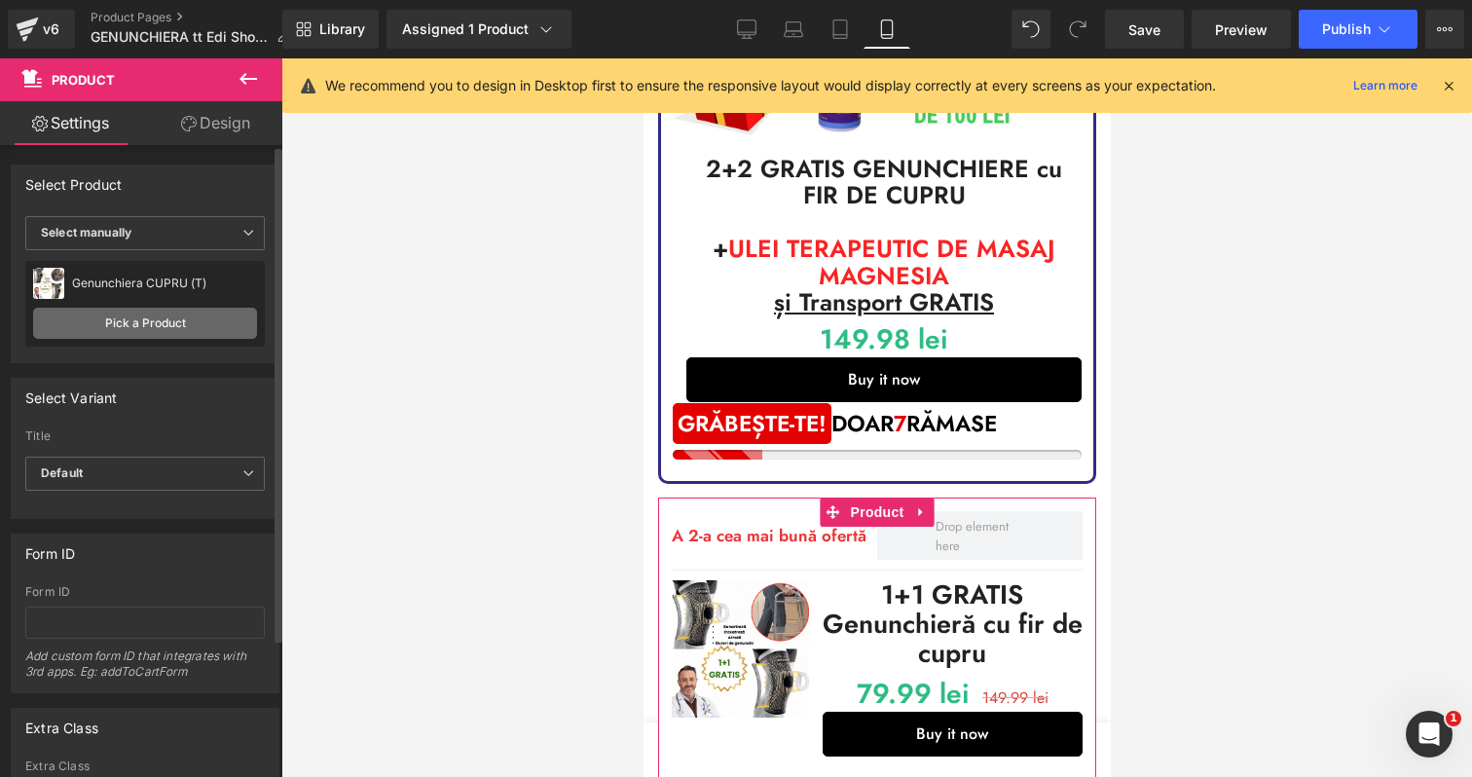
click at [218, 321] on link "Pick a Product" at bounding box center [145, 323] width 224 height 31
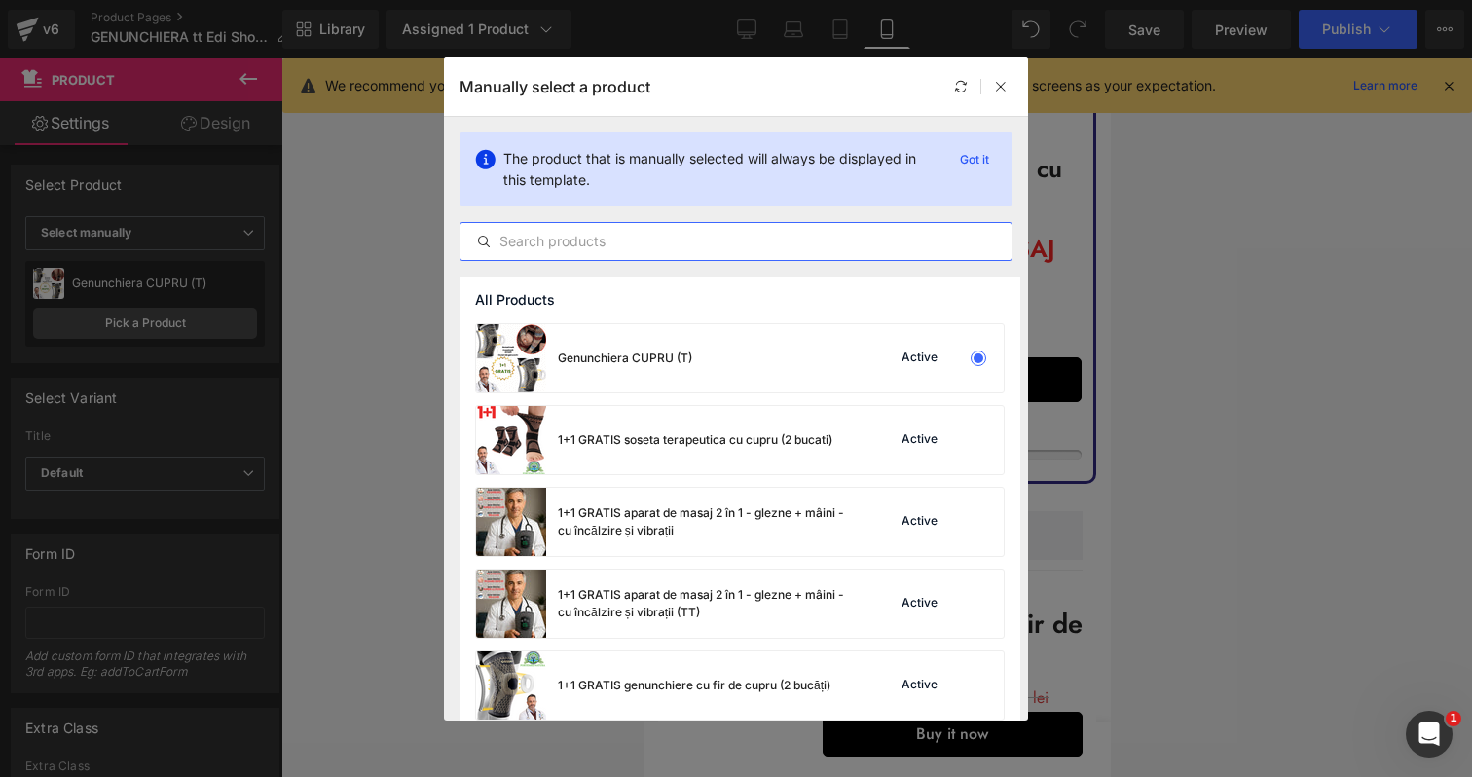
click at [622, 230] on input "text" at bounding box center [735, 241] width 551 height 23
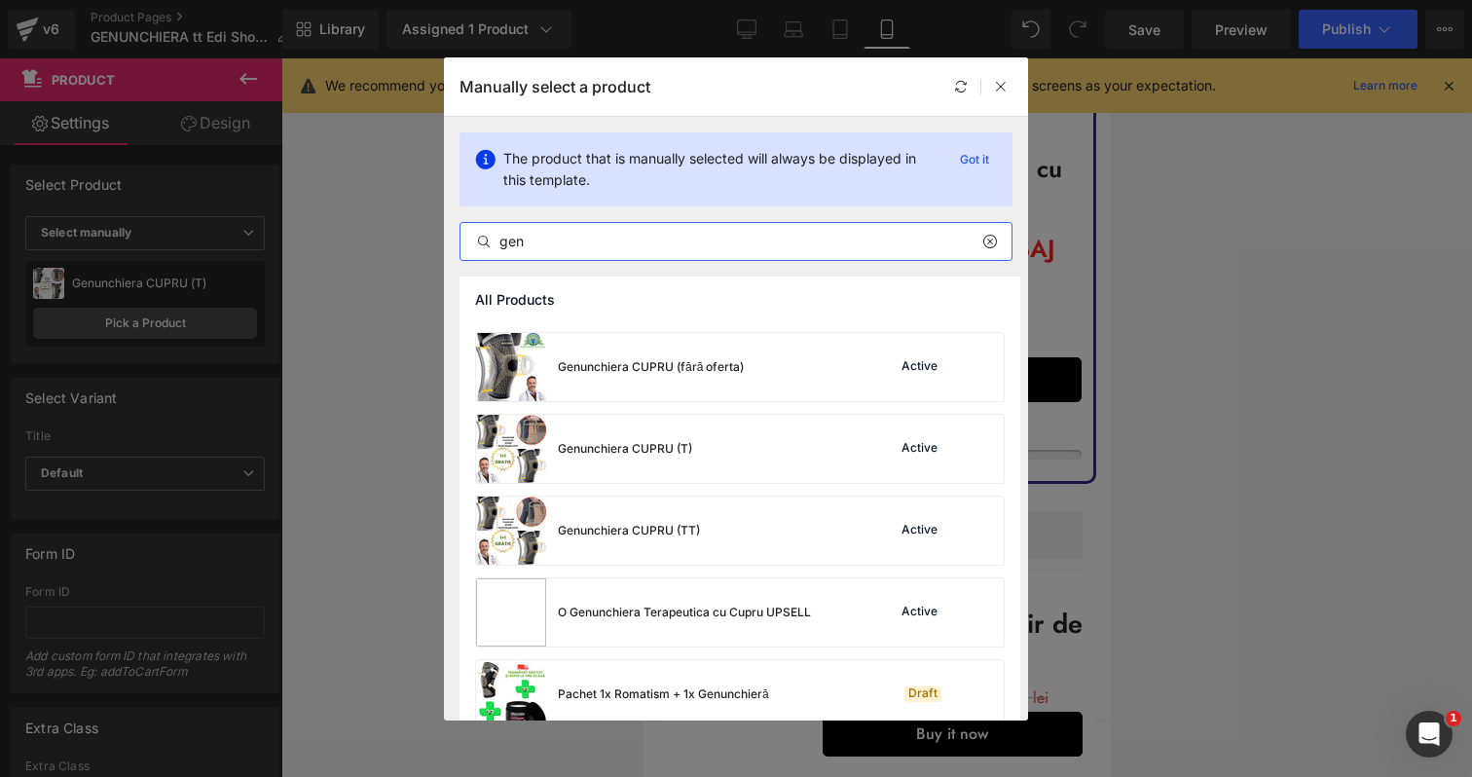
scroll to position [421, 0]
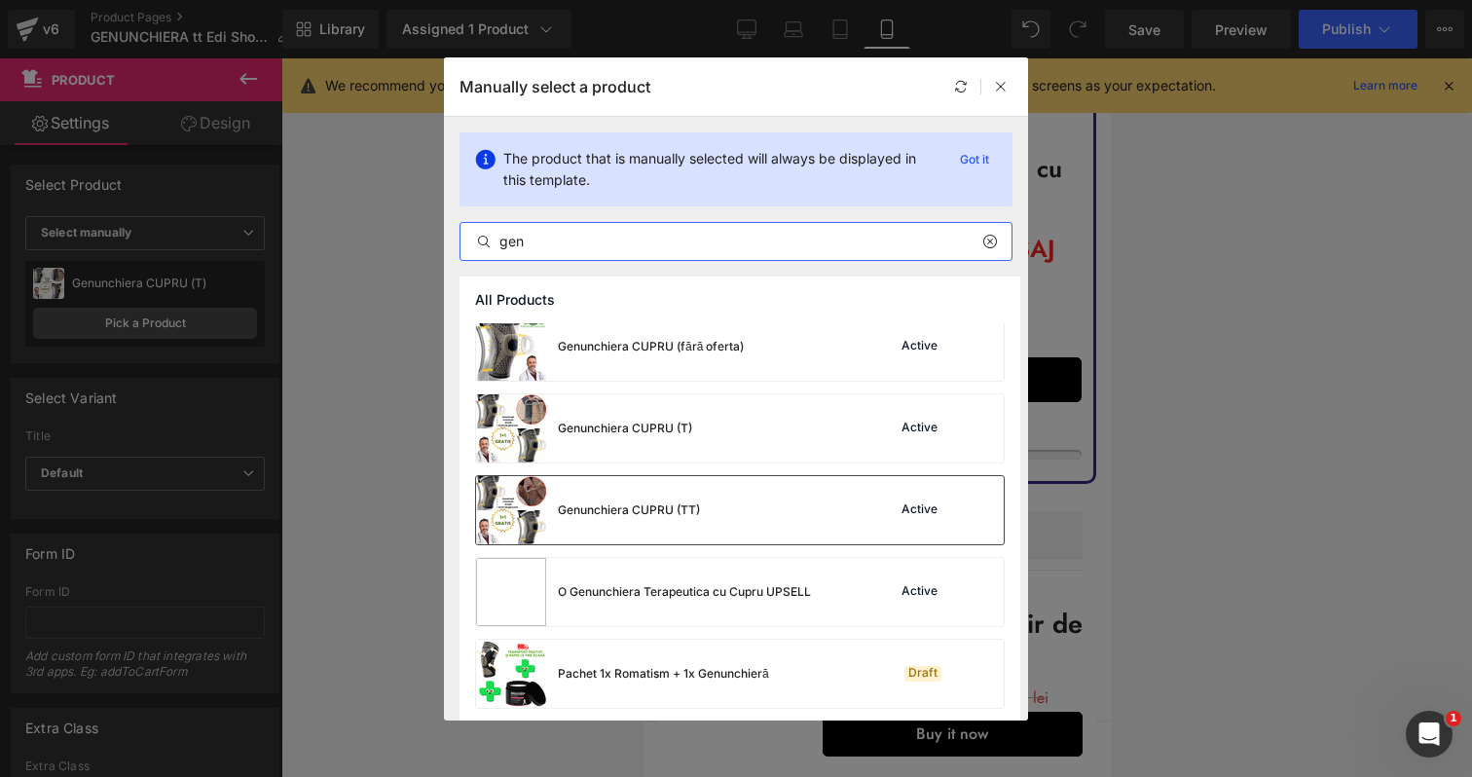
type input "gen"
click at [697, 516] on div "Genunchiera CUPRU (TT)" at bounding box center [629, 510] width 142 height 18
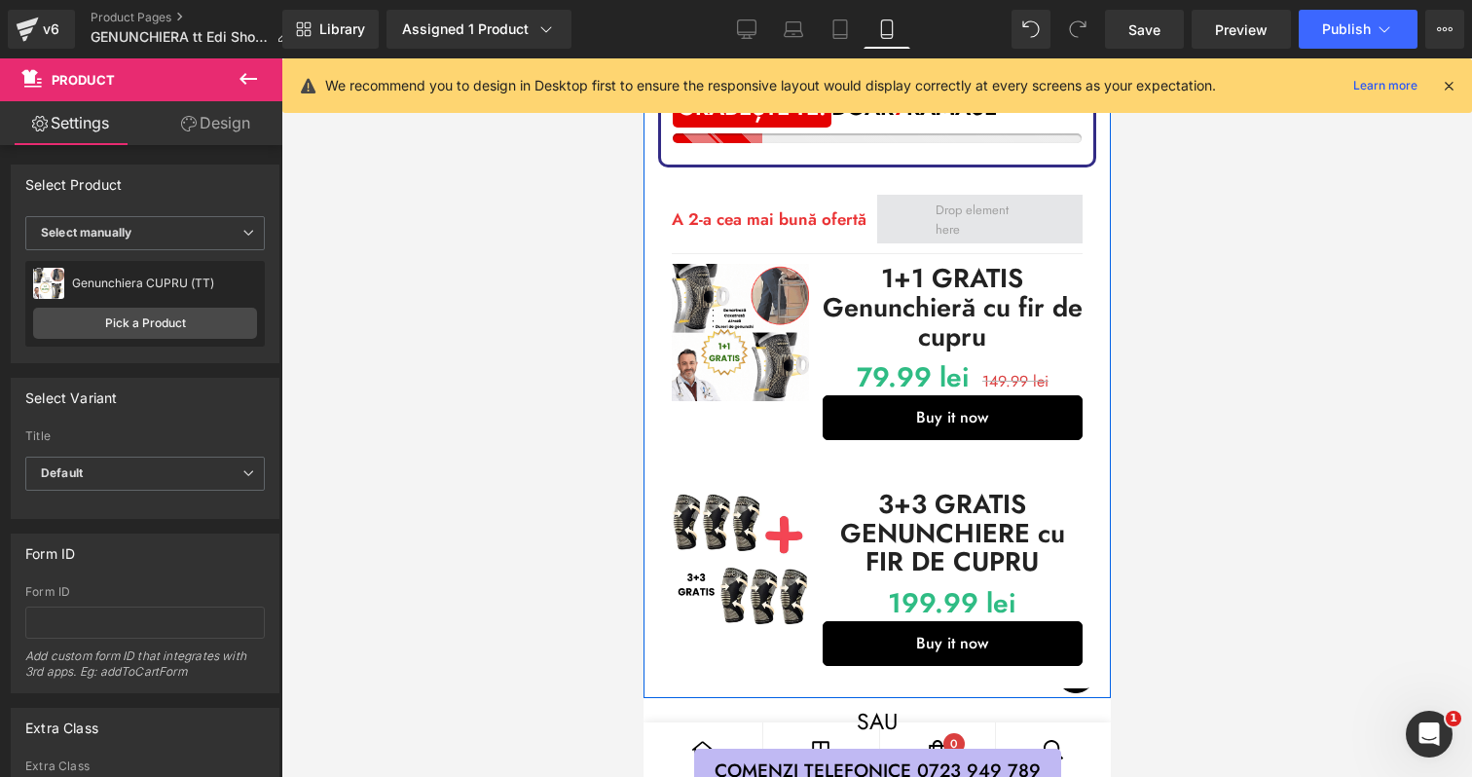
scroll to position [973, 0]
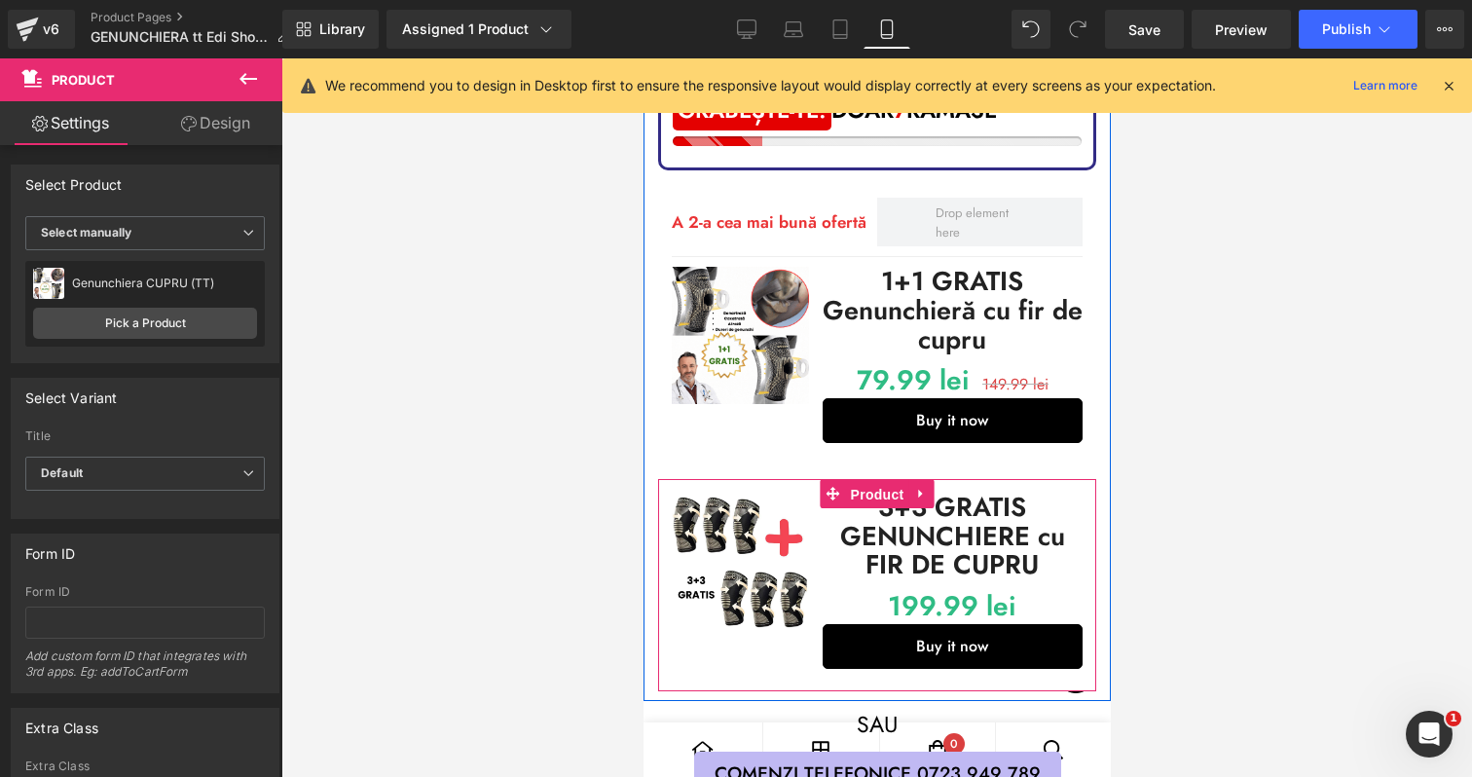
click at [870, 496] on span "Product" at bounding box center [876, 494] width 63 height 29
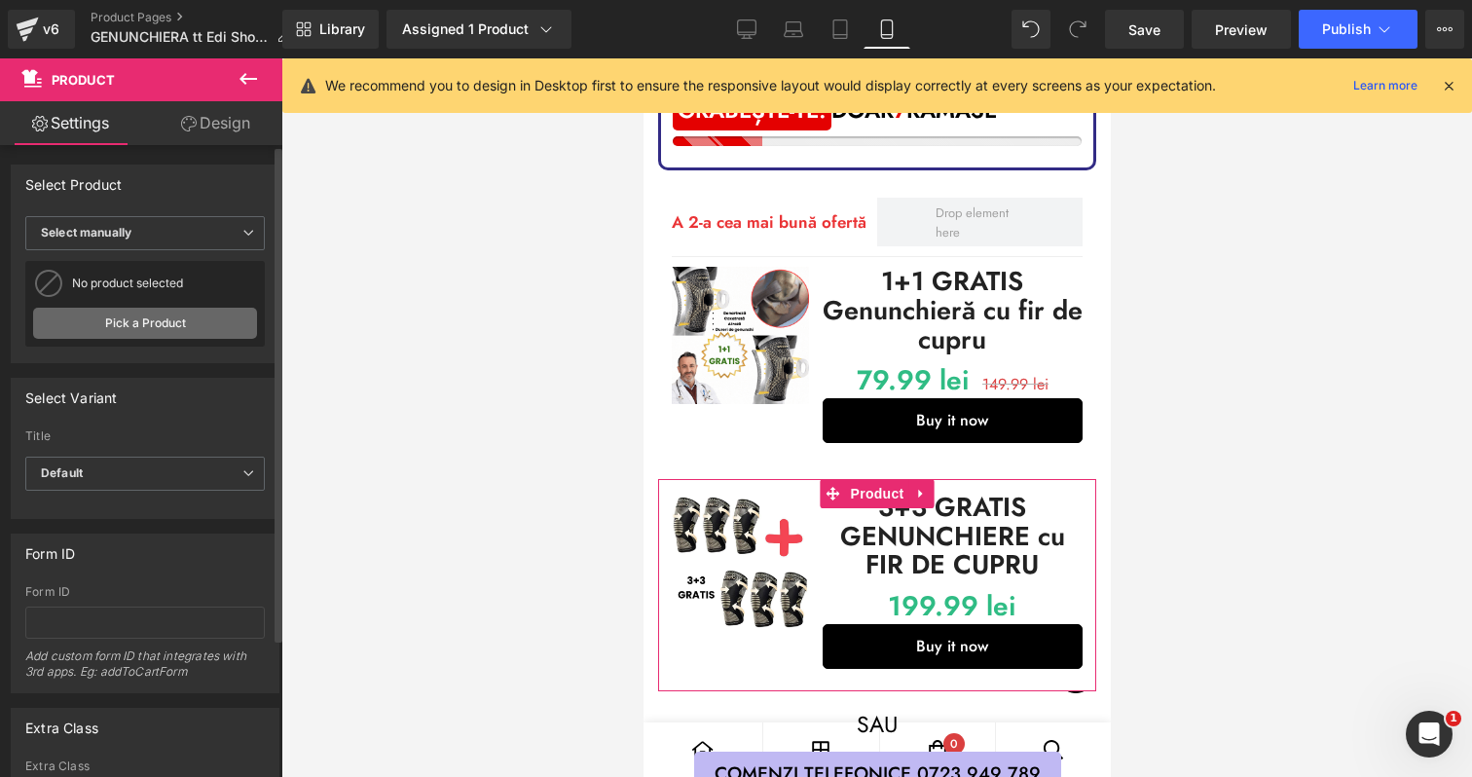
click at [185, 322] on link "Pick a Product" at bounding box center [145, 323] width 224 height 31
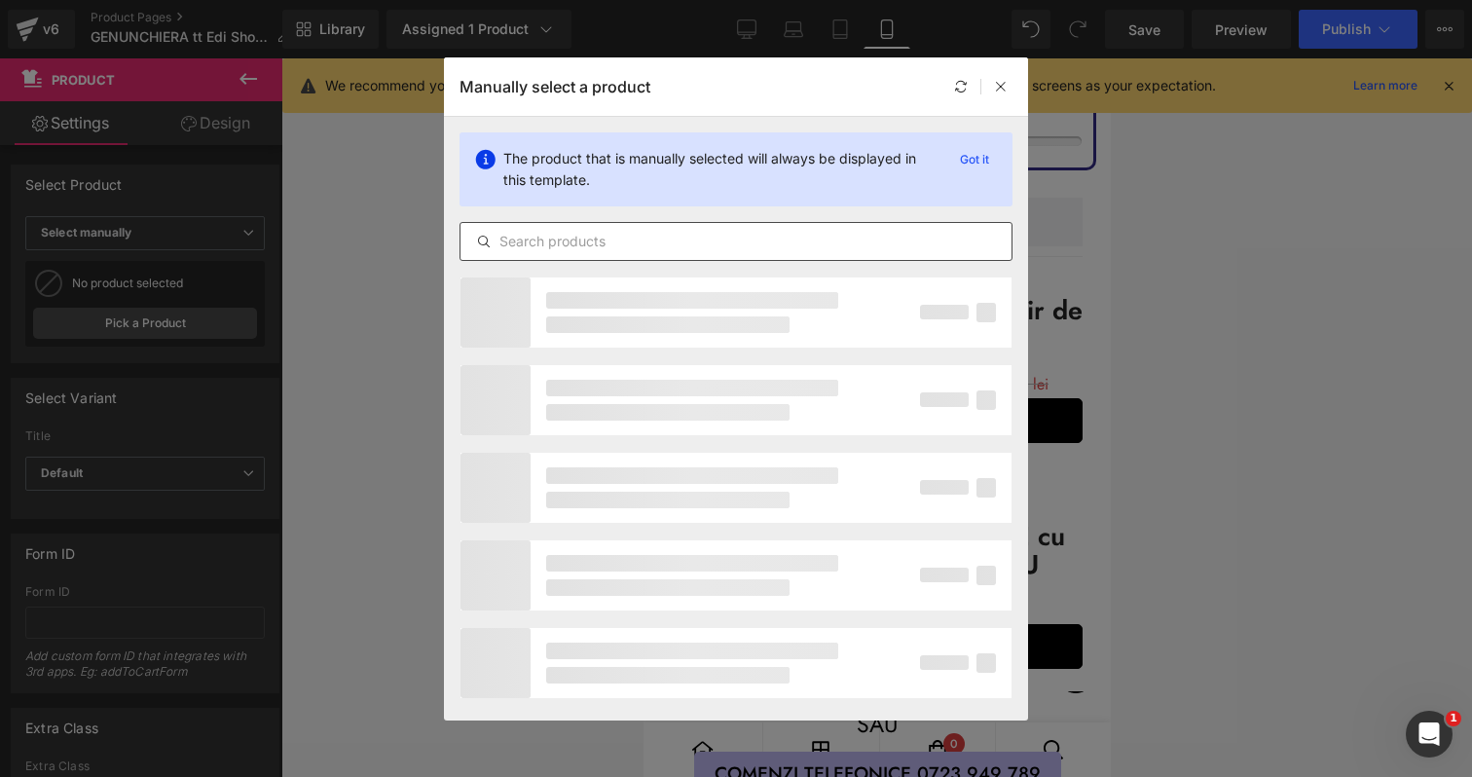
click at [652, 226] on div at bounding box center [736, 241] width 553 height 39
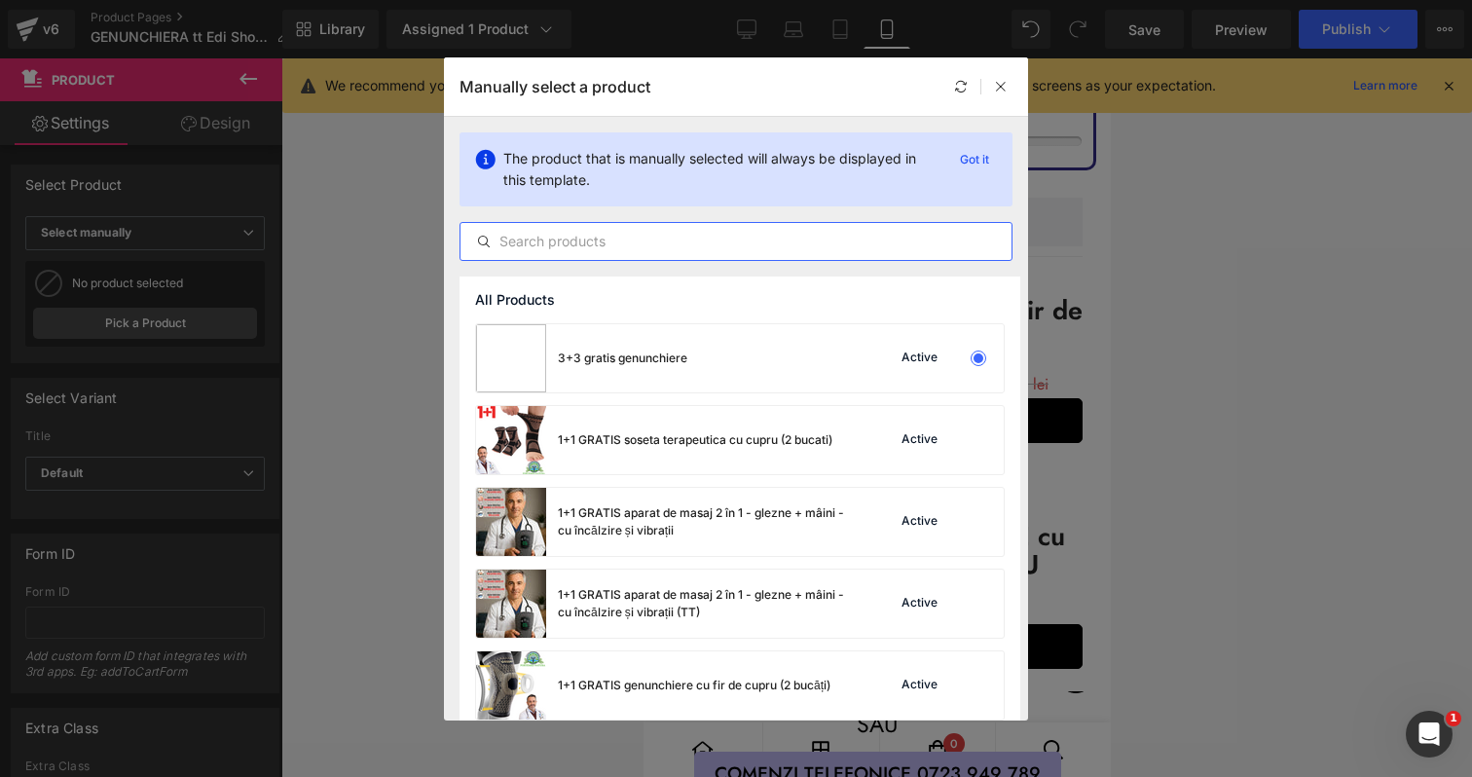
click at [644, 234] on input "text" at bounding box center [735, 241] width 551 height 23
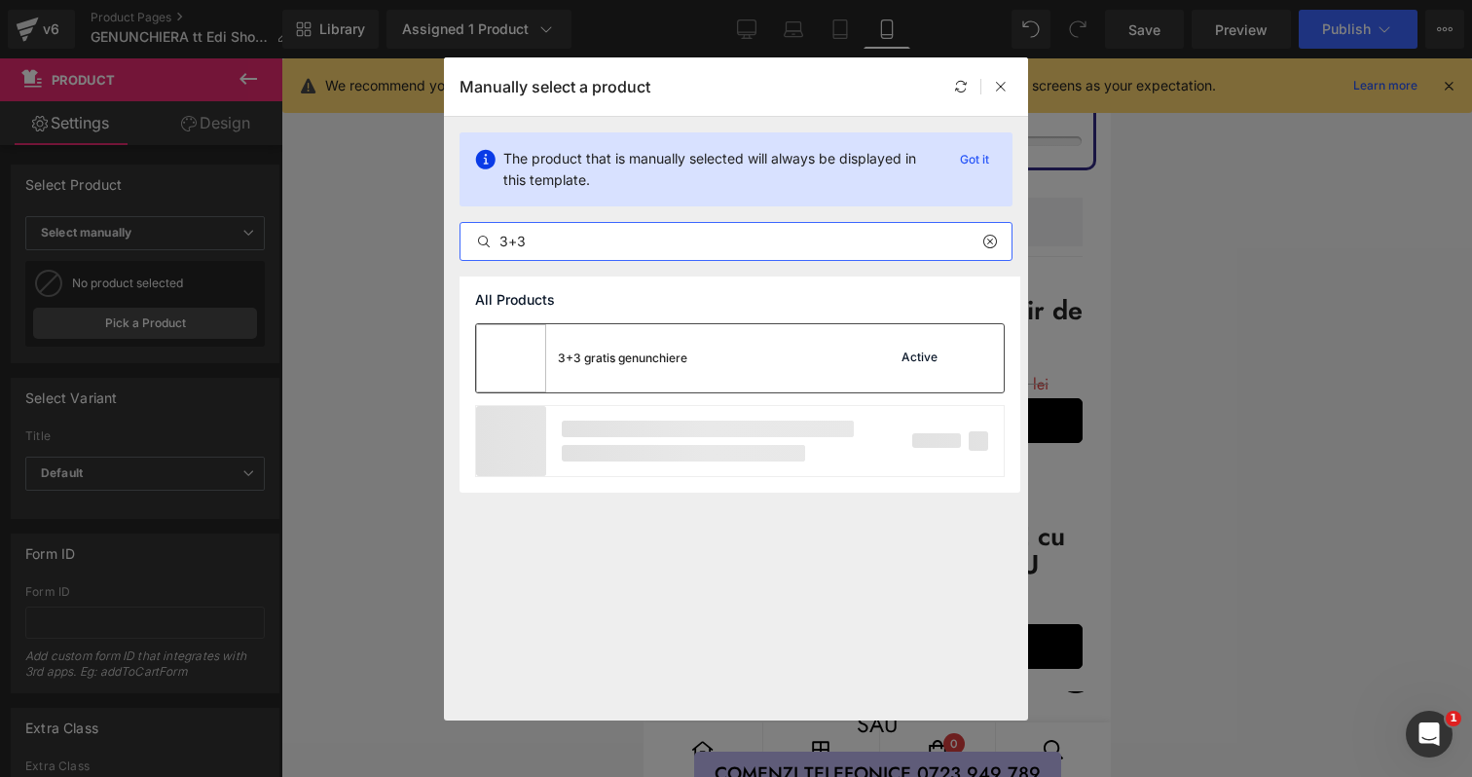
type input "3+3"
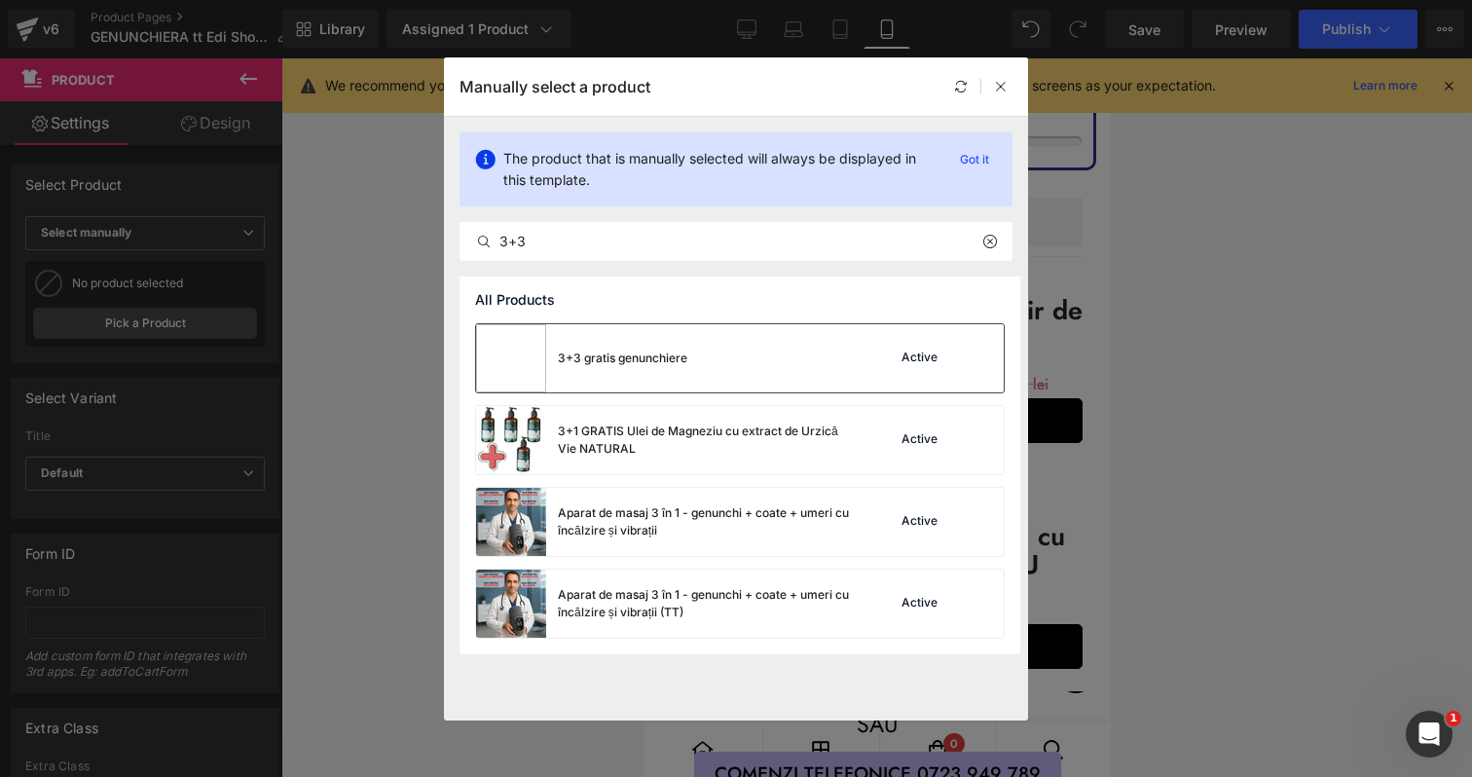
click at [597, 344] on div "3+3 gratis genunchiere" at bounding box center [581, 358] width 211 height 68
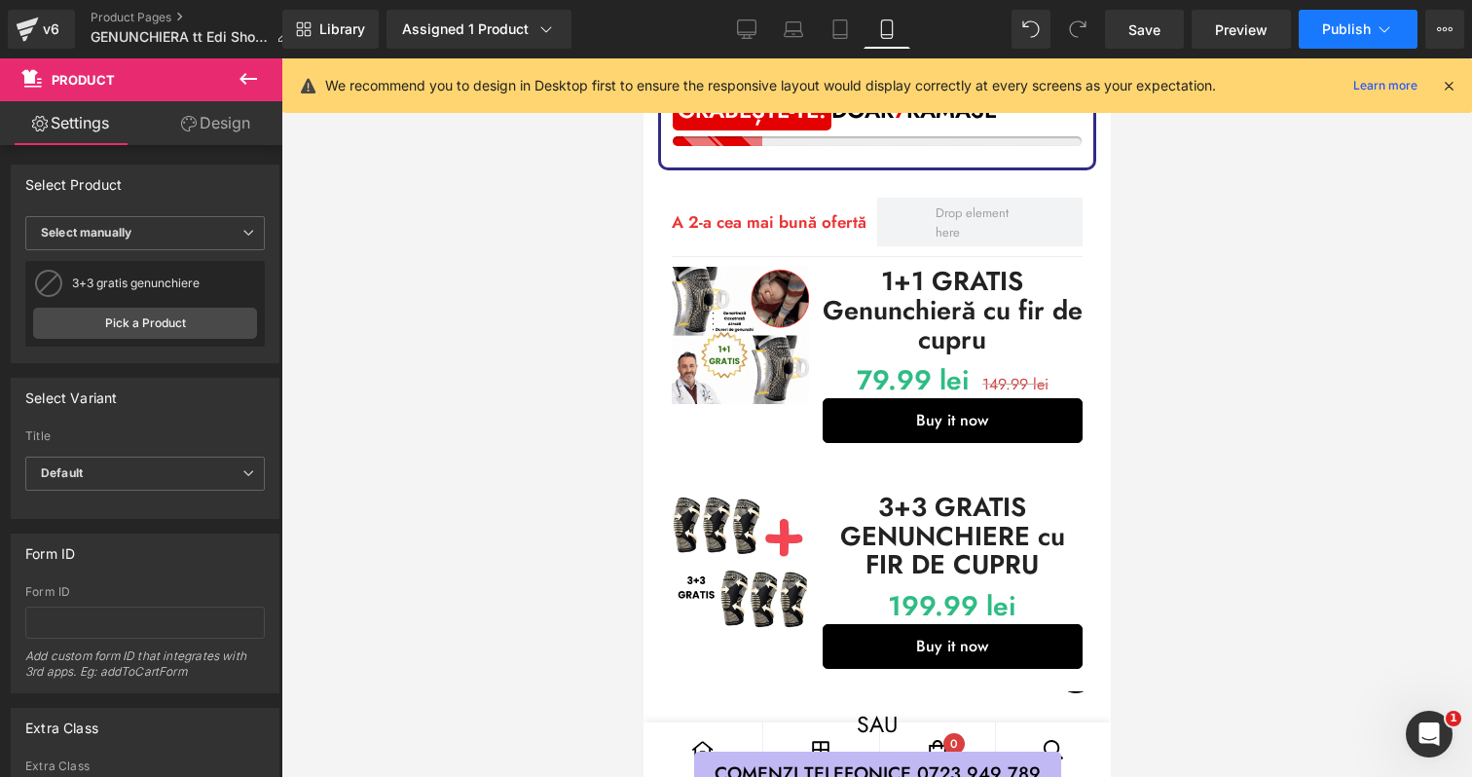
click at [1337, 26] on span "Publish" at bounding box center [1346, 29] width 49 height 16
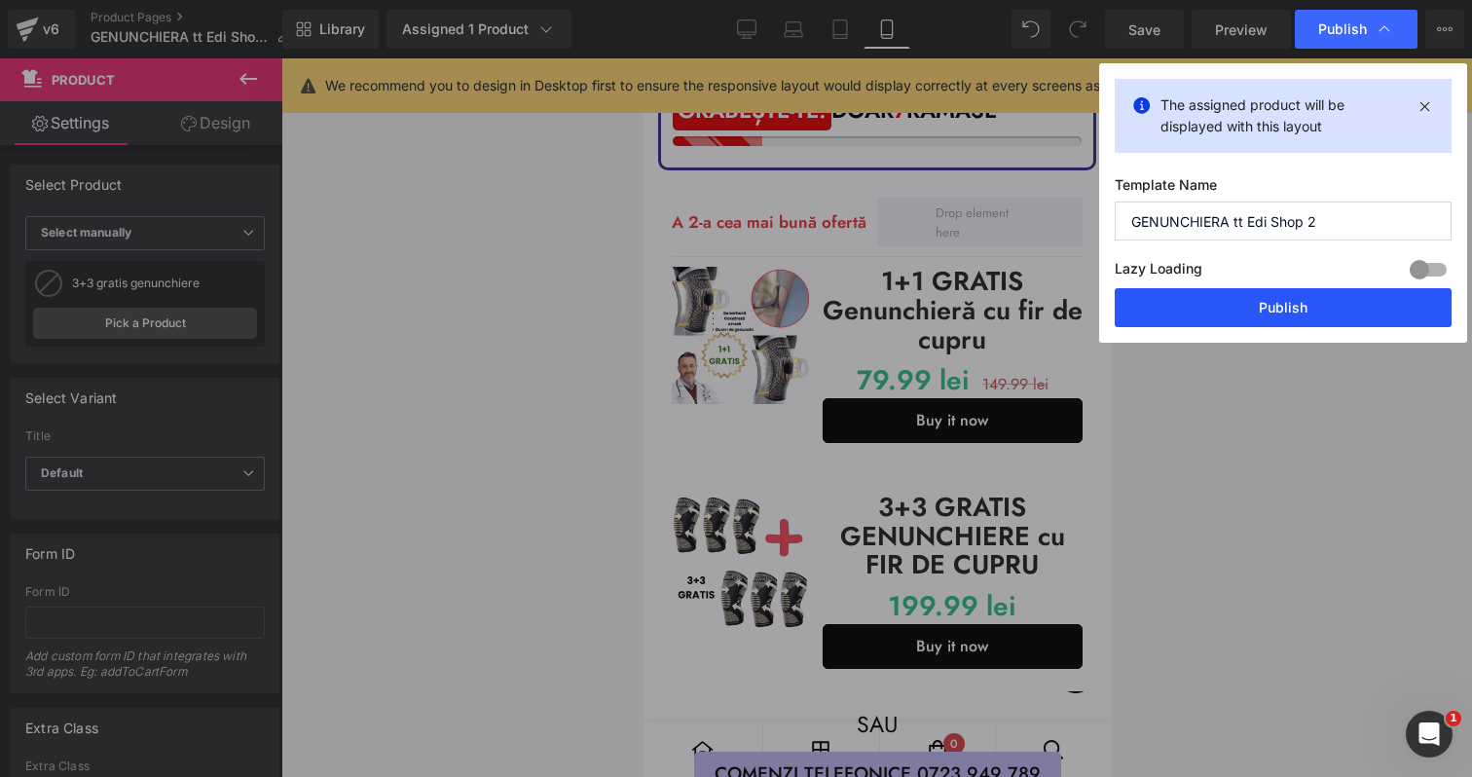
click at [1226, 307] on button "Publish" at bounding box center [1283, 307] width 337 height 39
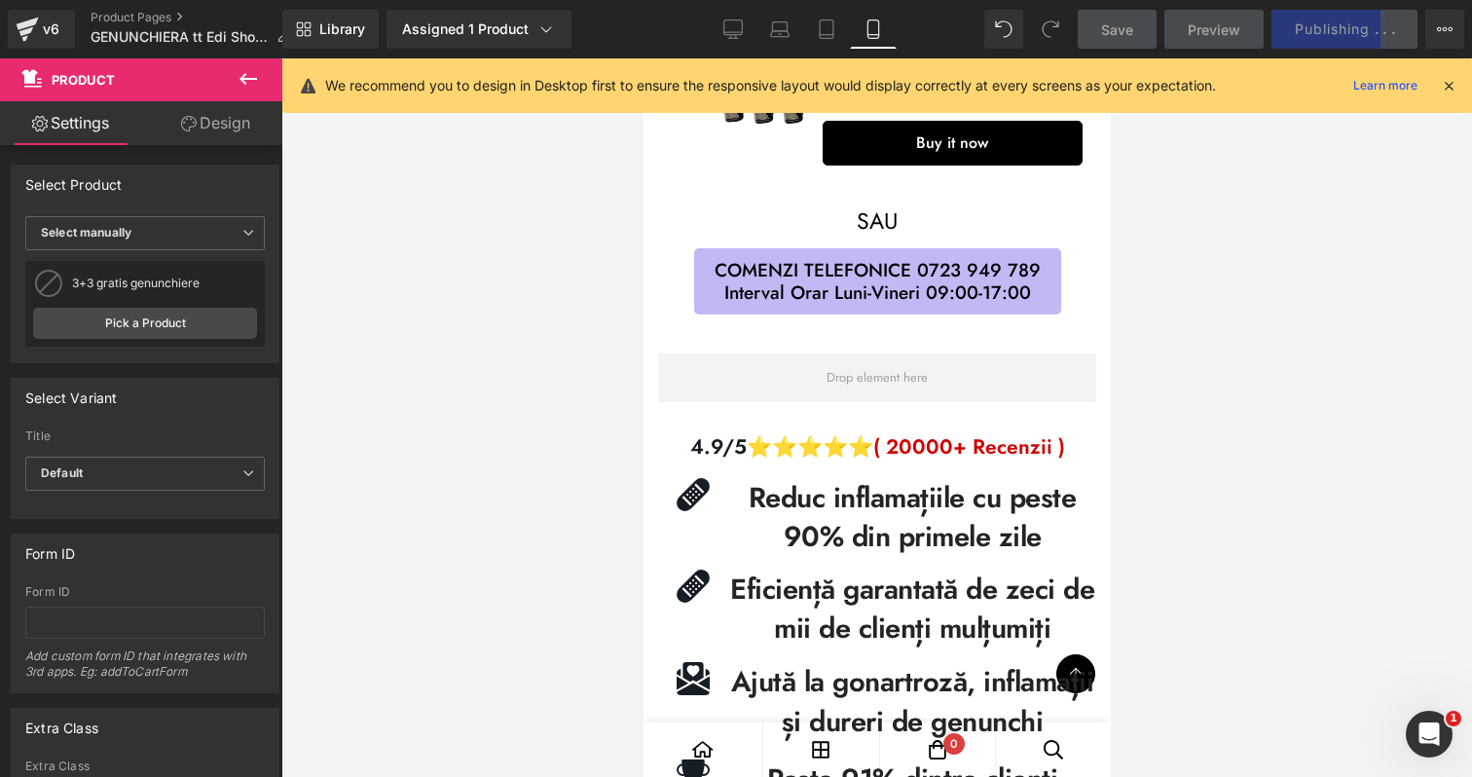
scroll to position [1479, 0]
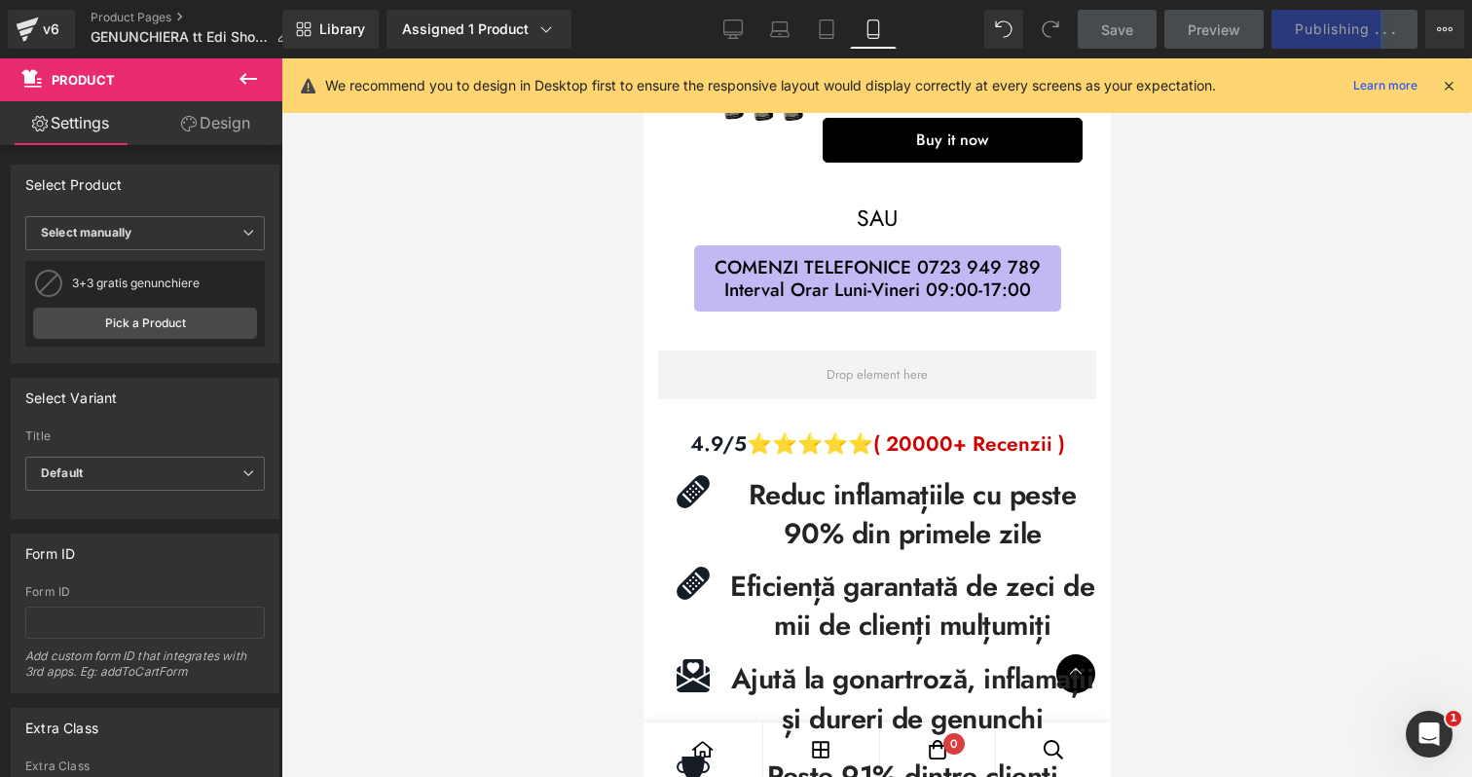
click at [836, 510] on b "Reduc inflamațiile cu peste 90% din primele zile" at bounding box center [912, 514] width 328 height 81
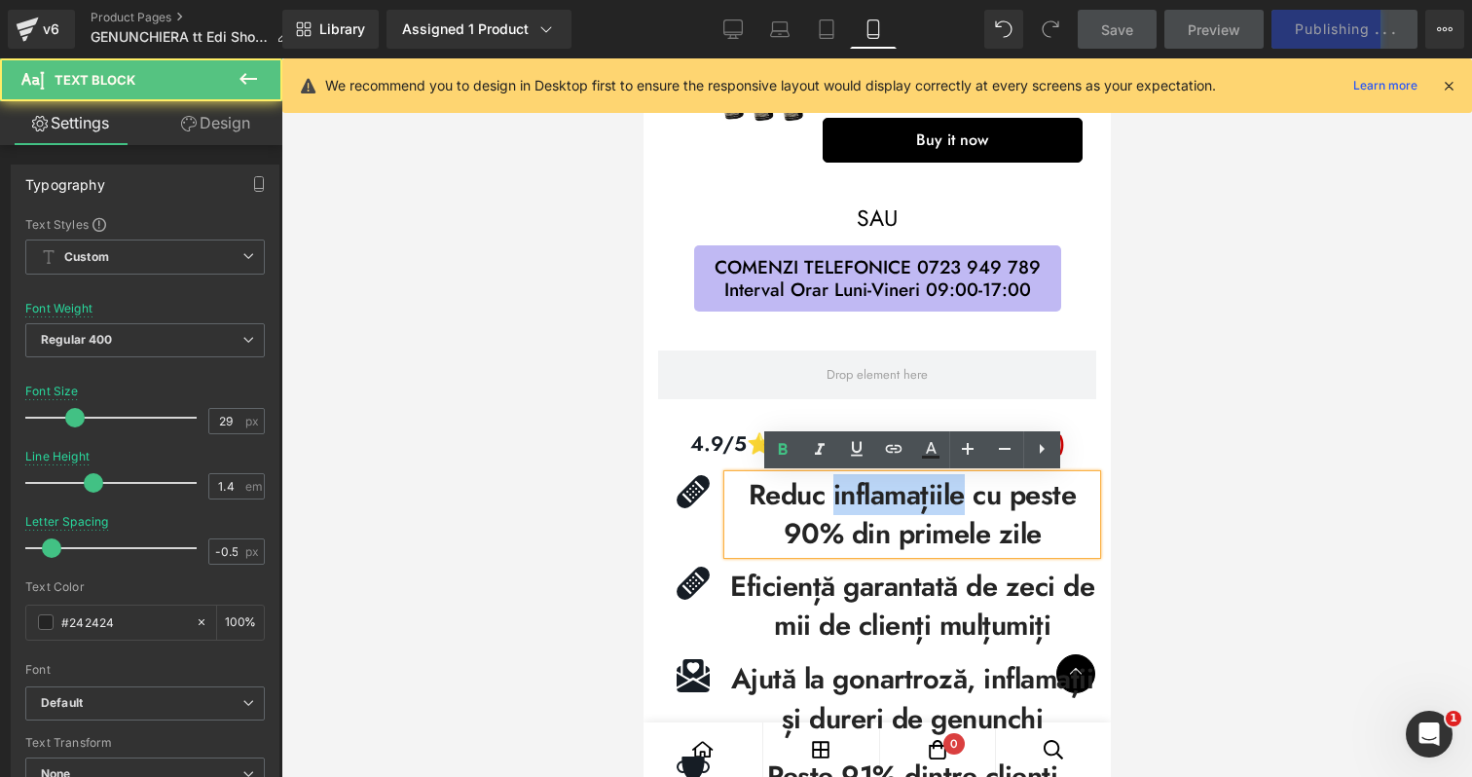
click at [836, 510] on b "Reduc inflamațiile cu peste 90% din primele zile" at bounding box center [912, 514] width 328 height 81
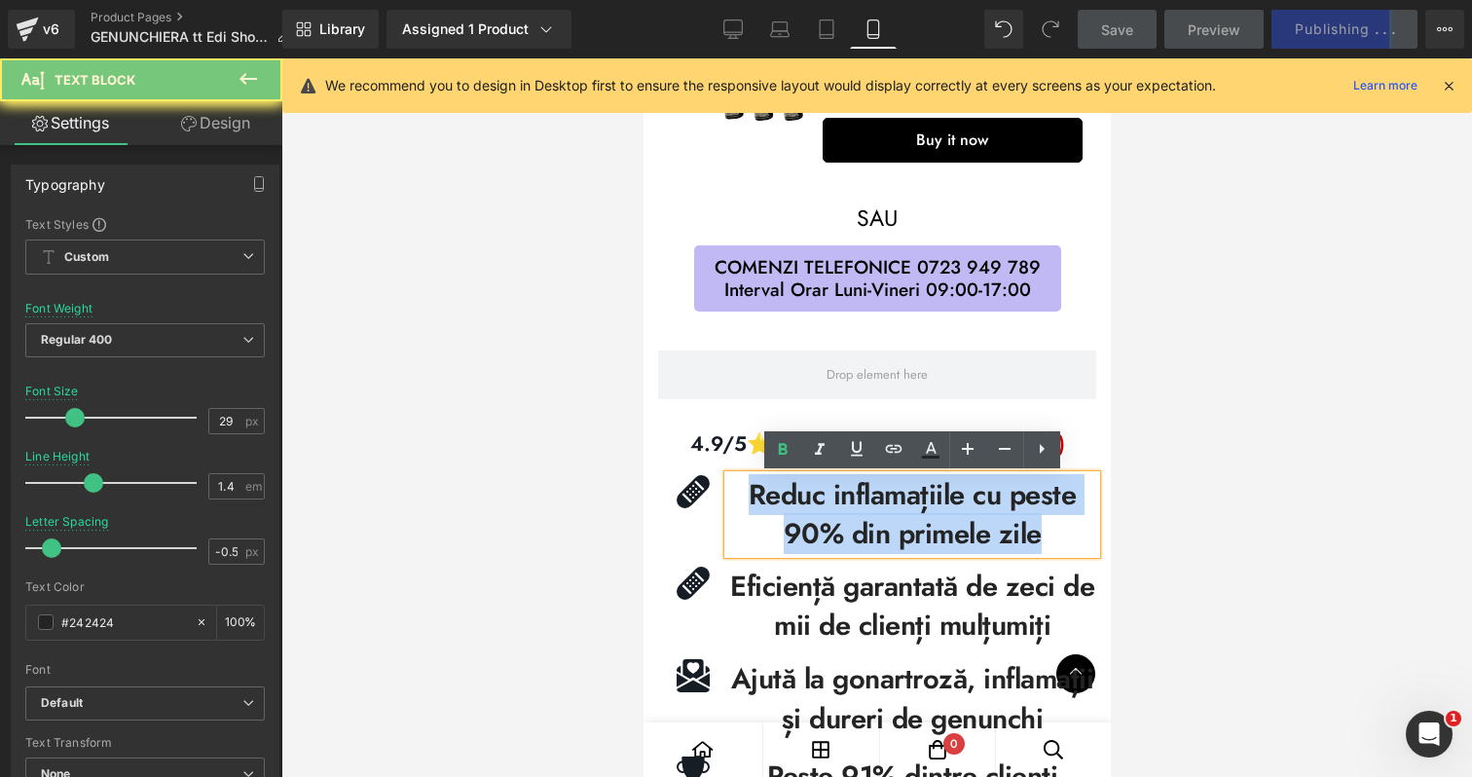
click at [836, 510] on b "Reduc inflamațiile cu peste 90% din primele zile" at bounding box center [912, 514] width 328 height 81
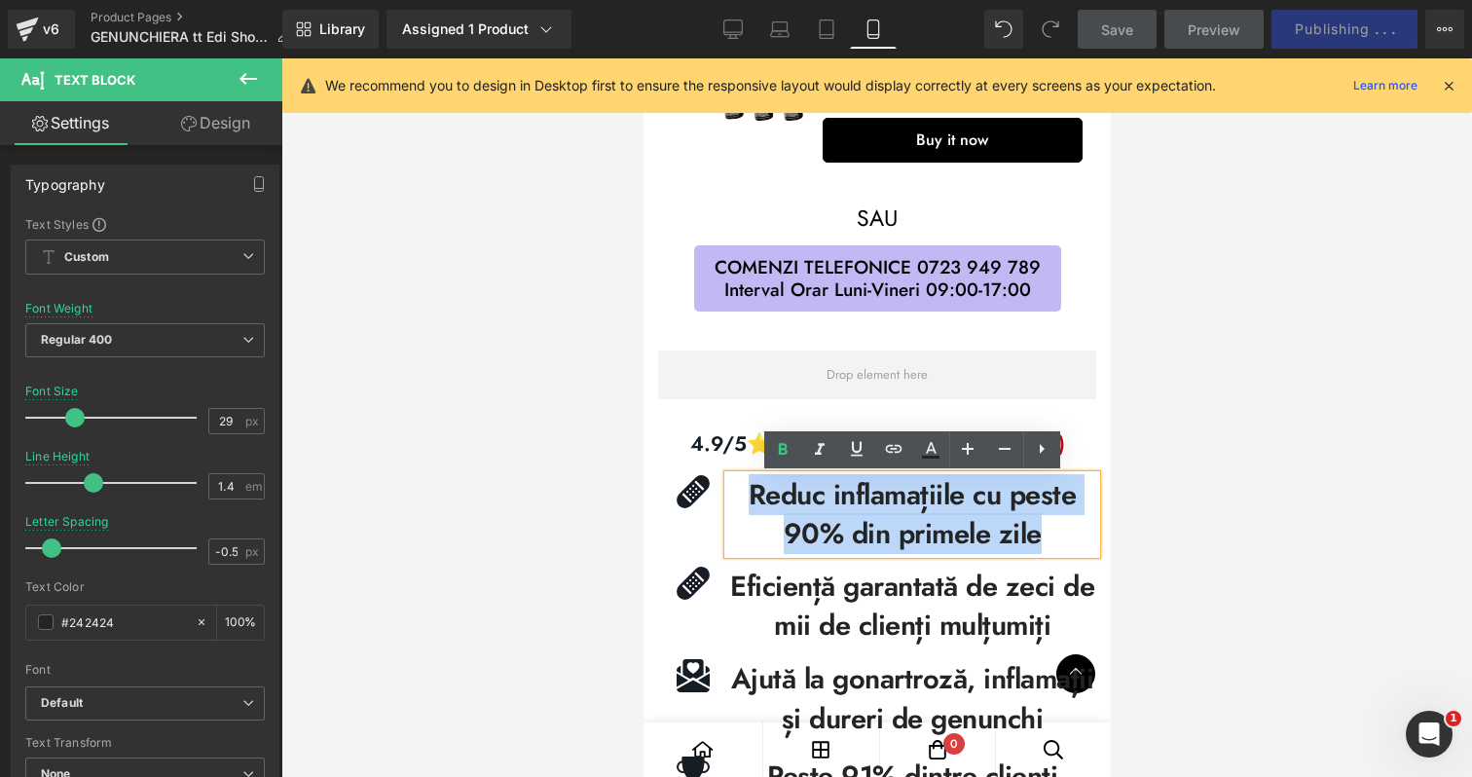
copy b "Reduc inflamațiile cu peste 90% din primele zile"
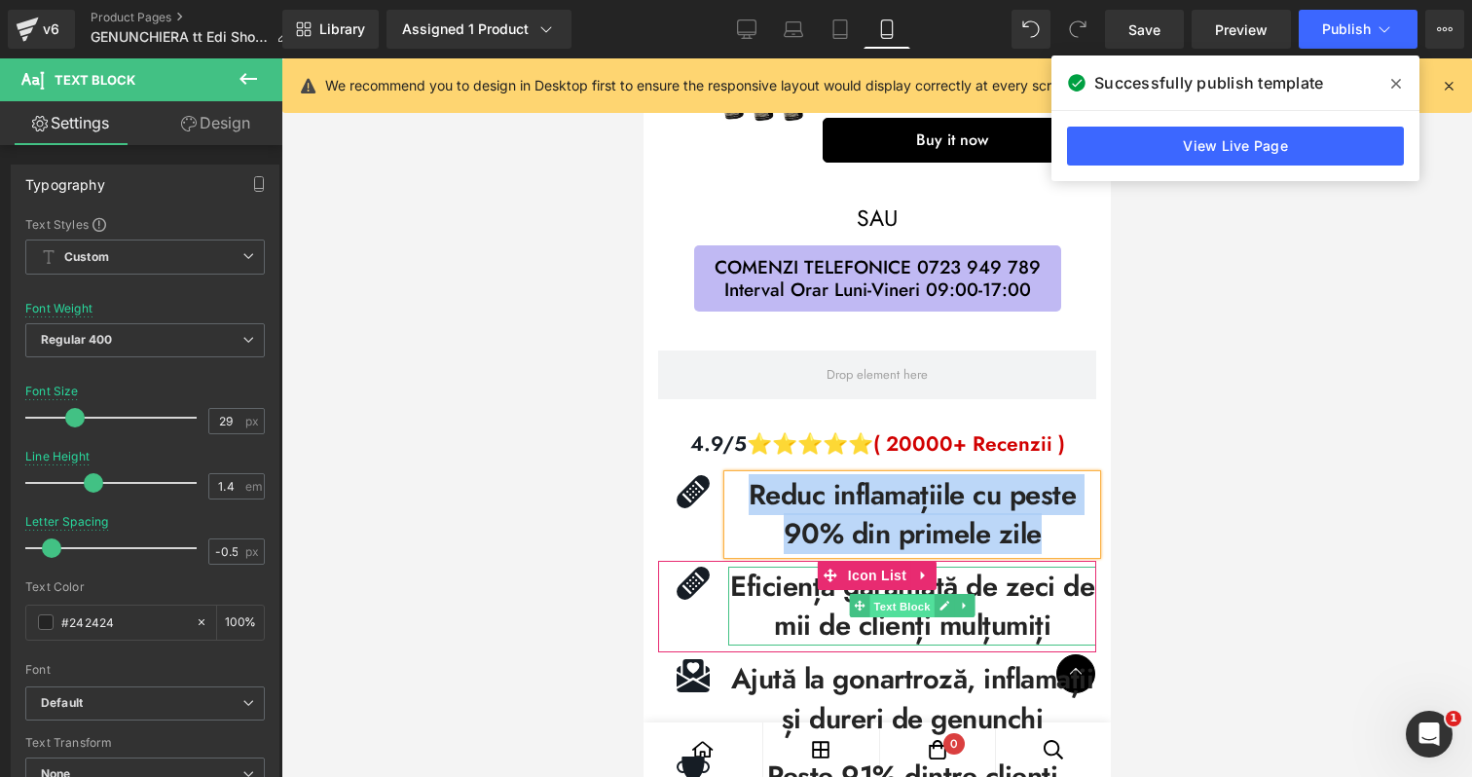
click at [930, 609] on span "Text Block" at bounding box center [900, 606] width 64 height 23
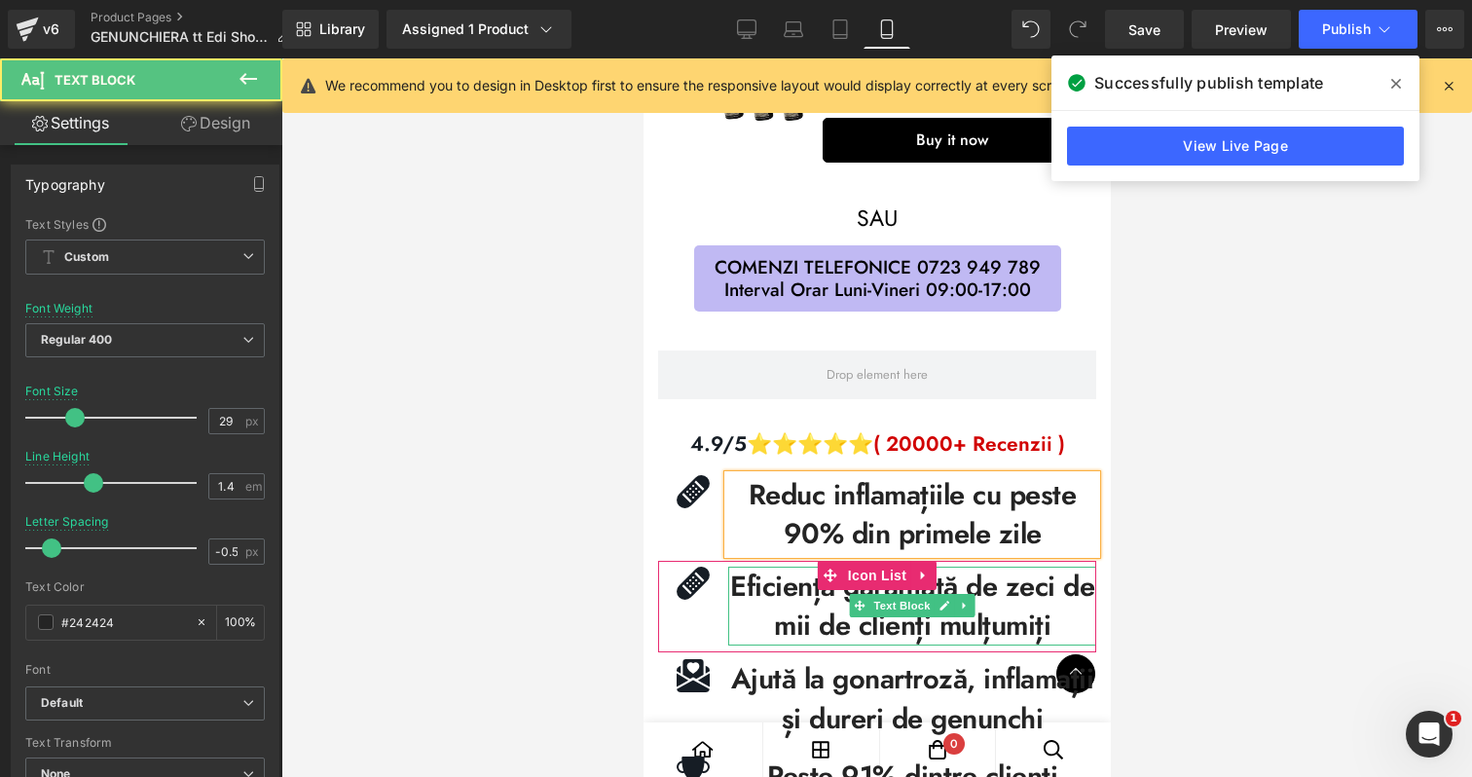
click at [779, 617] on b "Eficiență garantată de zeci de mii de clienți mulțumiți" at bounding box center [911, 606] width 364 height 81
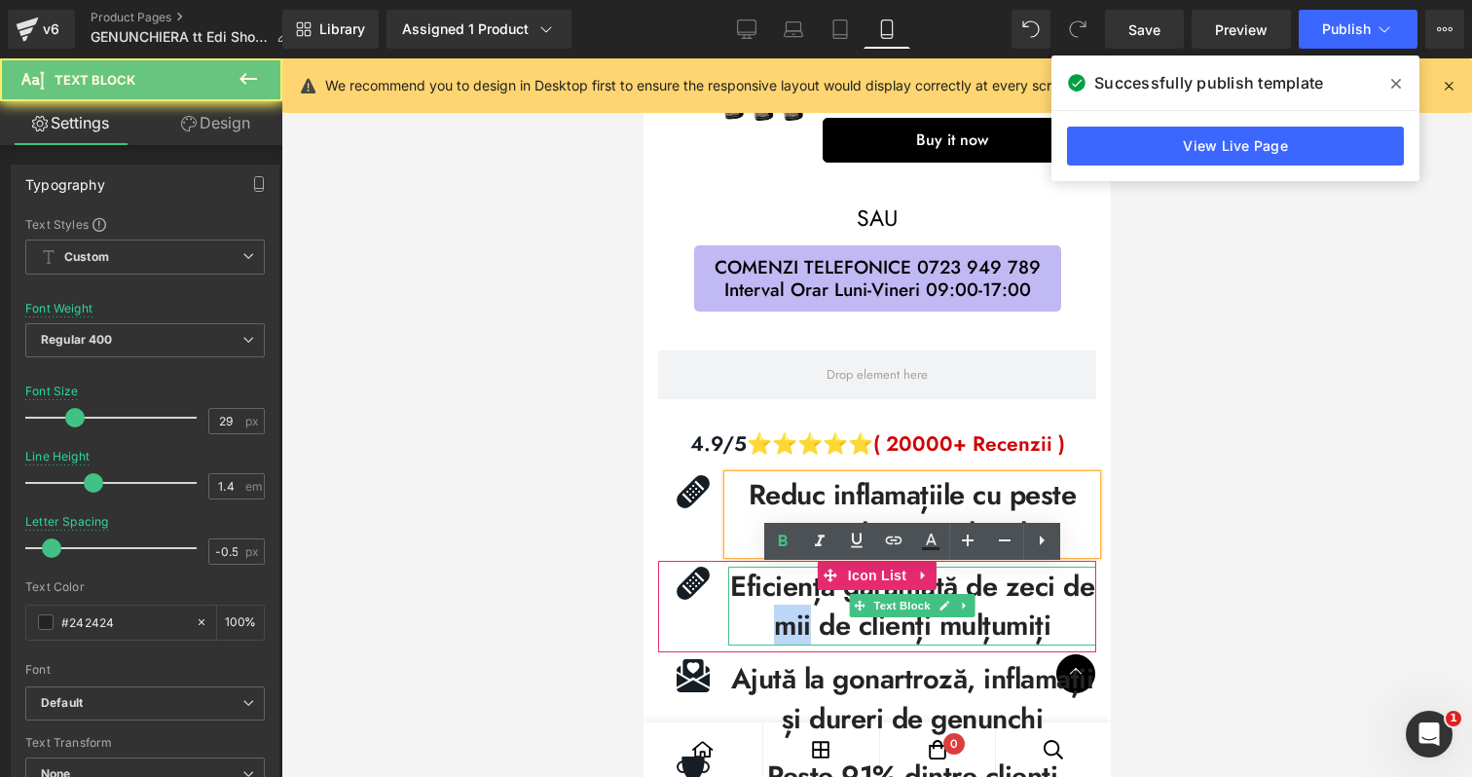
click at [779, 617] on b "Eficiență garantată de zeci de mii de clienți mulțumiți" at bounding box center [911, 606] width 364 height 81
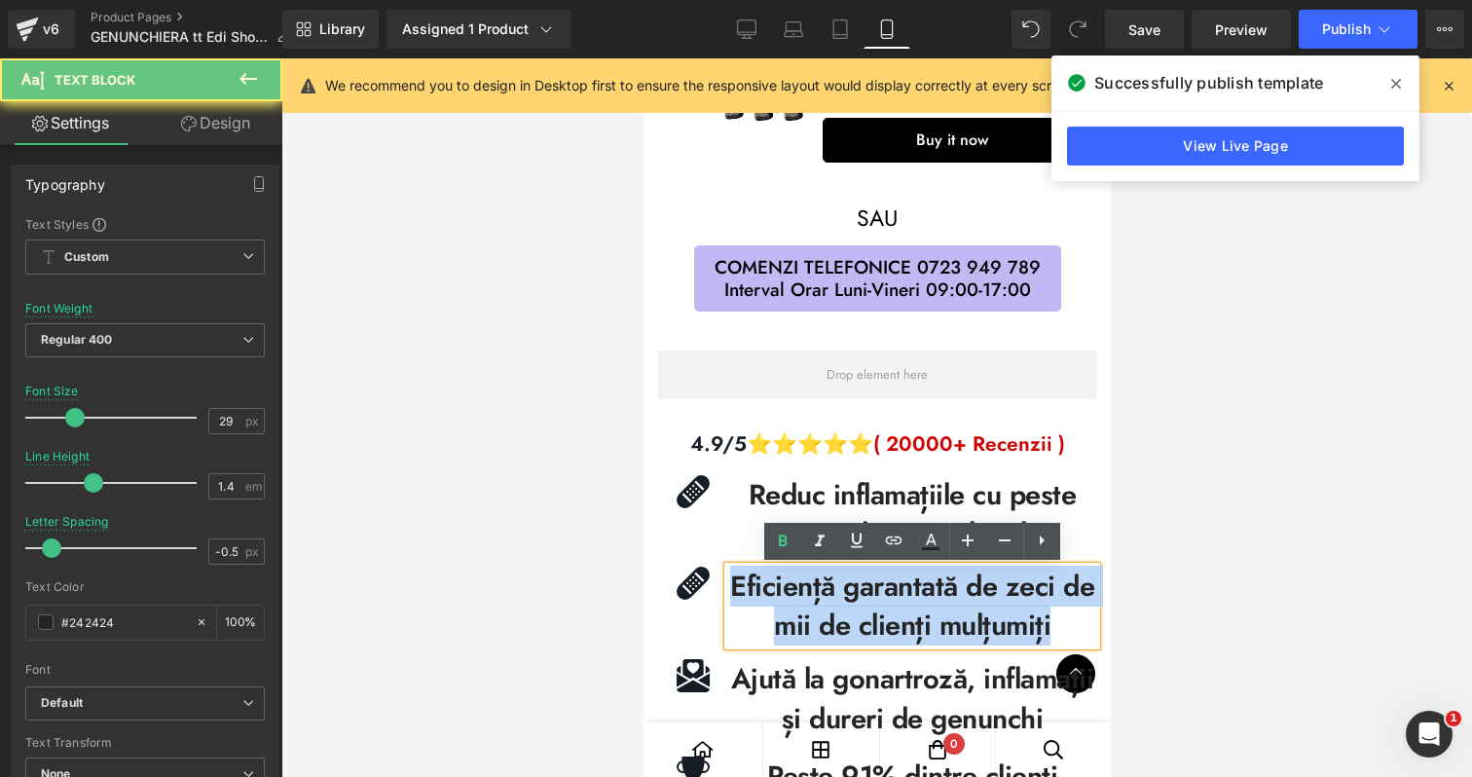
click at [779, 617] on b "Eficiență garantată de zeci de mii de clienți mulțumiți" at bounding box center [911, 606] width 364 height 81
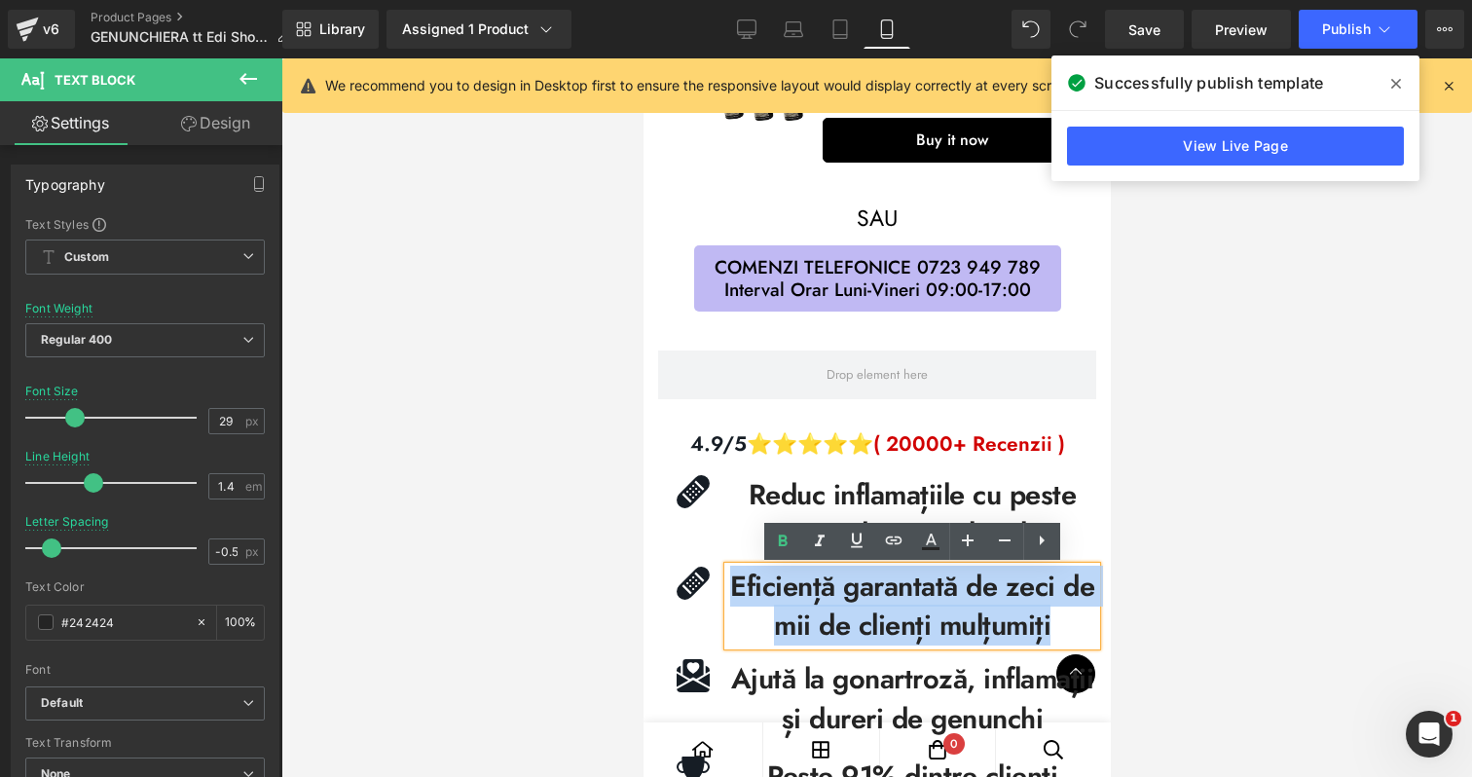
copy b "Eficiență garantată de zeci de mii de clienți mulțumiți"
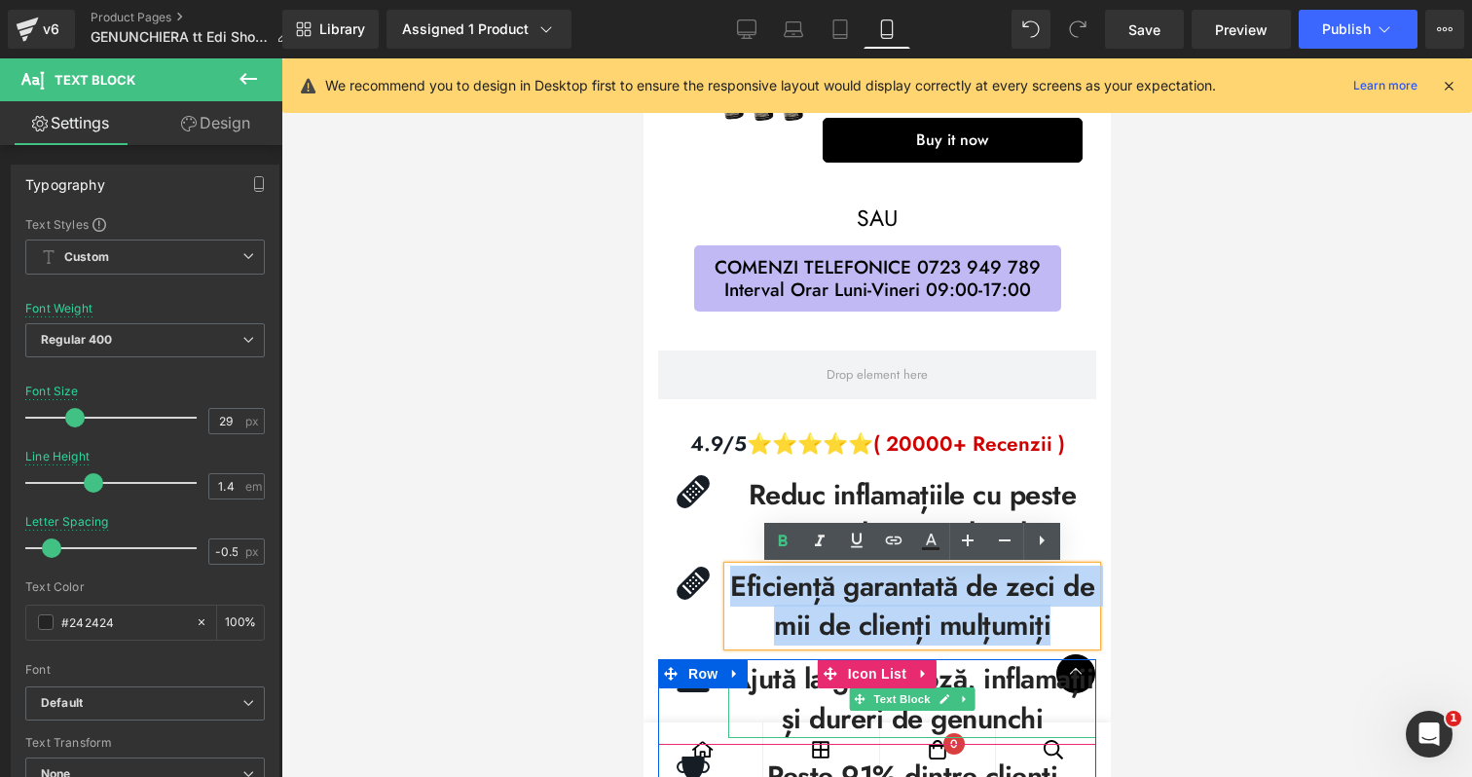
click at [794, 709] on b "Ajută la gonartroză, inflamații și dureri de genunchi" at bounding box center [911, 698] width 363 height 81
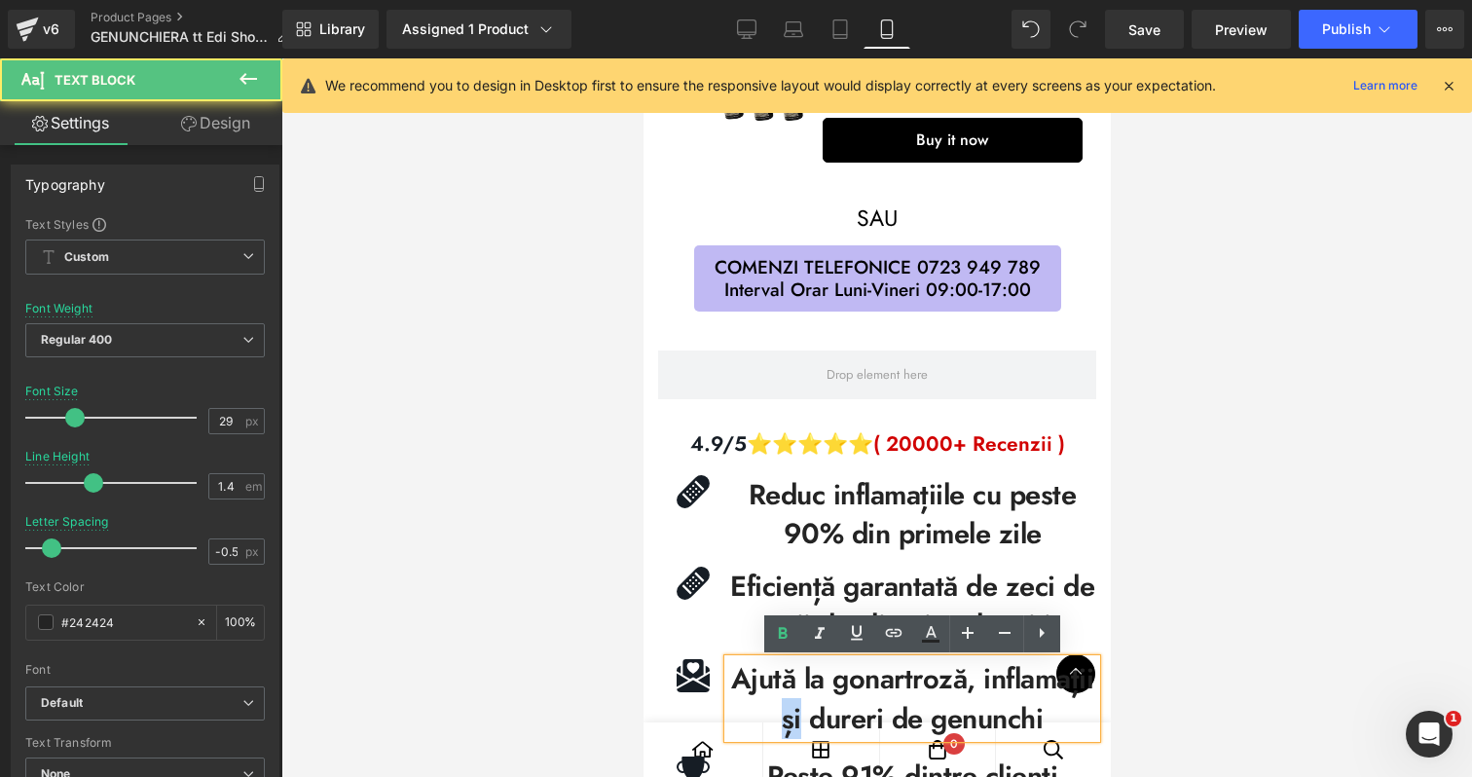
click at [794, 709] on b "Ajută la gonartroză, inflamații și dureri de genunchi" at bounding box center [911, 698] width 363 height 81
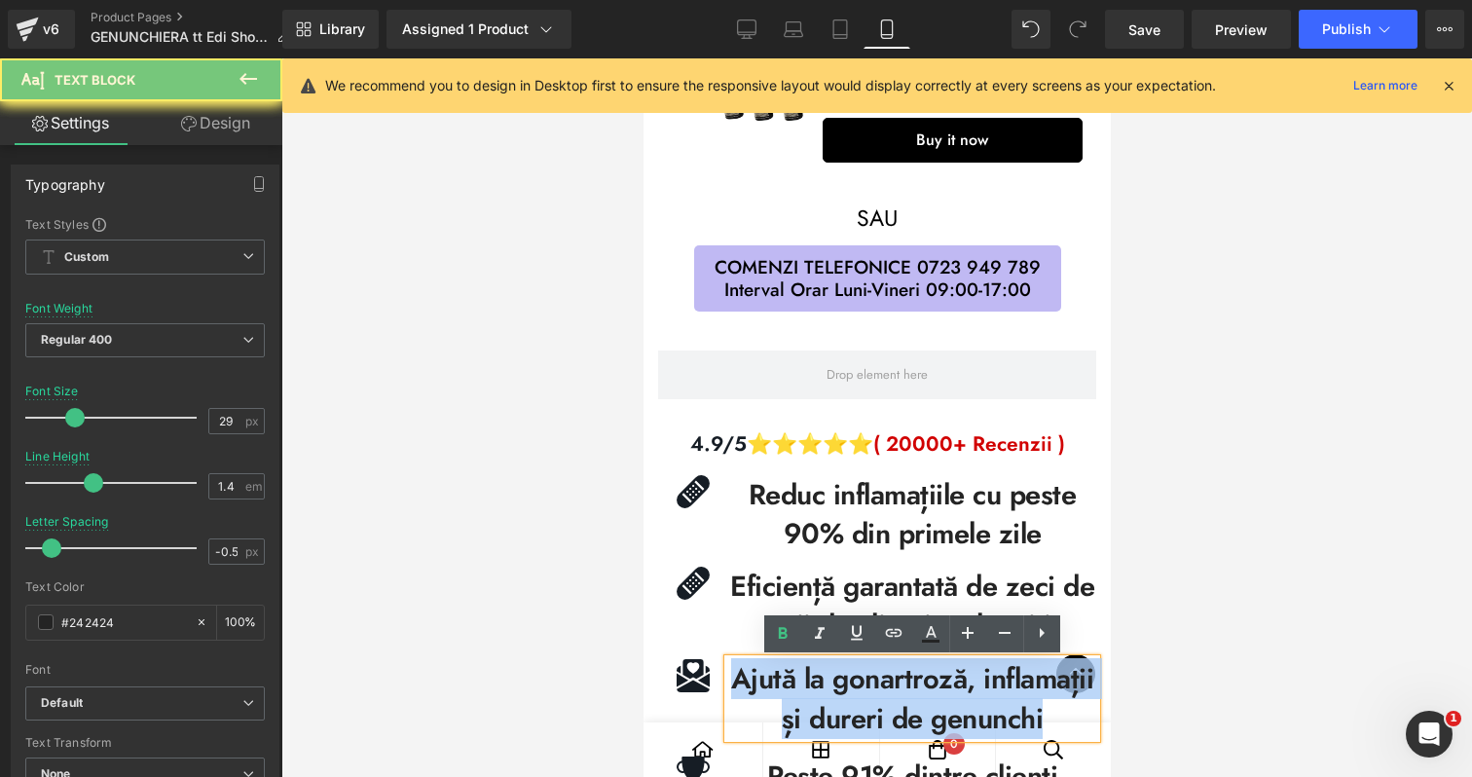
click at [794, 709] on b "Ajută la gonartroză, inflamații și dureri de genunchi" at bounding box center [911, 698] width 363 height 81
copy b "Ajută la gonartroză, inflamații și dureri de genunchi"
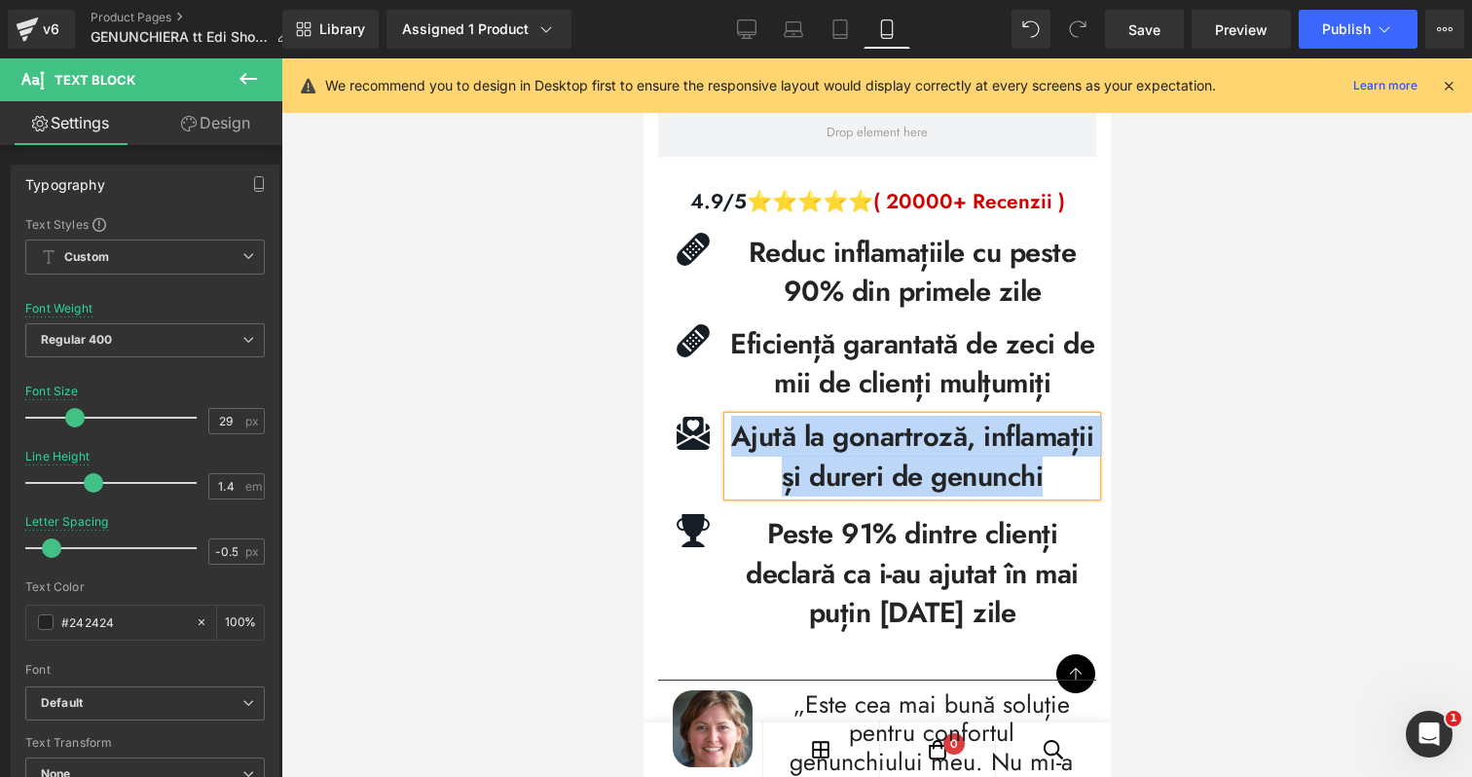
scroll to position [1756, 0]
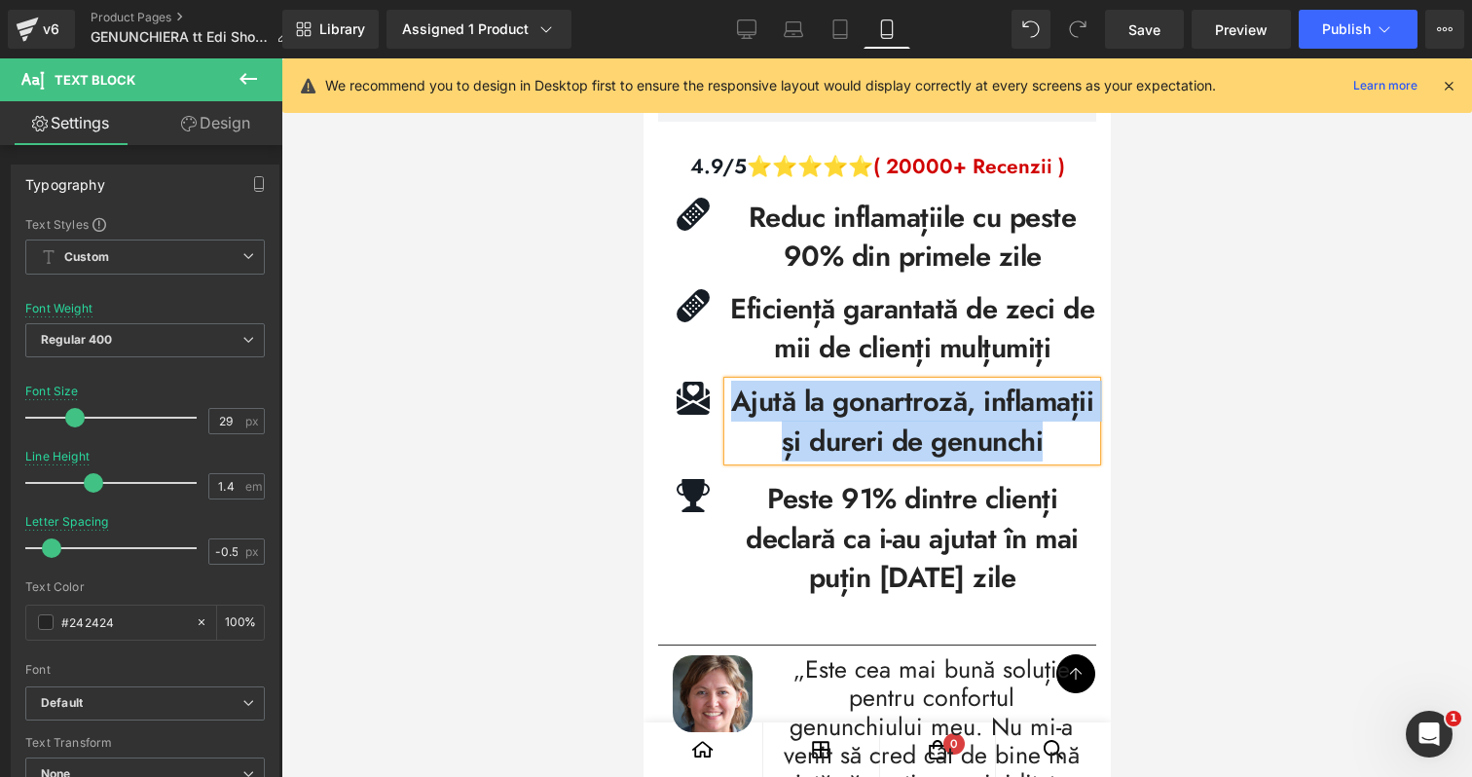
click at [865, 540] on div "Peste 91% dintre clienți declară ca i-au ajutat în mai puțin de 4 zile Text Blo…" at bounding box center [911, 539] width 368 height 120
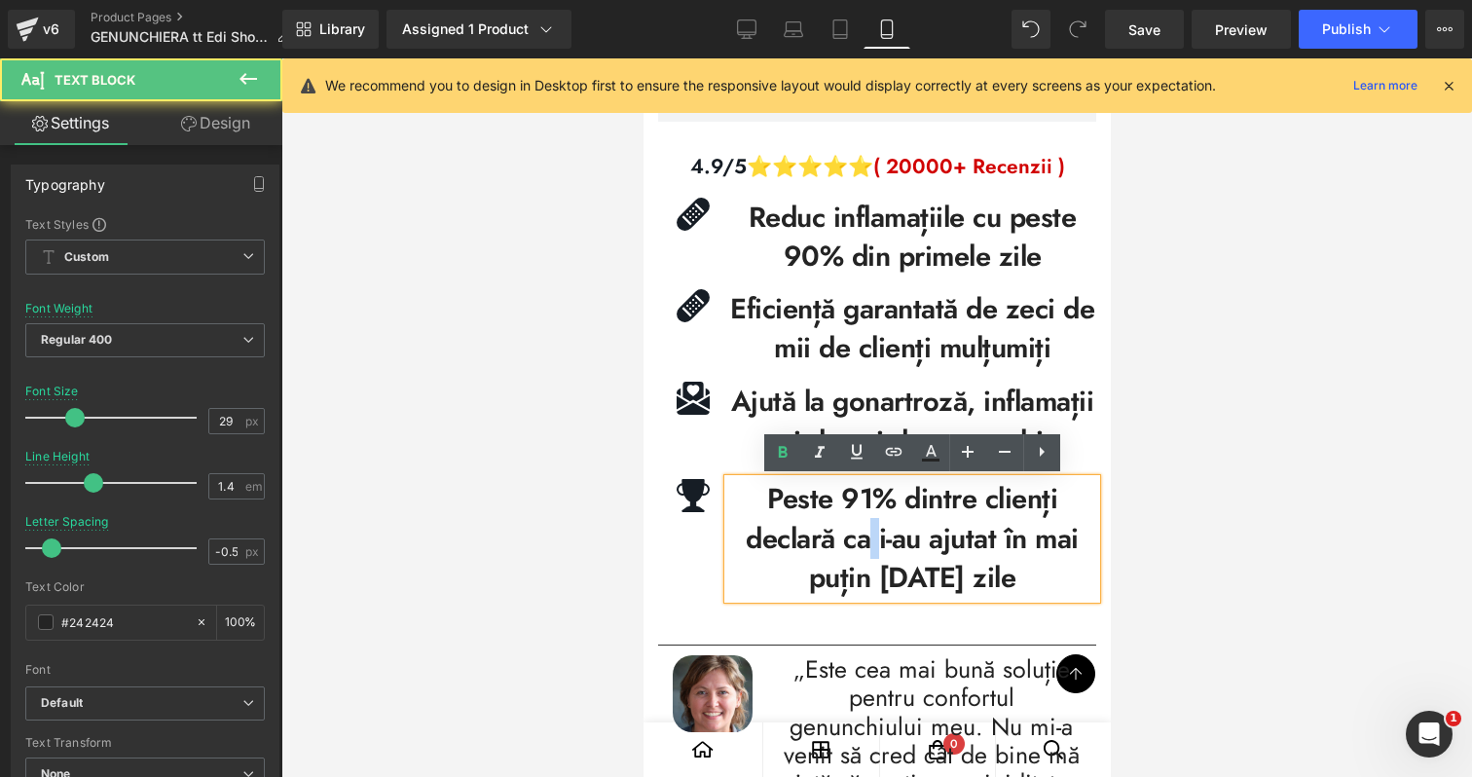
click at [865, 540] on span "Peste 91% dintre clienți declară ca i-au ajutat în mai puțin [DATE] zile" at bounding box center [911, 538] width 333 height 120
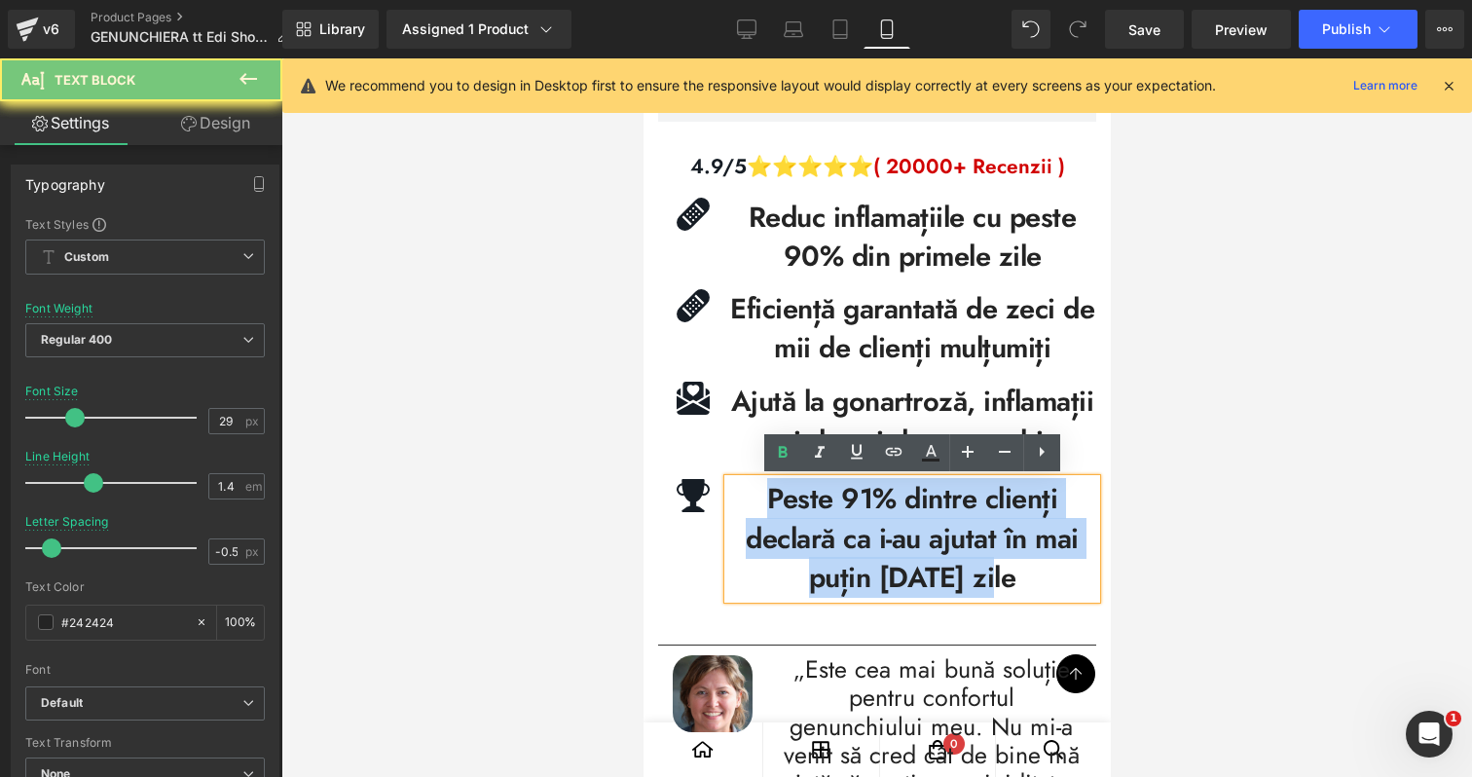
click at [865, 540] on span "Peste 91% dintre clienți declară ca i-au ajutat în mai puțin [DATE] zile" at bounding box center [911, 538] width 333 height 120
copy span "Peste 91% dintre clienți declară ca i-au ajutat în mai puțin [DATE] zile"
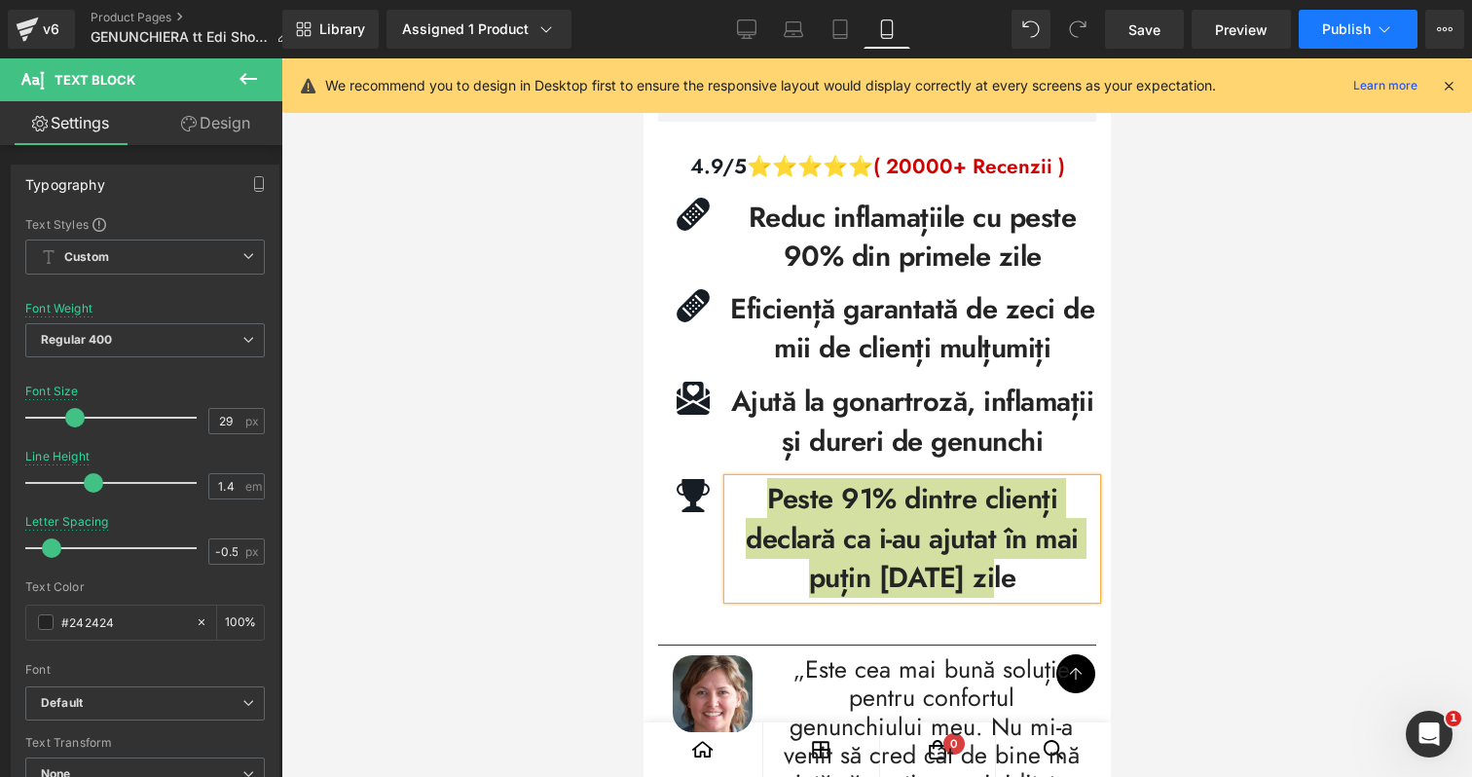
click at [1384, 13] on button "Publish" at bounding box center [1358, 29] width 119 height 39
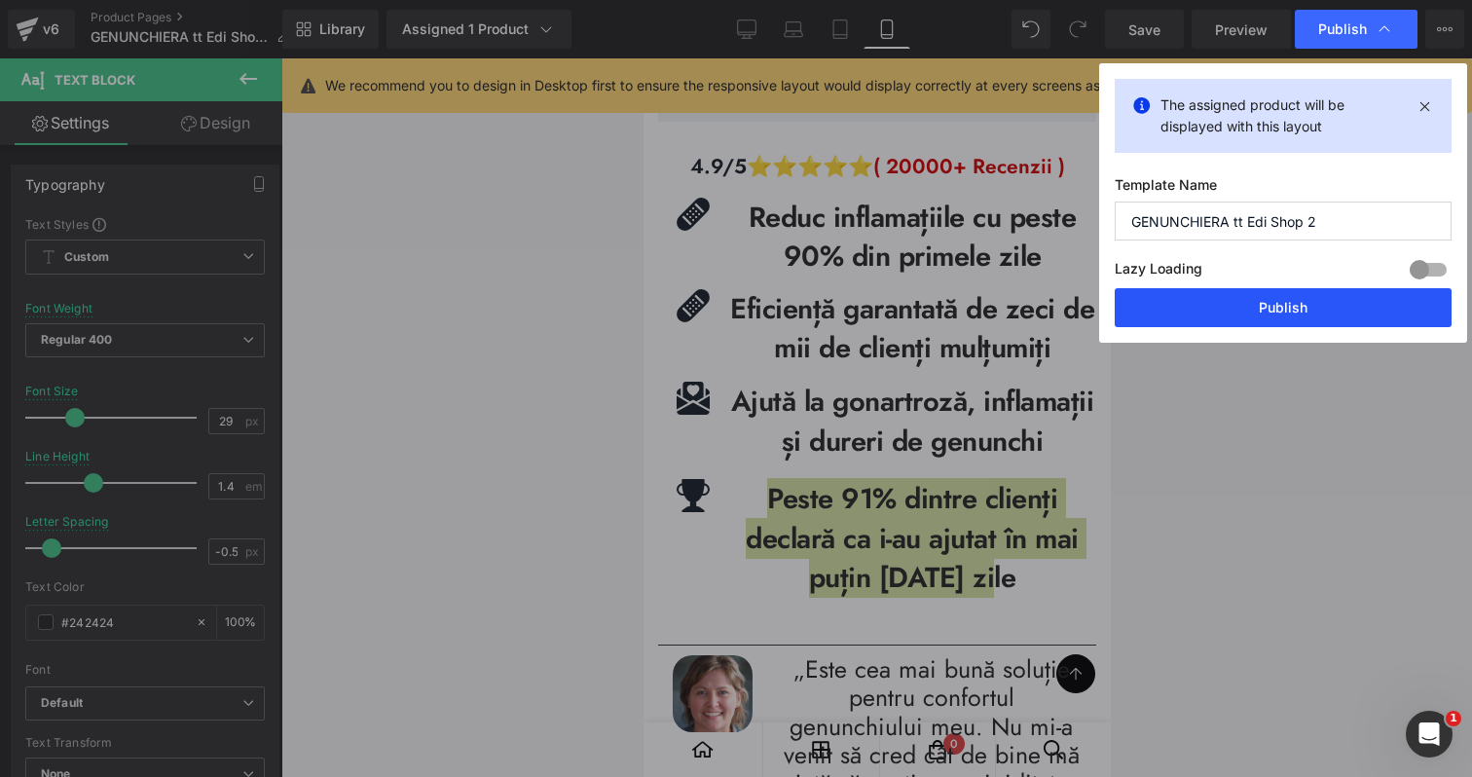
click at [1249, 309] on button "Publish" at bounding box center [1283, 307] width 337 height 39
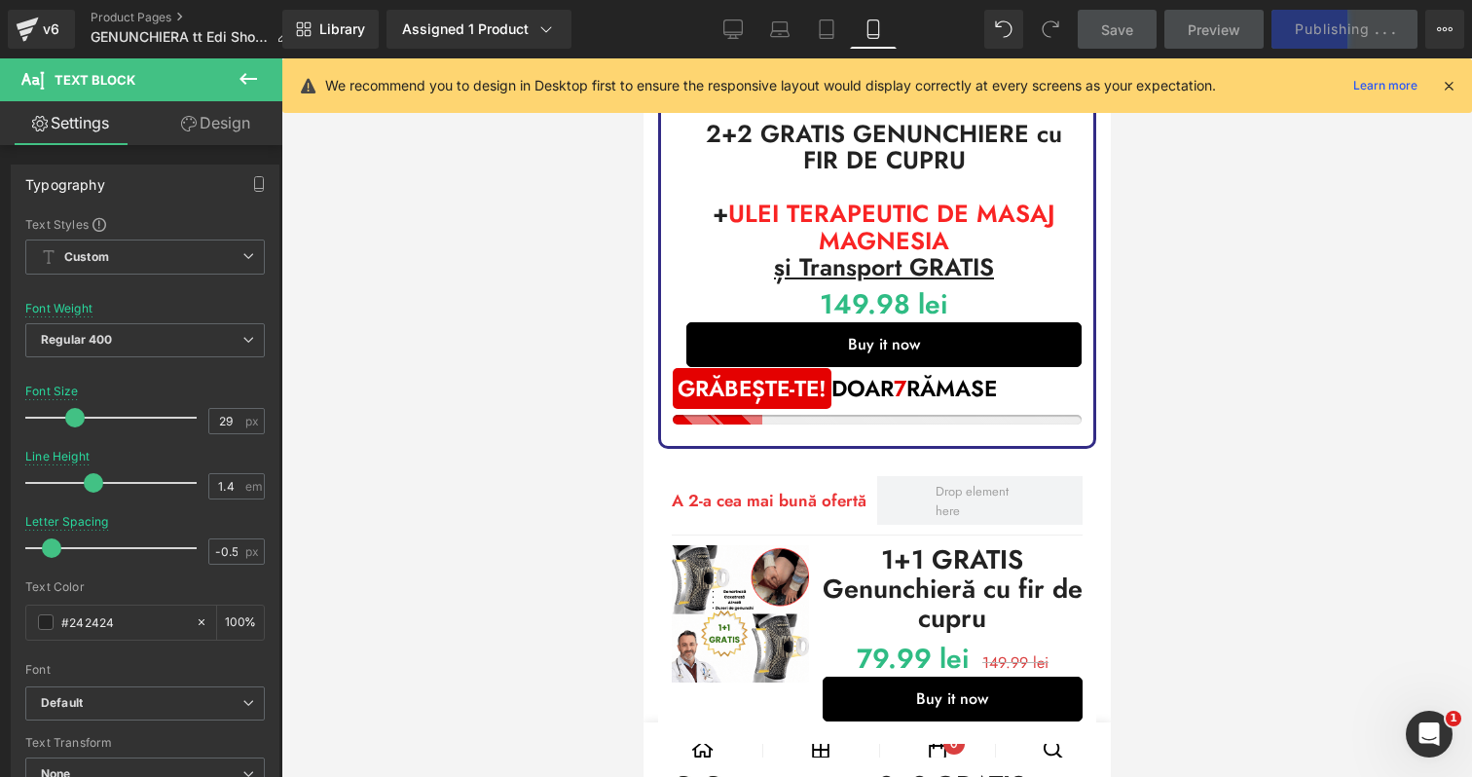
scroll to position [0, 0]
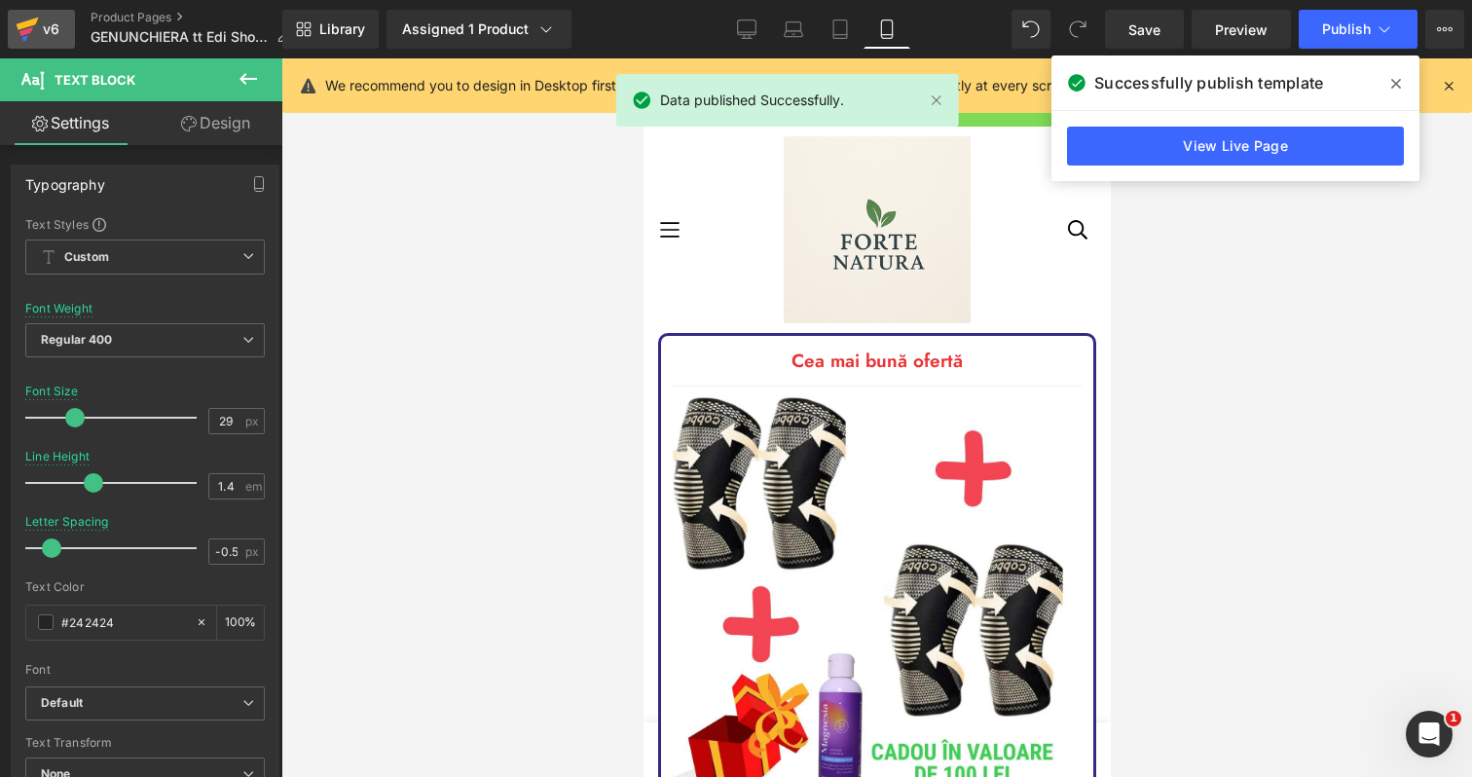
click at [50, 30] on div "v6" at bounding box center [51, 29] width 24 height 25
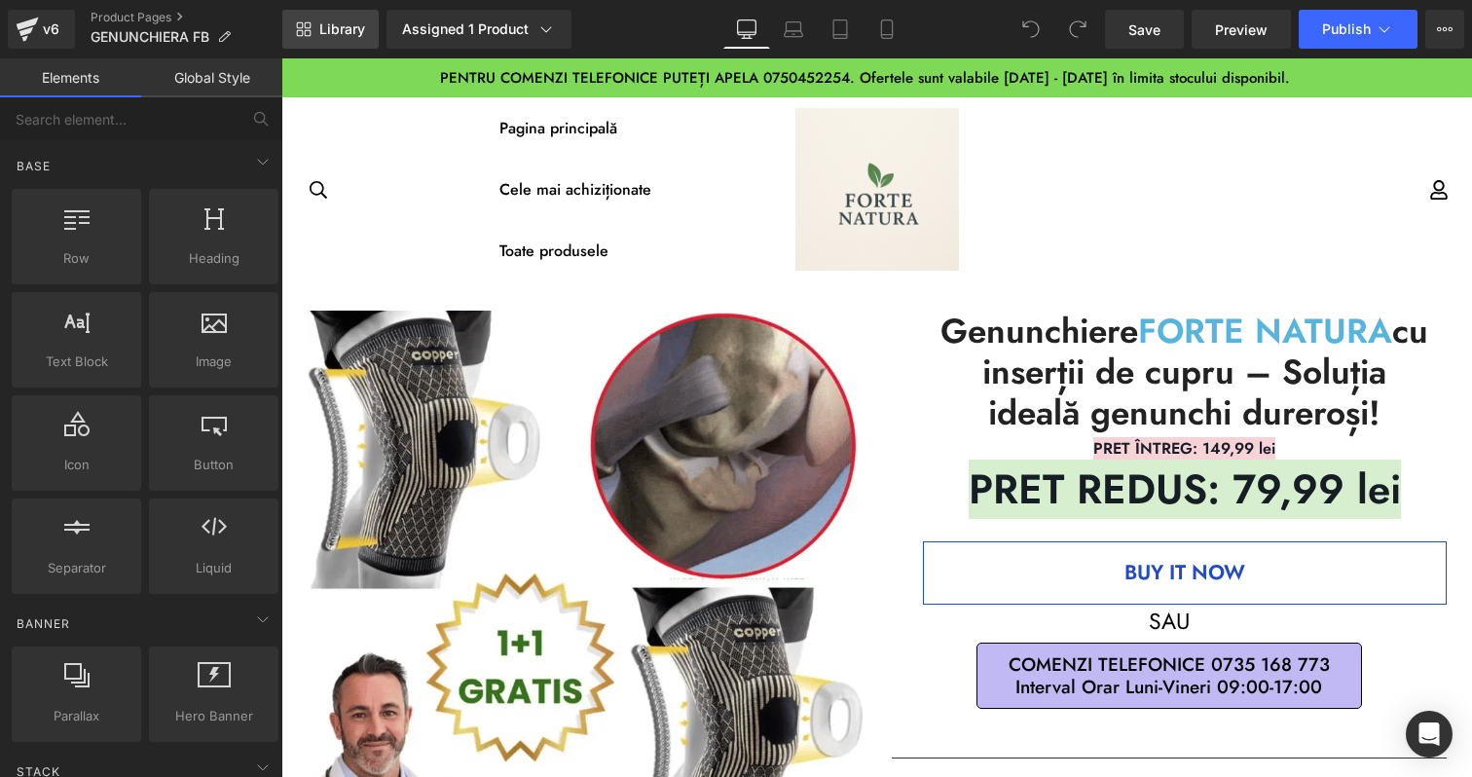
click at [351, 35] on span "Library" at bounding box center [342, 29] width 46 height 18
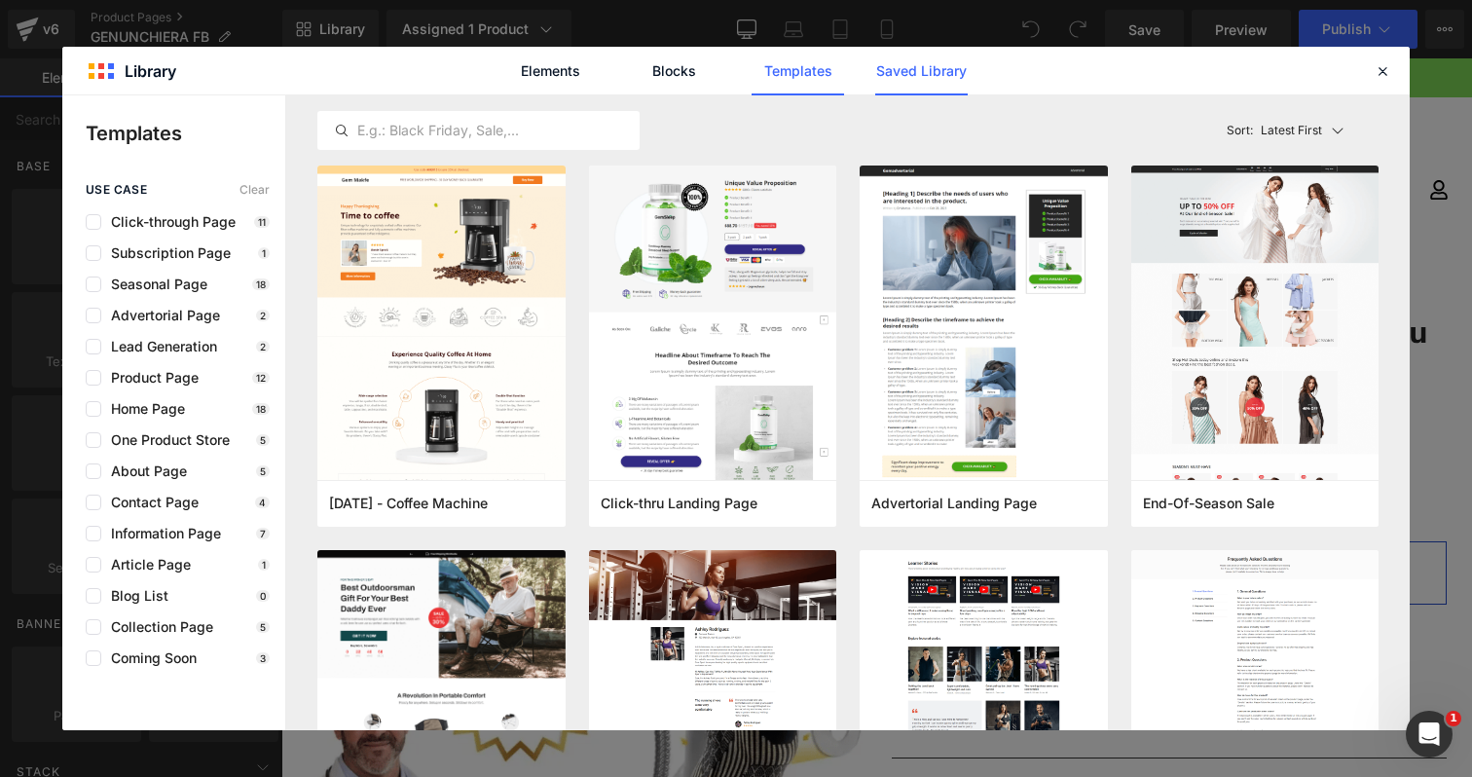
click at [920, 83] on link "Saved Library" at bounding box center [921, 71] width 92 height 49
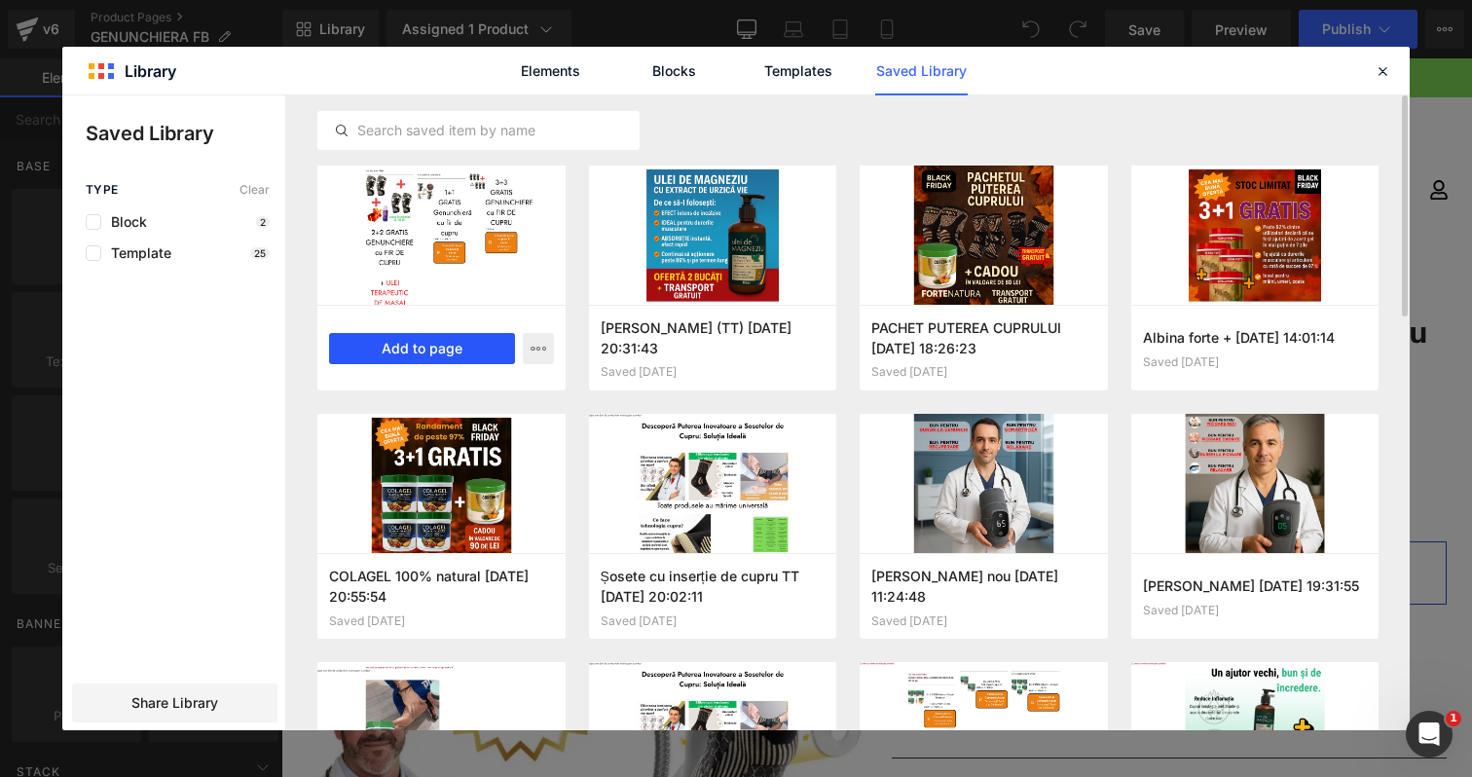
click at [426, 347] on button "Add to page" at bounding box center [422, 348] width 186 height 31
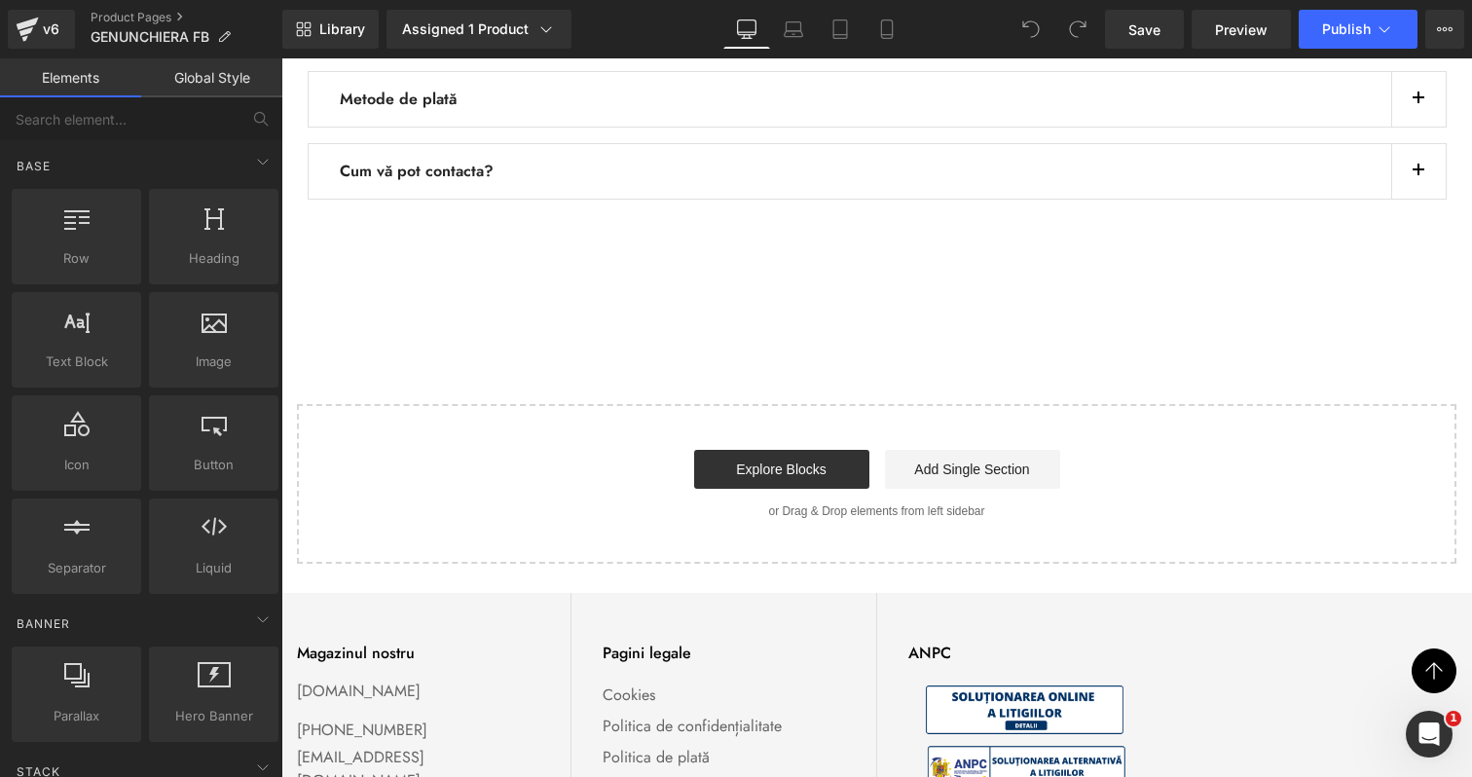
scroll to position [4552, 0]
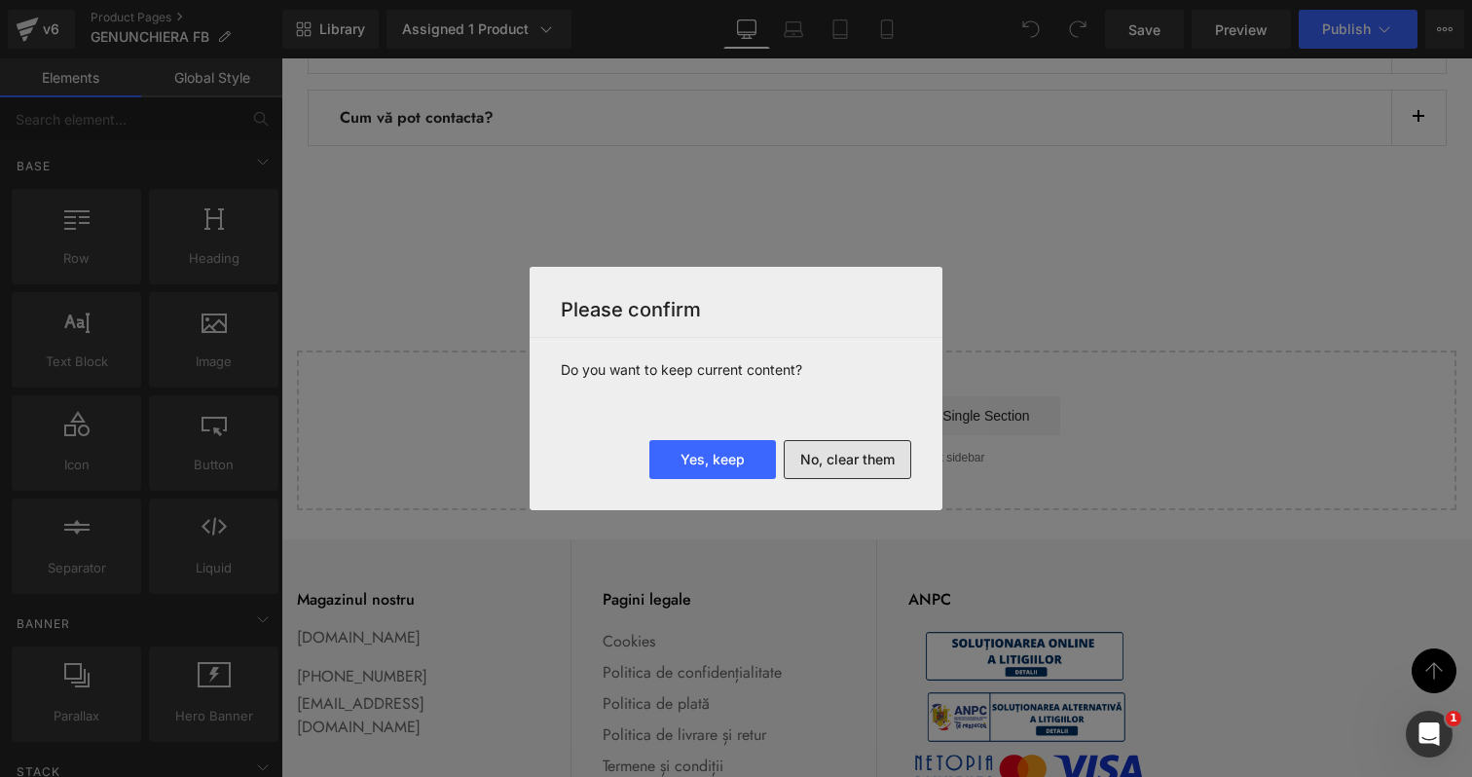
click at [866, 471] on button "No, clear them" at bounding box center [848, 459] width 128 height 39
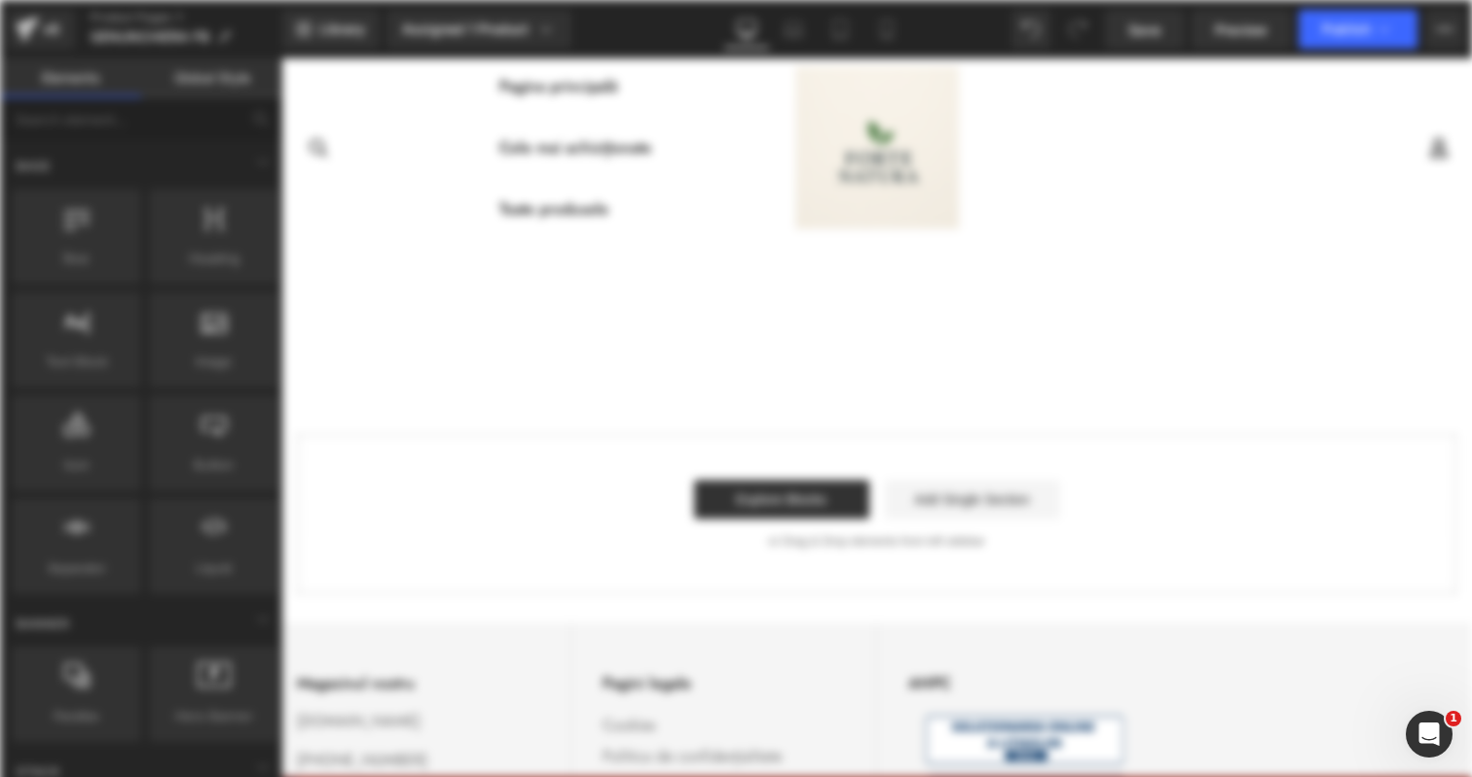
scroll to position [0, 0]
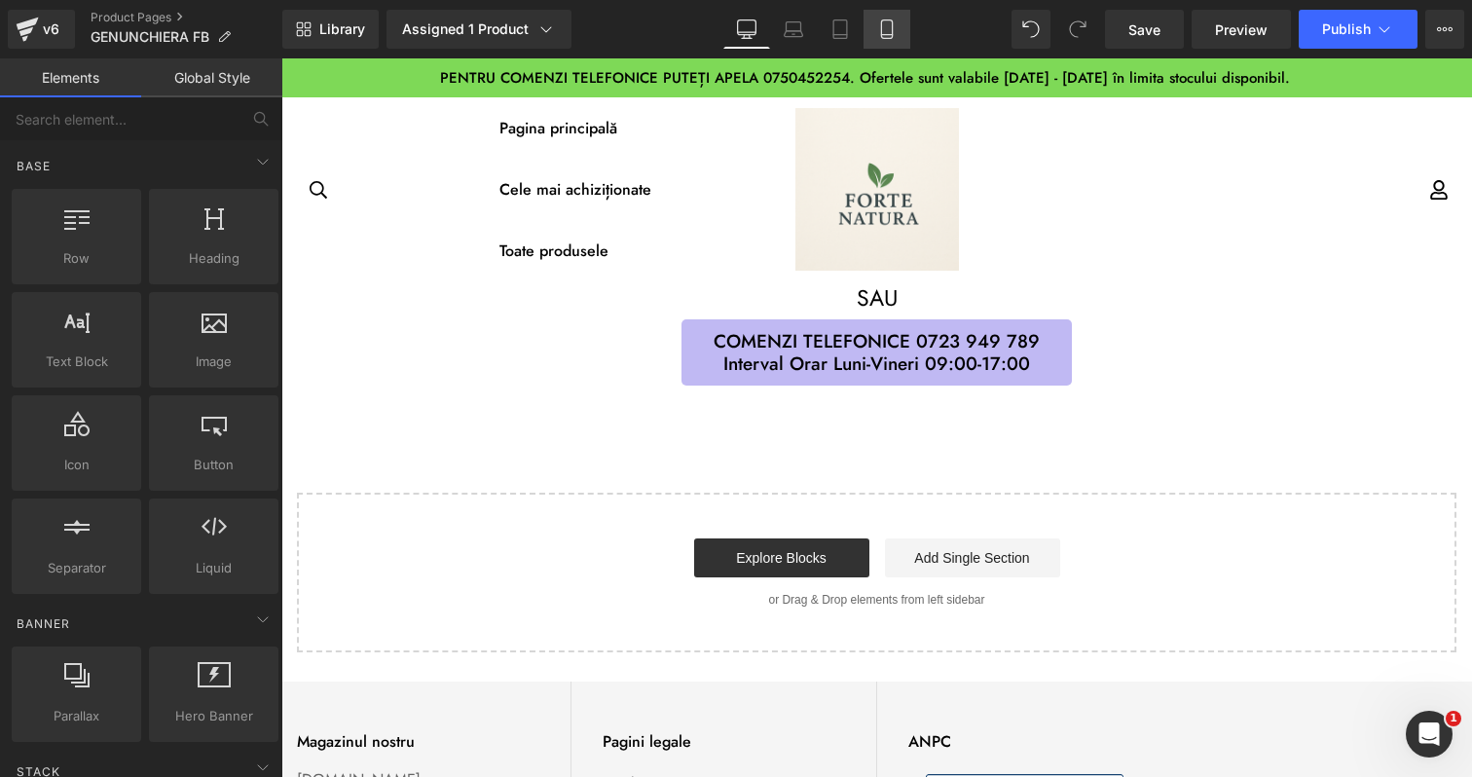
click at [881, 35] on icon at bounding box center [886, 28] width 19 height 19
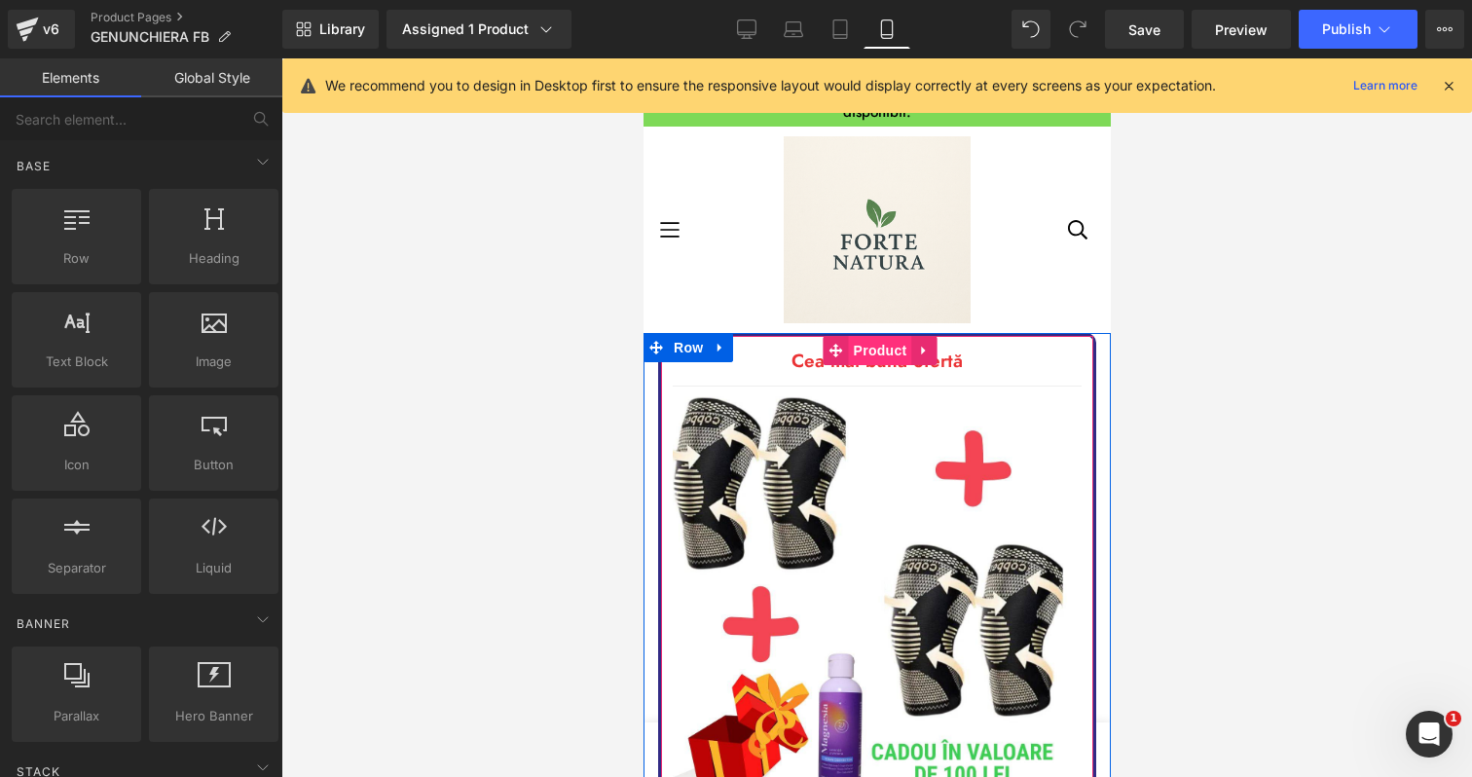
click at [867, 348] on span "Product" at bounding box center [879, 350] width 63 height 29
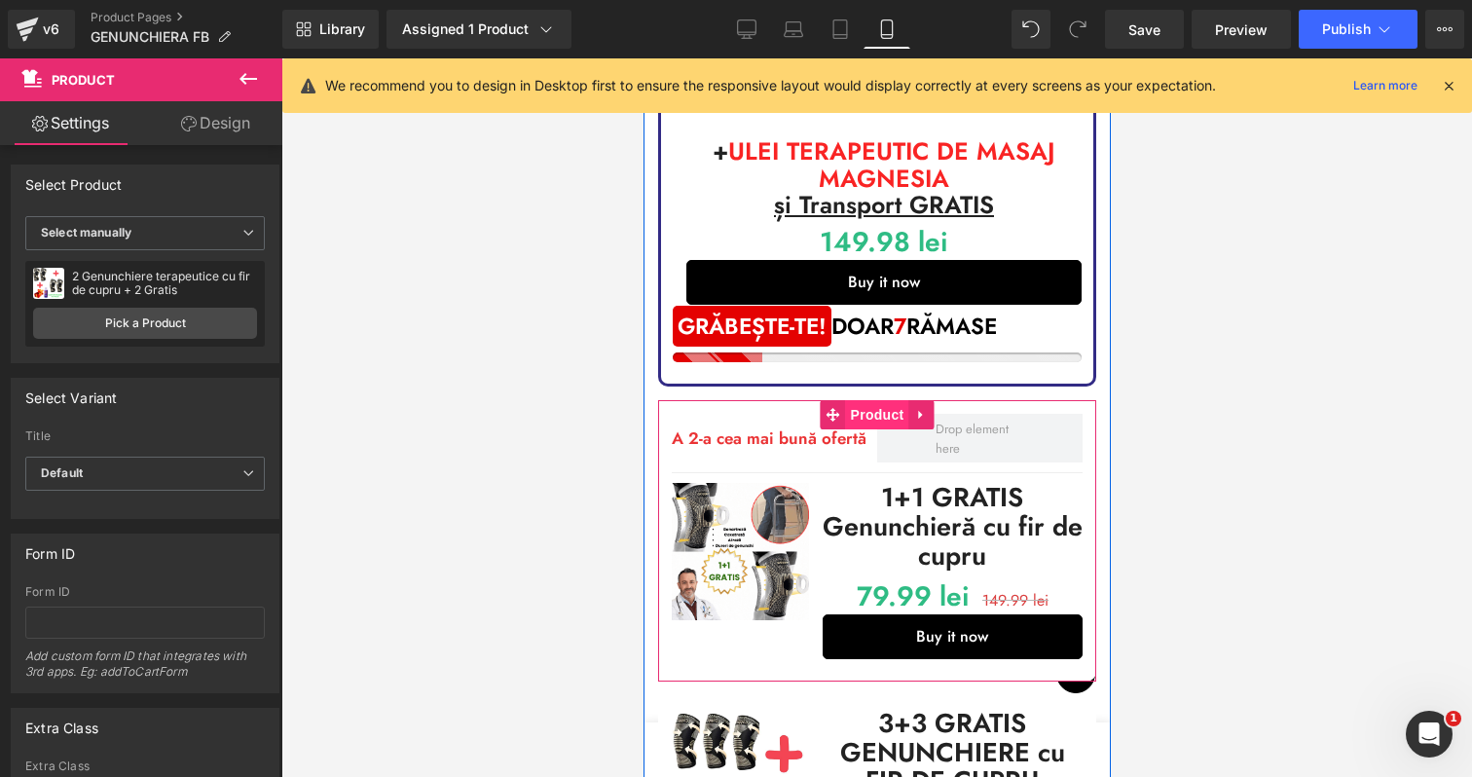
scroll to position [755, 0]
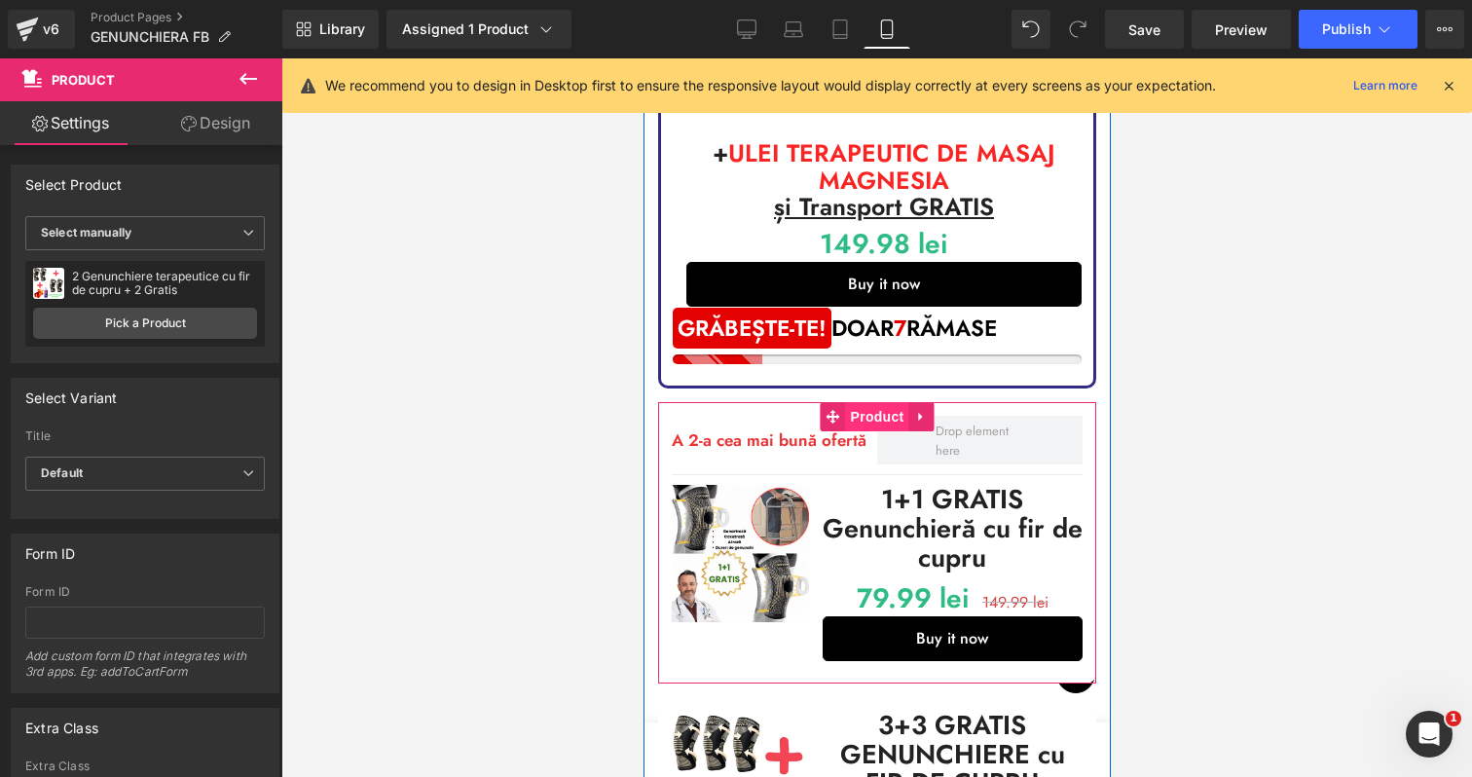
click at [863, 414] on span "Product" at bounding box center [876, 416] width 63 height 29
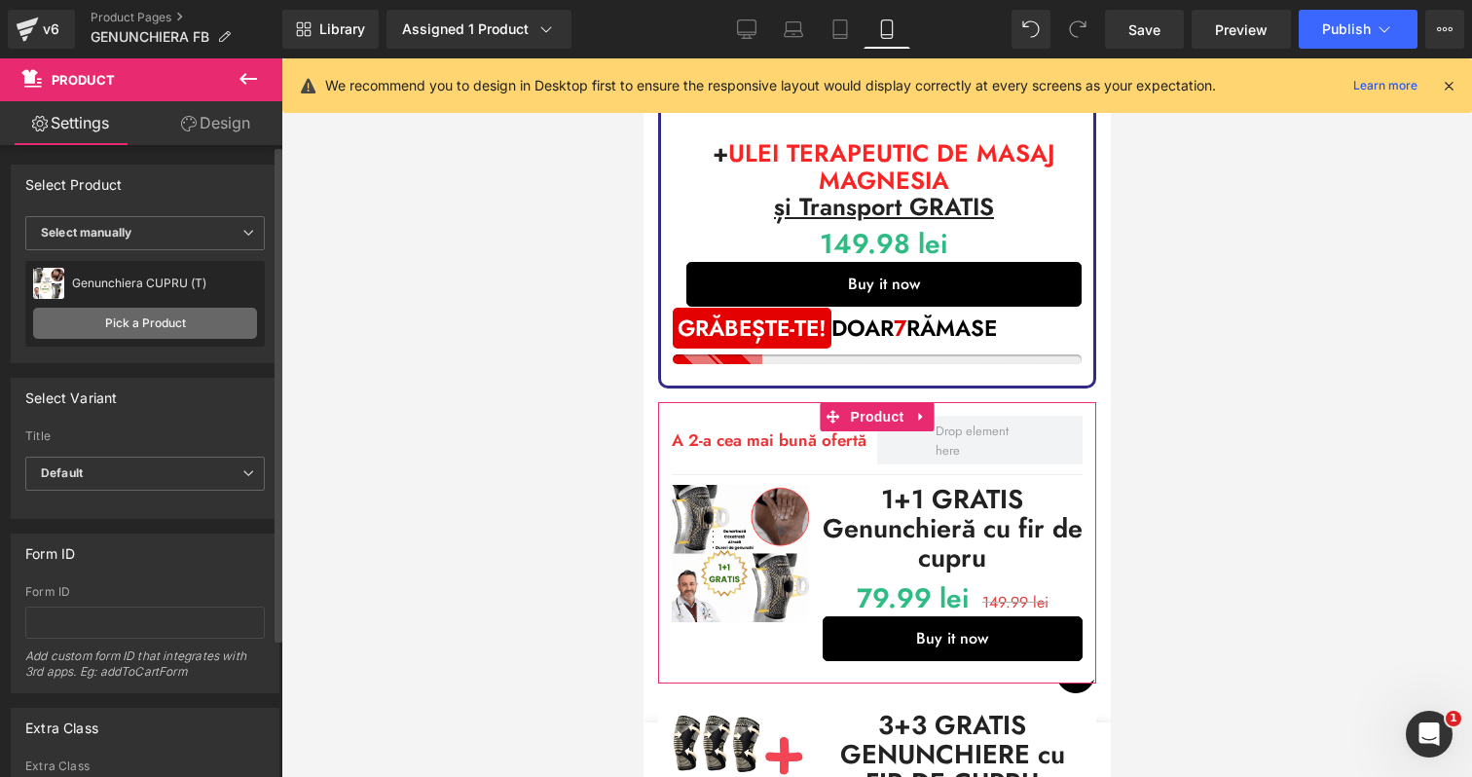
click at [173, 329] on link "Pick a Product" at bounding box center [145, 323] width 224 height 31
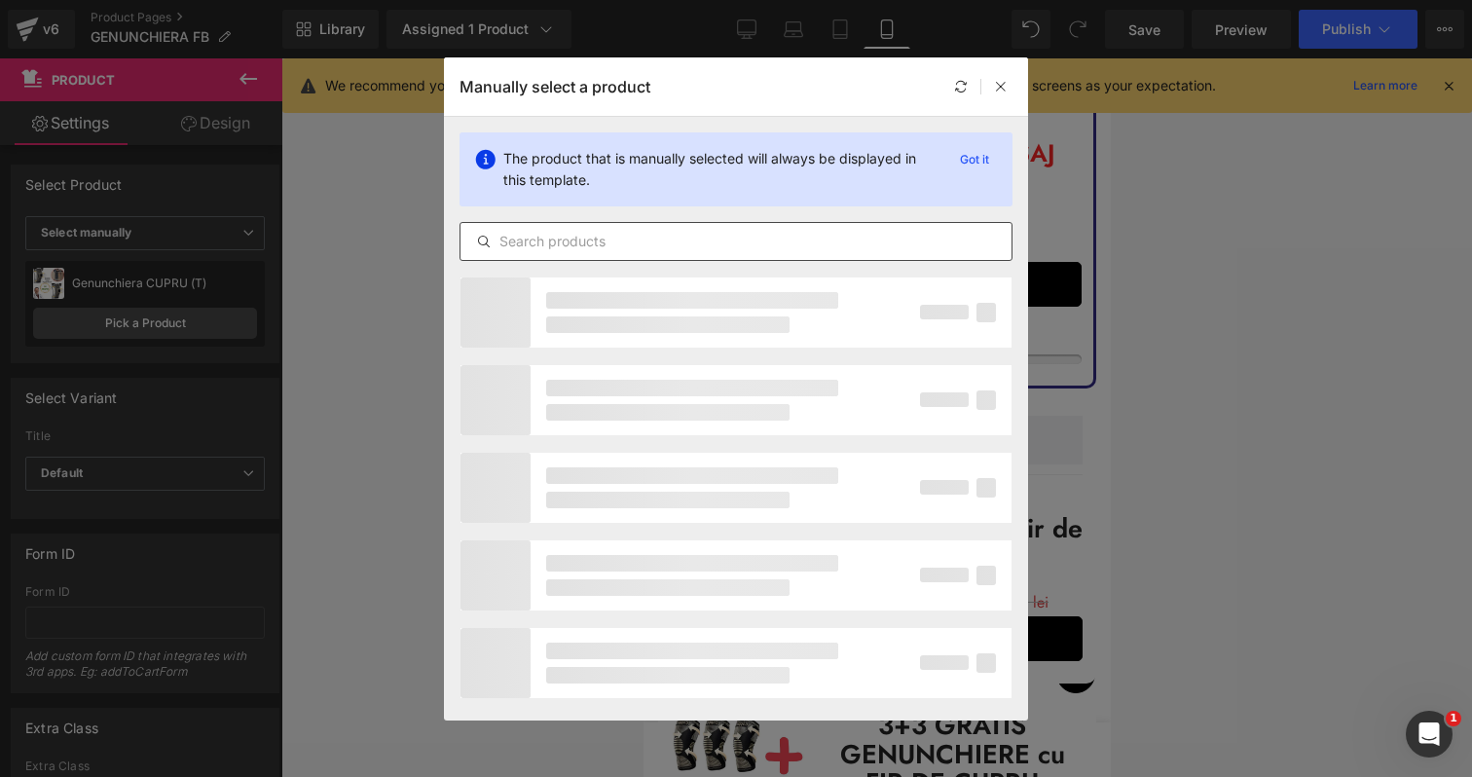
click at [602, 236] on input "text" at bounding box center [735, 241] width 551 height 23
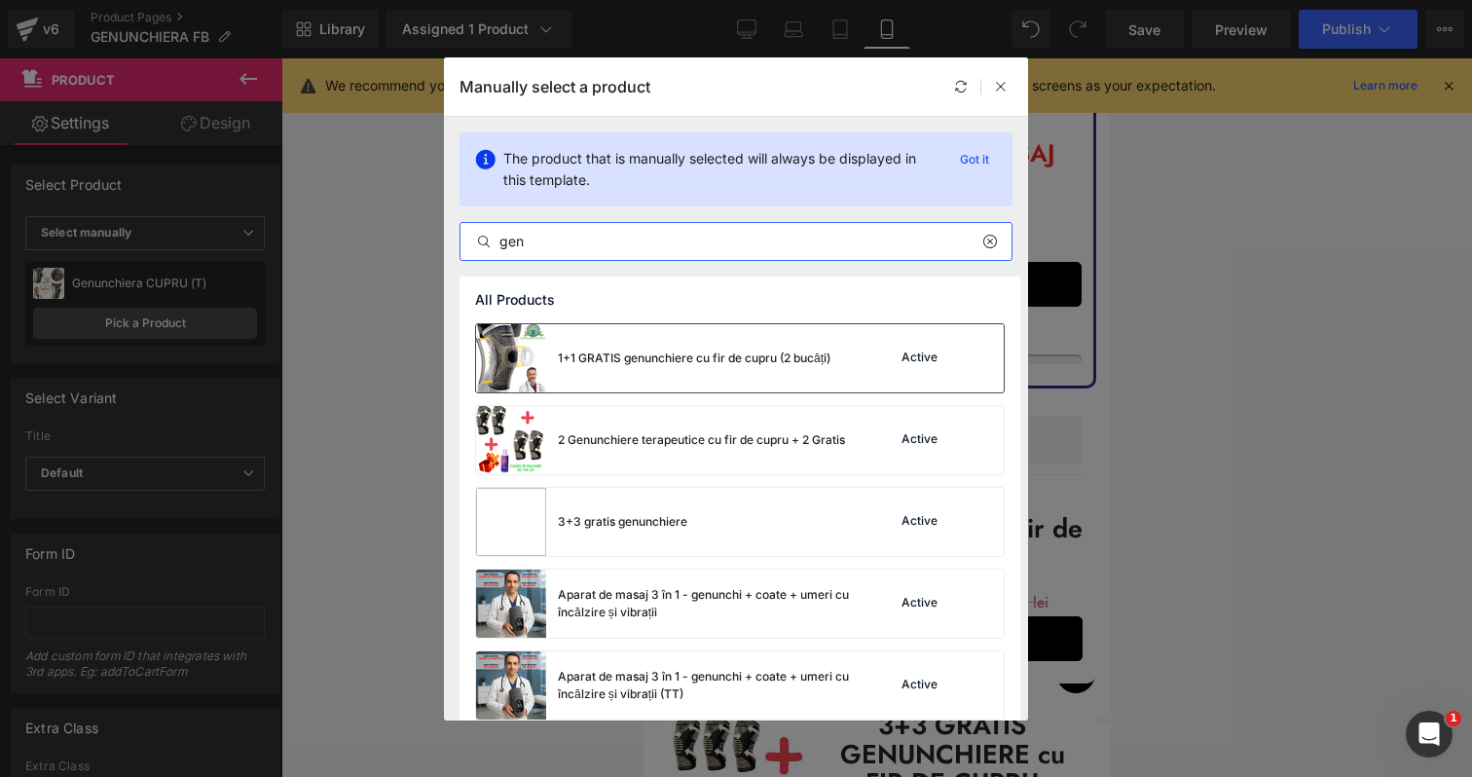
type input "gen"
click at [643, 342] on div "1+1 GRATIS genunchiere cu fir de cupru (2 bucăți)" at bounding box center [653, 358] width 354 height 68
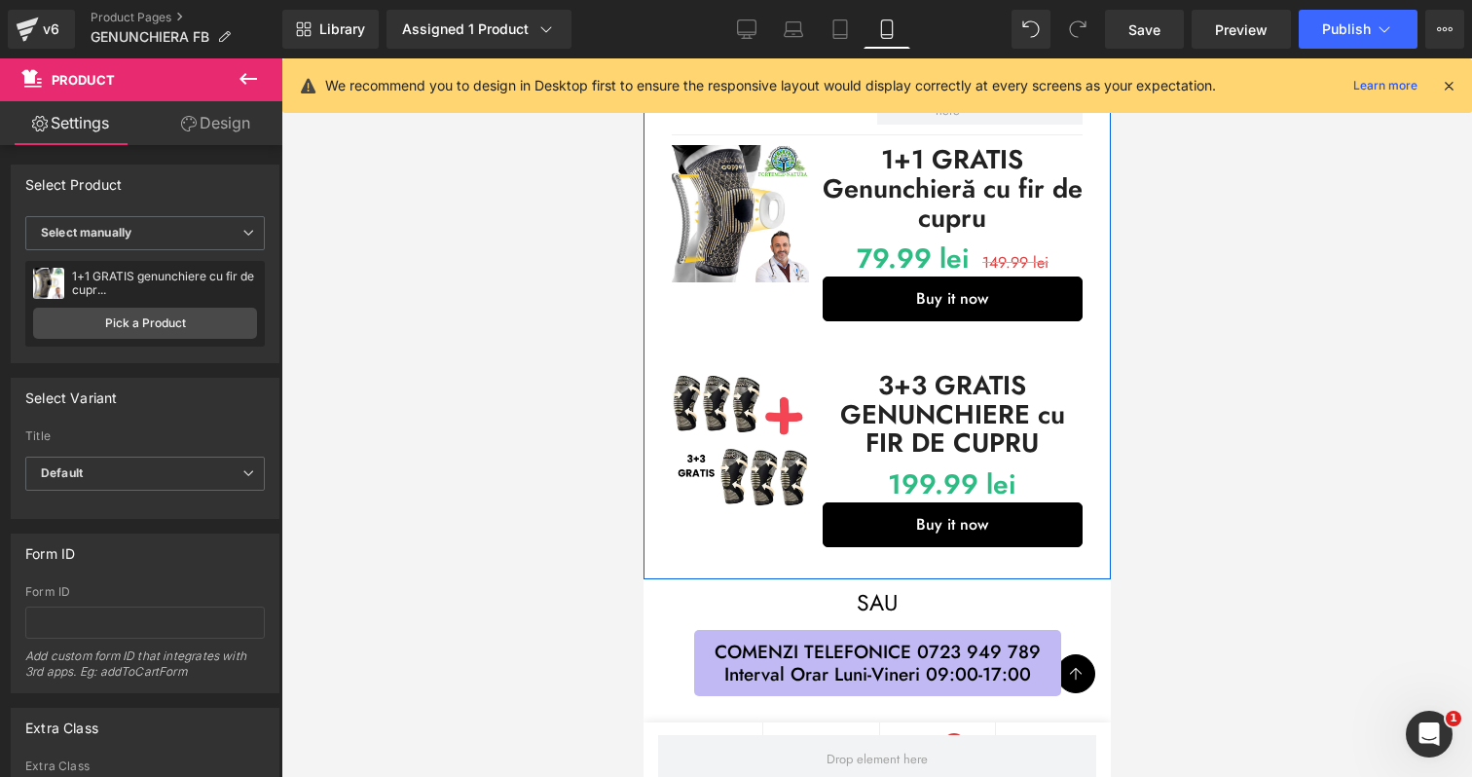
scroll to position [1093, 0]
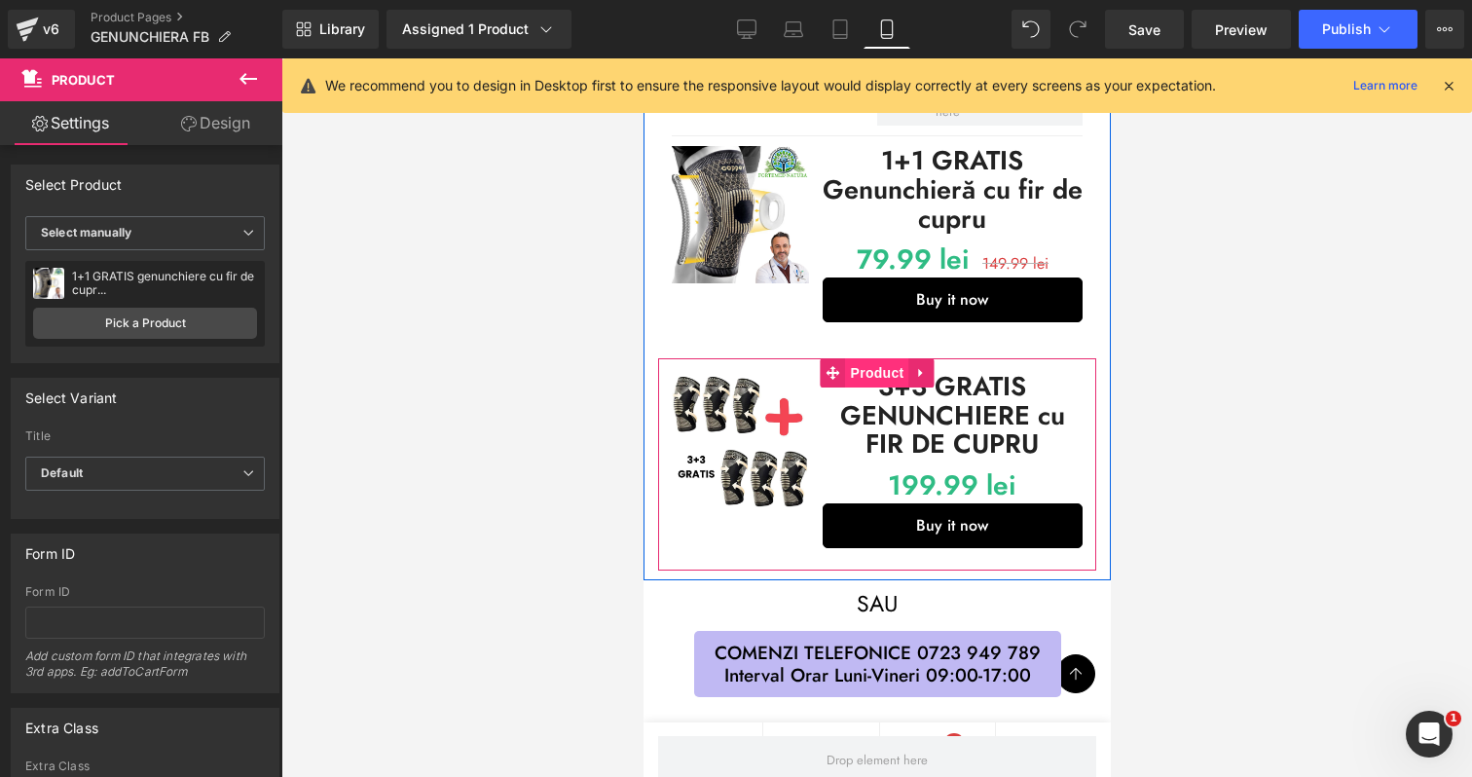
click at [892, 367] on span "Product" at bounding box center [876, 372] width 63 height 29
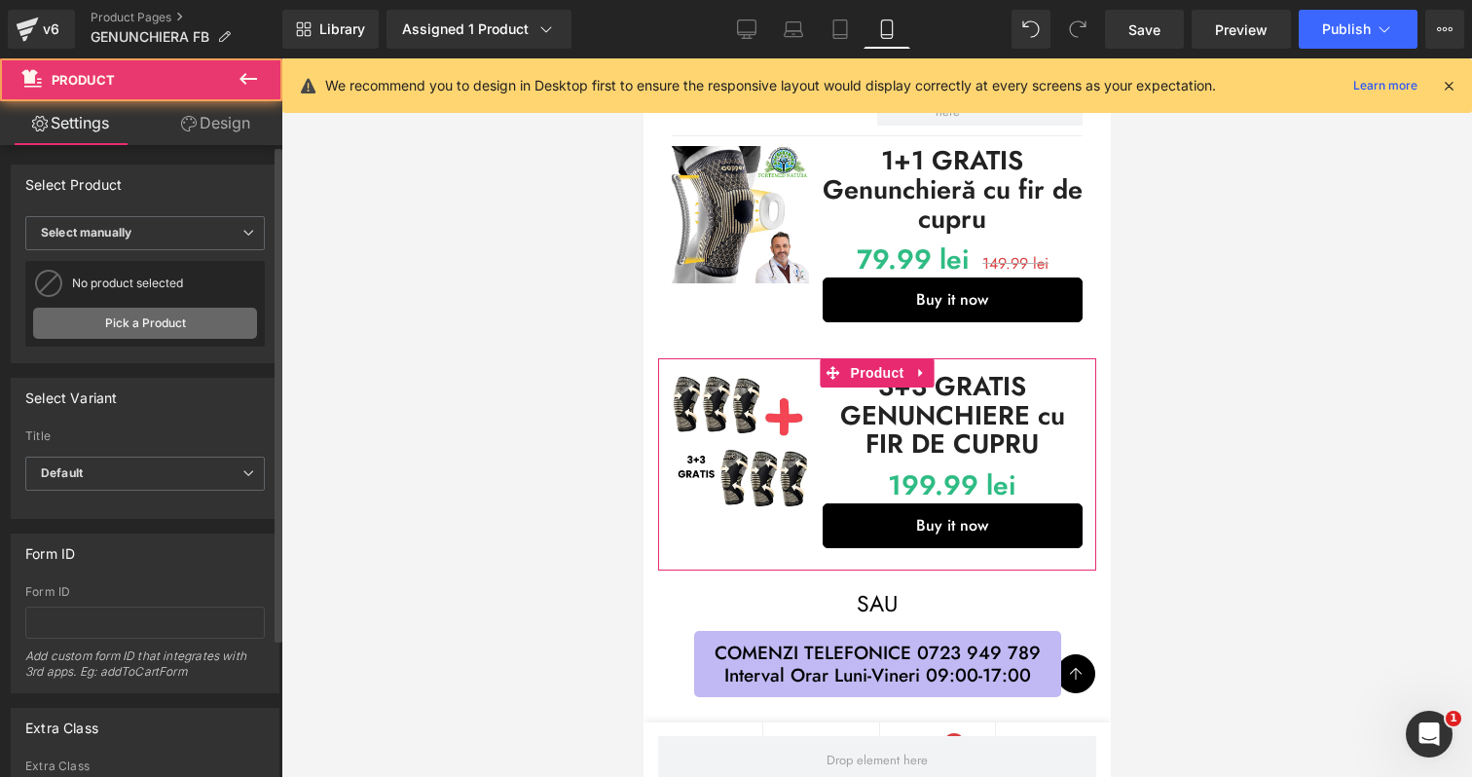
click at [196, 327] on link "Pick a Product" at bounding box center [145, 323] width 224 height 31
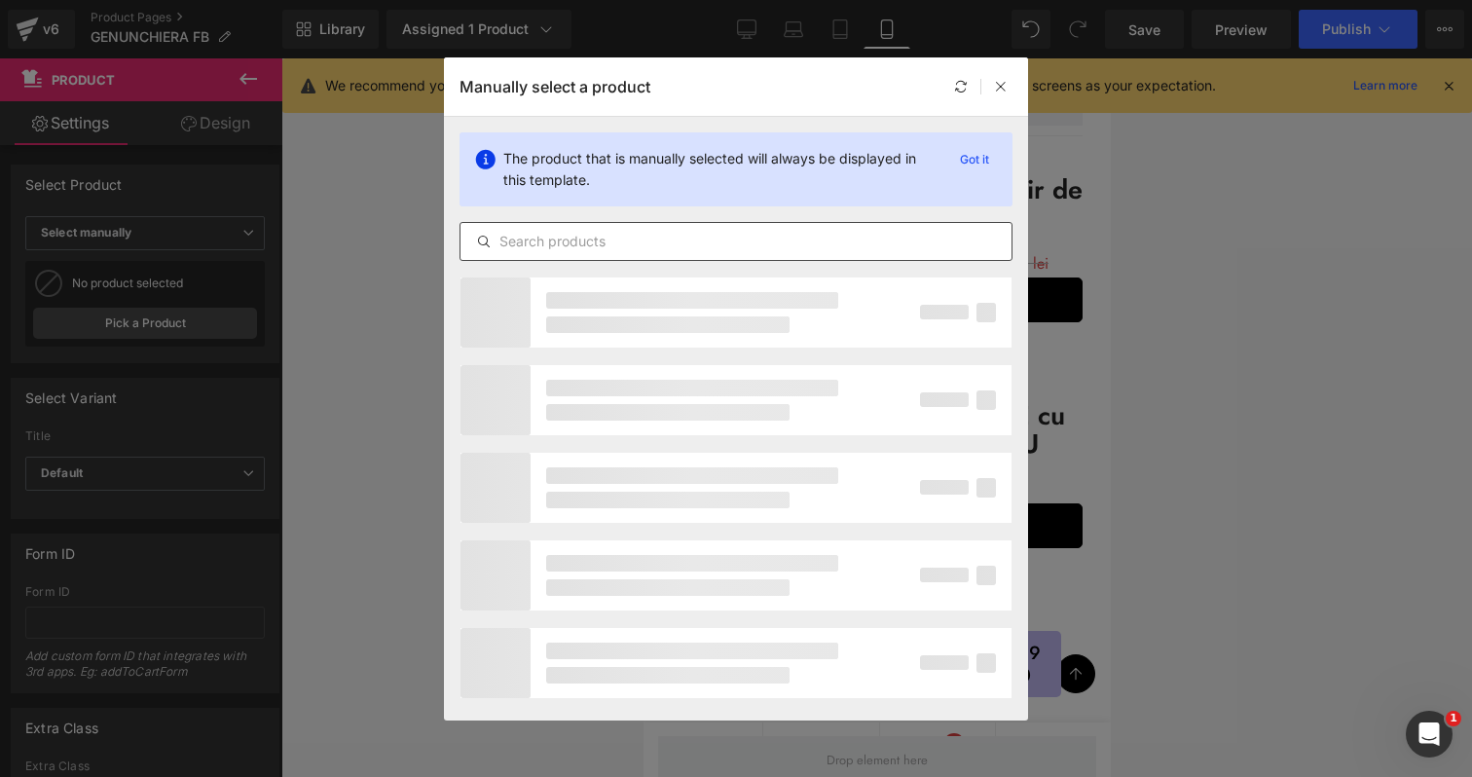
click at [673, 238] on input "text" at bounding box center [735, 241] width 551 height 23
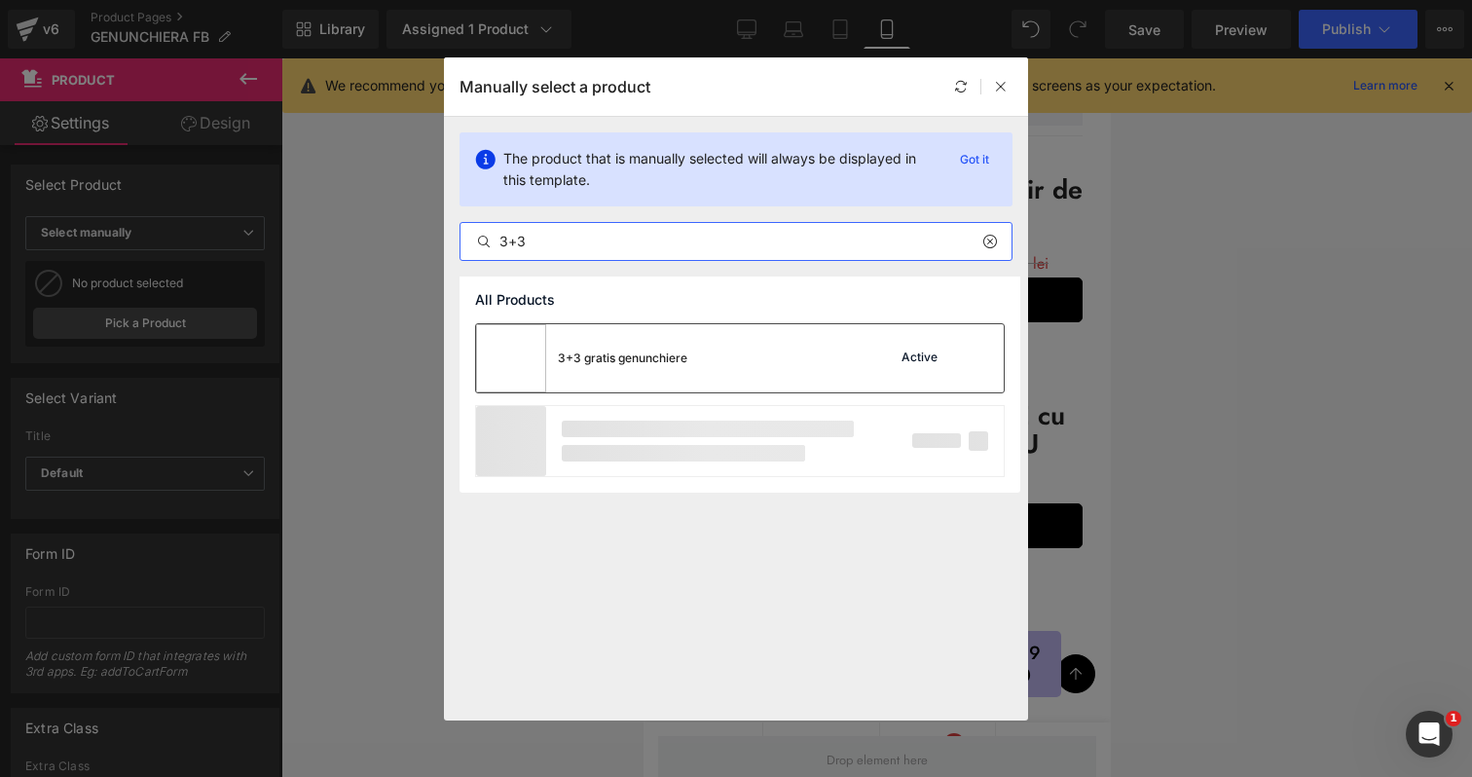
type input "3+3"
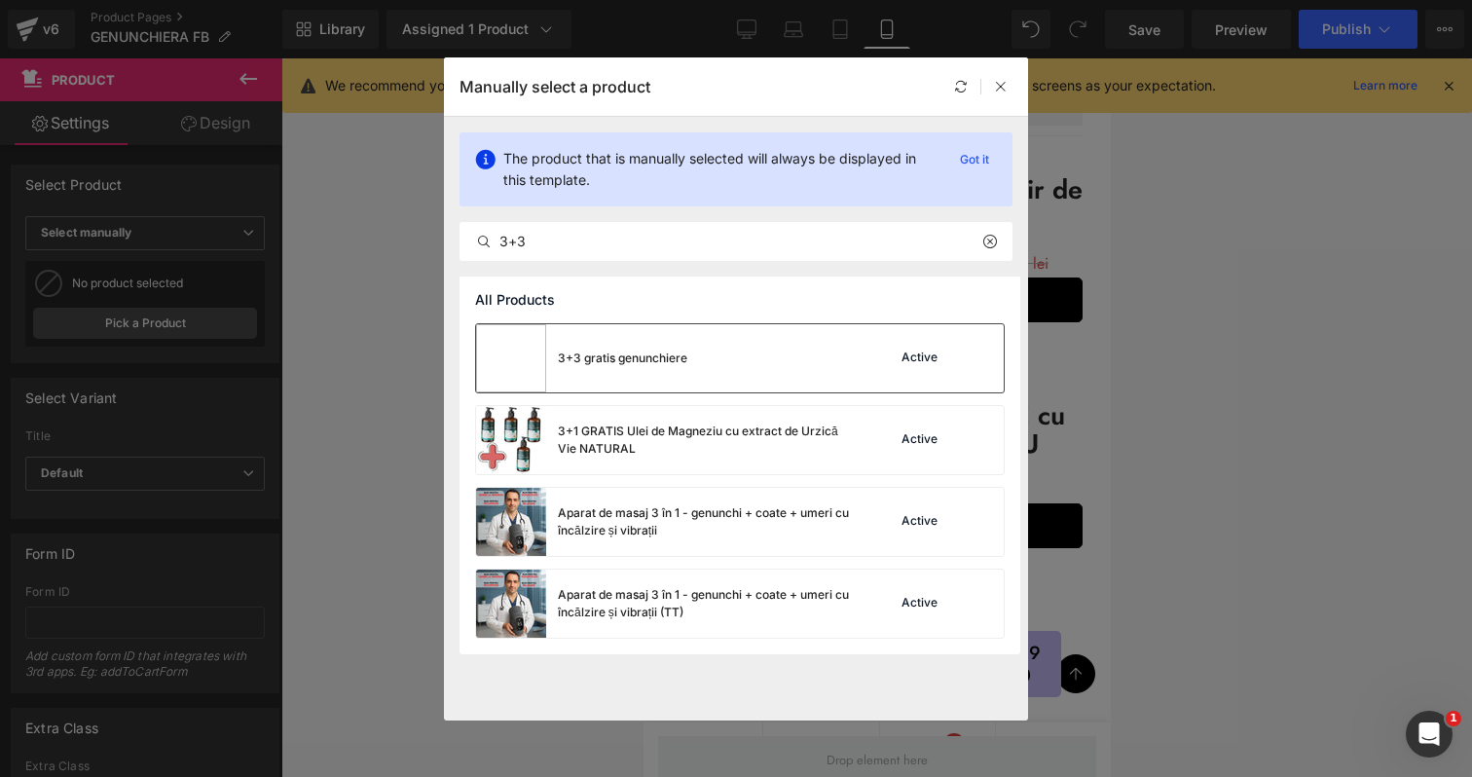
click at [655, 352] on div "3+3 gratis genunchiere" at bounding box center [622, 359] width 129 height 18
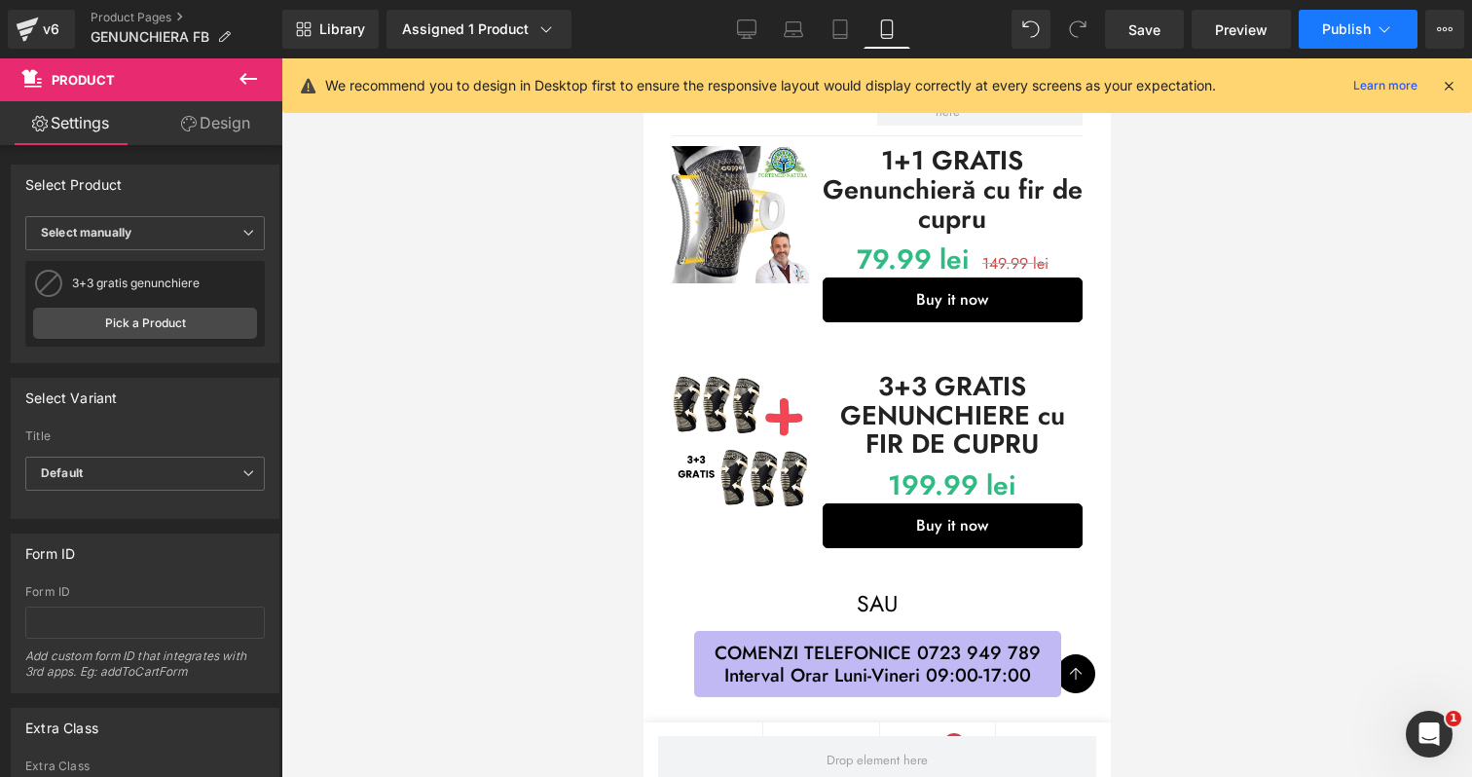
click at [1337, 26] on span "Publish" at bounding box center [1346, 29] width 49 height 16
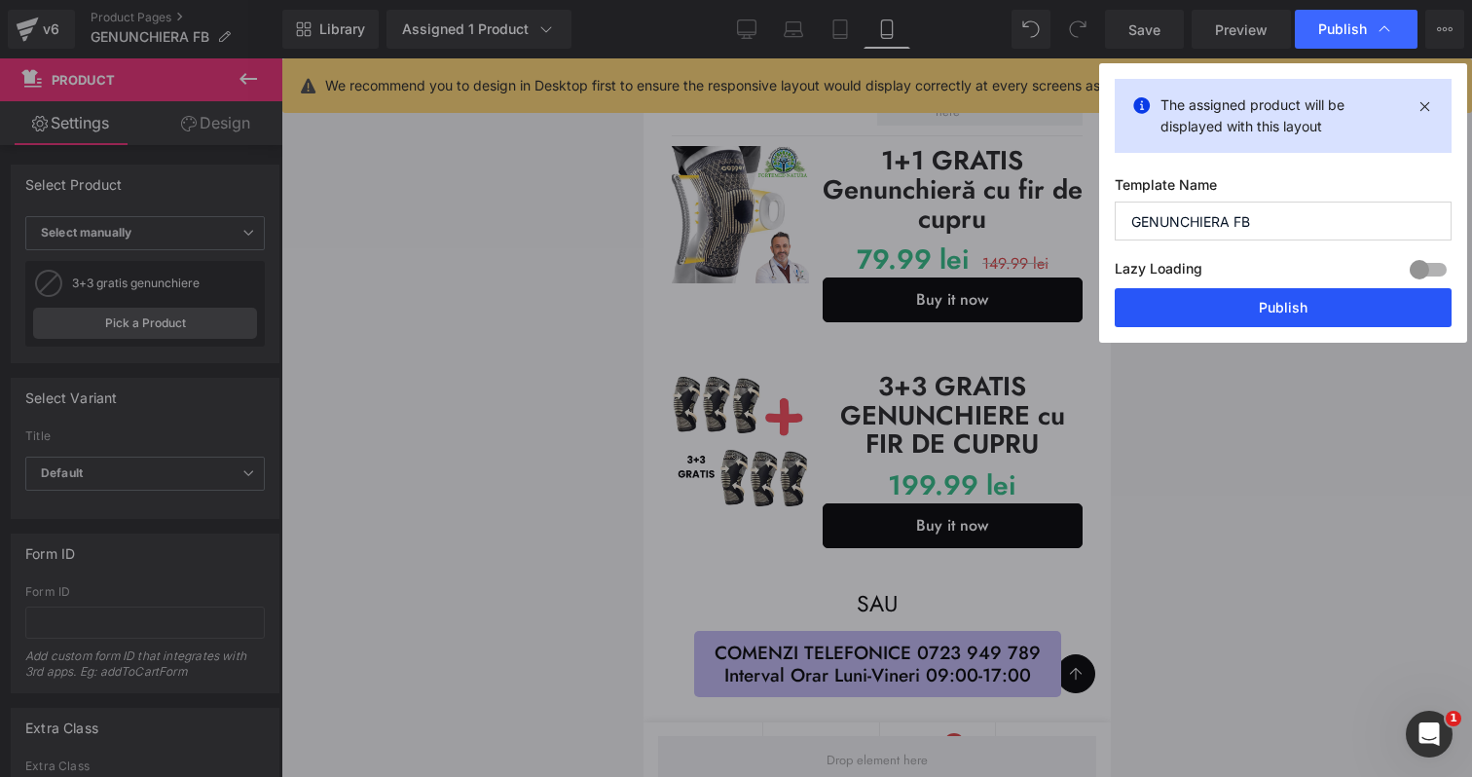
click at [1244, 310] on button "Publish" at bounding box center [1283, 307] width 337 height 39
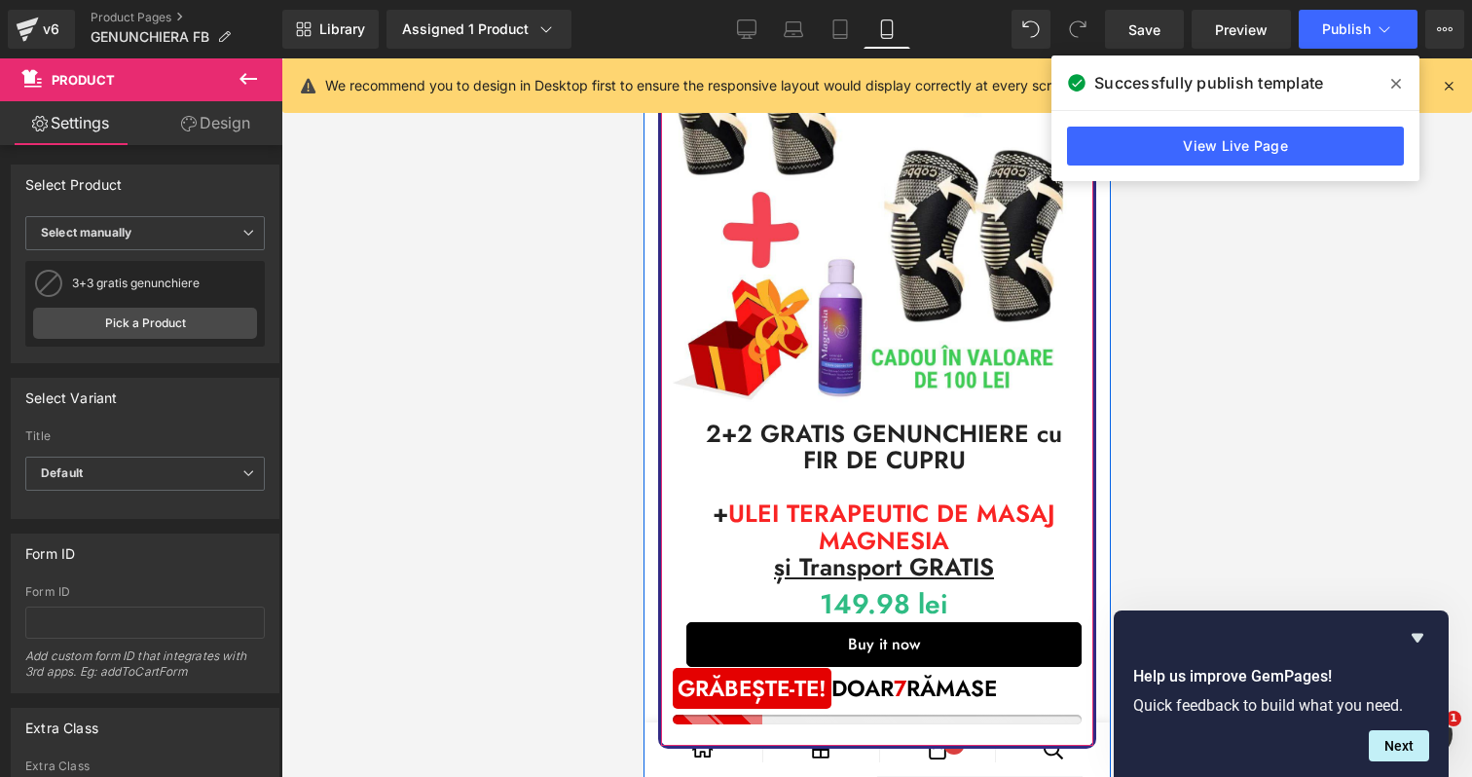
scroll to position [388, 0]
